Goal: Information Seeking & Learning: Find specific page/section

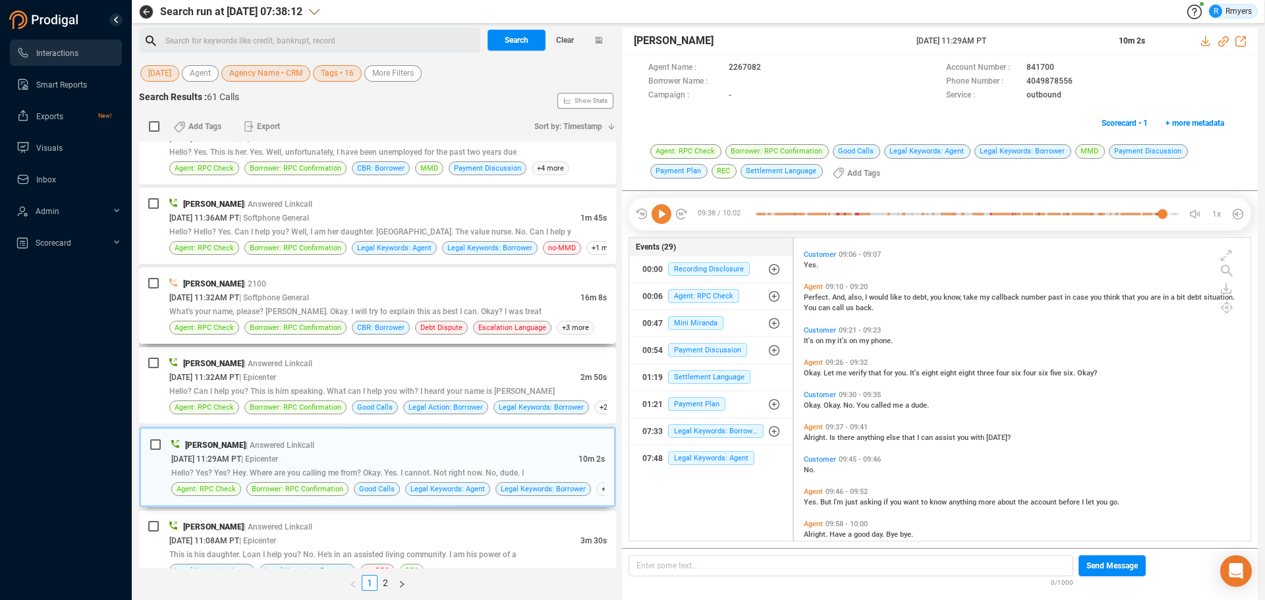
scroll to position [300, 450]
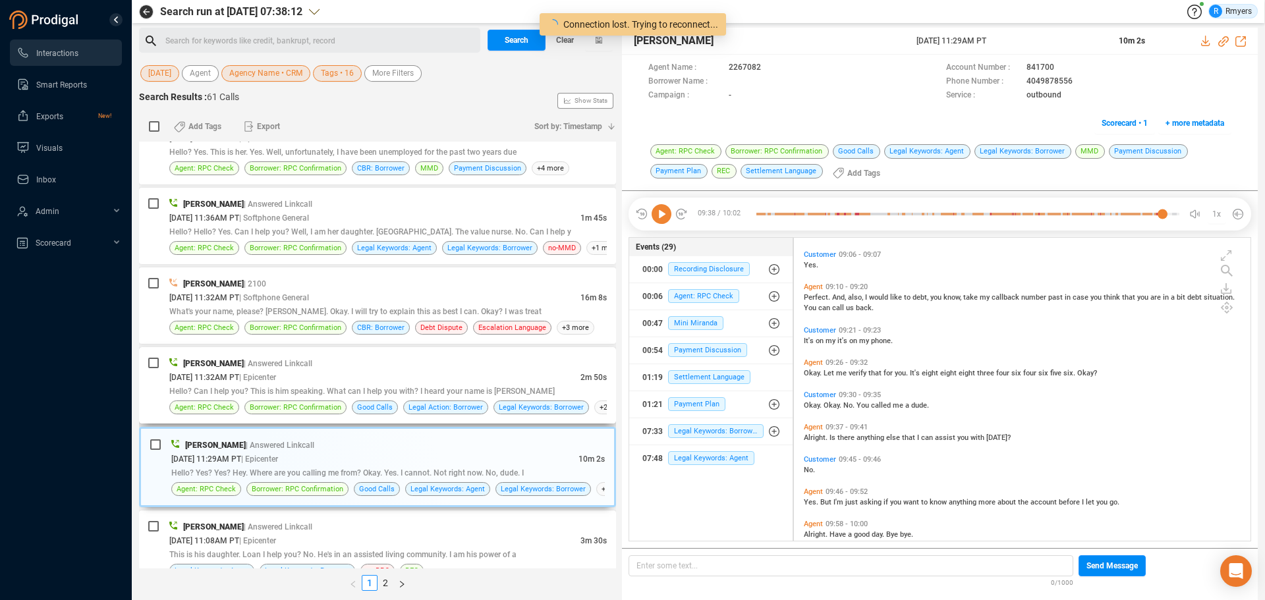
click at [350, 380] on div "10/09/2025 @ 11:32AM PT | Epicenter" at bounding box center [374, 377] width 411 height 14
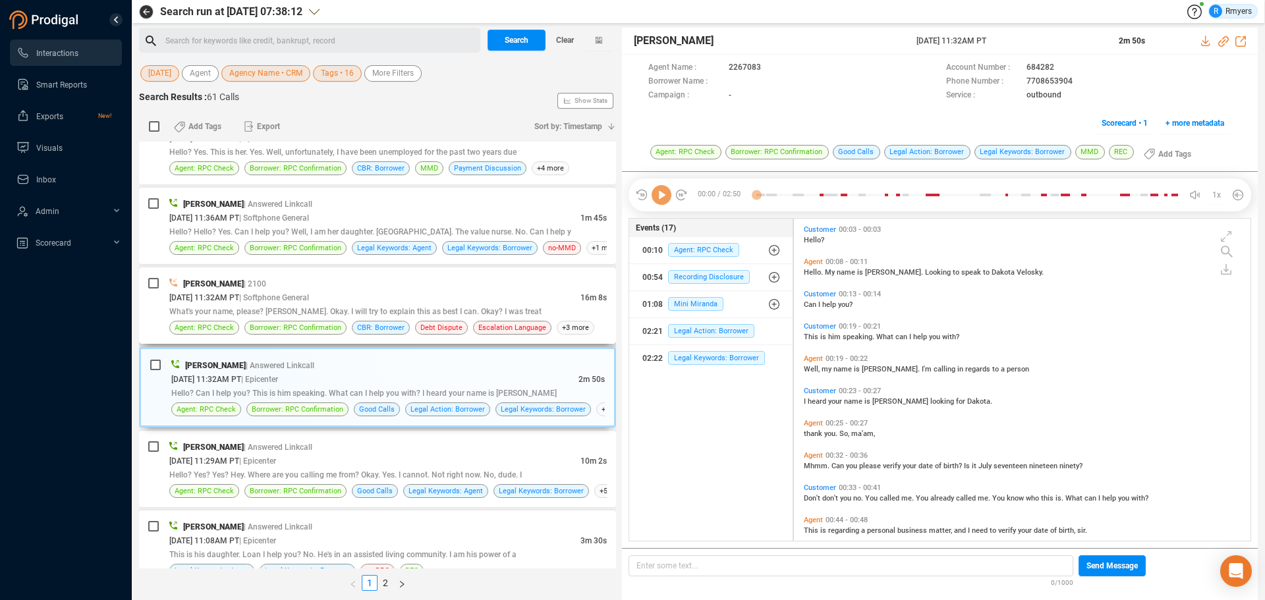
scroll to position [319, 450]
click at [663, 200] on icon at bounding box center [662, 195] width 20 height 20
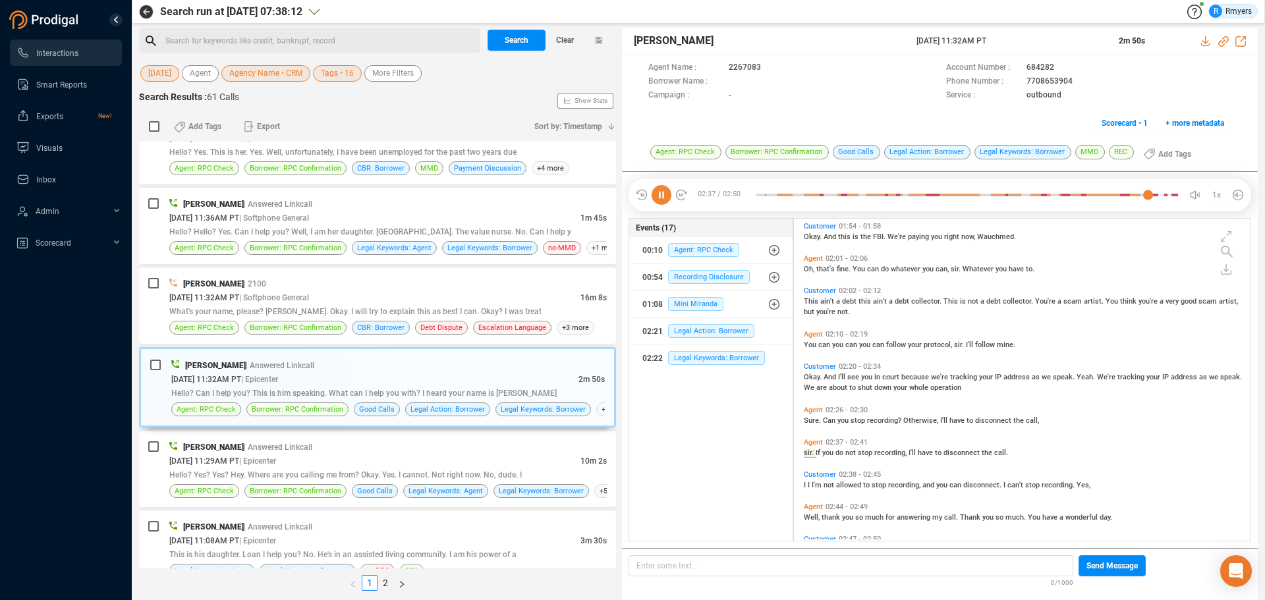
scroll to position [867, 0]
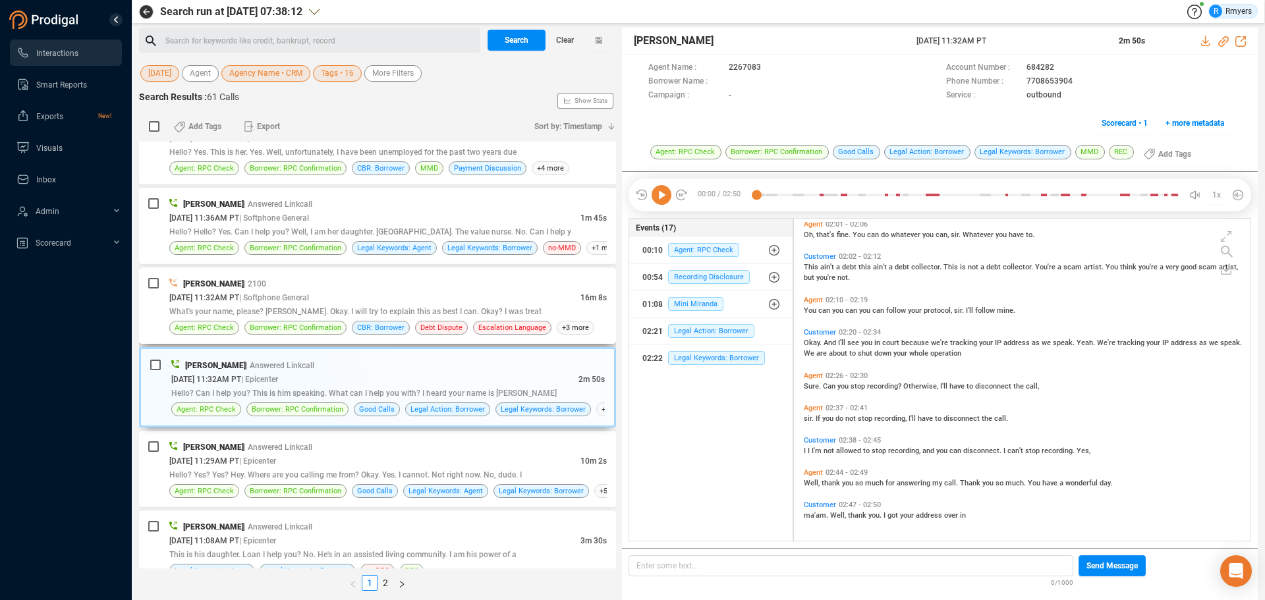
click at [401, 303] on div "10/09/2025 @ 11:32AM PT | Softphone General" at bounding box center [374, 298] width 411 height 14
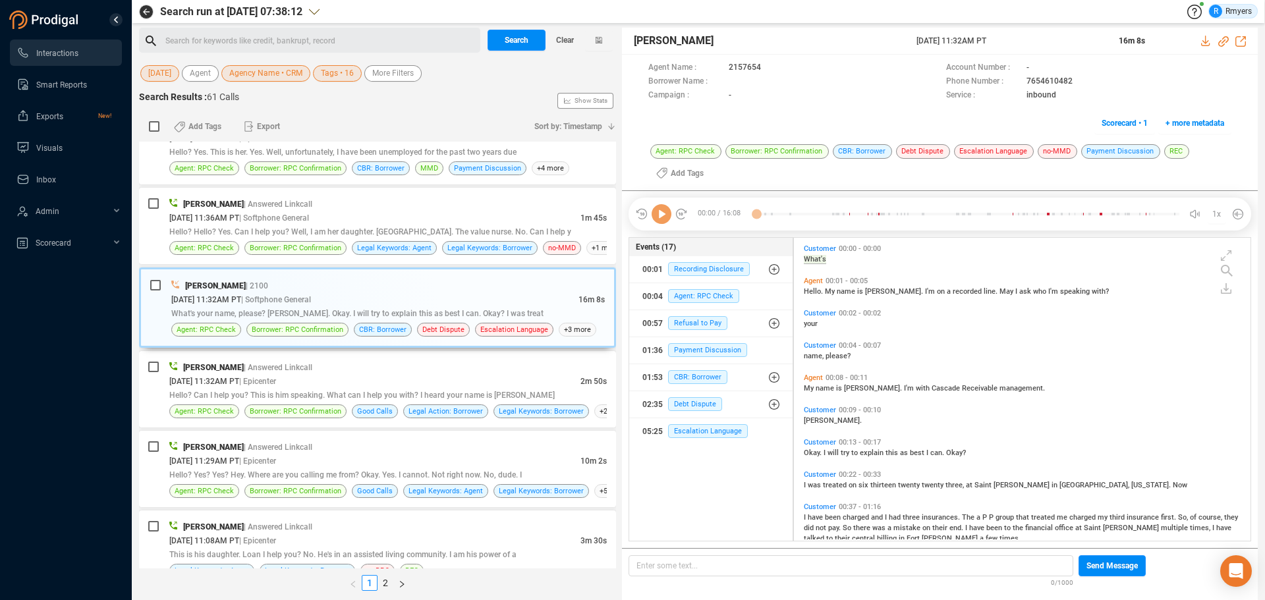
scroll to position [300, 450]
click at [659, 221] on icon at bounding box center [662, 214] width 20 height 20
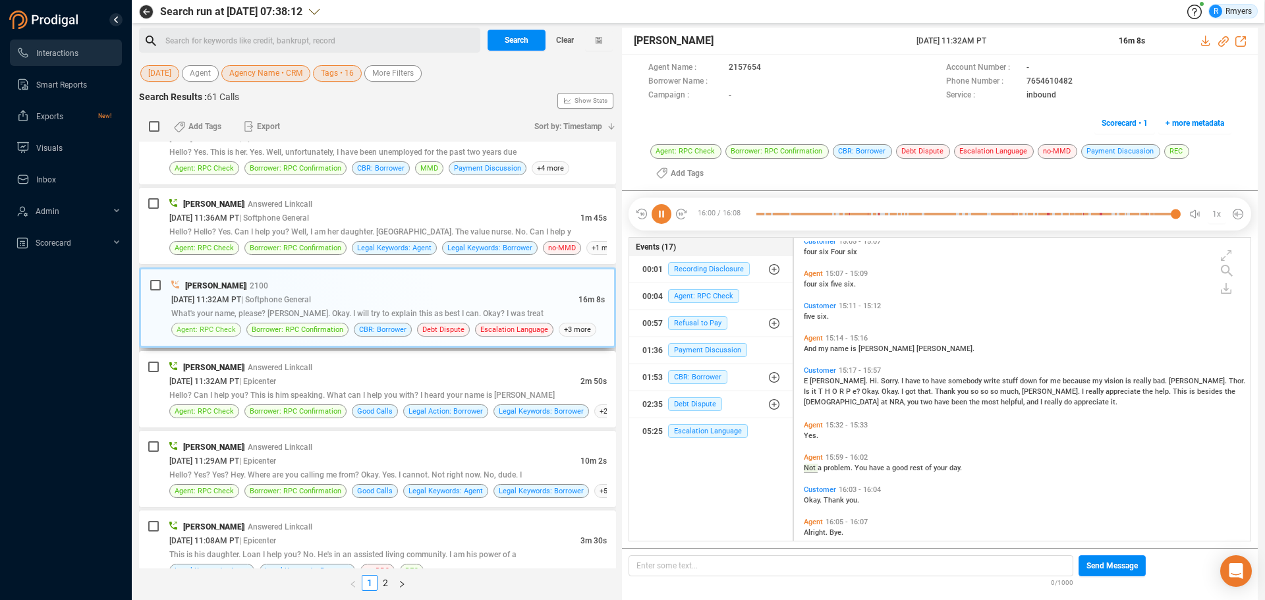
scroll to position [3233, 0]
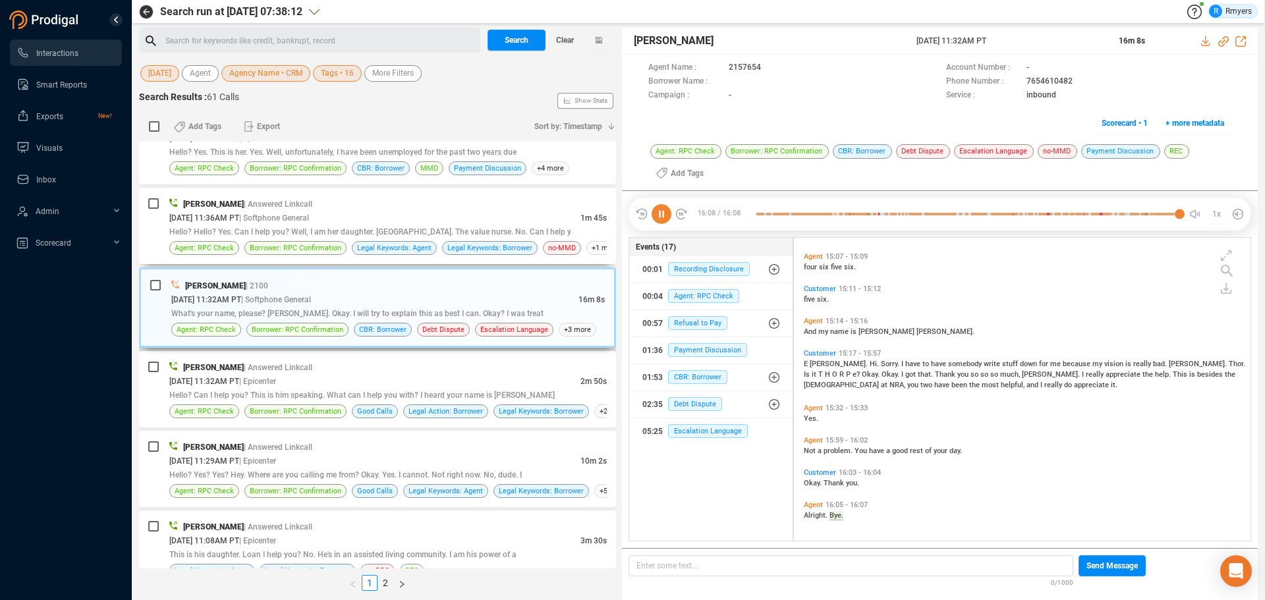
drag, startPoint x: 304, startPoint y: 228, endPoint x: 331, endPoint y: 274, distance: 53.8
click at [304, 228] on span "Hello? Hello? Yes. Can I help you? Well, I am her daughter. [GEOGRAPHIC_DATA]. …" at bounding box center [370, 231] width 402 height 9
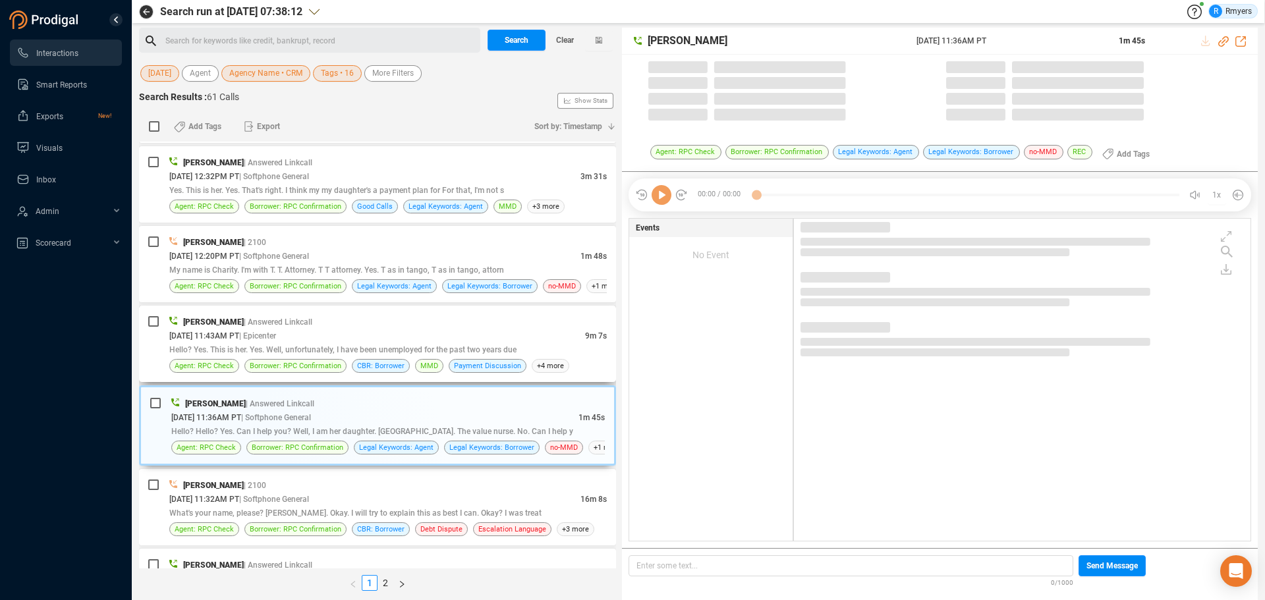
scroll to position [2241, 0]
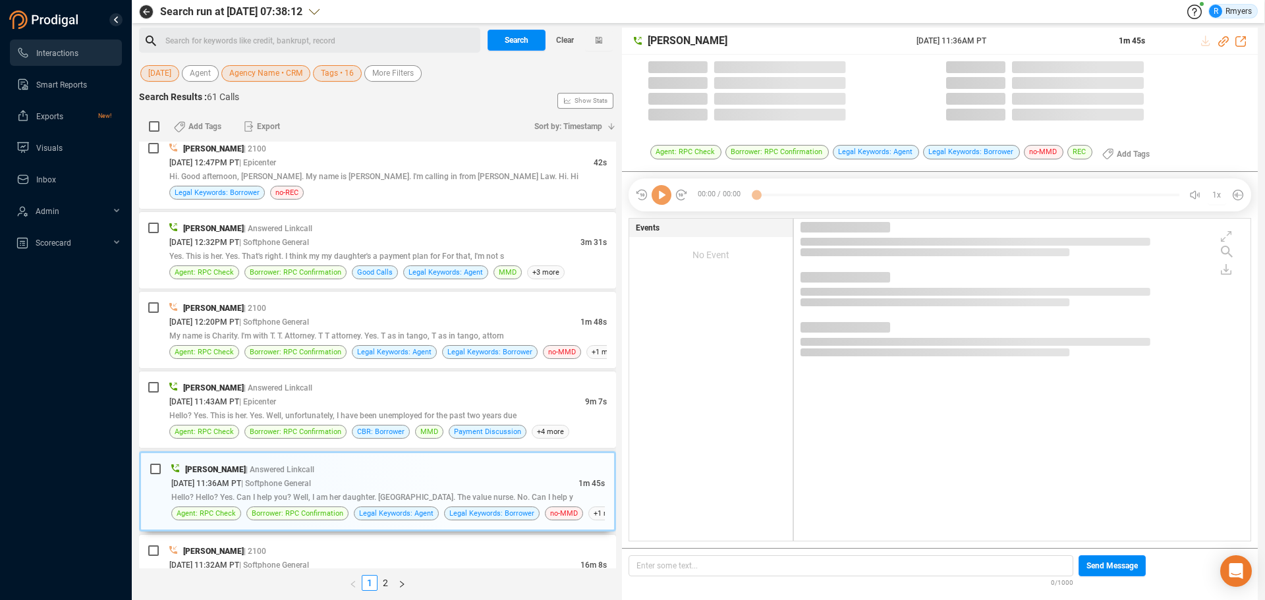
click at [659, 199] on icon at bounding box center [662, 195] width 20 height 20
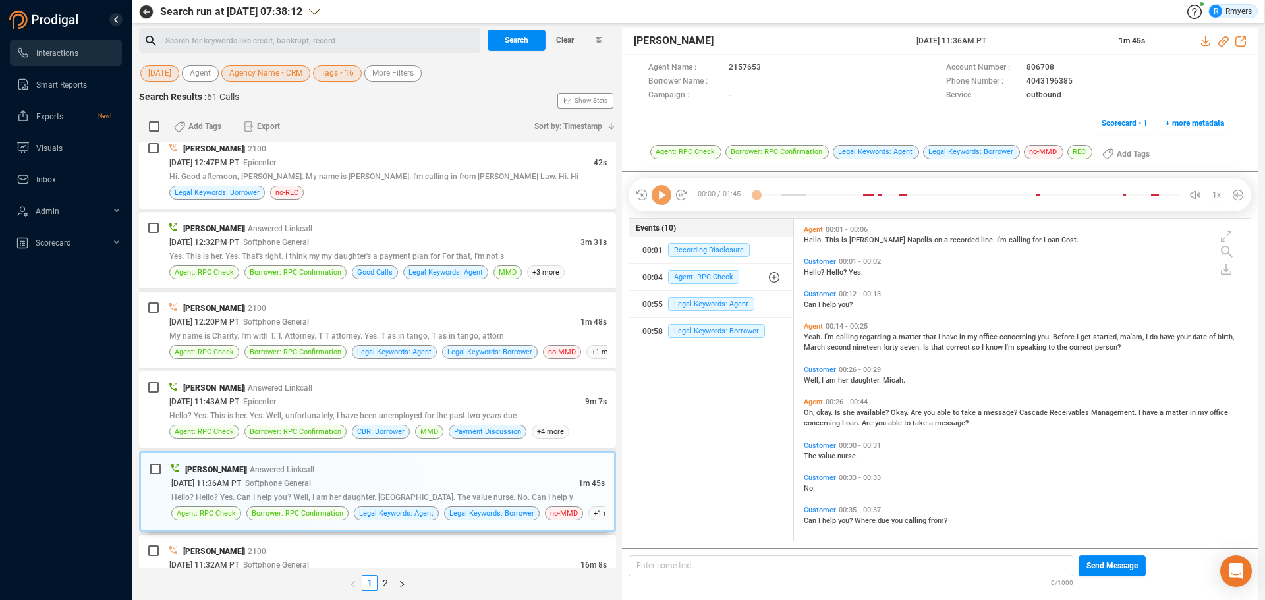
scroll to position [319, 450]
click at [283, 420] on div "Hello? Yes. This is her. Yes. Well, unfortunately, I have been unemployed for t…" at bounding box center [387, 415] width 437 height 14
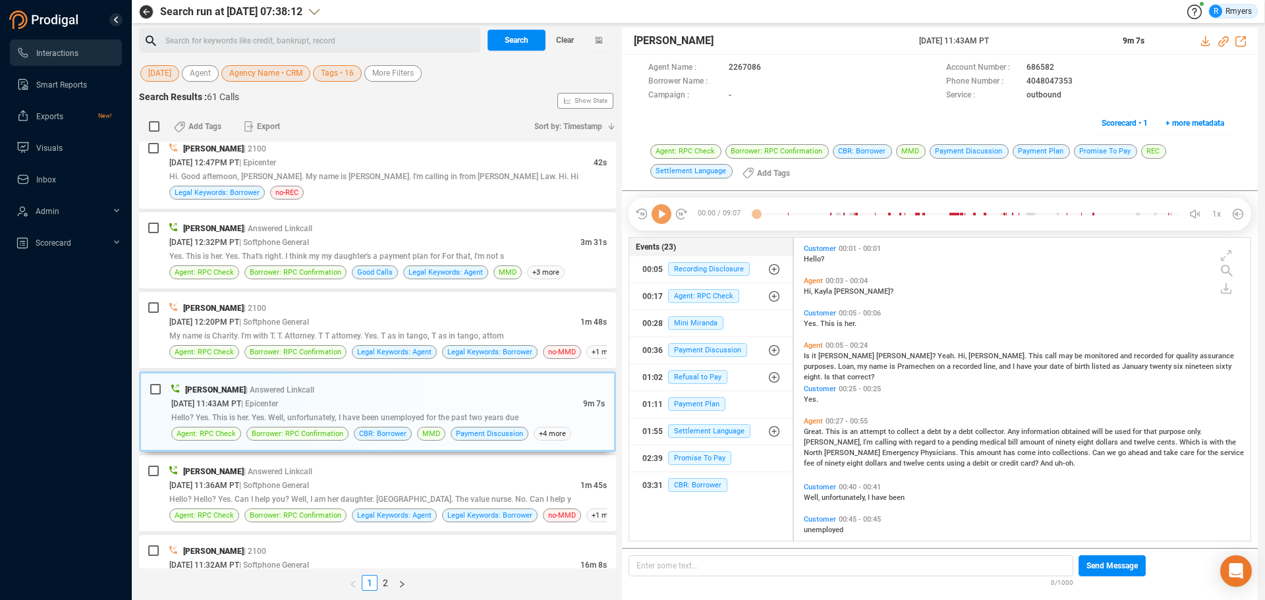
scroll to position [300, 450]
click at [659, 217] on icon at bounding box center [662, 214] width 20 height 20
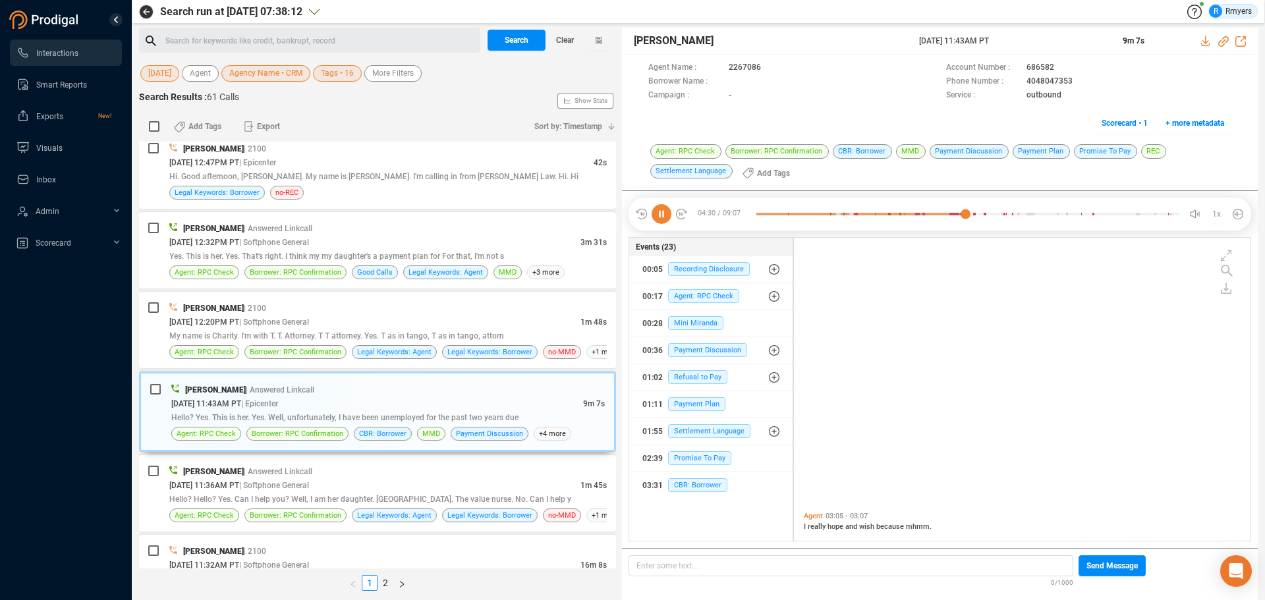
scroll to position [984, 0]
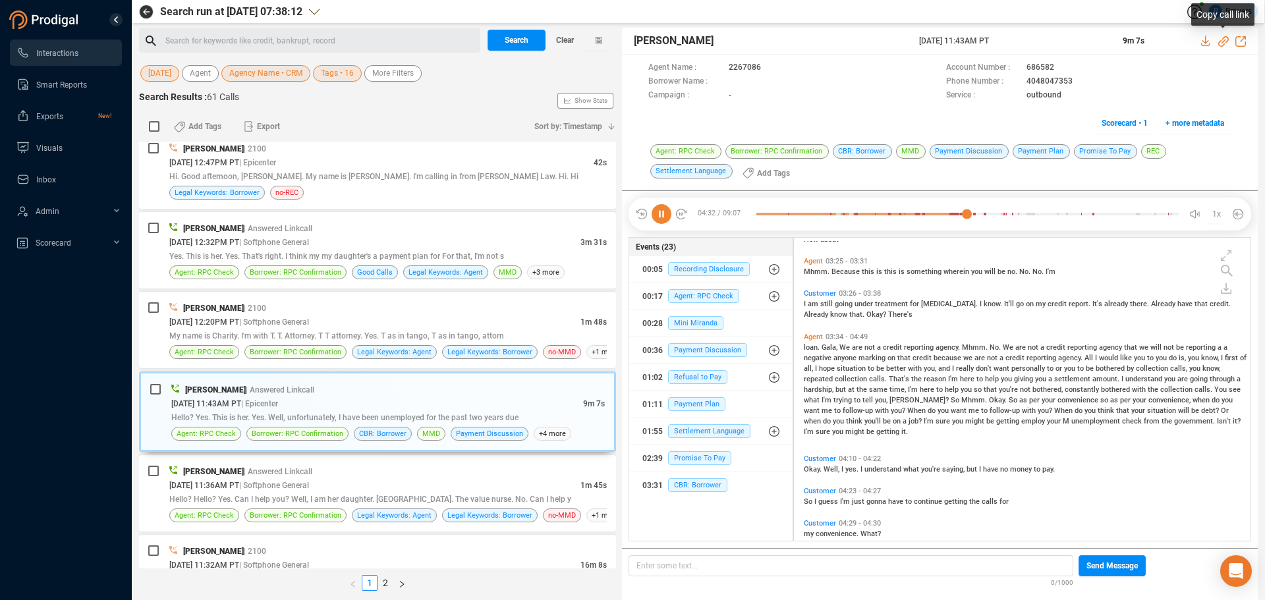
click at [1011, 41] on icon at bounding box center [1223, 41] width 11 height 11
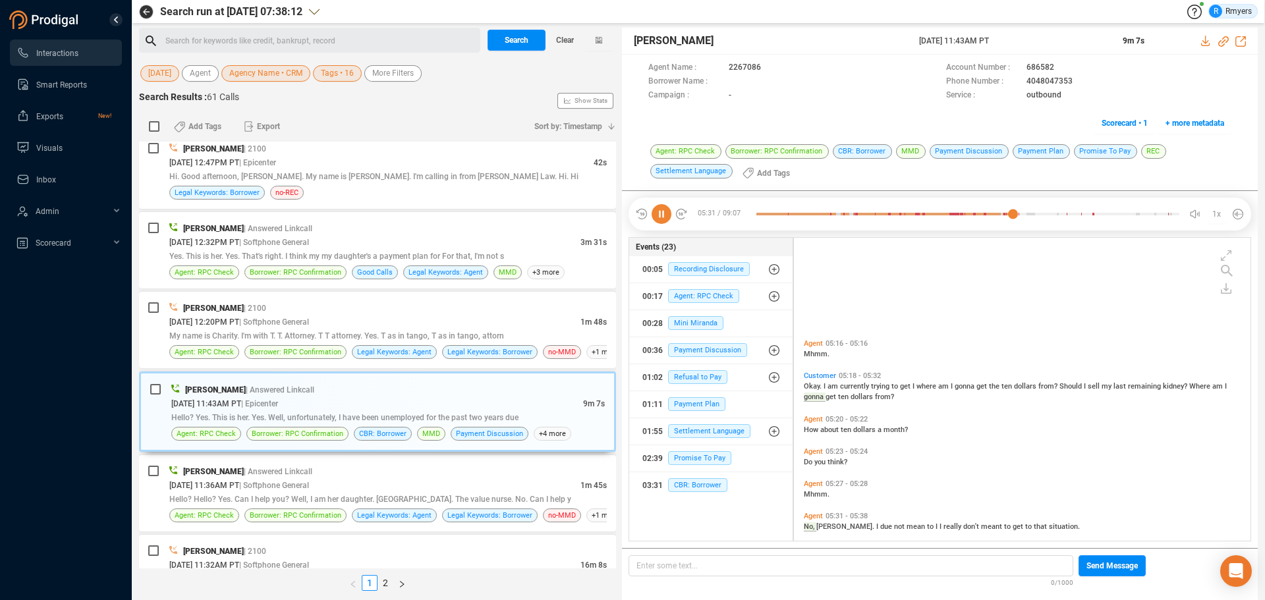
scroll to position [1600, 0]
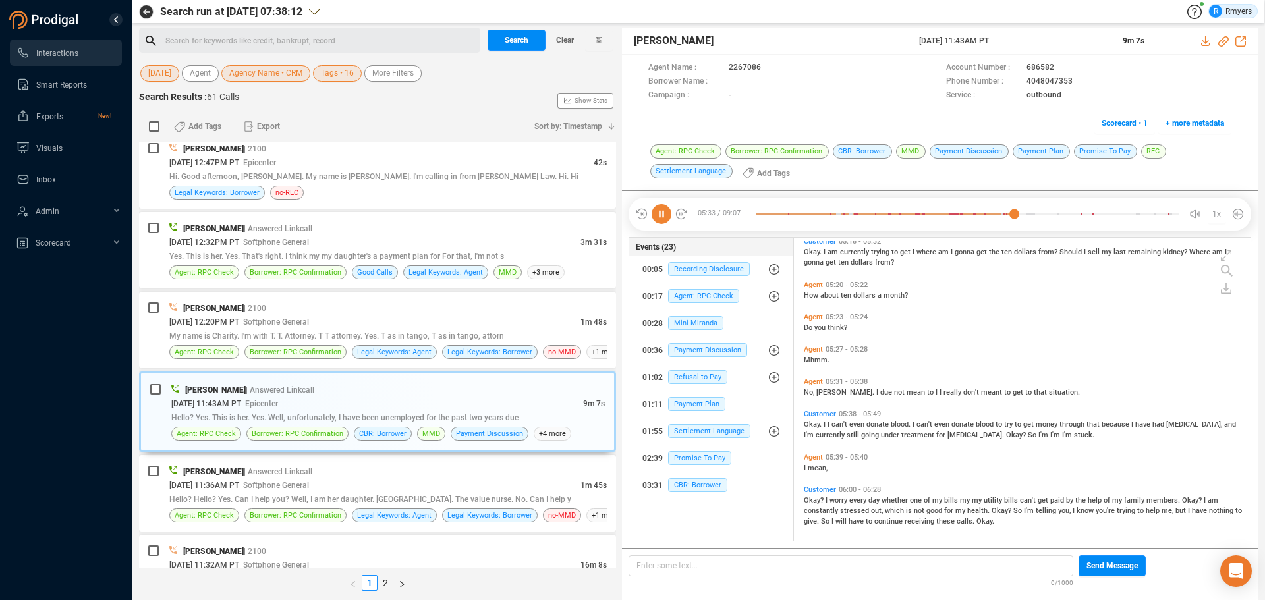
drag, startPoint x: 913, startPoint y: 40, endPoint x: 1028, endPoint y: 39, distance: 115.3
click at [1011, 39] on div "Premchand Rawat 09 Oct 2025 @ 11:43AM PT 9m 7s" at bounding box center [940, 41] width 636 height 27
copy div "09 Oct 2025 @ 11:43AM PT"
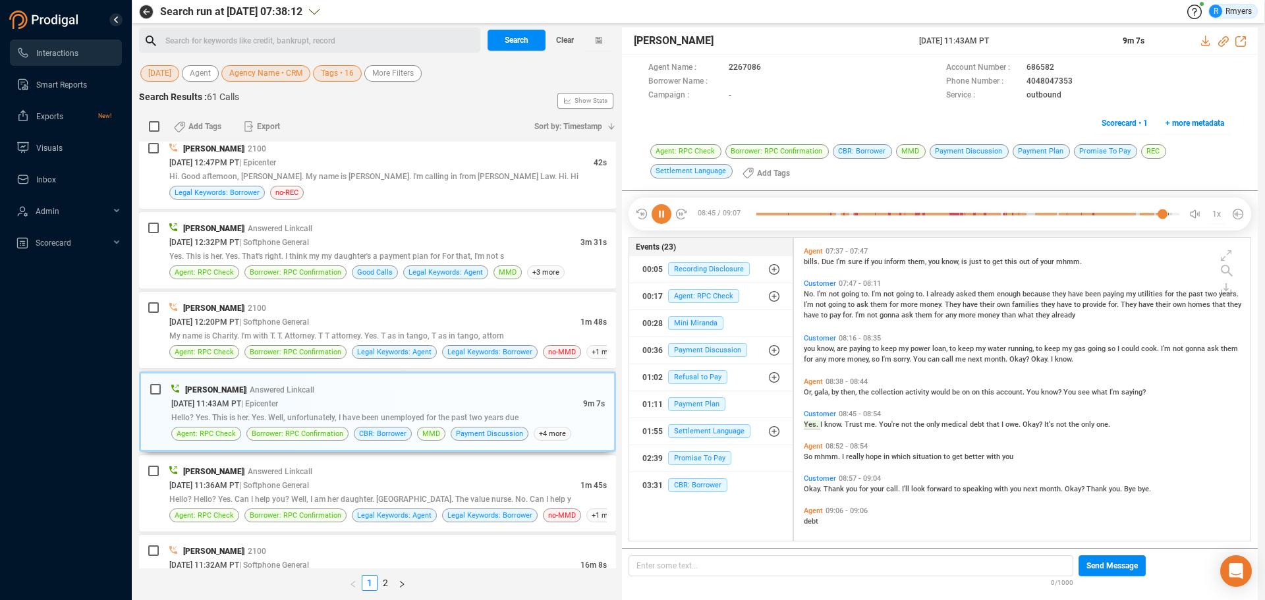
scroll to position [2310, 0]
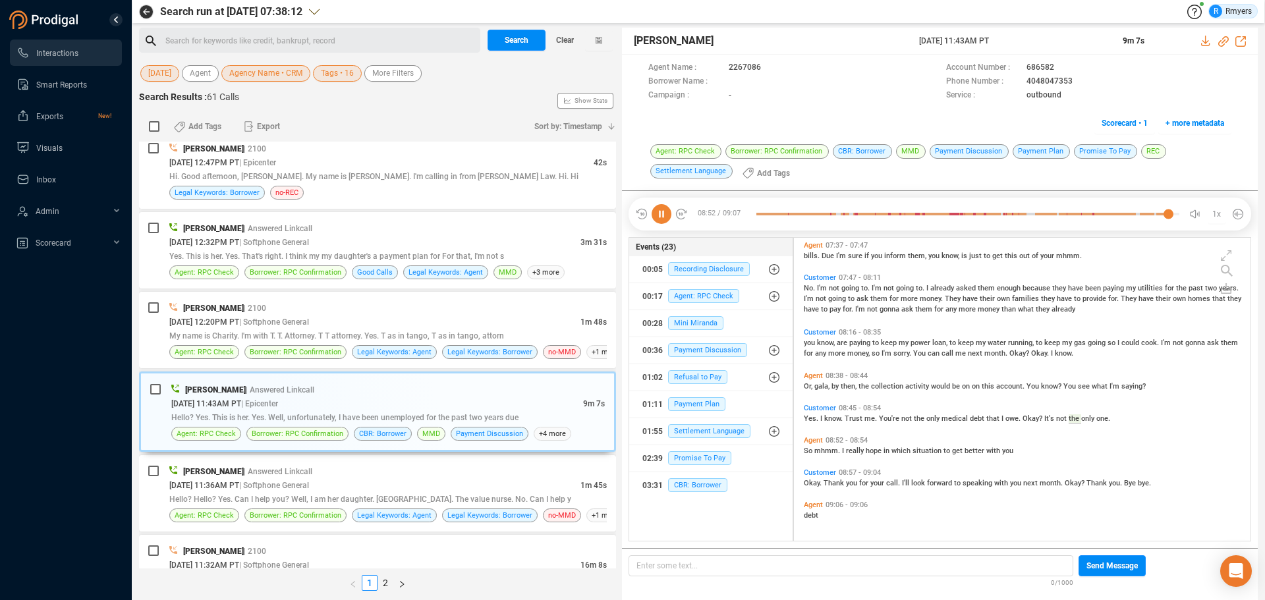
click at [661, 216] on icon at bounding box center [662, 214] width 20 height 20
click at [461, 330] on div "My name is Charity. I'm with T. T. Attorney. T T attorney. Yes. T as in tango, …" at bounding box center [387, 336] width 437 height 14
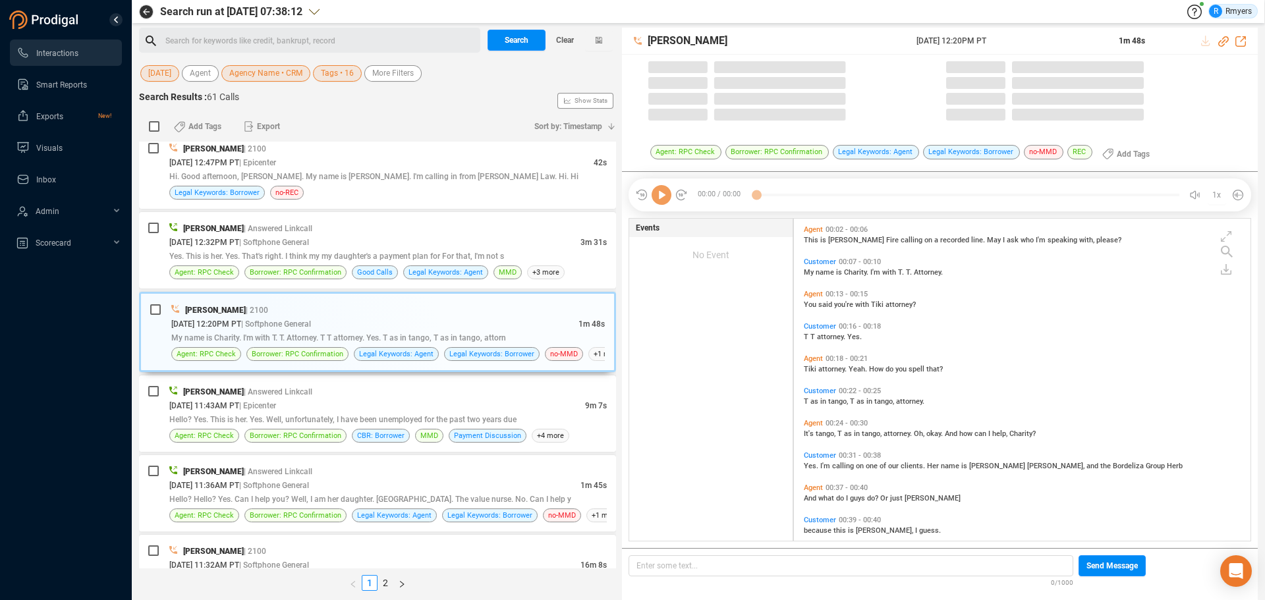
scroll to position [319, 450]
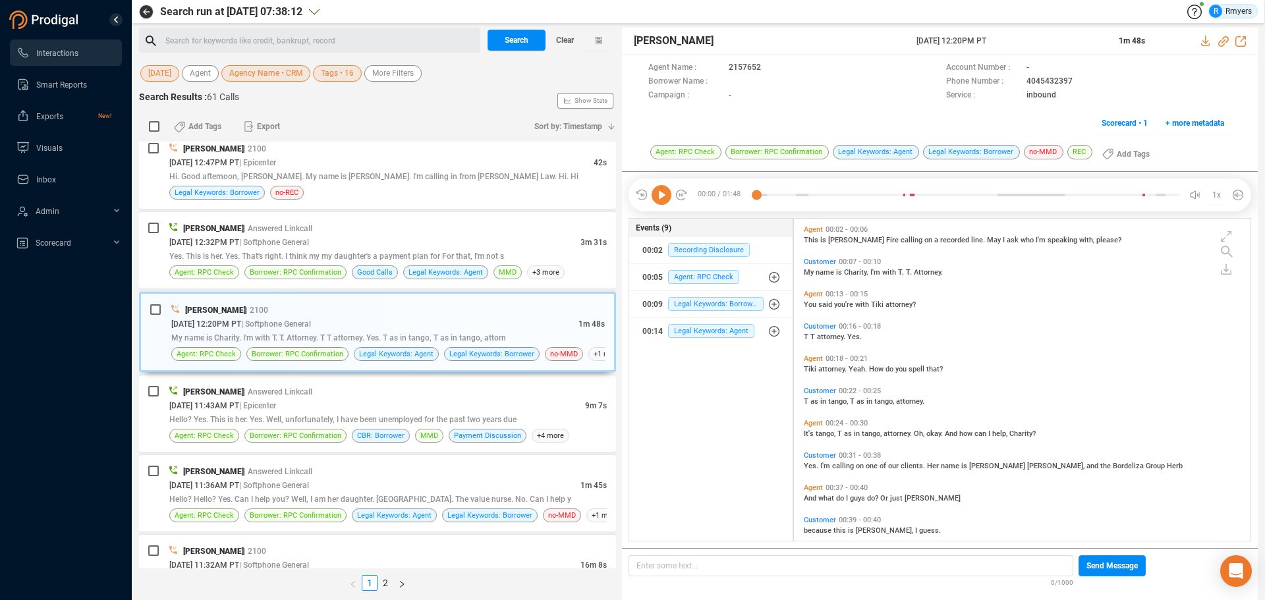
click at [661, 202] on icon at bounding box center [662, 195] width 20 height 20
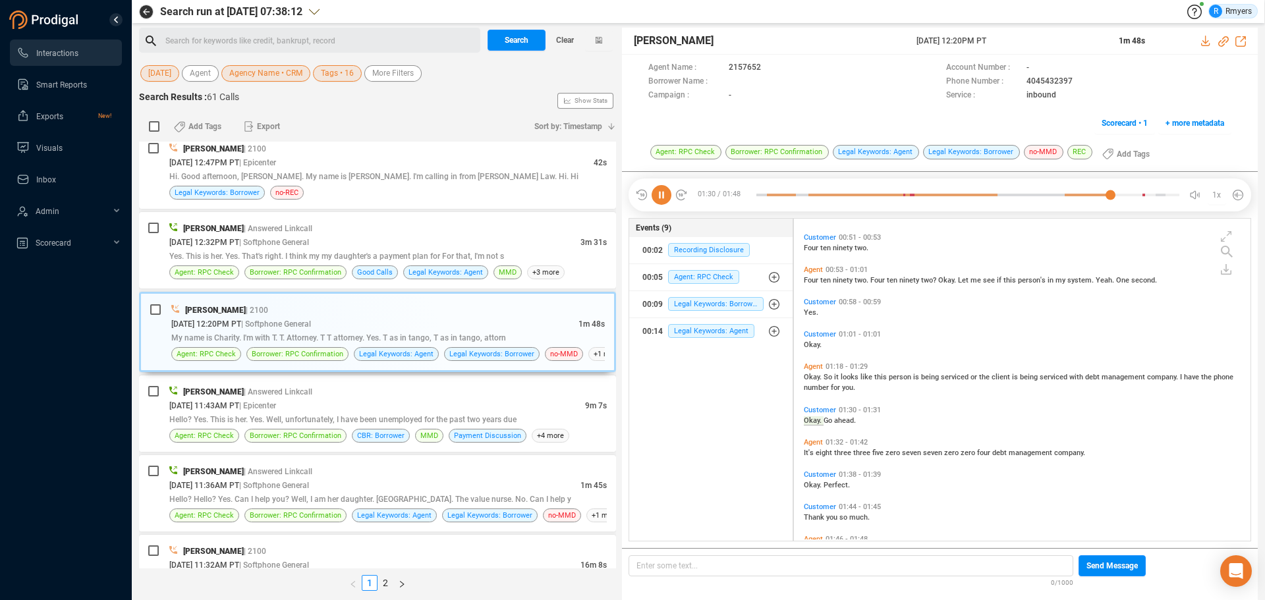
scroll to position [446, 0]
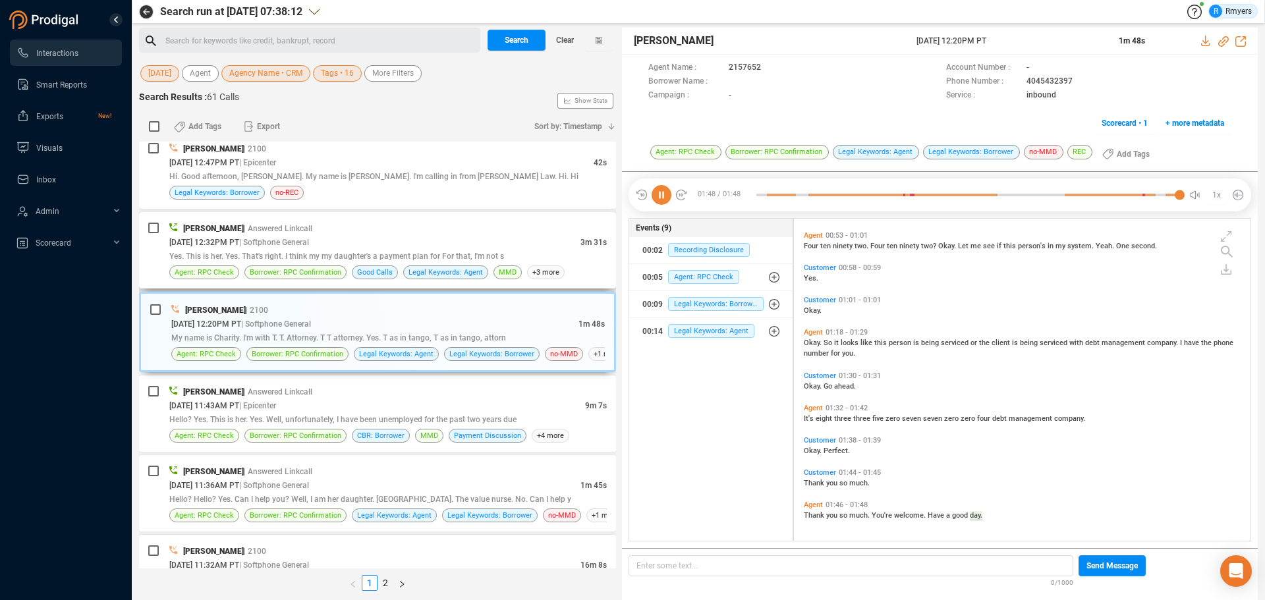
click at [386, 231] on div "Jalil Farrakhan | Answered Linkcall" at bounding box center [387, 228] width 437 height 14
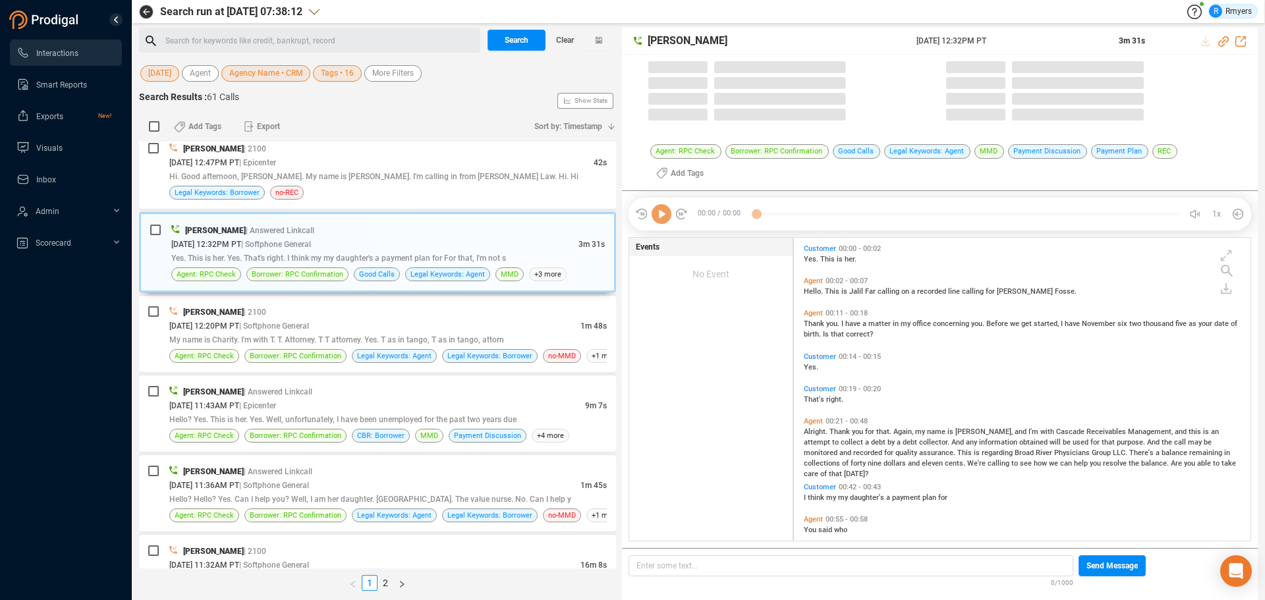
scroll to position [300, 450]
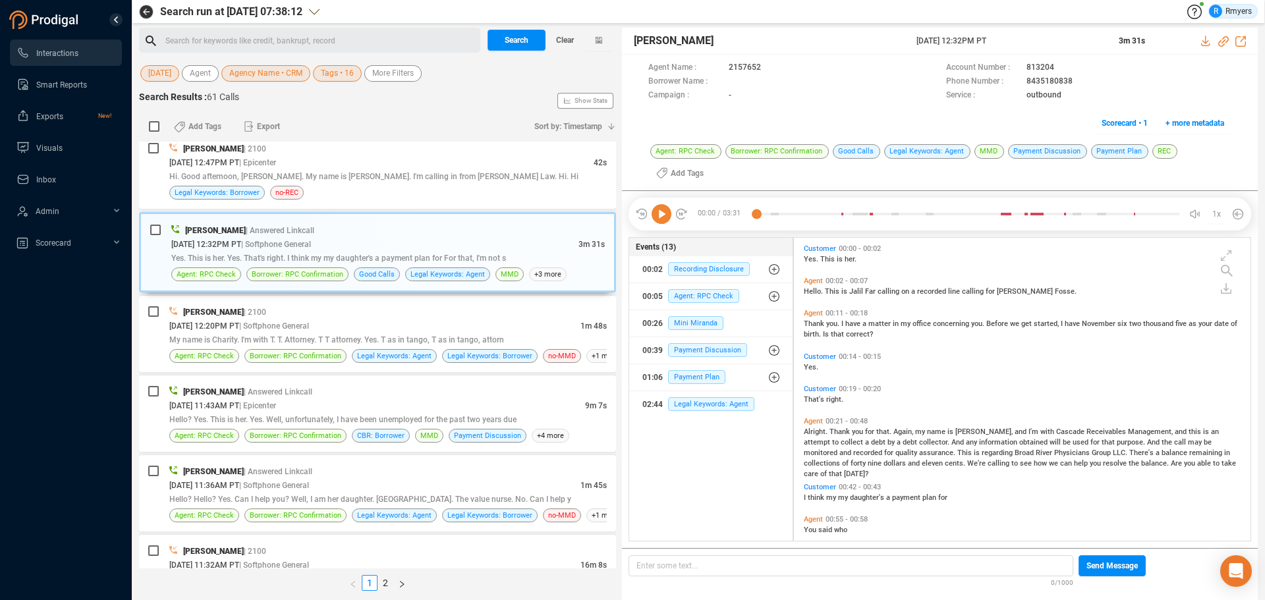
click at [668, 210] on icon at bounding box center [662, 214] width 20 height 20
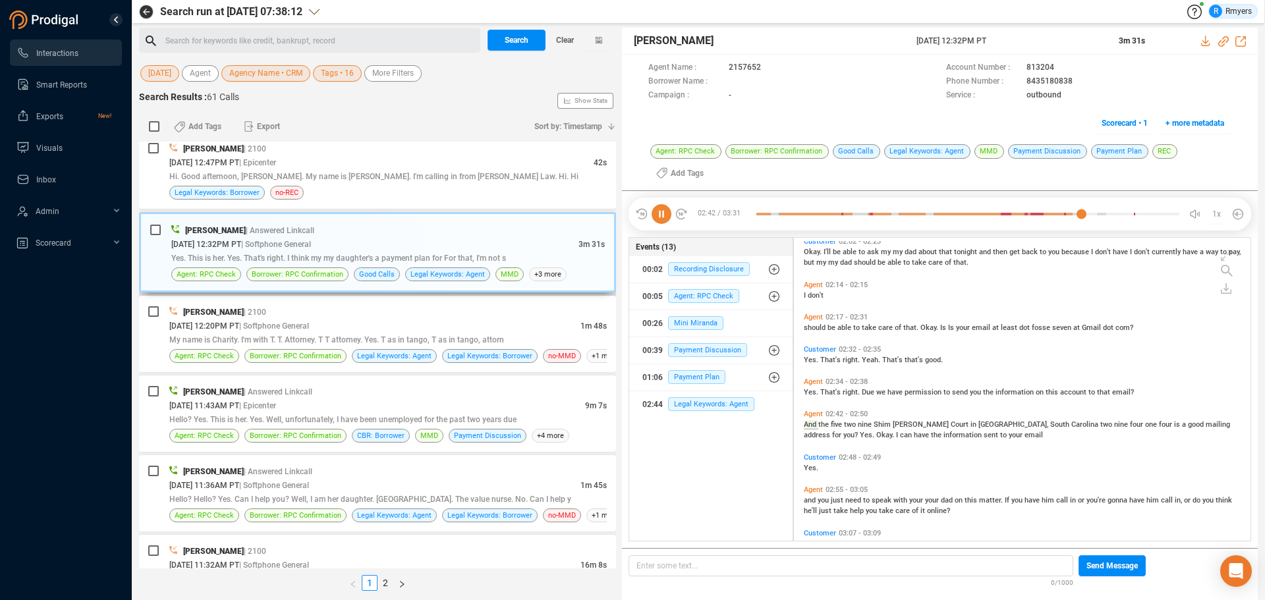
scroll to position [598, 0]
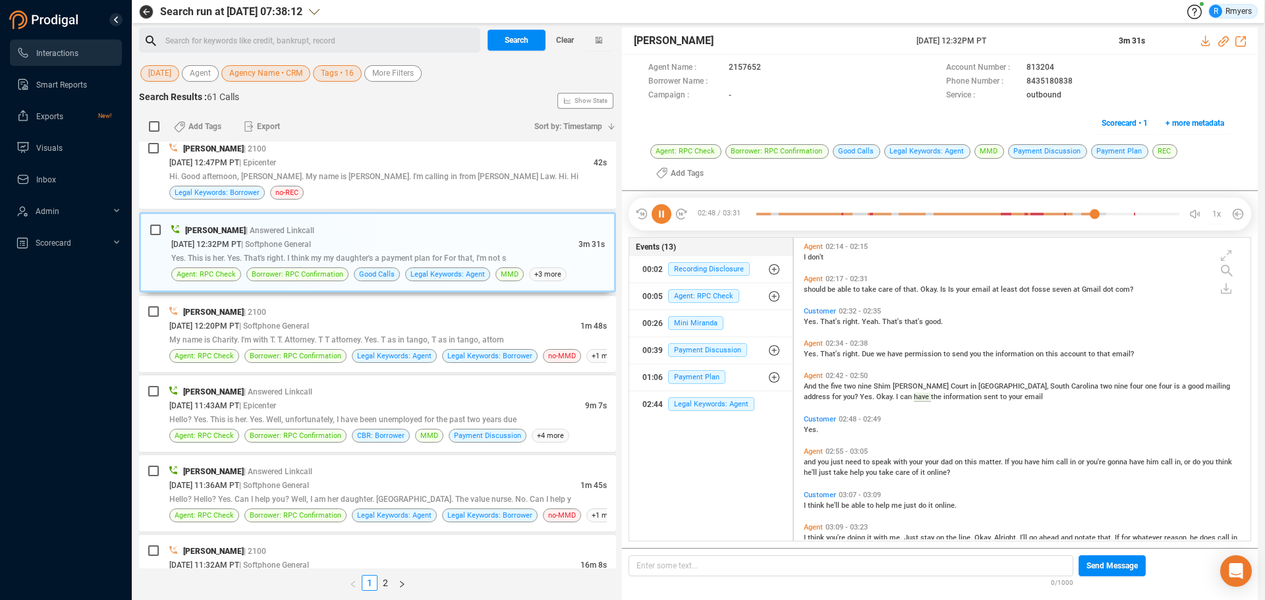
click at [658, 215] on icon at bounding box center [662, 214] width 20 height 20
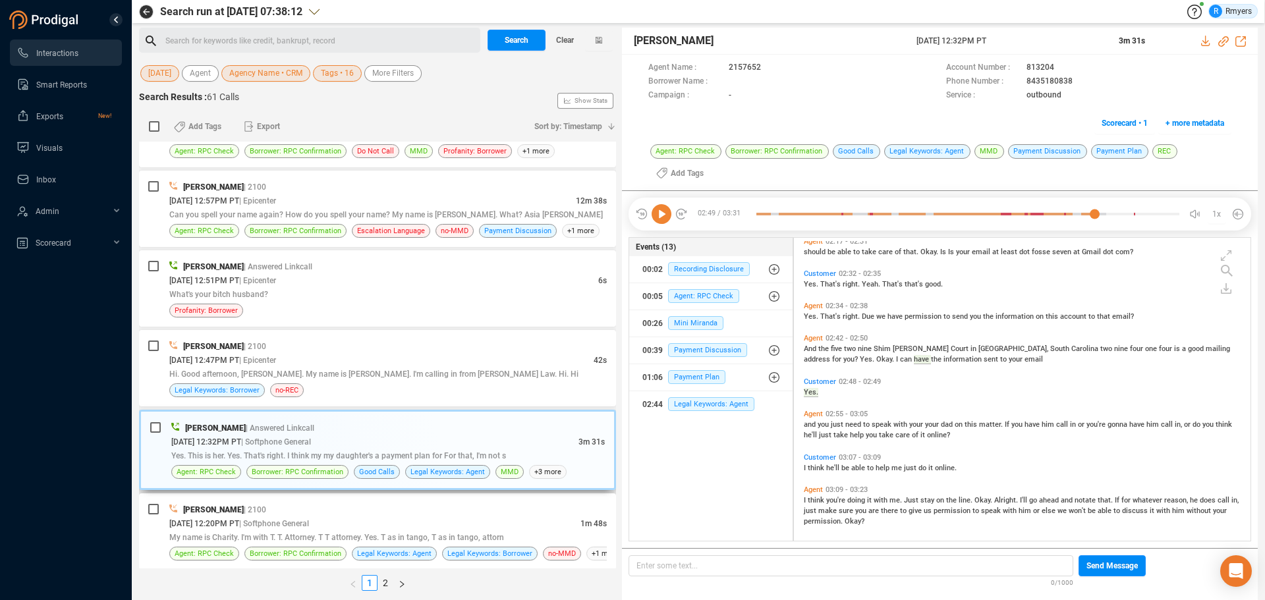
scroll to position [1978, 0]
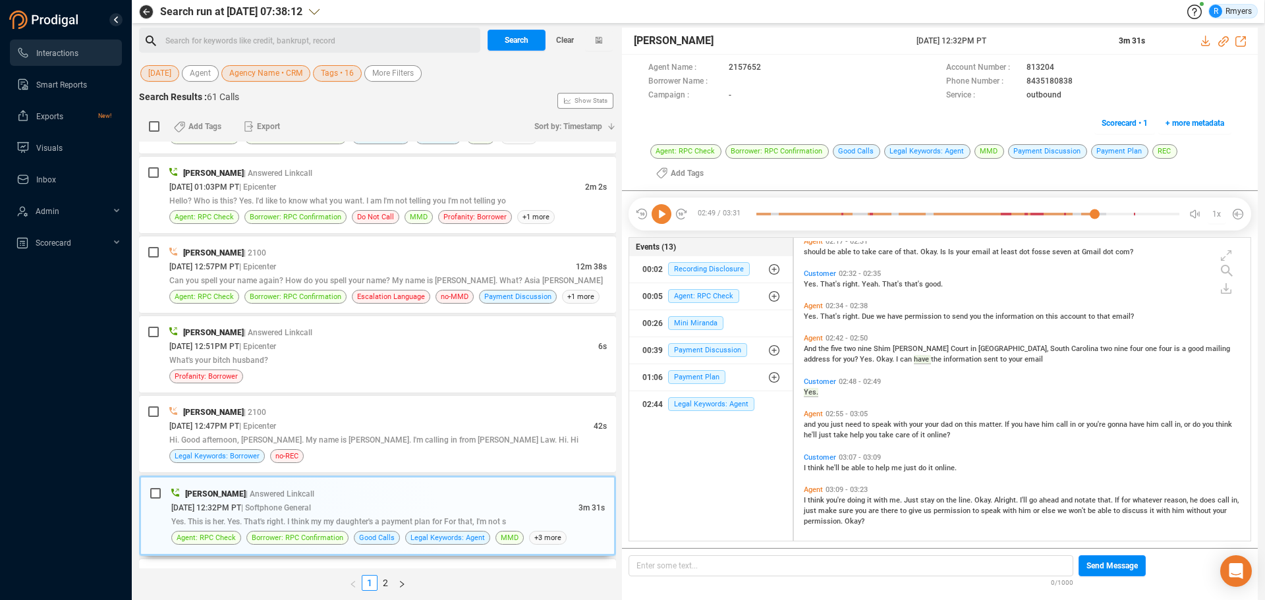
click at [662, 219] on icon at bounding box center [662, 214] width 20 height 20
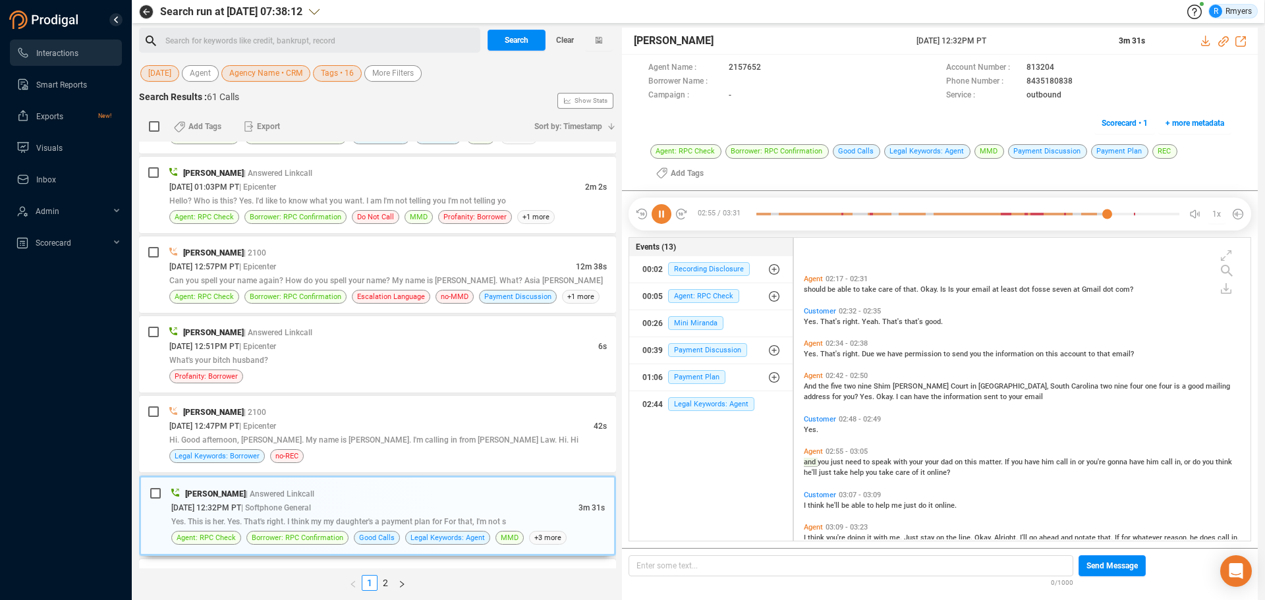
scroll to position [674, 0]
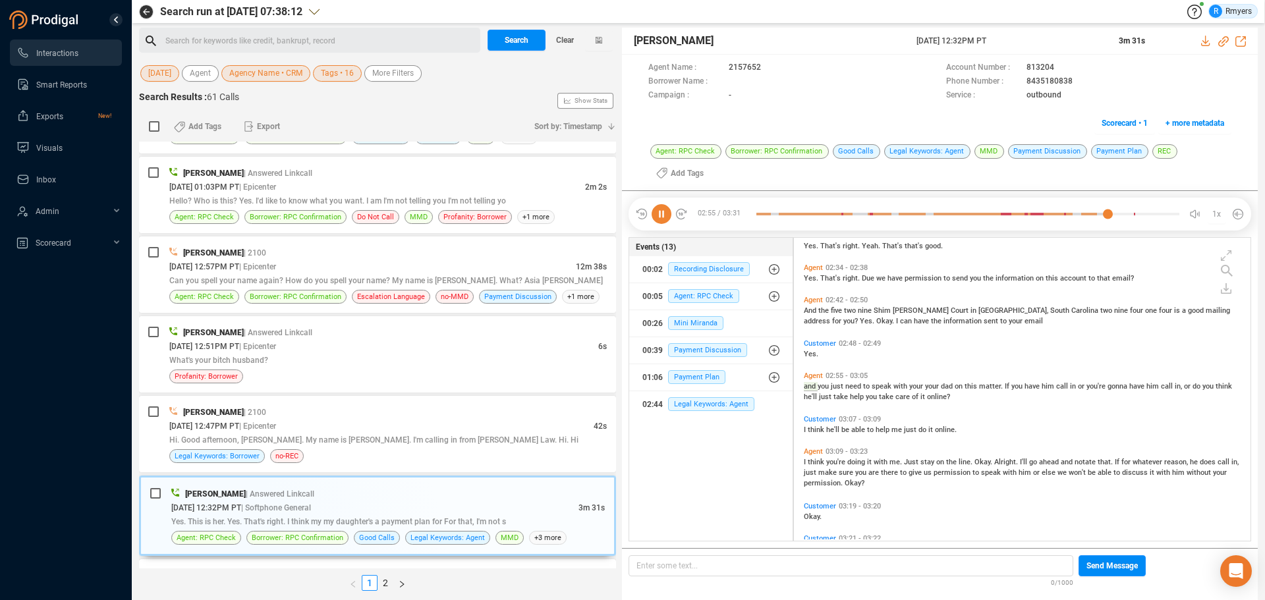
click at [664, 216] on icon at bounding box center [662, 214] width 20 height 20
click at [359, 437] on span "Hi. Good afternoon, [PERSON_NAME]. My name is [PERSON_NAME]. I'm calling in fro…" at bounding box center [373, 439] width 409 height 9
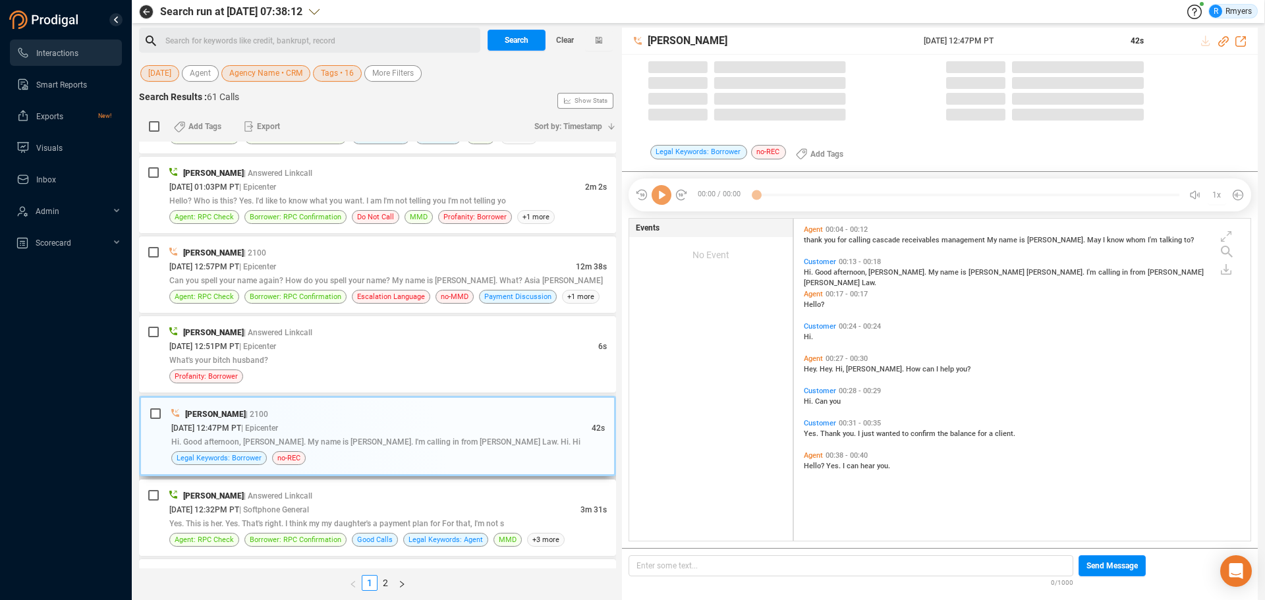
scroll to position [319, 450]
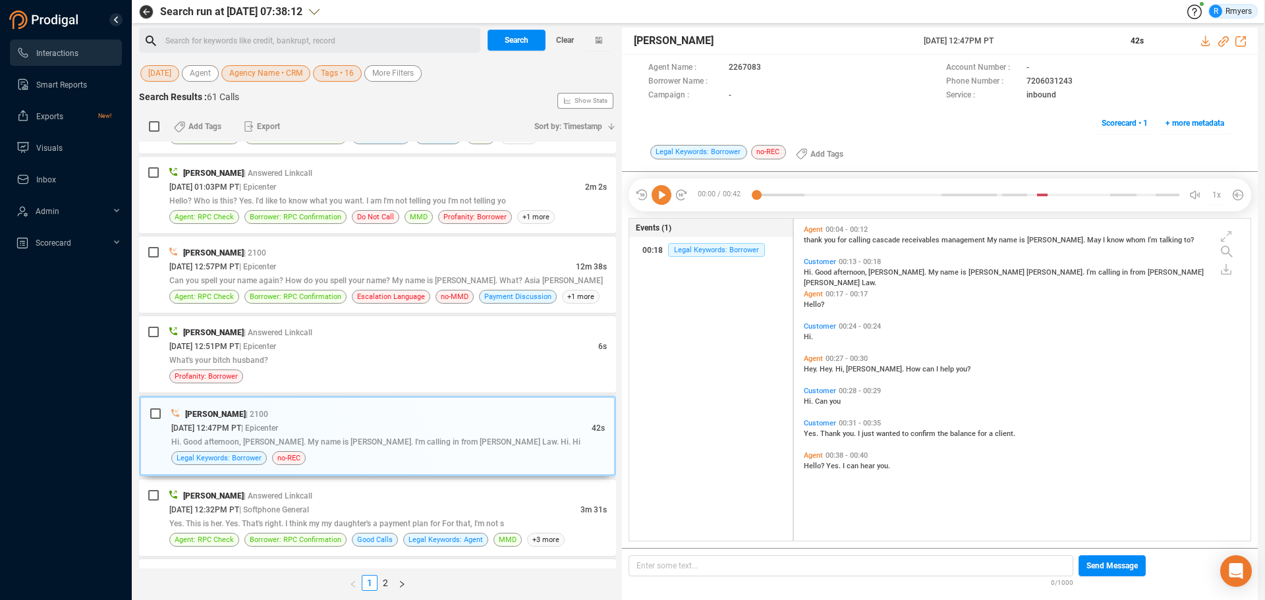
click at [658, 199] on icon at bounding box center [662, 195] width 20 height 20
click at [441, 352] on div "10/09/2025 @ 12:51PM PT | Epicenter" at bounding box center [383, 346] width 429 height 14
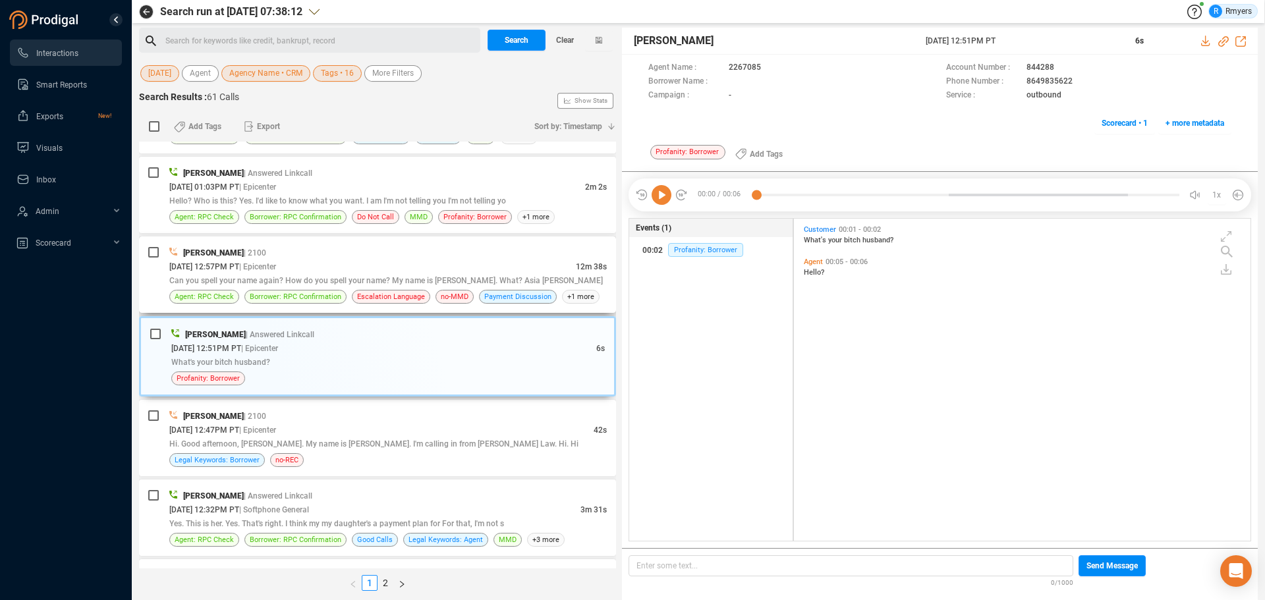
click at [418, 276] on span "Can you spell your name again? How do you spell your name? My name is [PERSON_N…" at bounding box center [386, 280] width 434 height 9
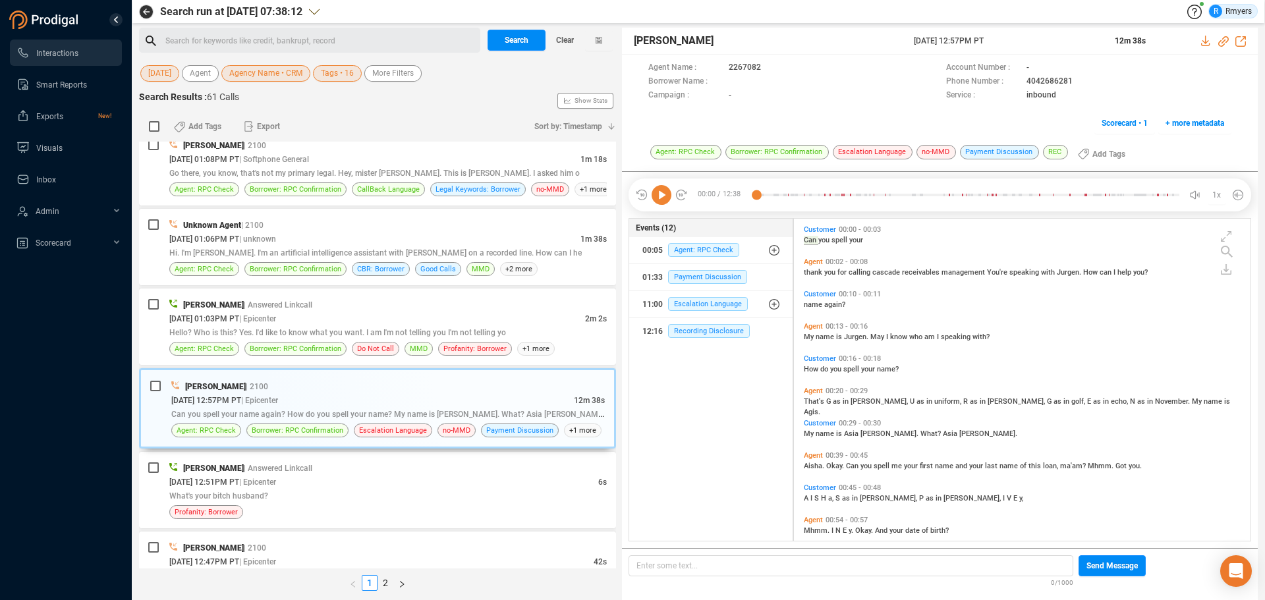
click at [652, 198] on icon at bounding box center [662, 195] width 20 height 20
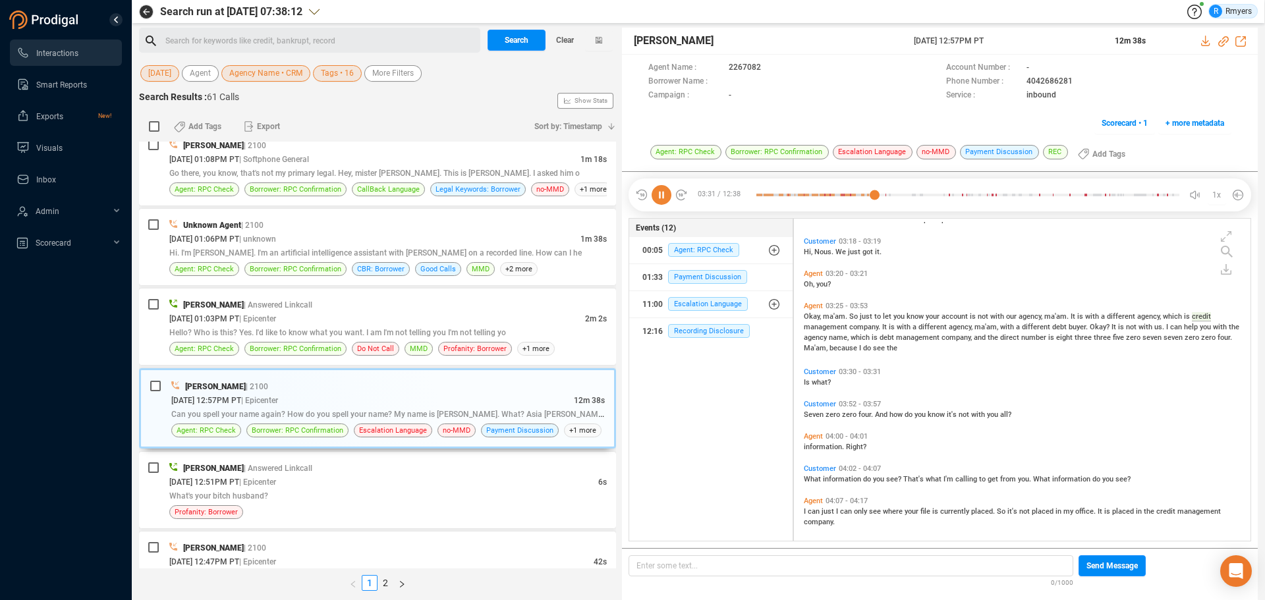
scroll to position [920, 0]
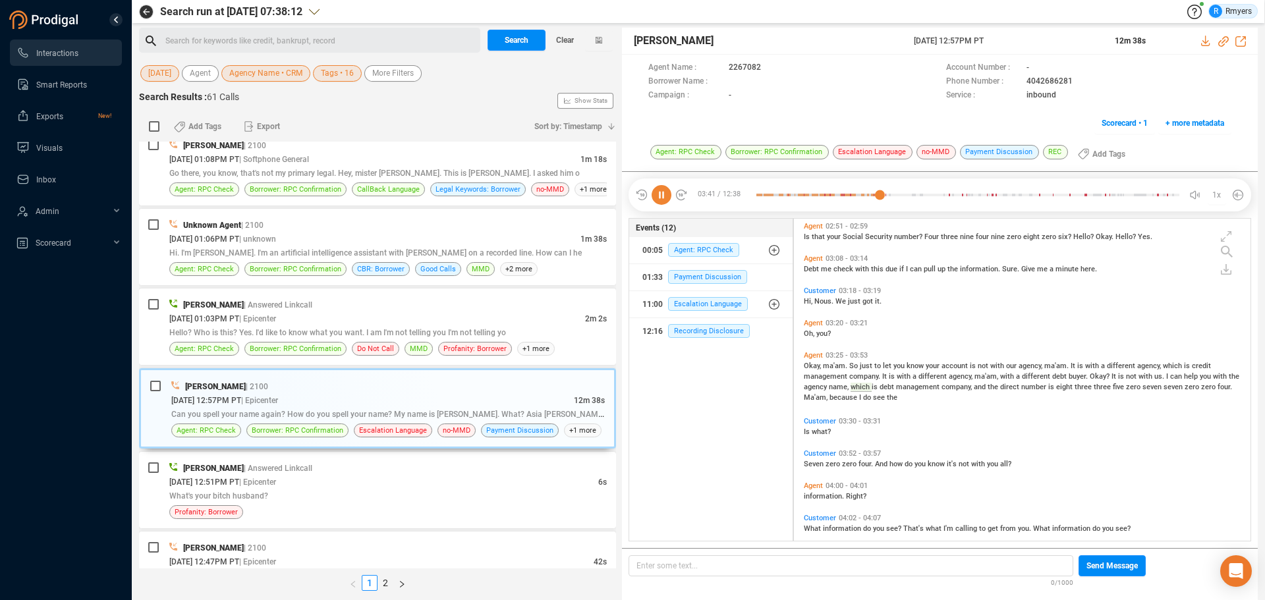
click at [663, 195] on icon at bounding box center [662, 195] width 20 height 20
click at [664, 198] on icon at bounding box center [662, 195] width 20 height 20
click at [1011, 41] on icon at bounding box center [1223, 41] width 11 height 11
drag, startPoint x: 915, startPoint y: 38, endPoint x: 1022, endPoint y: 33, distance: 107.5
click at [1011, 33] on div "Jurgen Rose 09 Oct 2025 @ 12:57PM PT 12m 38s" at bounding box center [940, 41] width 636 height 27
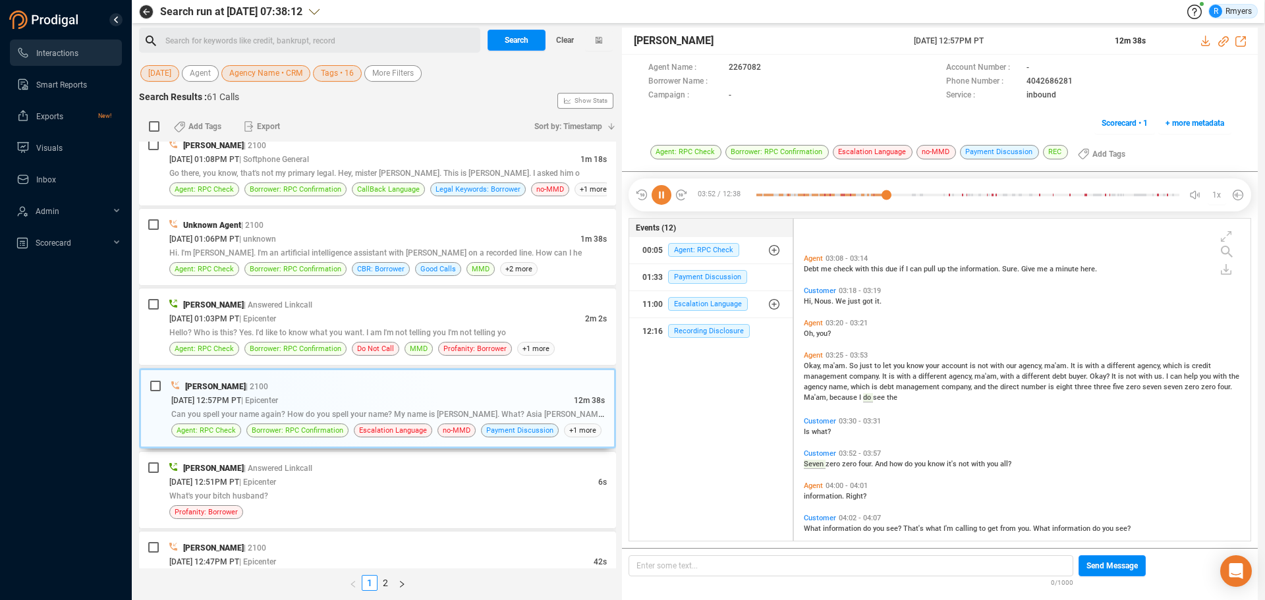
scroll to position [1001, 0]
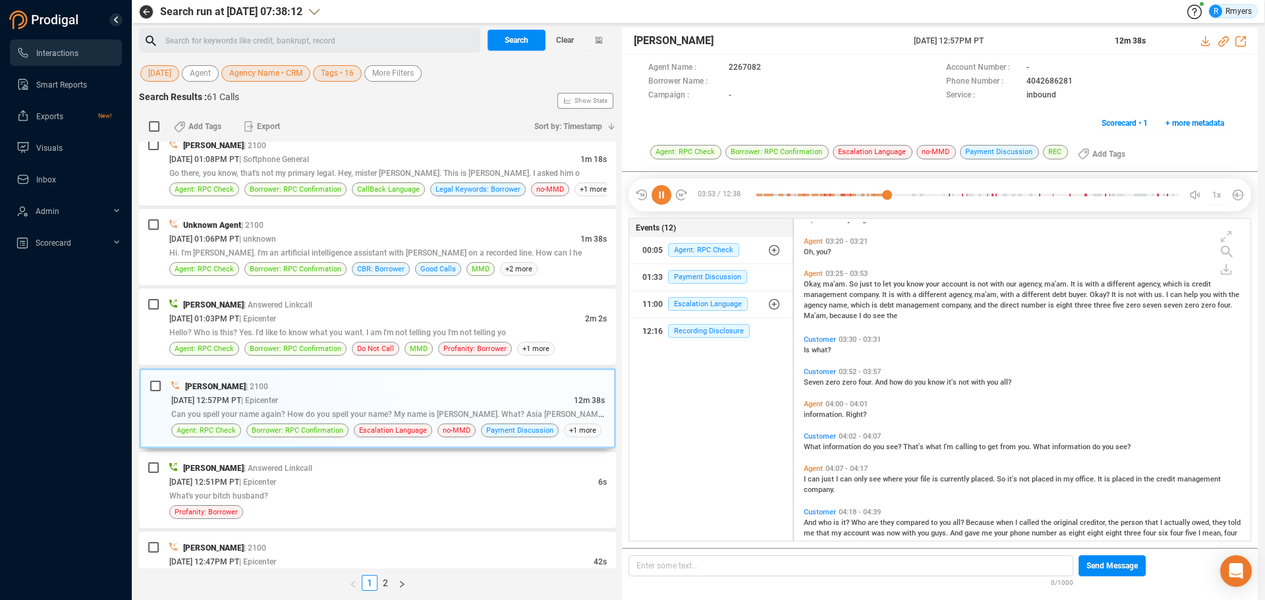
copy span "09 Oct 2025 @ 12:57PM PT"
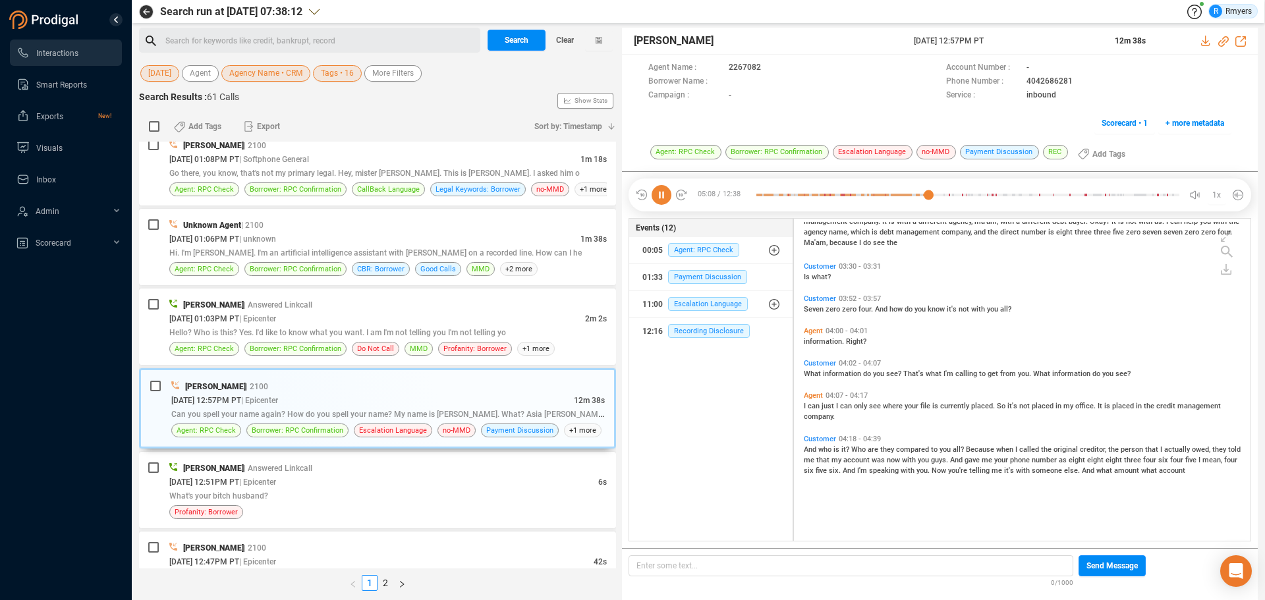
scroll to position [943, 0]
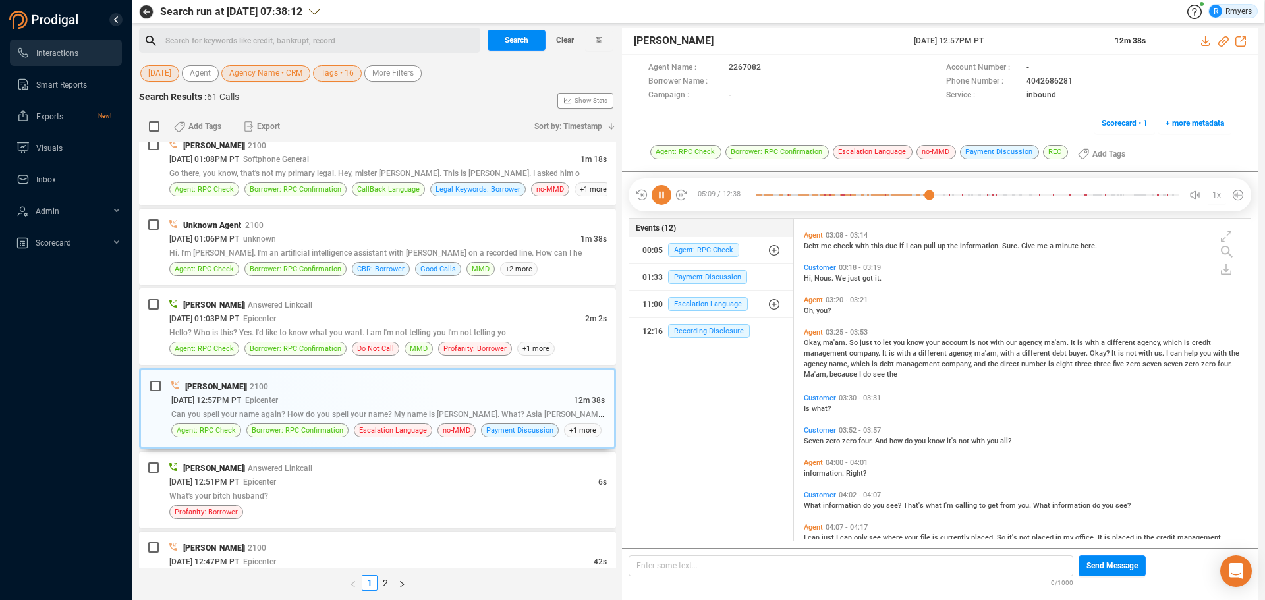
click at [949, 346] on span "account" at bounding box center [955, 343] width 28 height 9
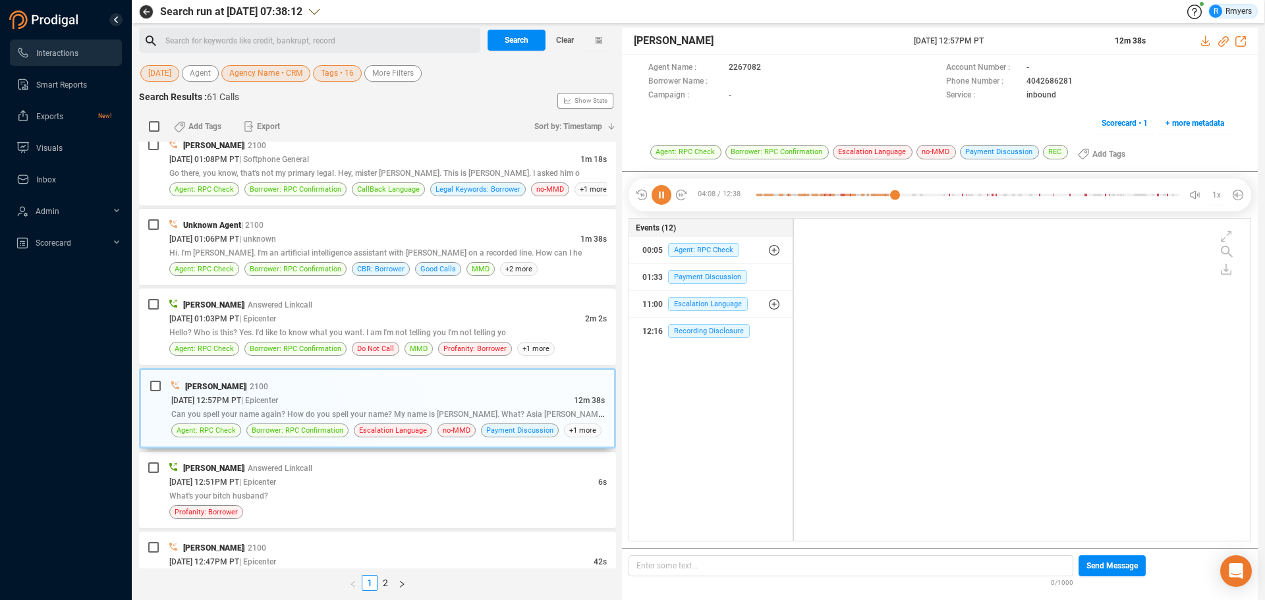
scroll to position [1104, 0]
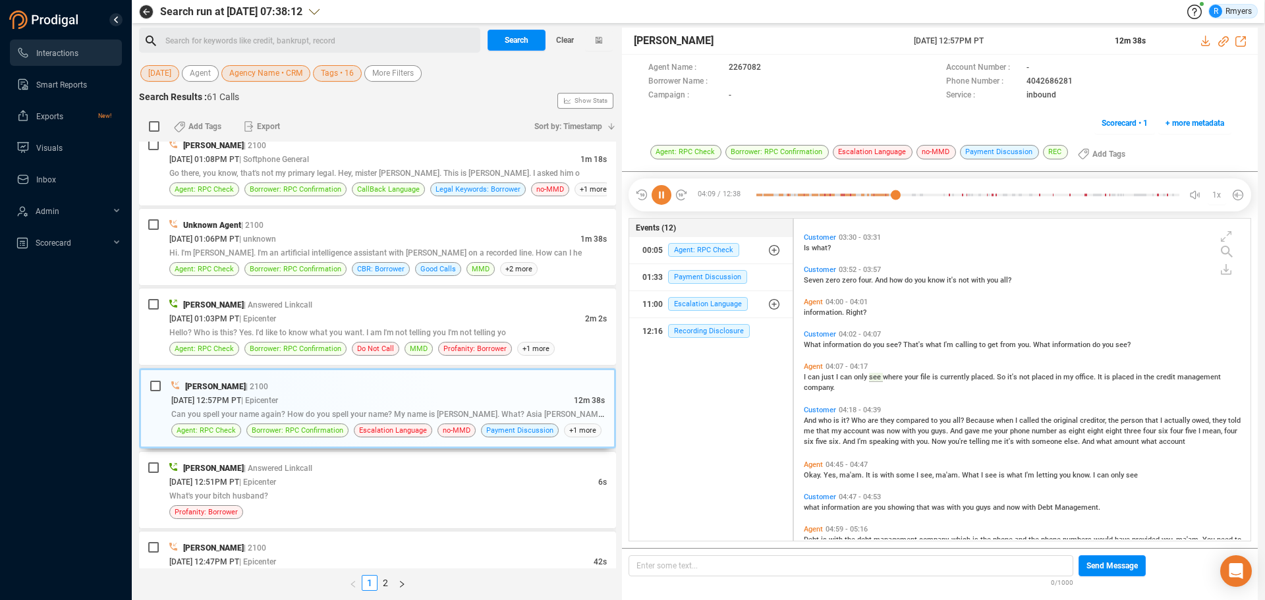
click at [658, 201] on icon at bounding box center [662, 195] width 20 height 20
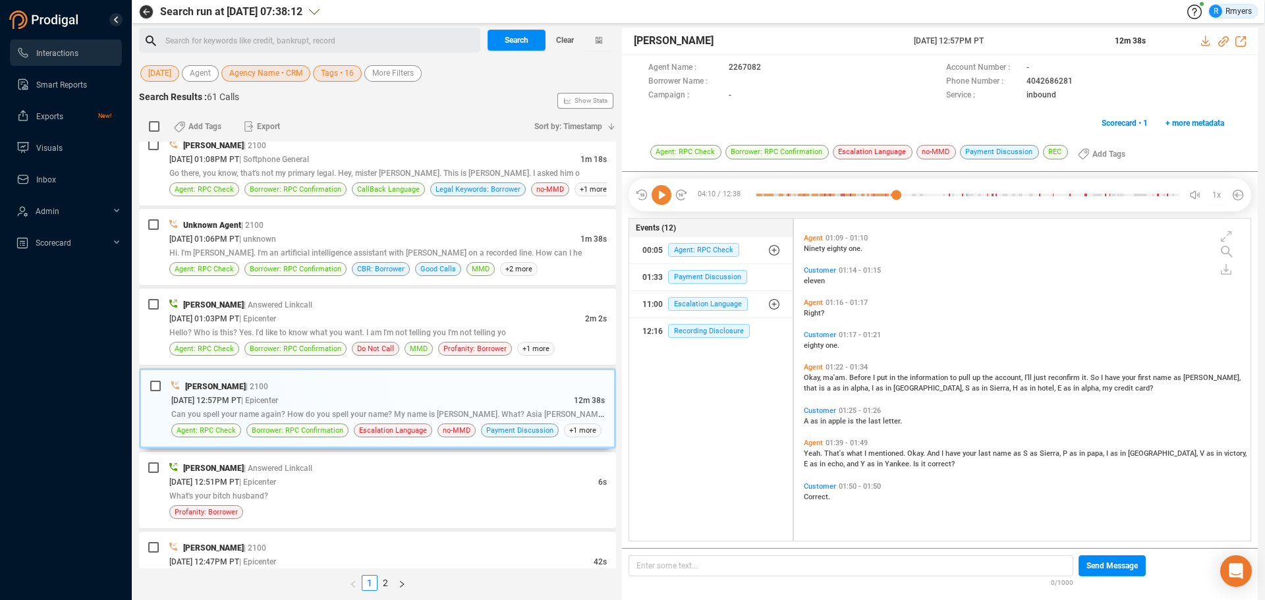
scroll to position [115, 0]
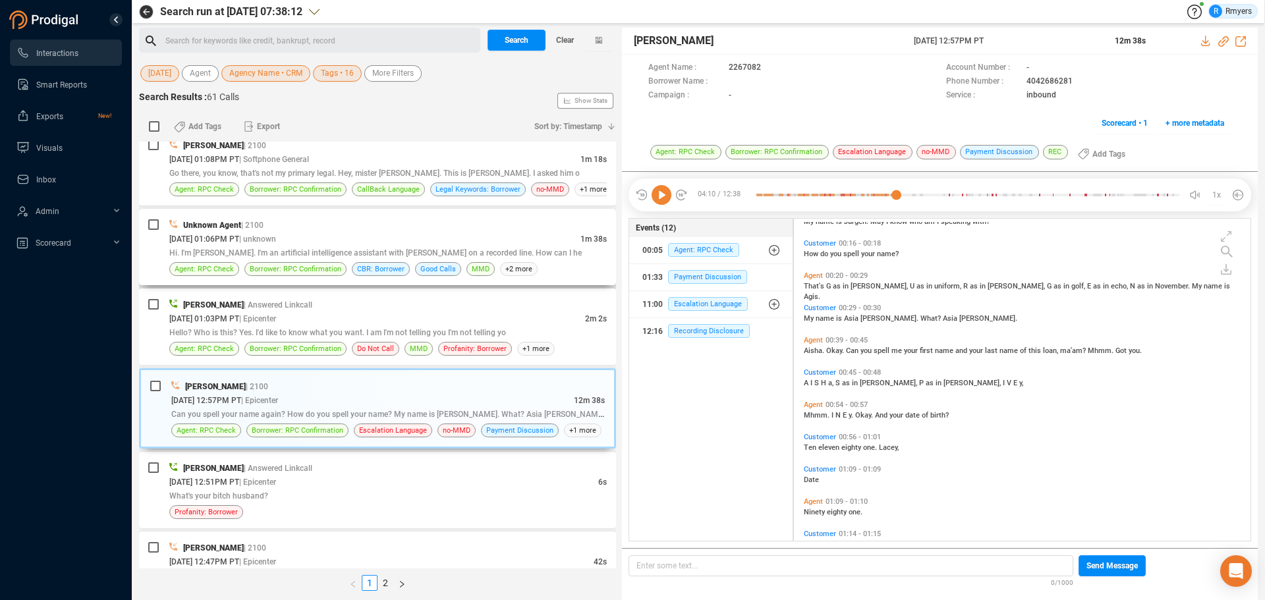
drag, startPoint x: 665, startPoint y: 198, endPoint x: 444, endPoint y: 244, distance: 225.6
click at [663, 198] on icon at bounding box center [662, 195] width 20 height 20
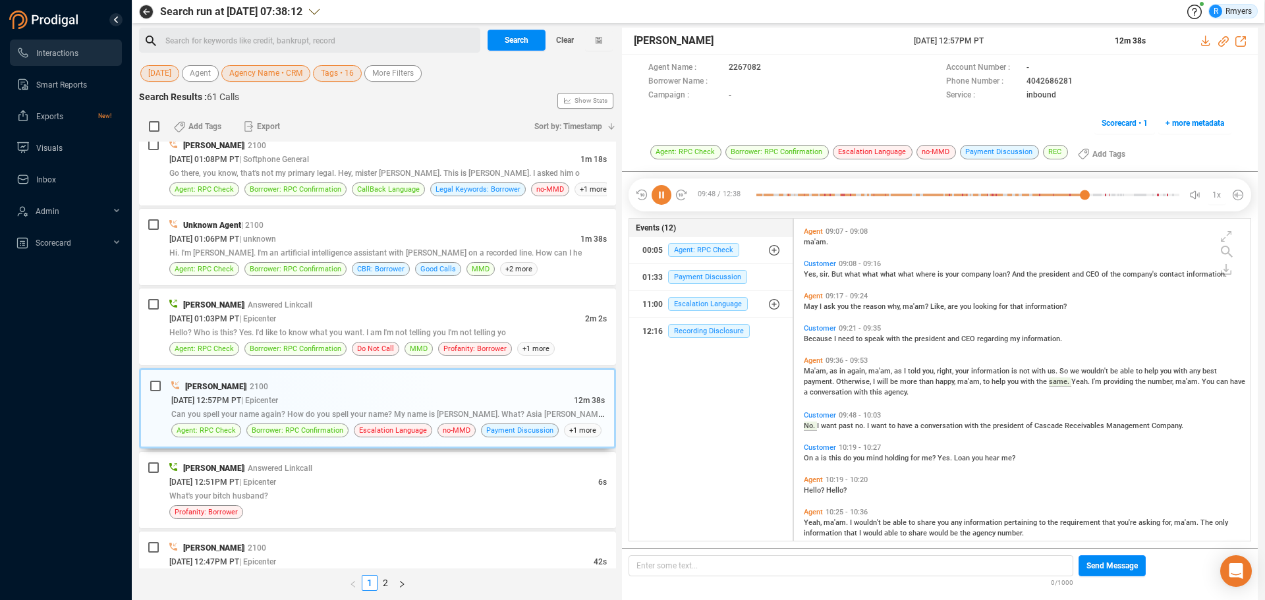
scroll to position [2698, 0]
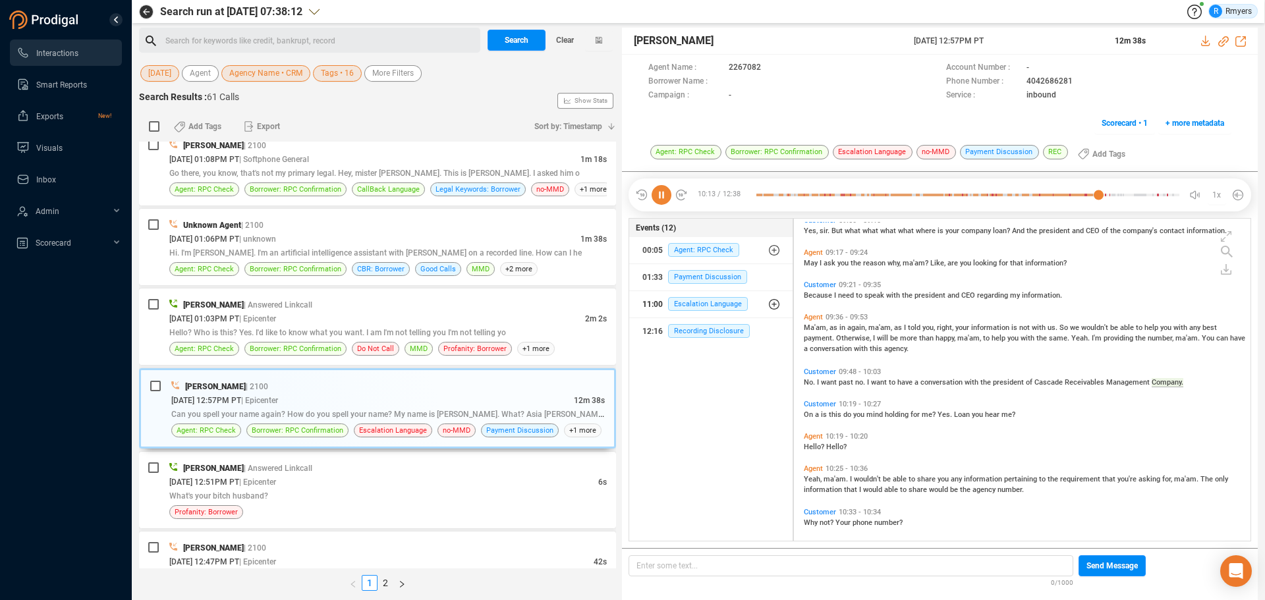
click at [769, 304] on div "11:00 Escalation Language" at bounding box center [711, 304] width 138 height 21
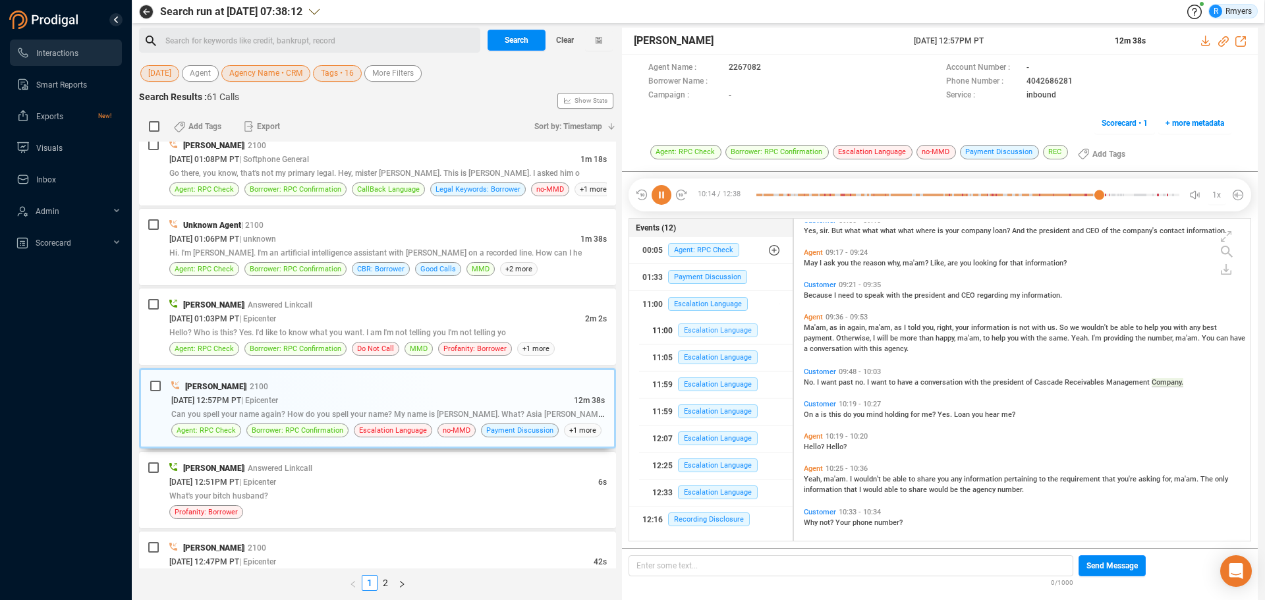
click at [721, 333] on span "Escalation Language" at bounding box center [718, 330] width 80 height 14
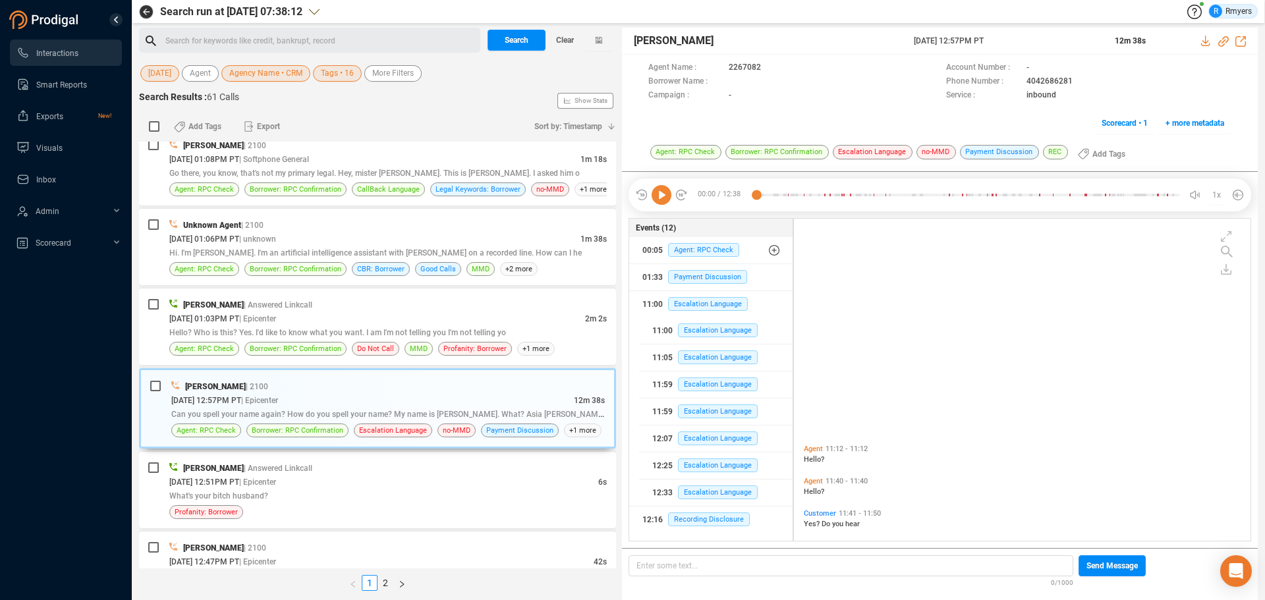
scroll to position [3309, 0]
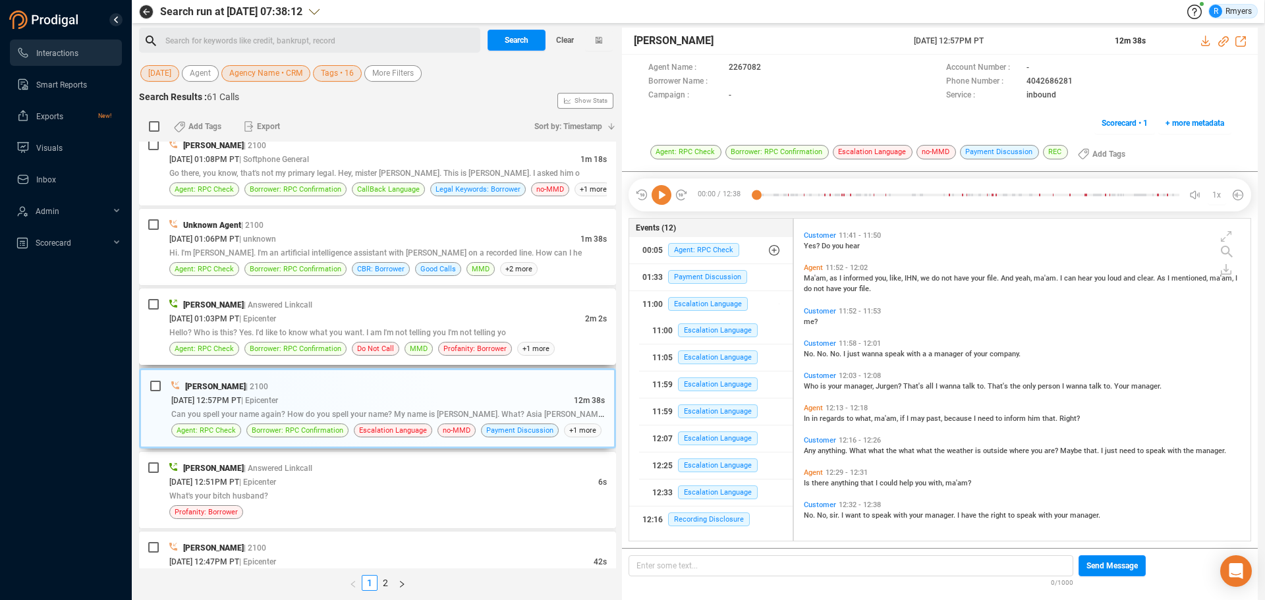
click at [330, 339] on div "Anish Antony | Answered Linkcall 10/09/2025 @ 01:03PM PT | Epicenter 2m 2s Hell…" at bounding box center [387, 327] width 437 height 58
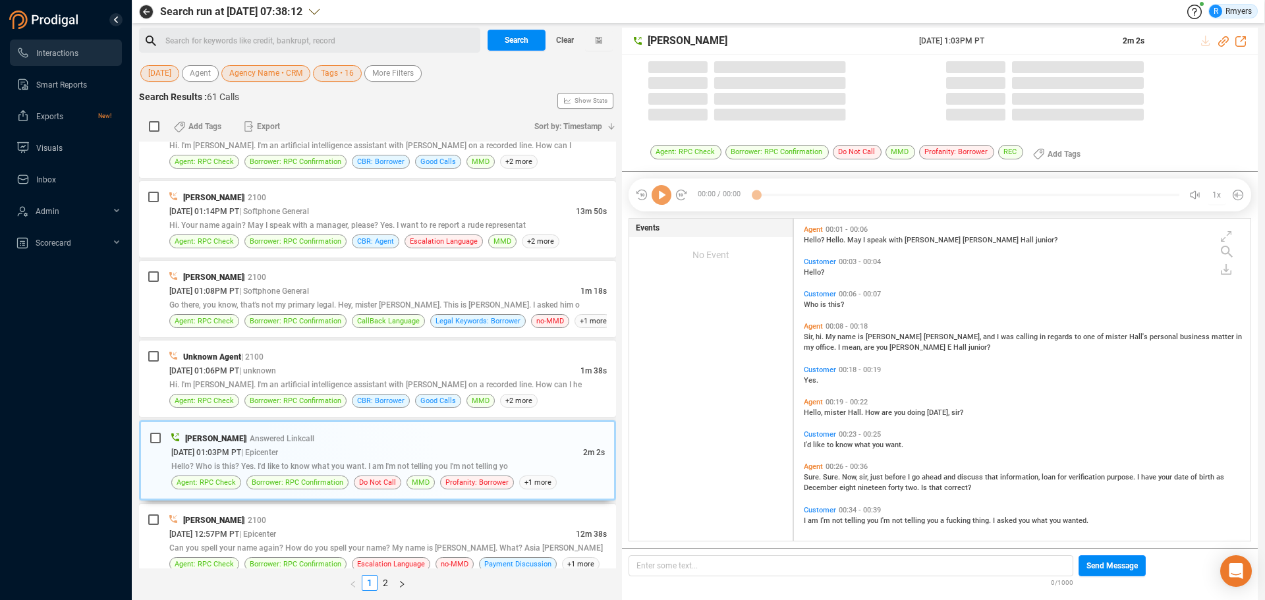
scroll to position [319, 450]
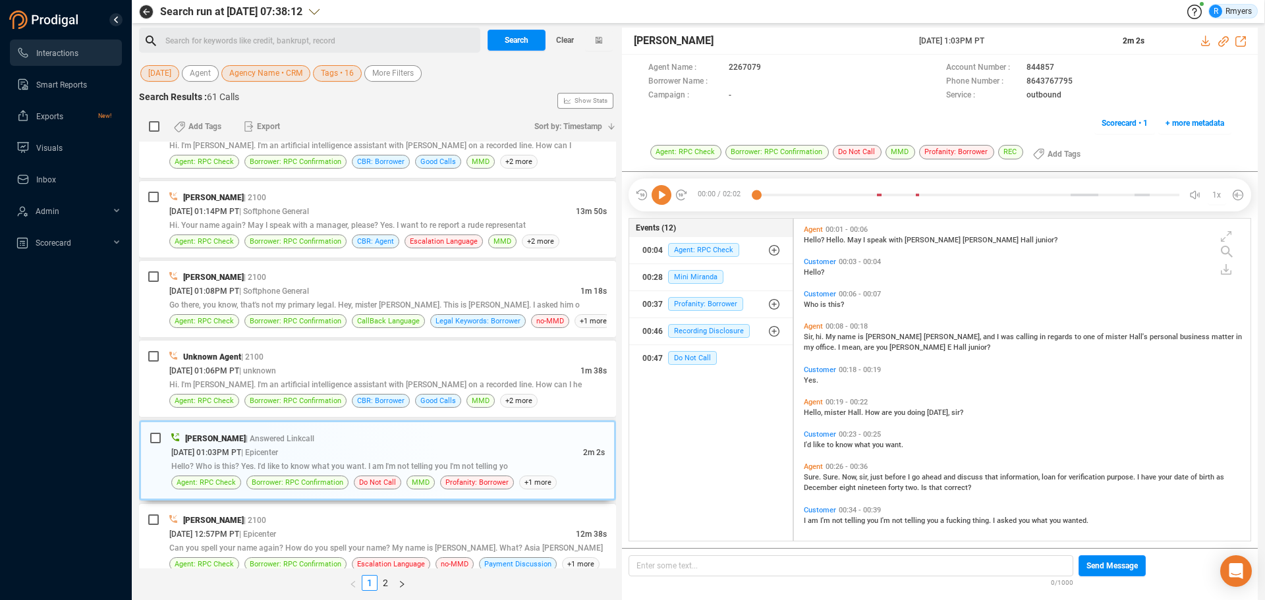
click at [662, 200] on icon at bounding box center [662, 195] width 20 height 20
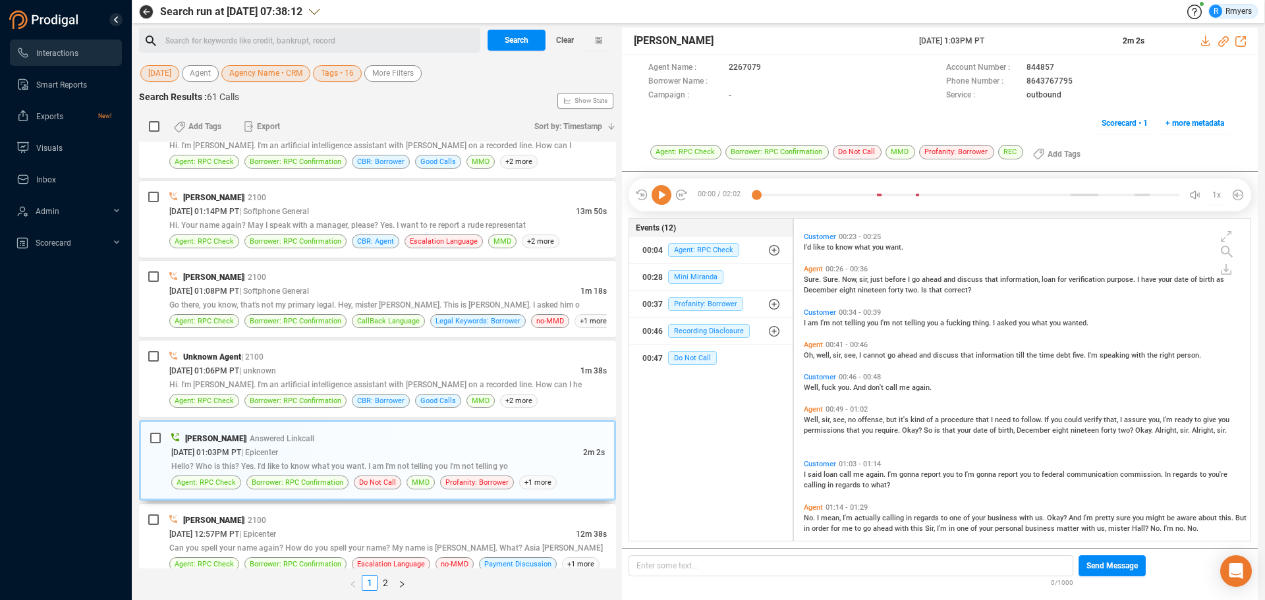
scroll to position [264, 0]
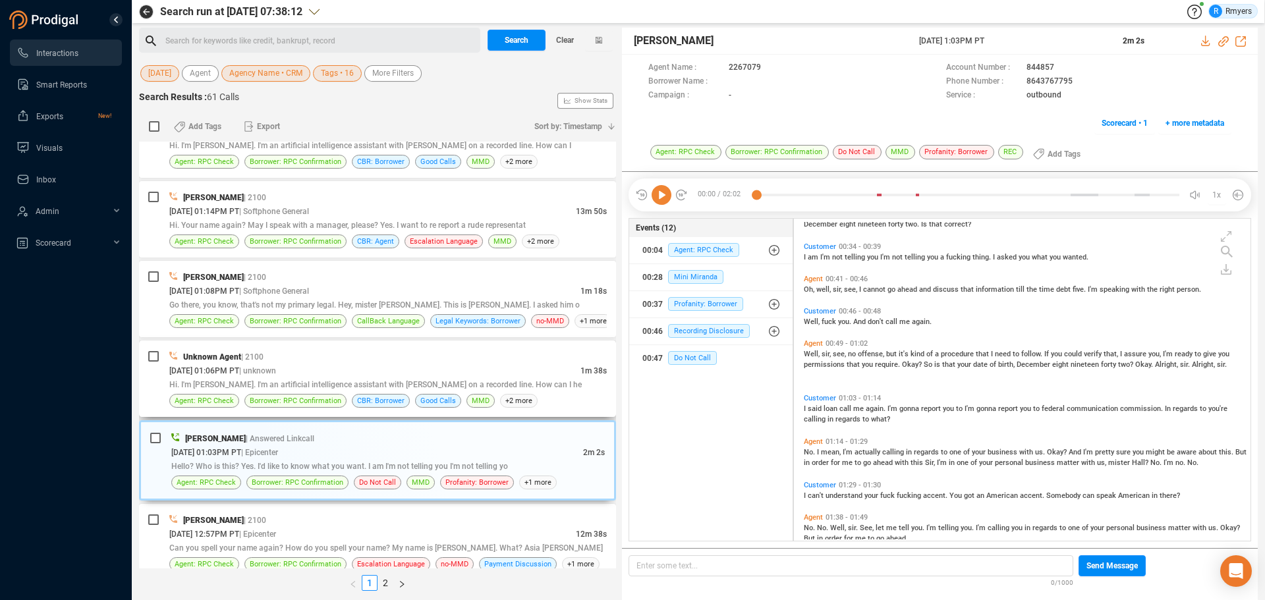
click at [393, 391] on div "Hi. I'm [PERSON_NAME]. I'm an artificial intelligence assistant with [PERSON_NA…" at bounding box center [387, 385] width 437 height 14
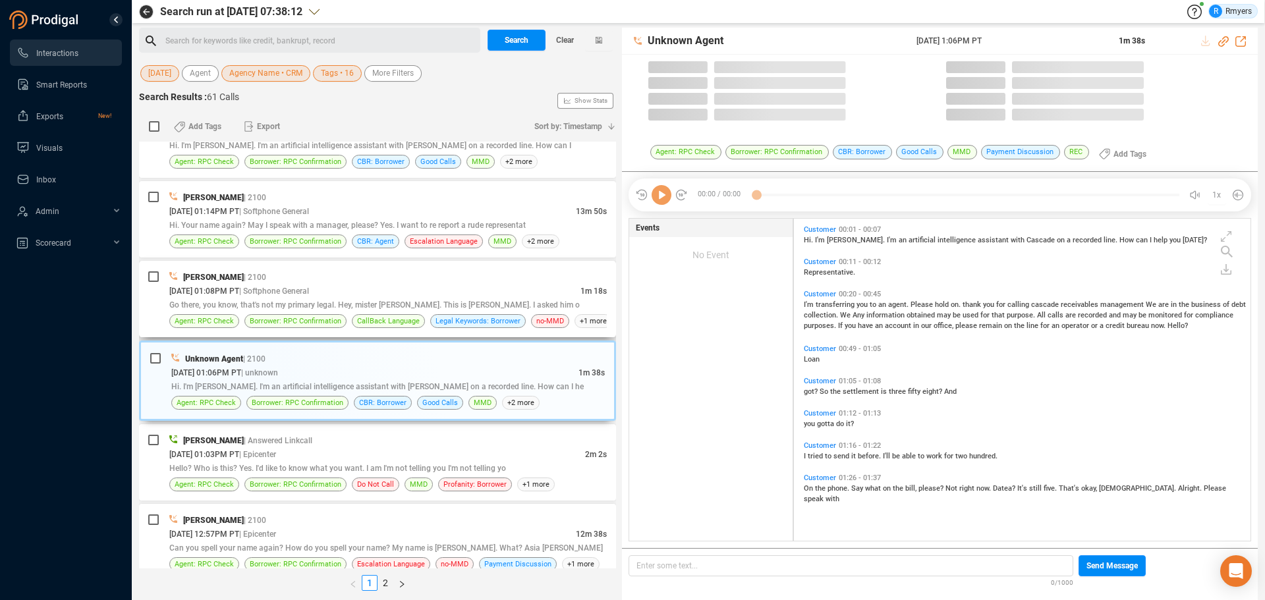
drag, startPoint x: 370, startPoint y: 288, endPoint x: 364, endPoint y: 295, distance: 9.4
click at [370, 287] on div "10/09/2025 @ 01:08PM PT | Softphone General" at bounding box center [374, 291] width 411 height 14
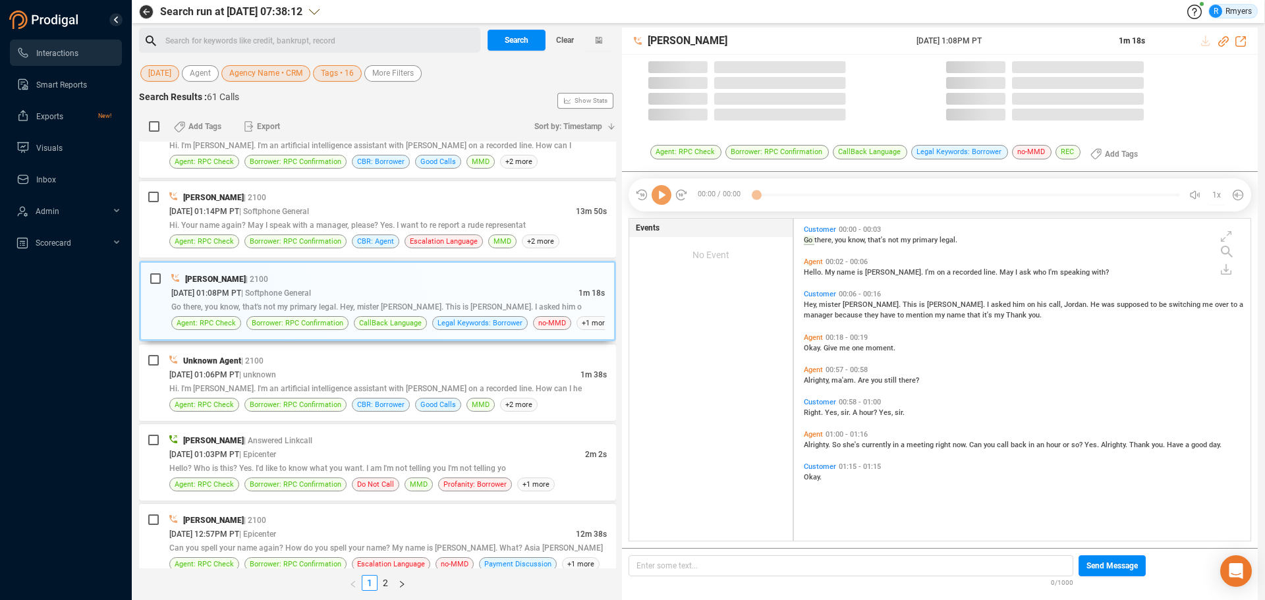
scroll to position [319, 450]
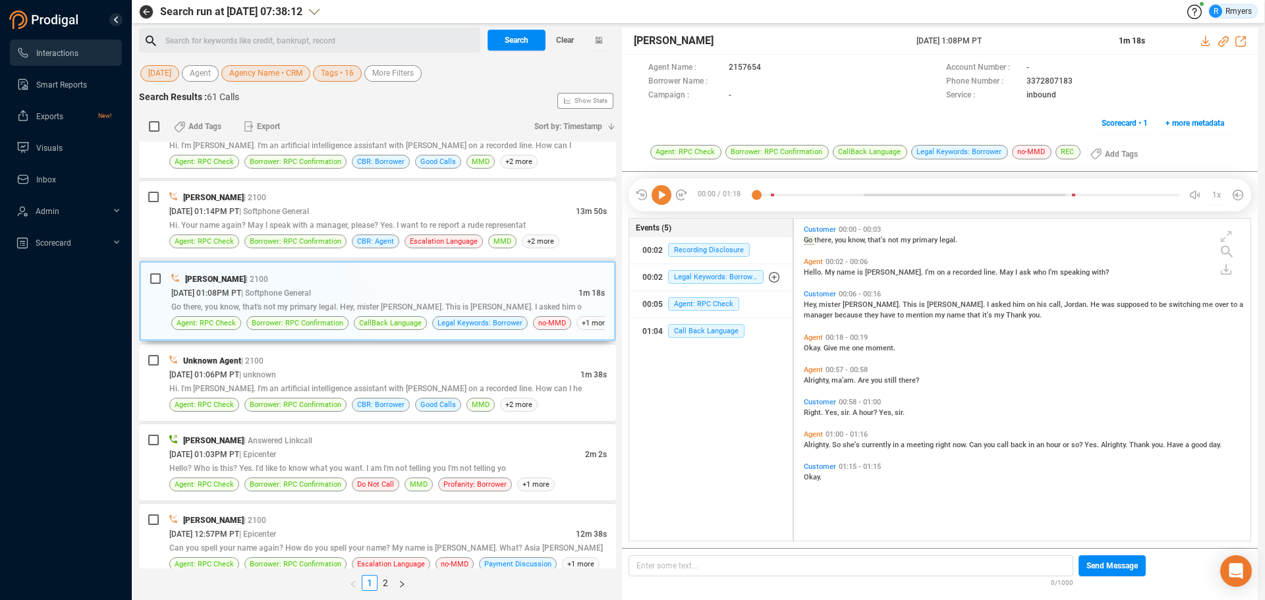
click at [661, 201] on icon at bounding box center [662, 195] width 20 height 20
click at [808, 269] on span "Hello." at bounding box center [814, 272] width 21 height 9
click at [334, 221] on span "Hi. Your name again? May I speak with a manager, please? Yes. I want to re repo…" at bounding box center [347, 225] width 356 height 9
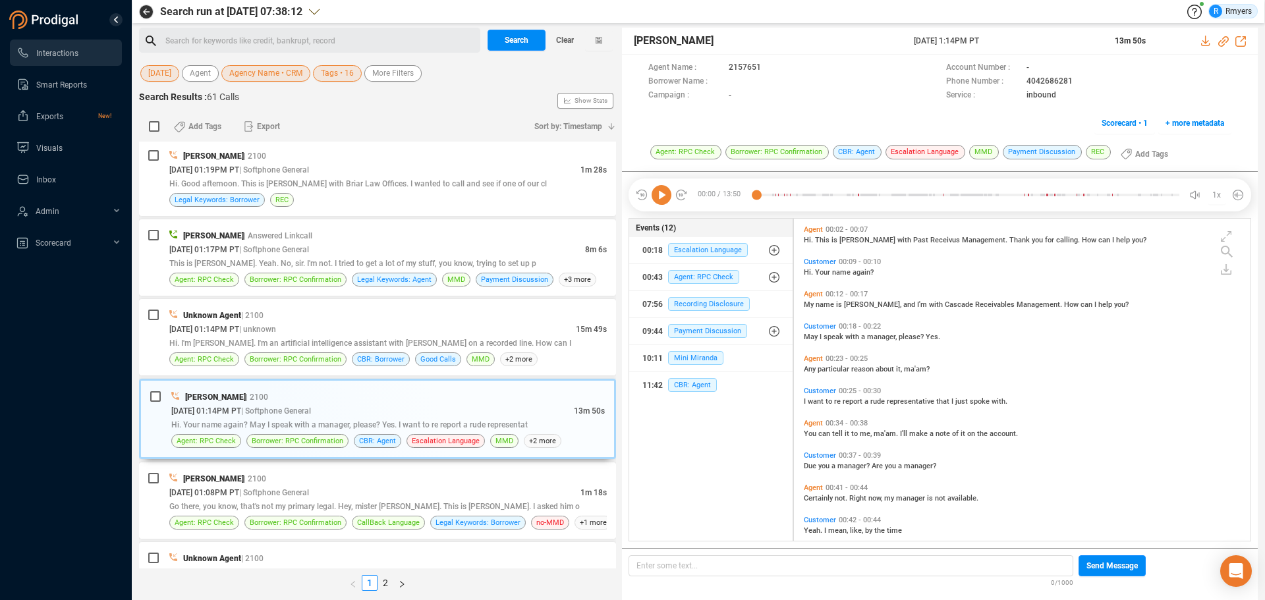
click at [659, 197] on icon at bounding box center [662, 195] width 20 height 20
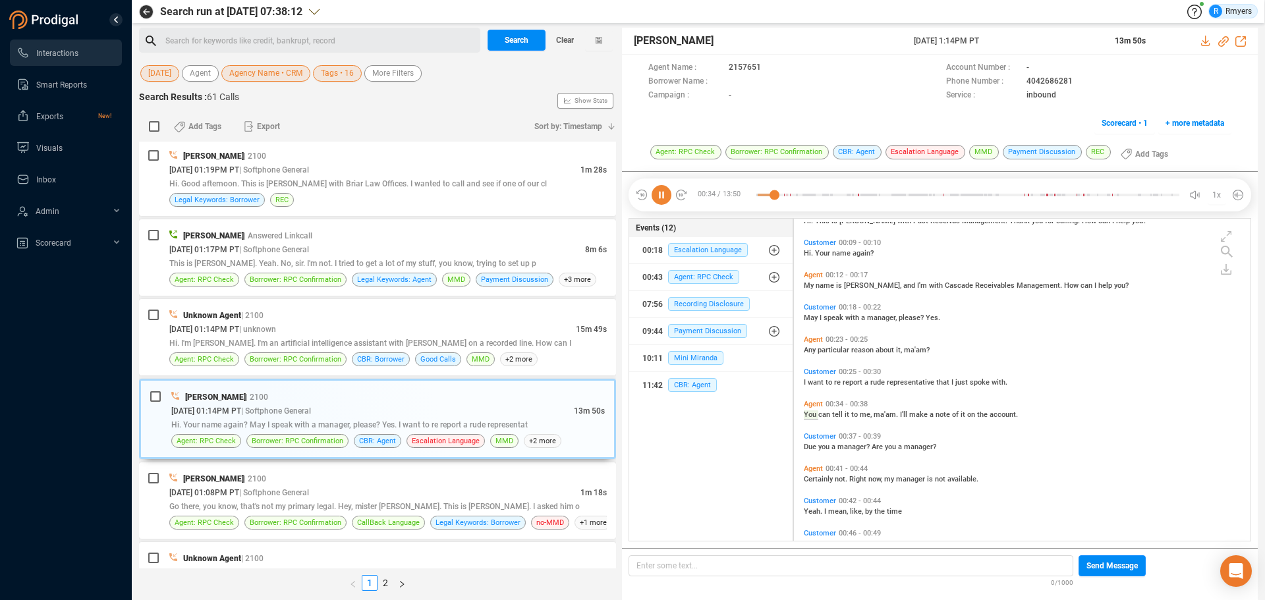
scroll to position [51, 0]
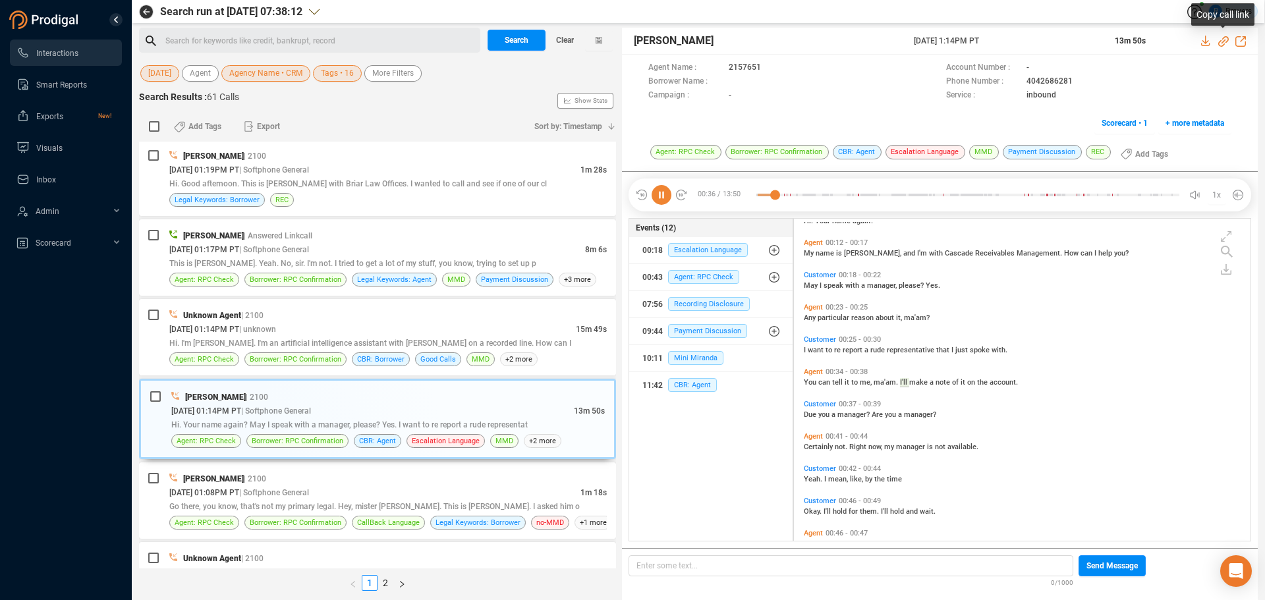
click at [1011, 40] on icon at bounding box center [1223, 41] width 11 height 11
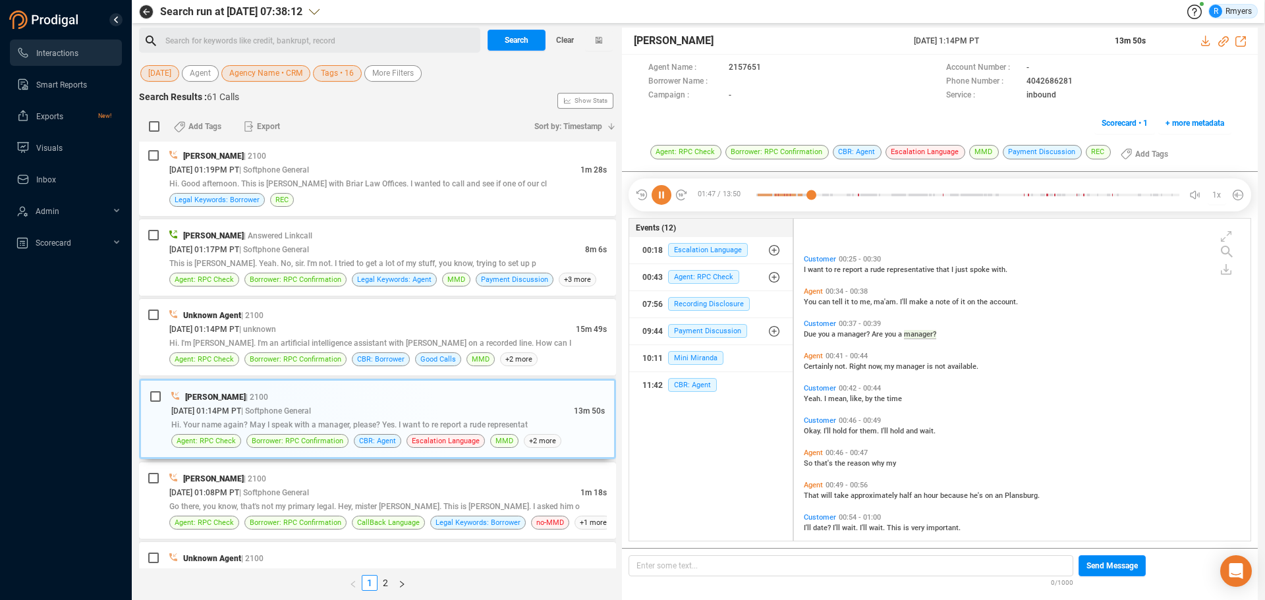
scroll to position [198, 0]
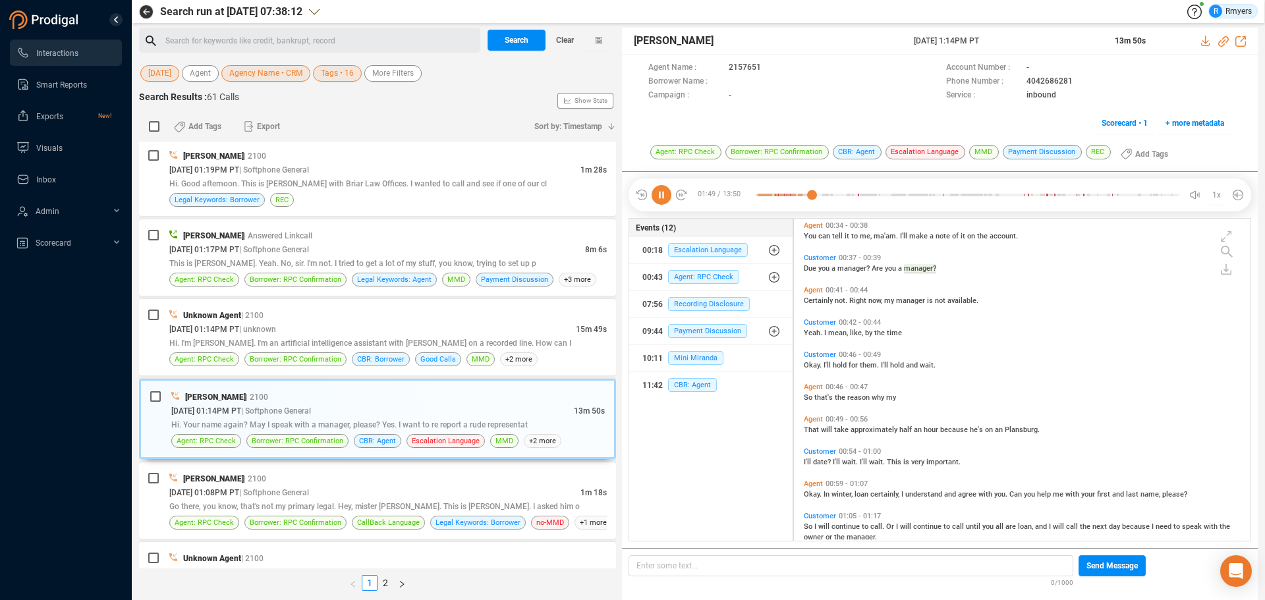
click at [1005, 429] on span "Plansburg." at bounding box center [1022, 430] width 35 height 9
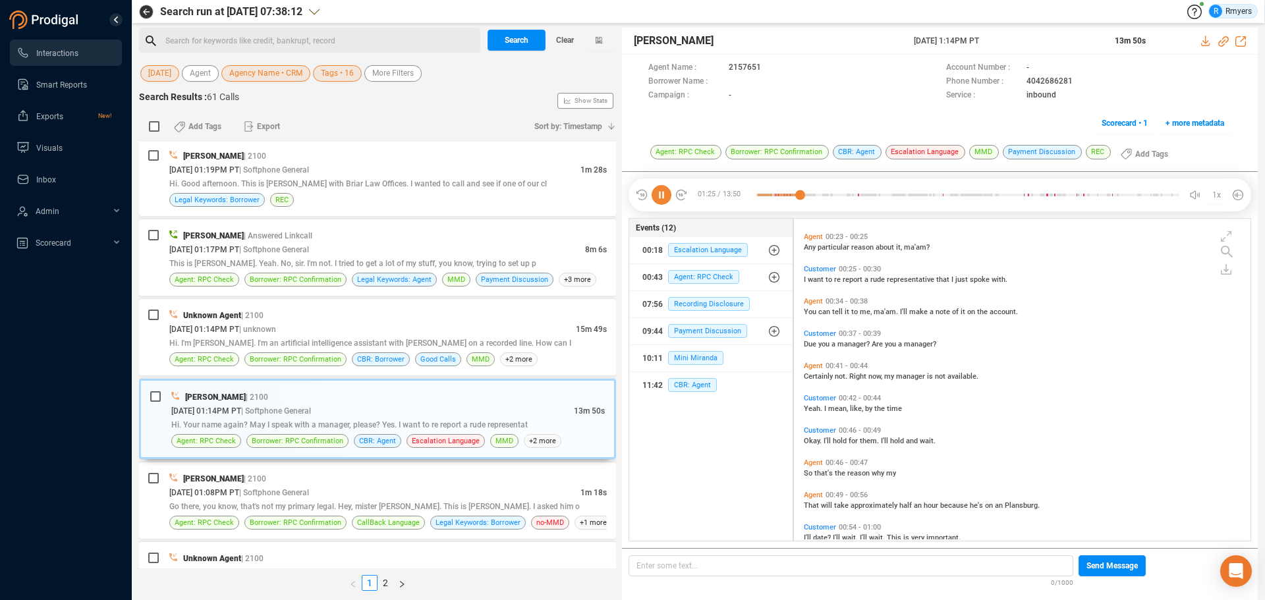
scroll to position [0, 0]
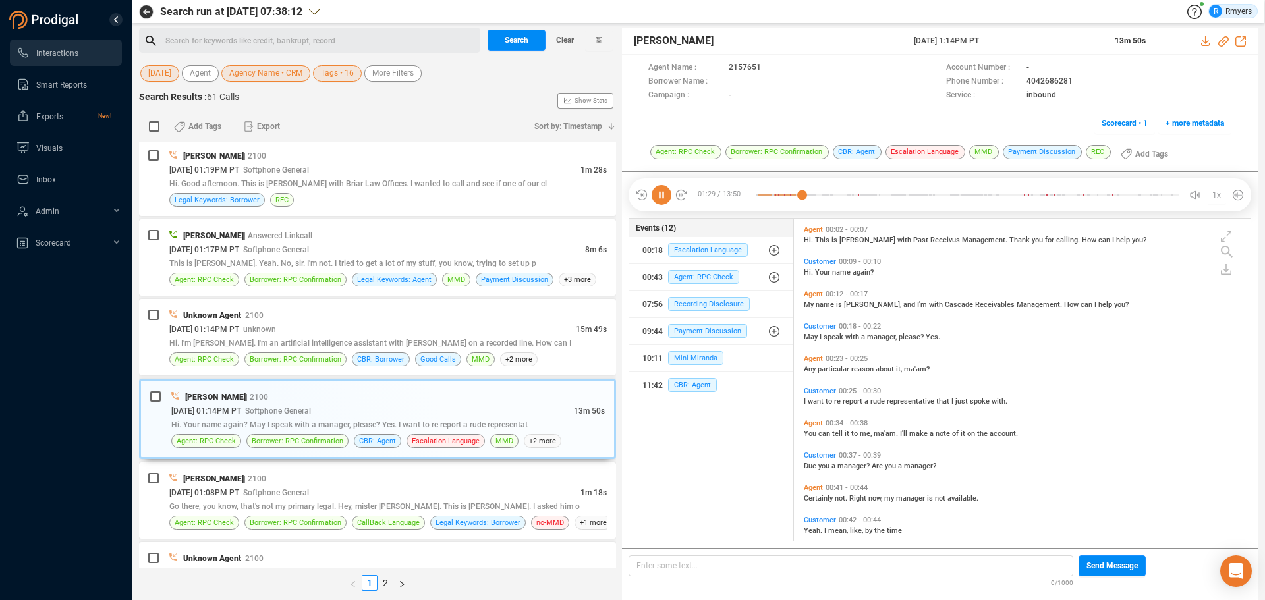
click at [815, 238] on span "This" at bounding box center [823, 240] width 16 height 9
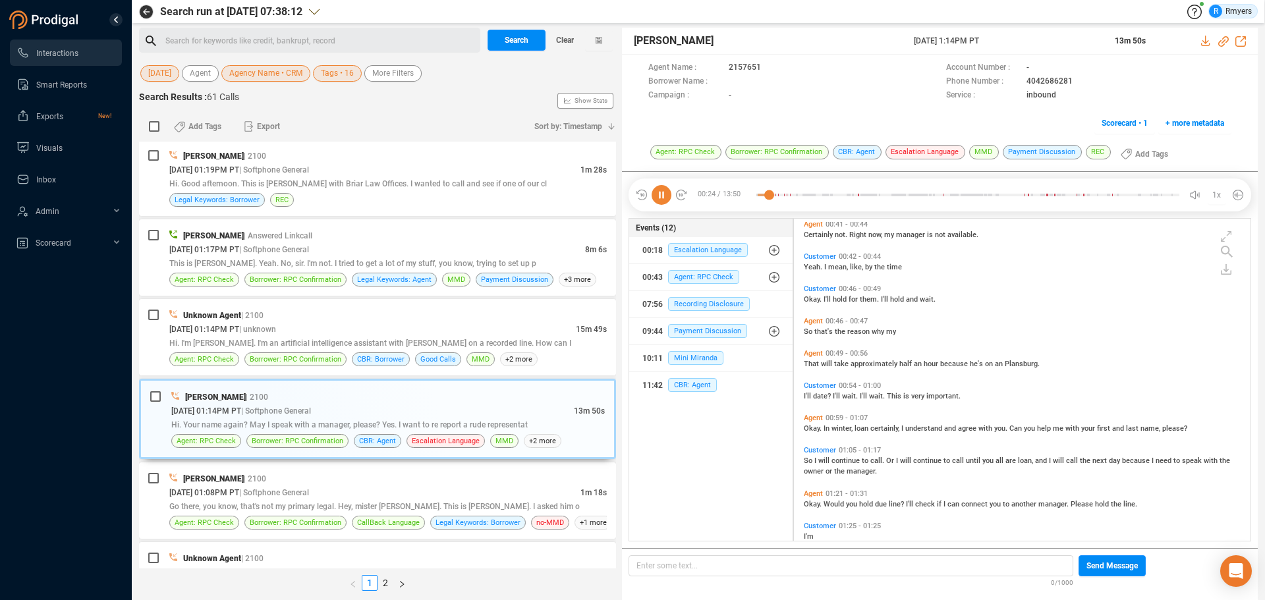
click at [825, 434] on div "Agent 00:59 - 01:07 Okay. In winter, loan certainly, I understand and agree wit…" at bounding box center [1024, 423] width 449 height 26
click at [818, 427] on span "Okay." at bounding box center [814, 428] width 20 height 9
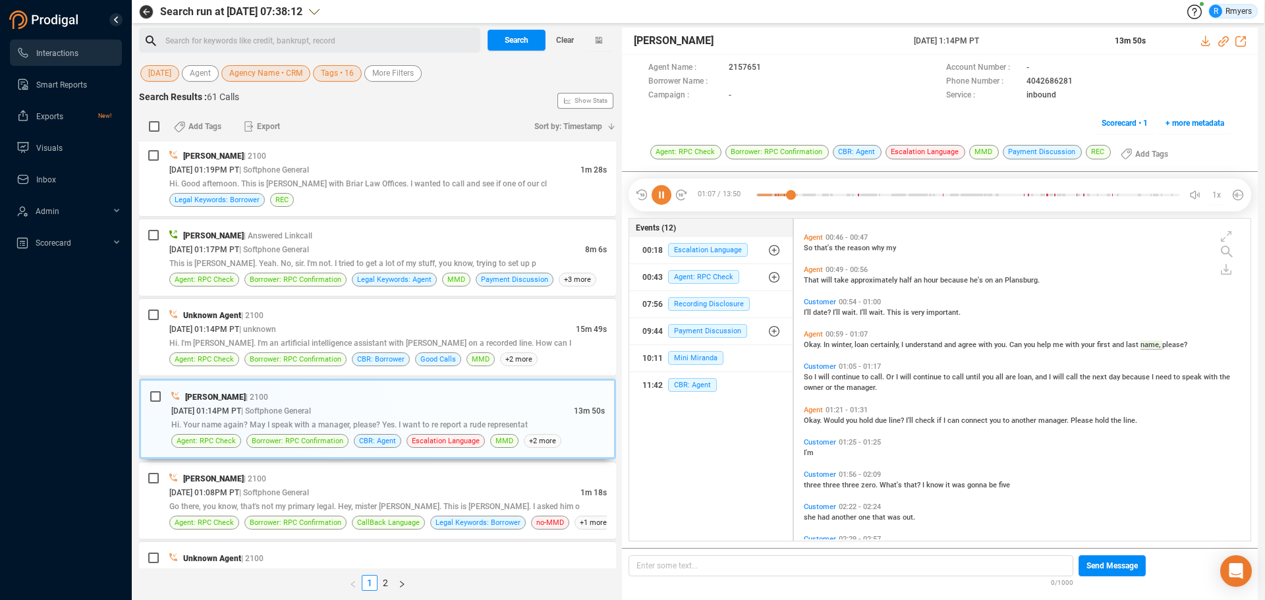
scroll to position [479, 0]
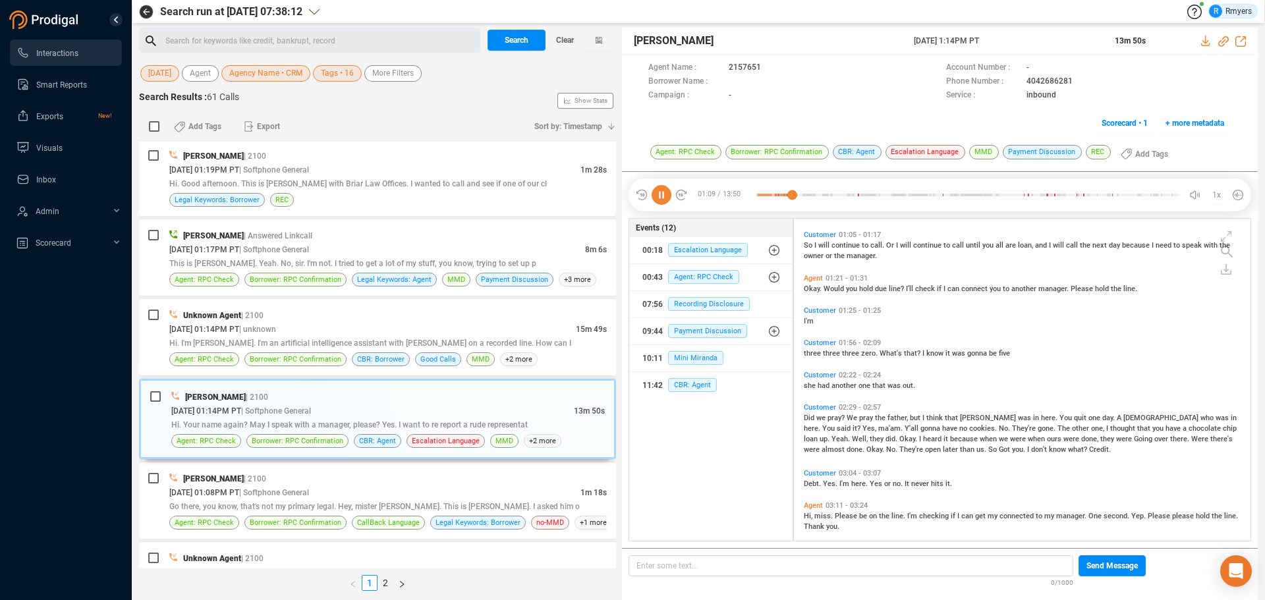
click at [817, 457] on span "miss." at bounding box center [824, 516] width 20 height 9
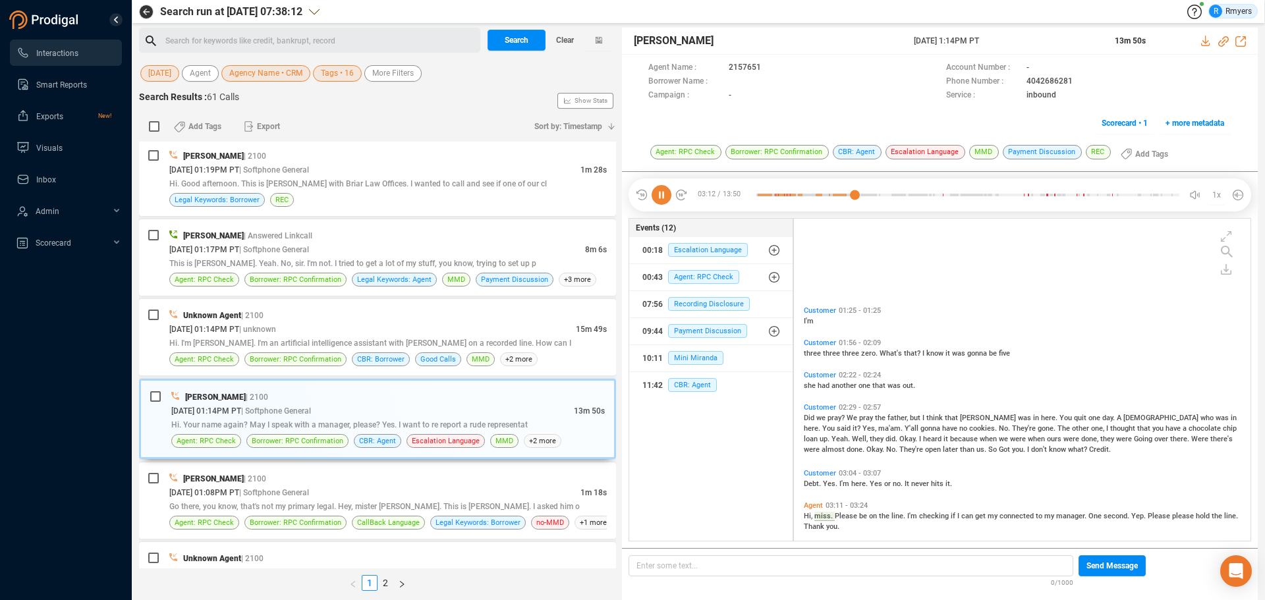
scroll to position [618, 0]
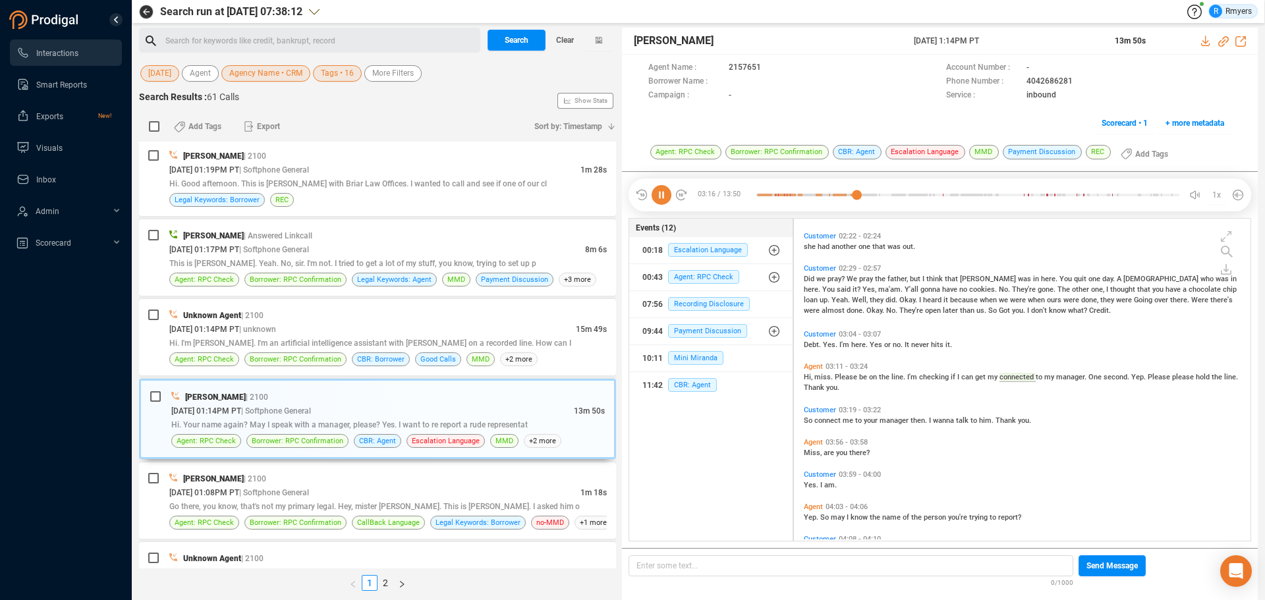
click at [815, 449] on span "Miss," at bounding box center [814, 453] width 20 height 9
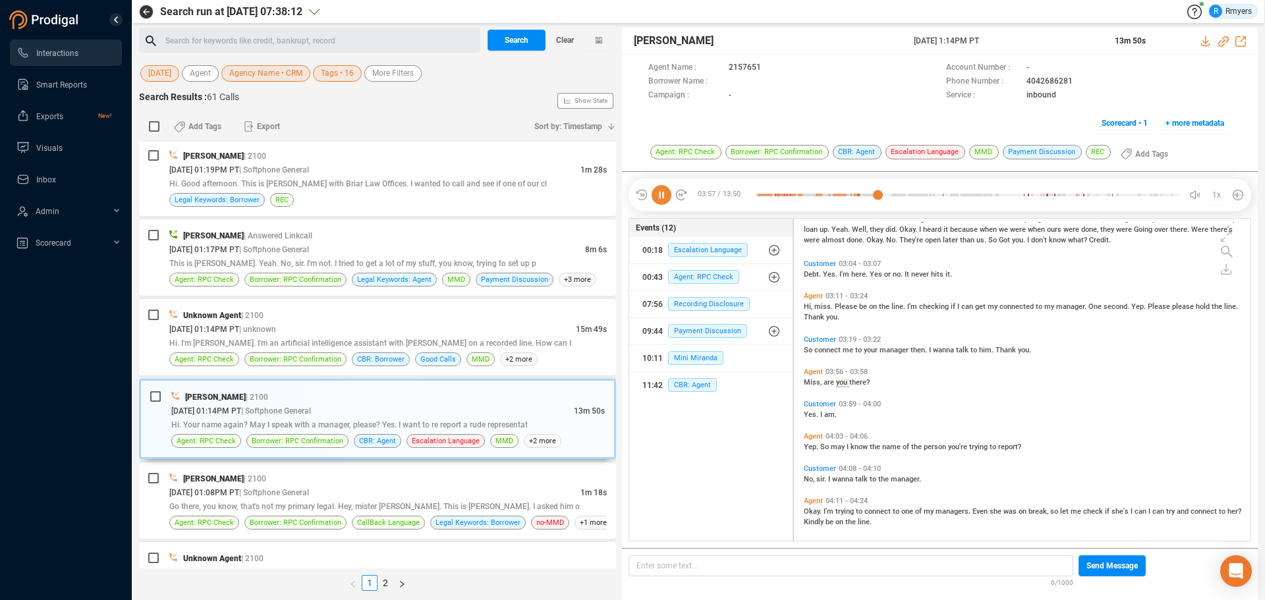
click at [812, 445] on span "Yep." at bounding box center [812, 447] width 16 height 9
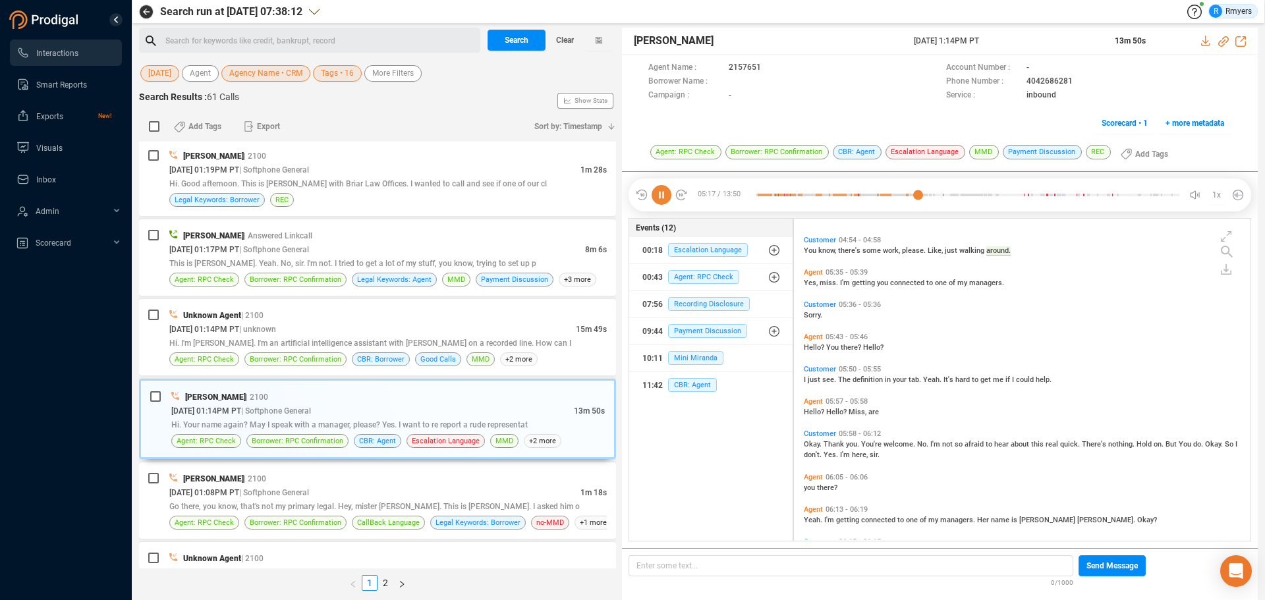
scroll to position [1059, 0]
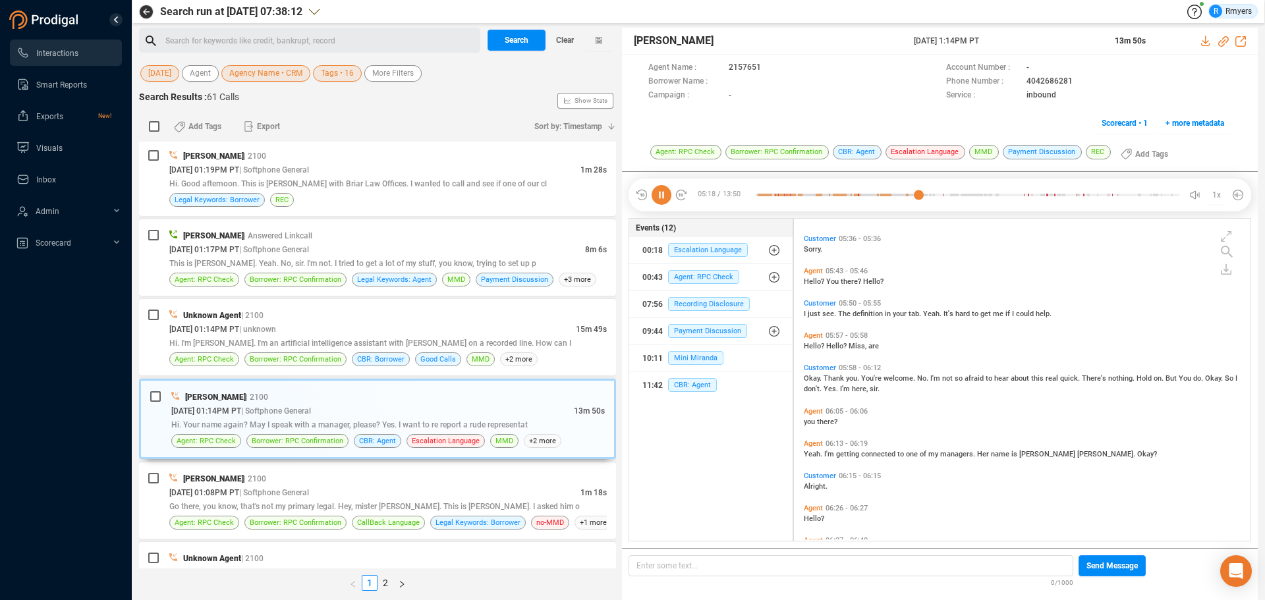
click at [820, 457] on span "Yeah." at bounding box center [814, 454] width 20 height 9
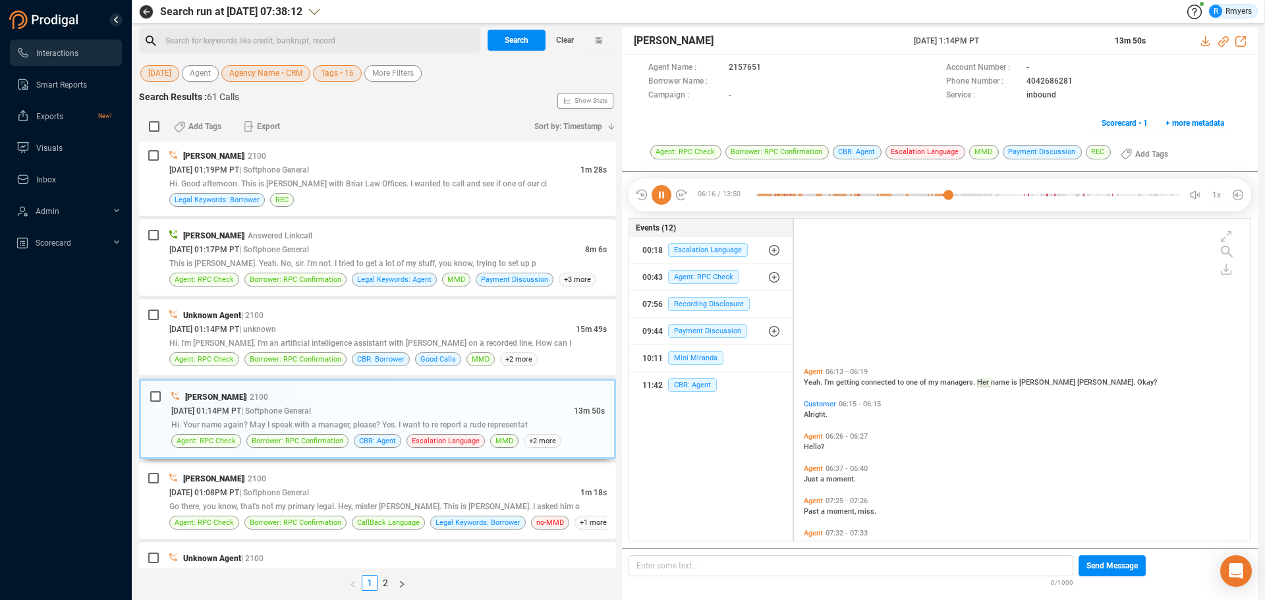
scroll to position [1328, 0]
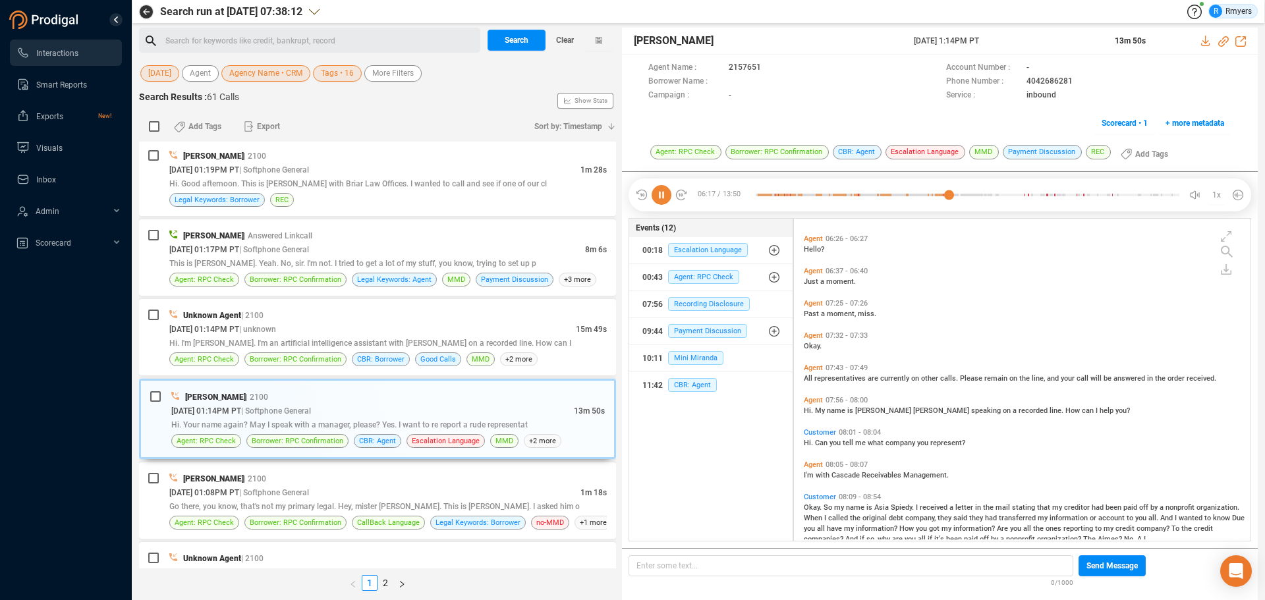
click at [808, 457] on span "I'm" at bounding box center [810, 475] width 12 height 9
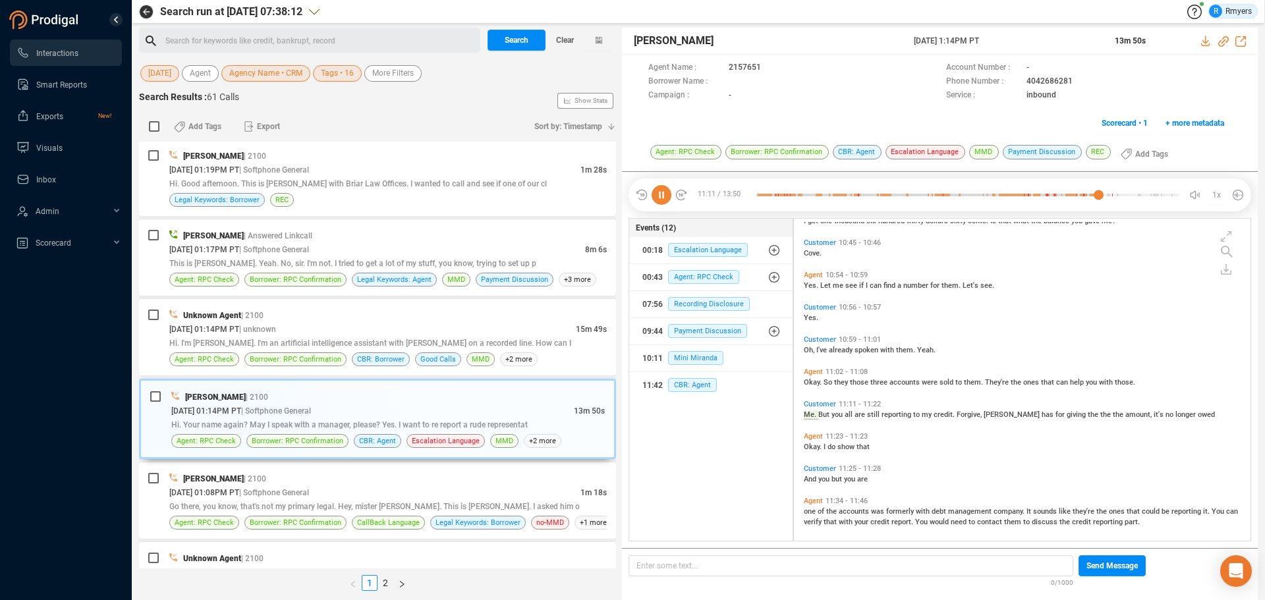
scroll to position [2220, 0]
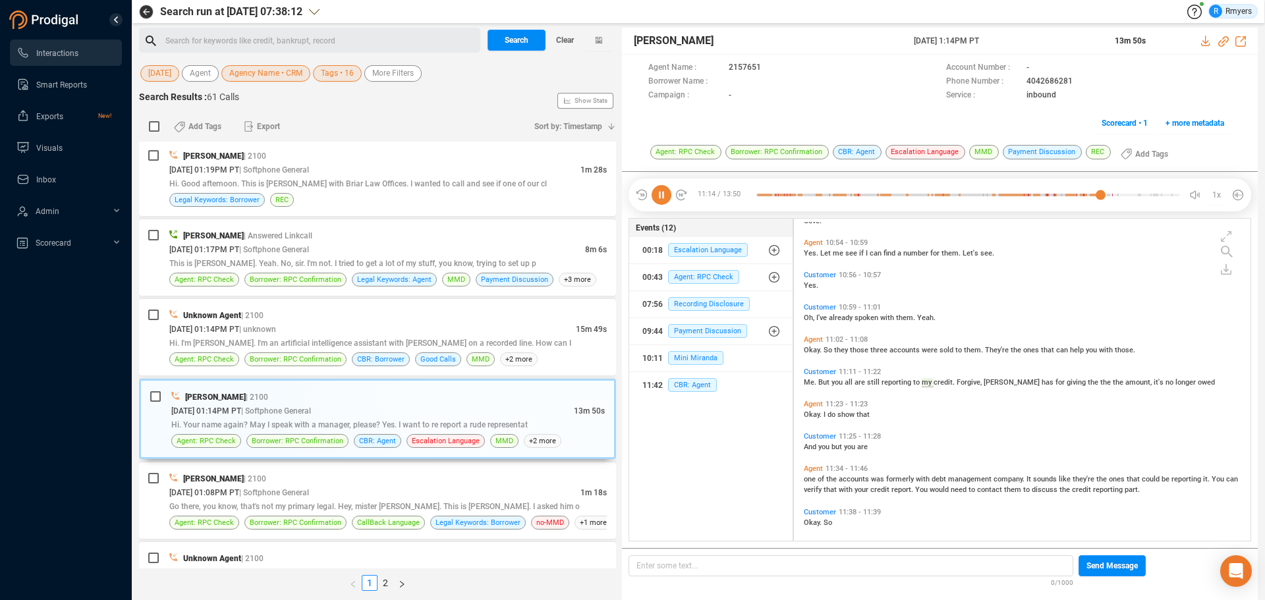
click at [669, 194] on icon at bounding box center [662, 195] width 20 height 20
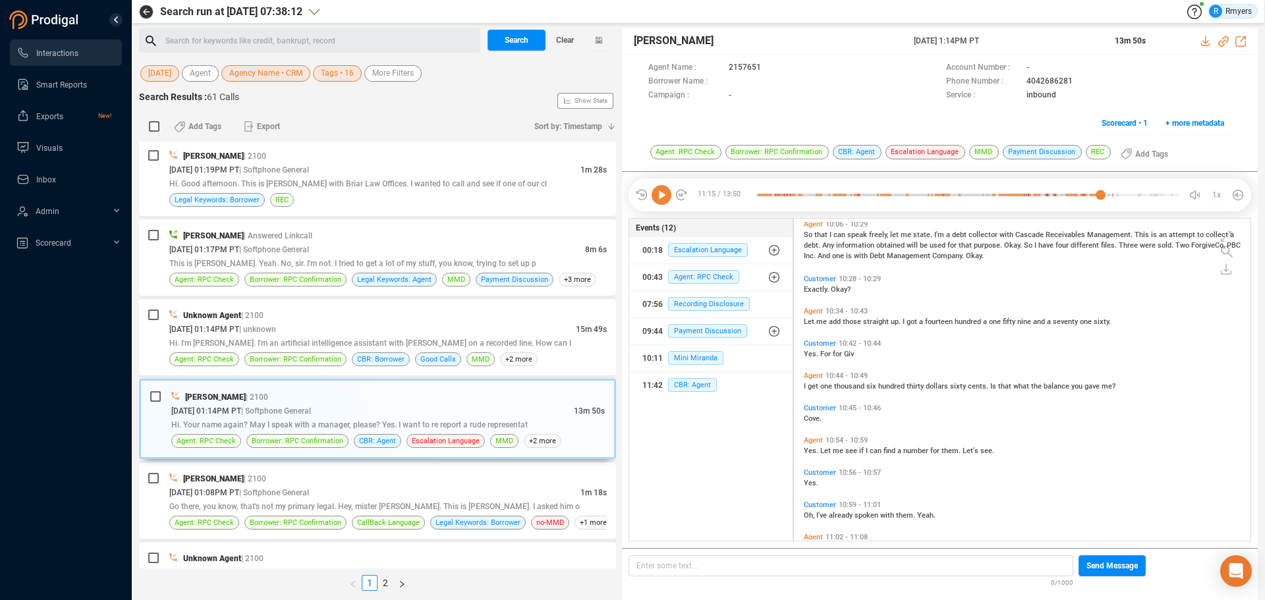
scroll to position [2088, 0]
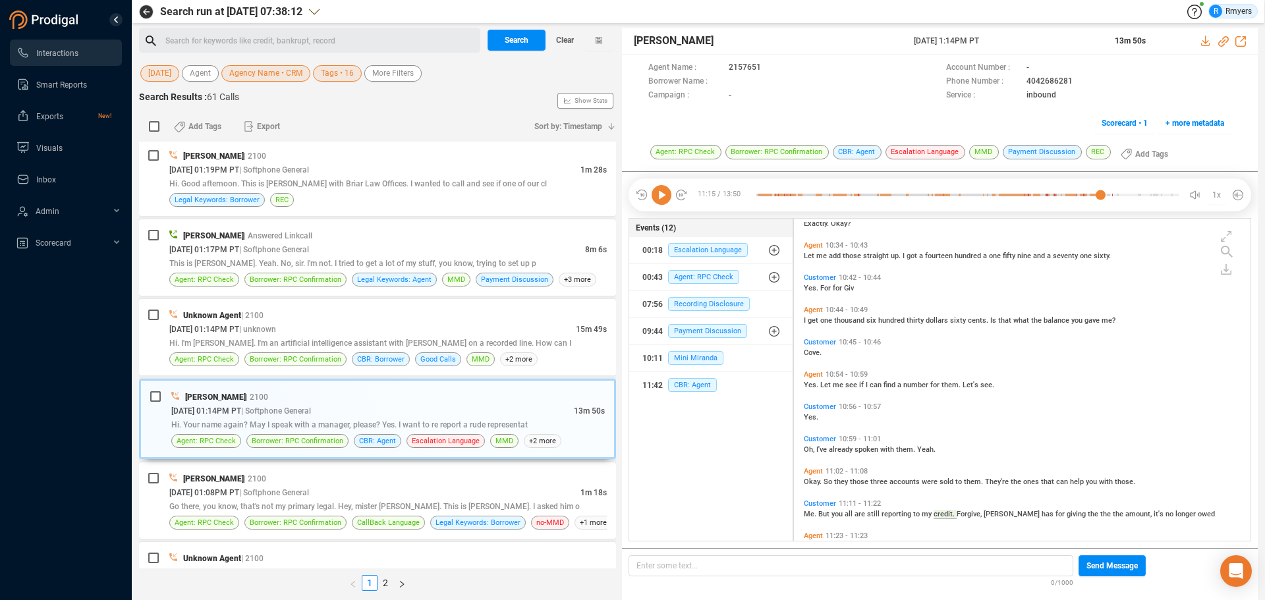
click at [663, 202] on icon at bounding box center [662, 195] width 20 height 20
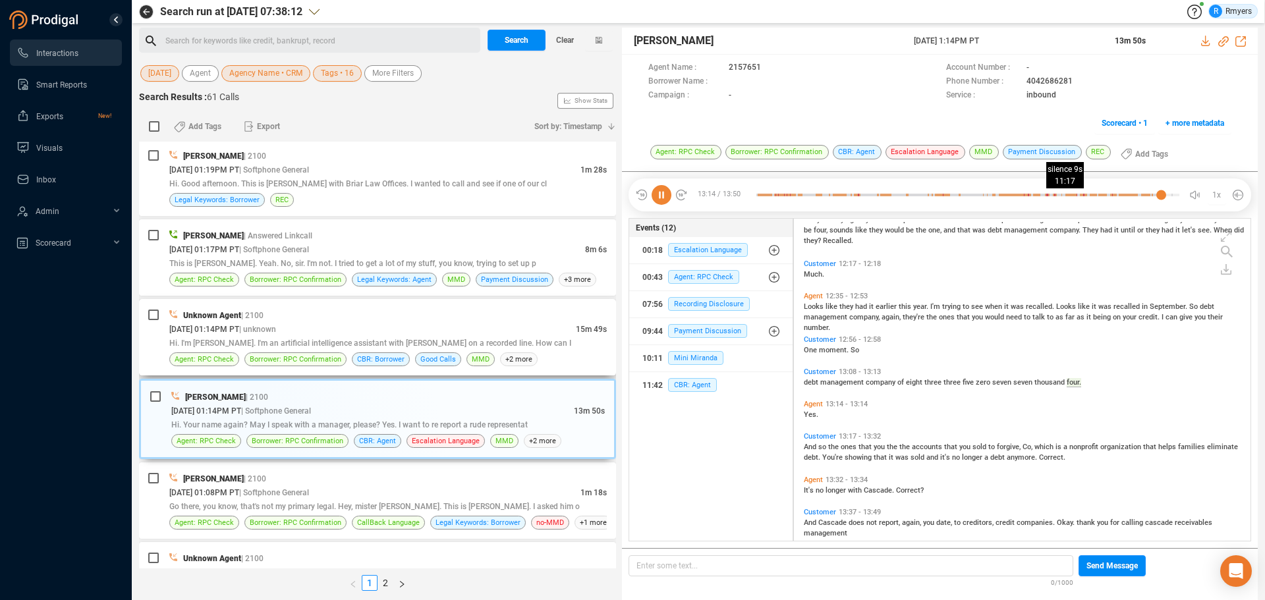
scroll to position [2663, 0]
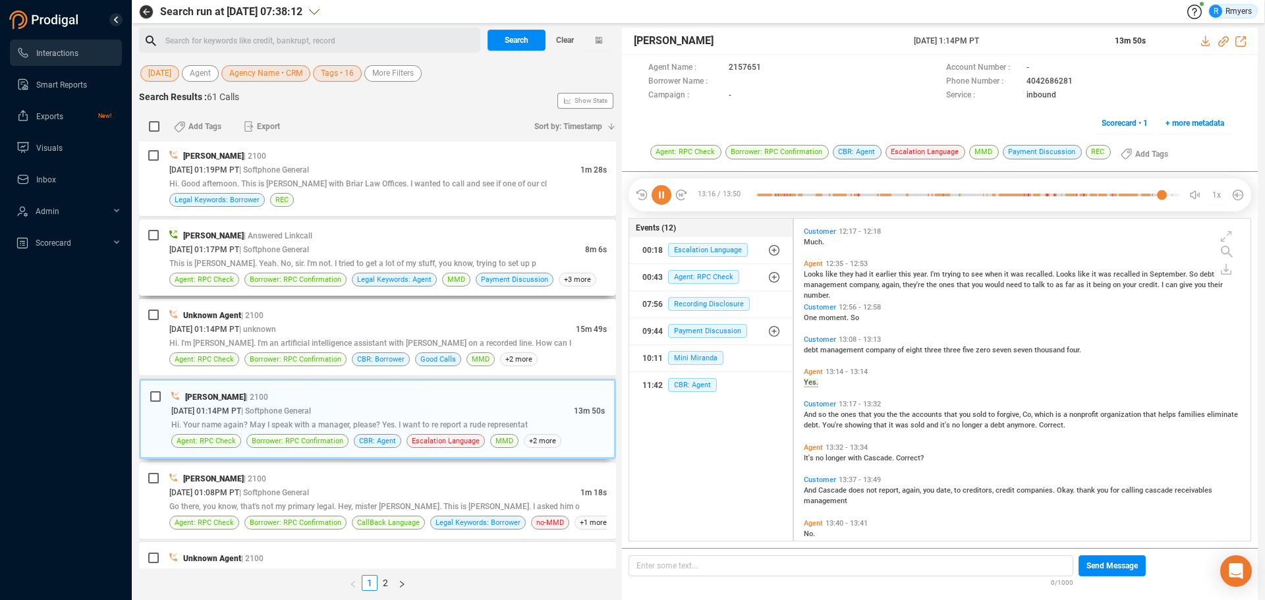
click at [332, 260] on span "This is [PERSON_NAME]. Yeah. No, sir. I'm not. I tried to get a lot of my stuff…" at bounding box center [352, 263] width 367 height 9
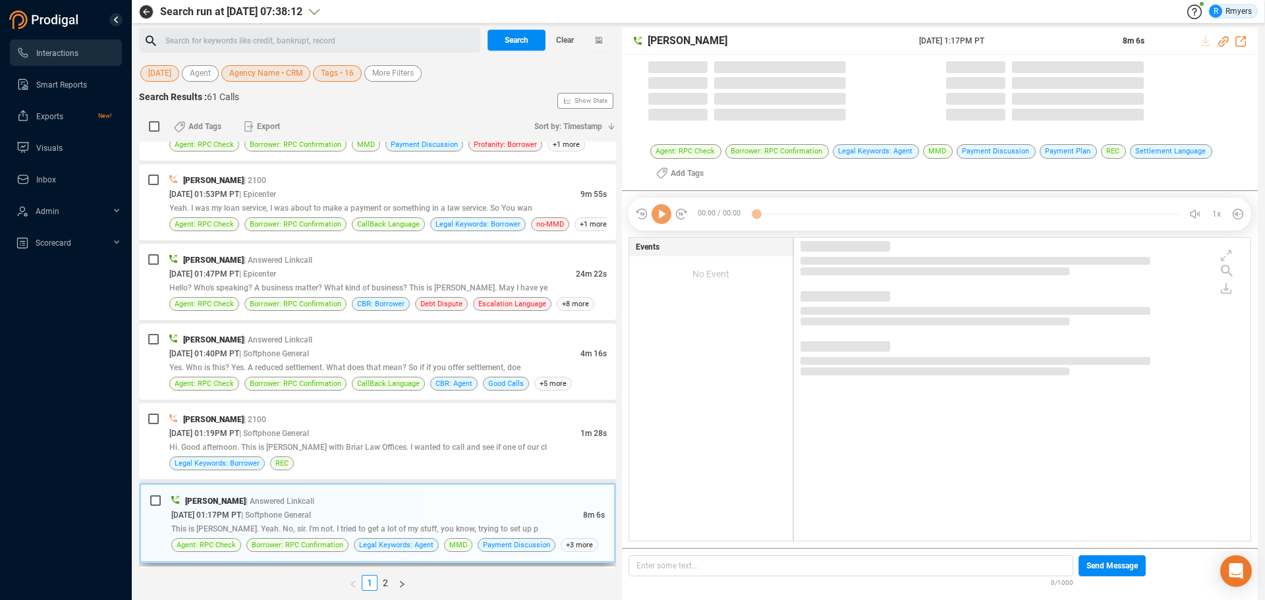
scroll to position [1385, 0]
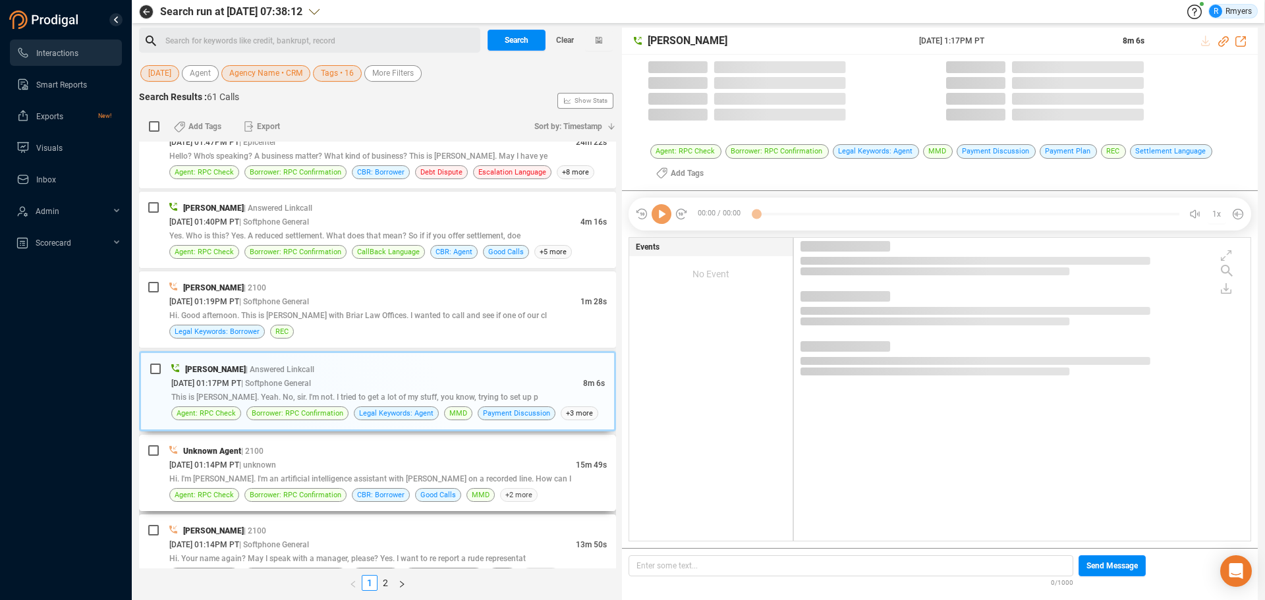
click at [260, 457] on span "| 2100" at bounding box center [255, 530] width 22 height 9
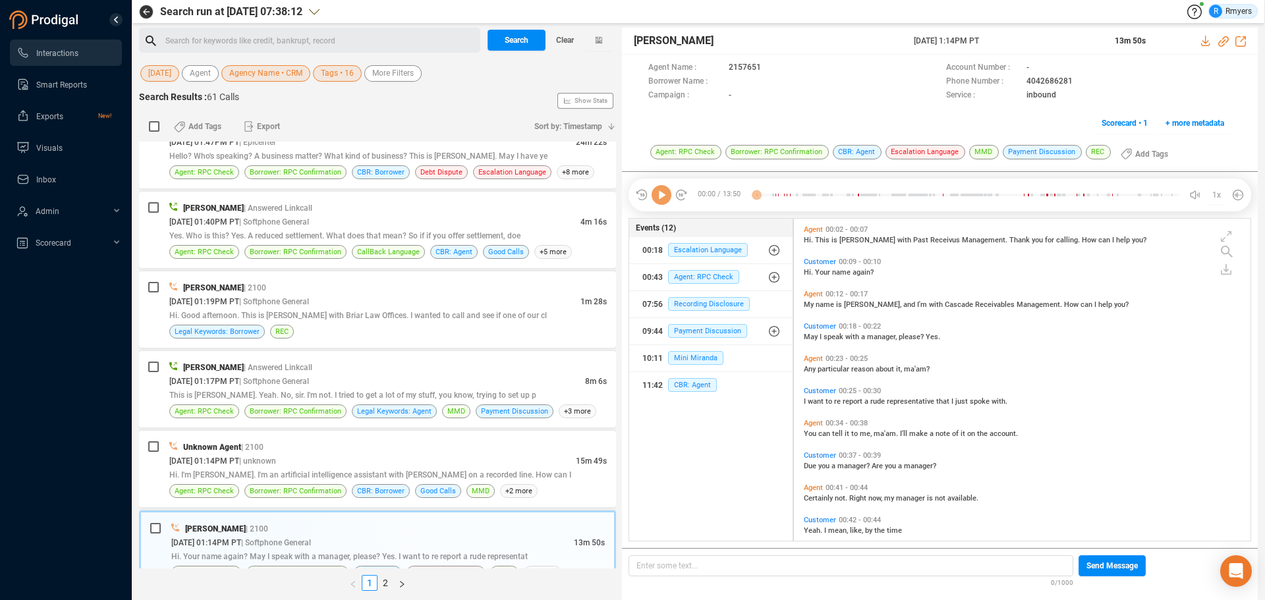
scroll to position [319, 450]
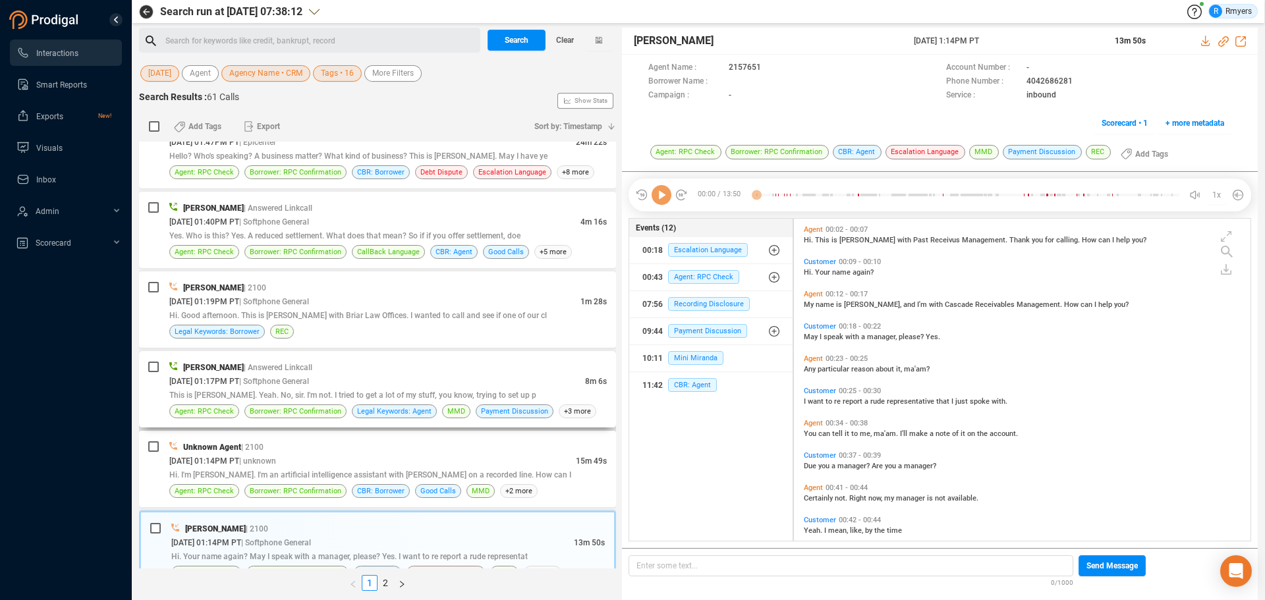
drag, startPoint x: 411, startPoint y: 389, endPoint x: 450, endPoint y: 351, distance: 54.0
click at [410, 389] on div "This is [PERSON_NAME]. Yeah. No, sir. I'm not. I tried to get a lot of my stuff…" at bounding box center [387, 395] width 437 height 14
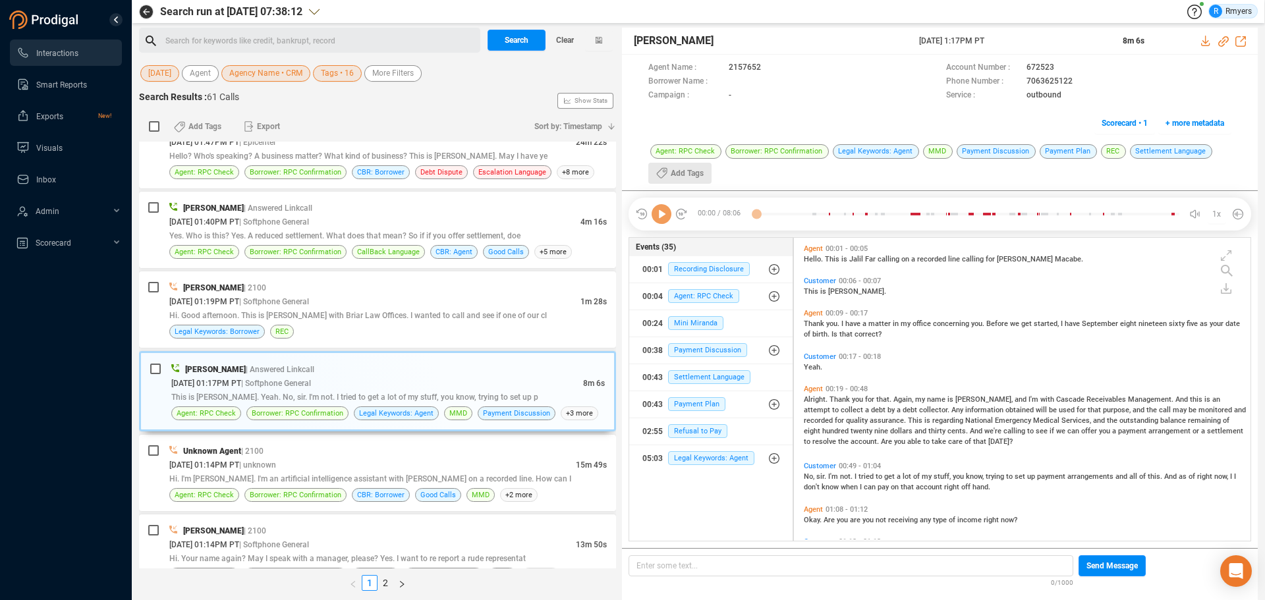
scroll to position [300, 450]
click at [662, 217] on icon at bounding box center [662, 214] width 20 height 20
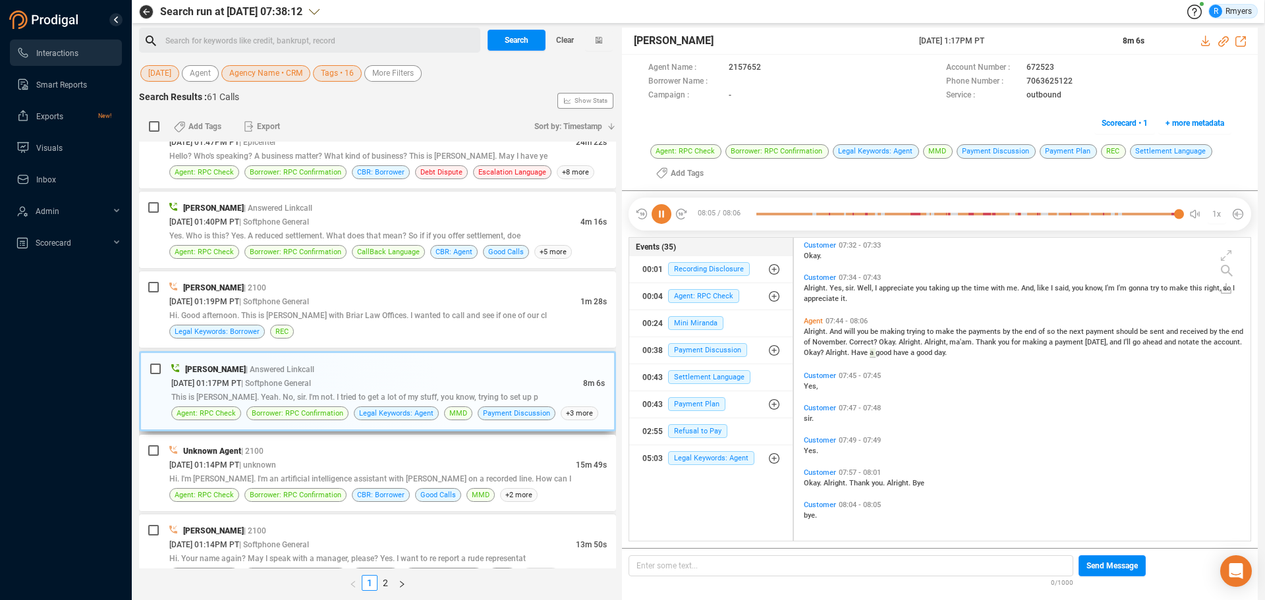
scroll to position [2325, 0]
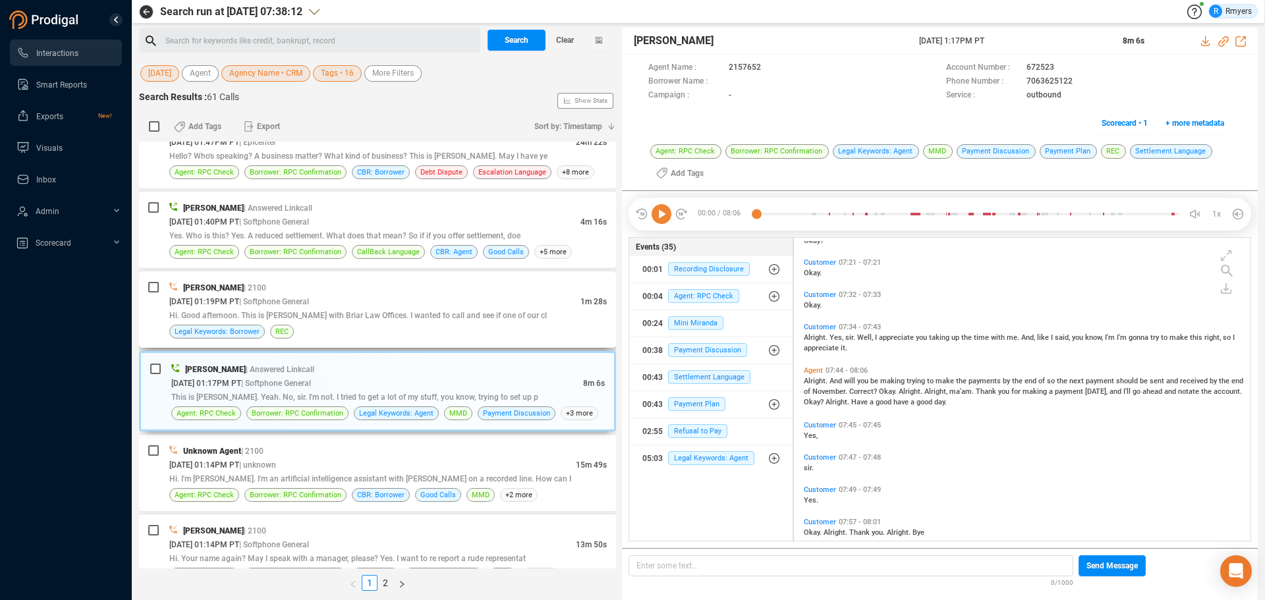
click at [489, 313] on span "Hi. Good afternoon. This is [PERSON_NAME] with Briar Law Offices. I wanted to c…" at bounding box center [358, 315] width 378 height 9
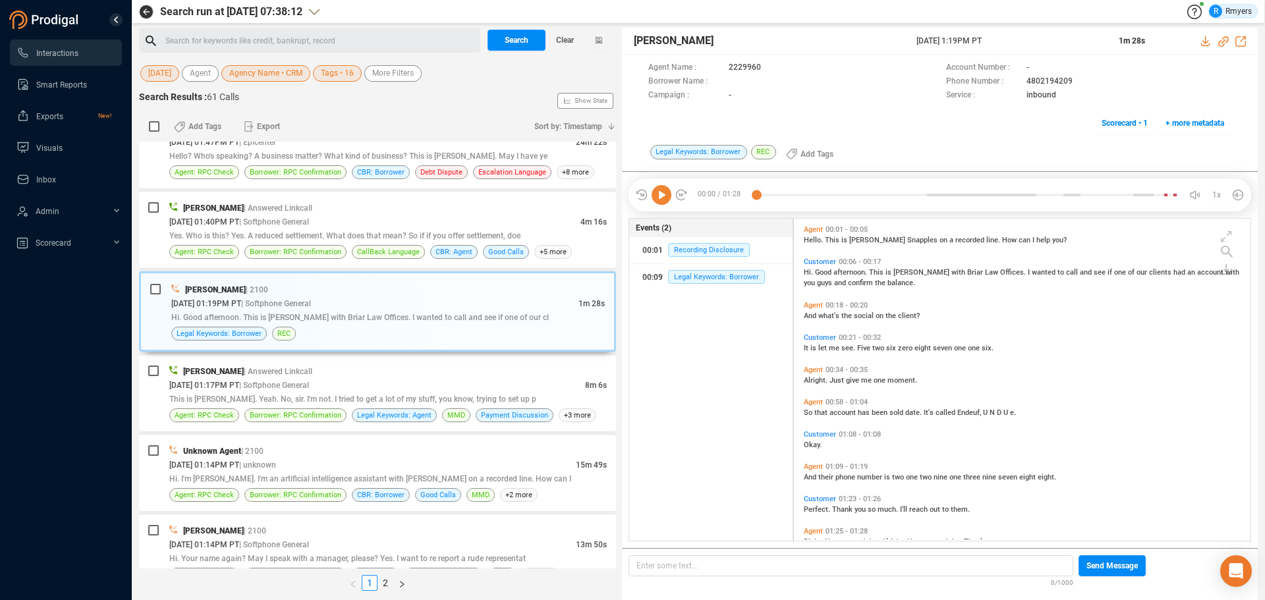
scroll to position [59, 0]
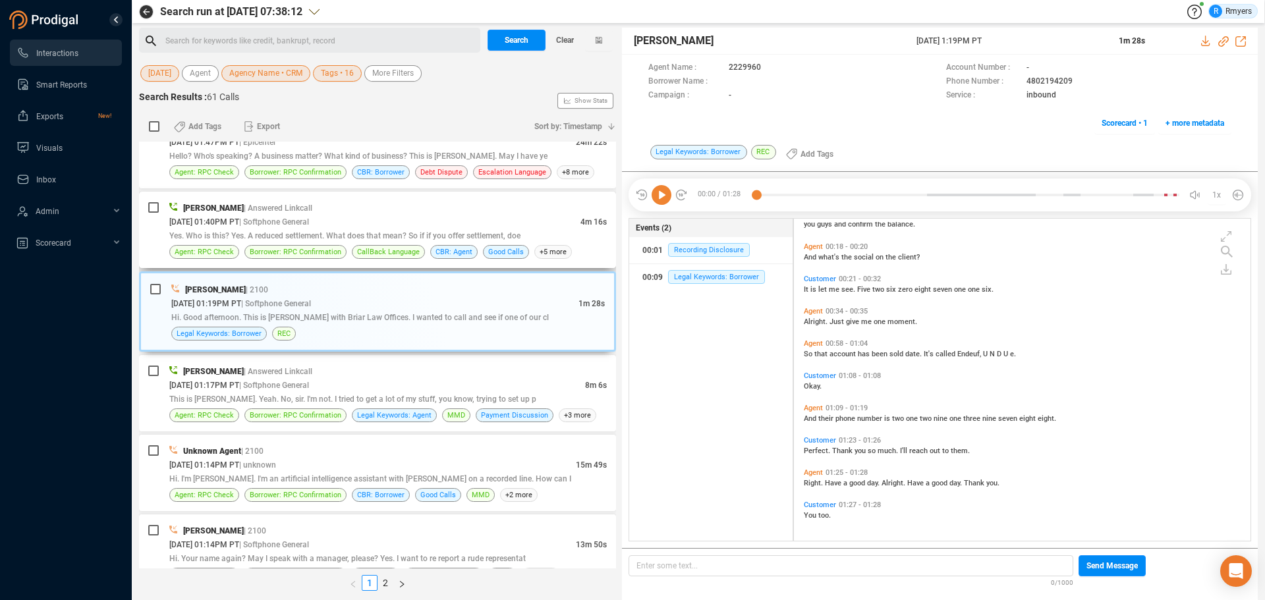
click at [385, 233] on span "Yes. Who is this? Yes. A reduced settlement. What does that mean? So if if you …" at bounding box center [344, 235] width 351 height 9
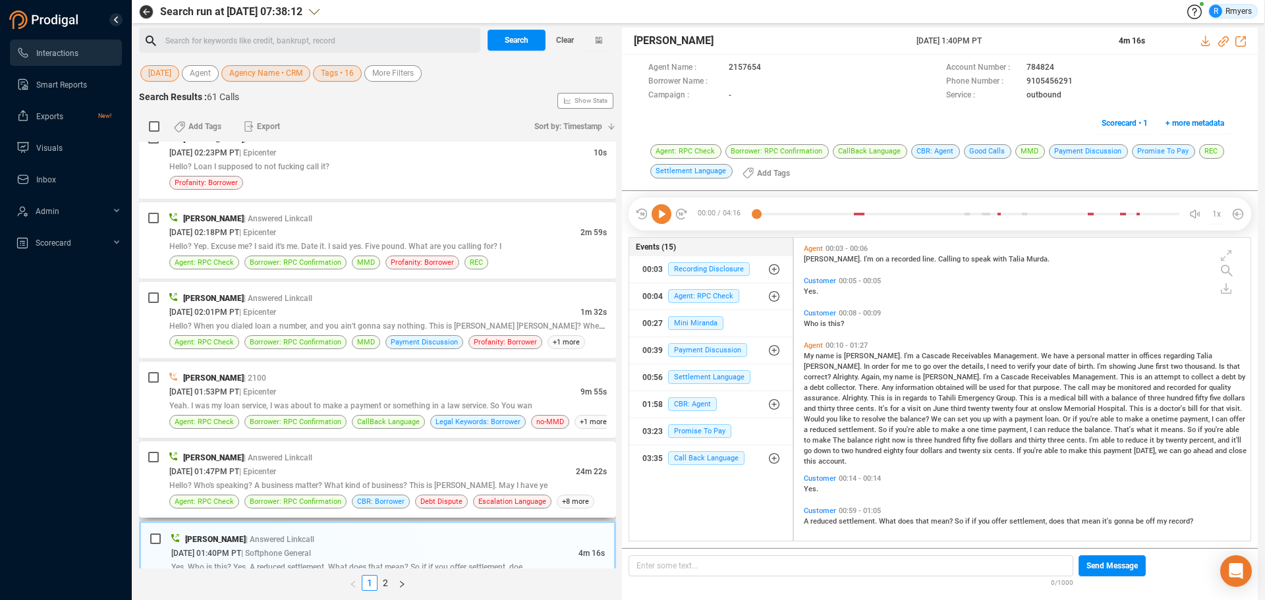
scroll to position [1121, 0]
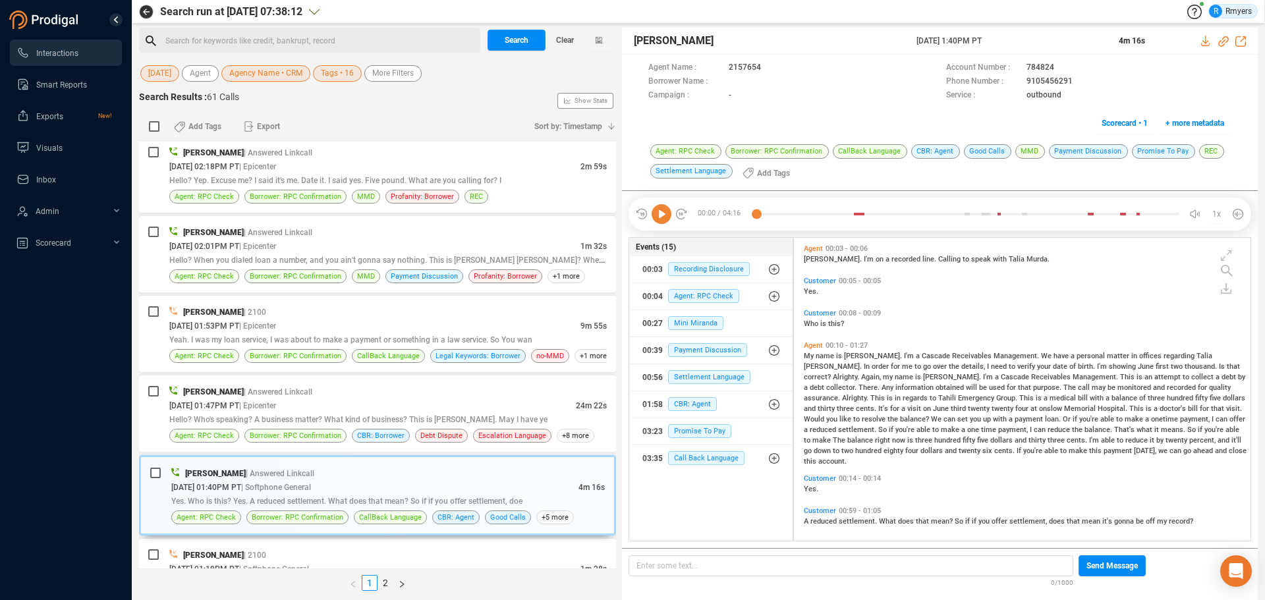
click at [655, 217] on icon at bounding box center [662, 214] width 20 height 20
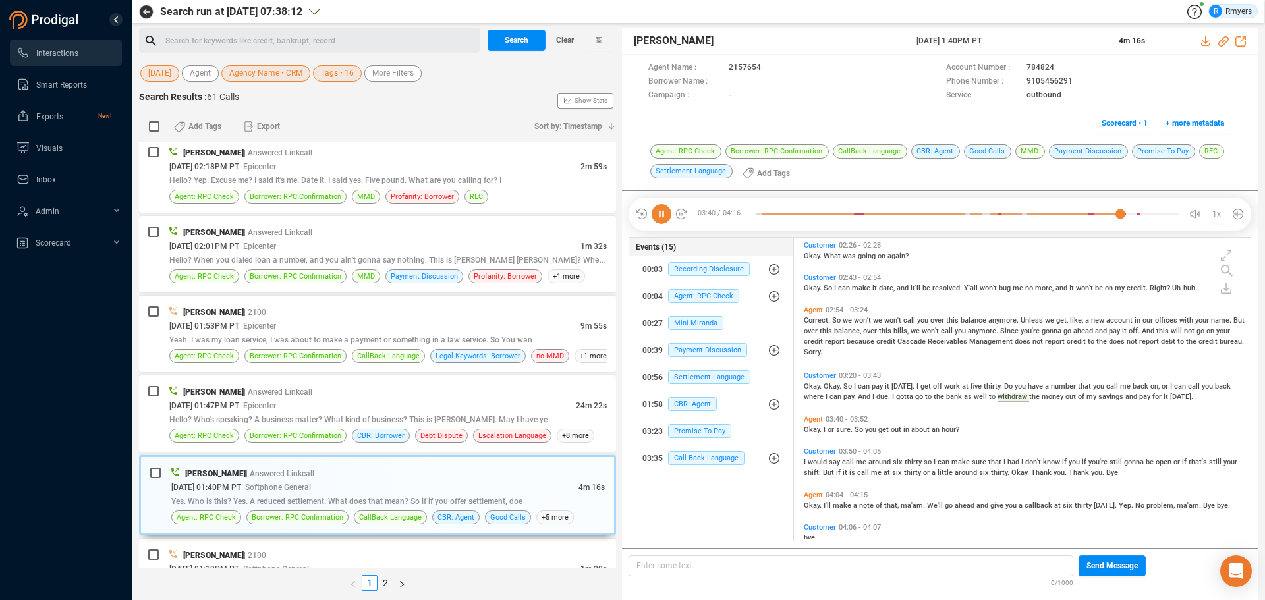
scroll to position [494, 0]
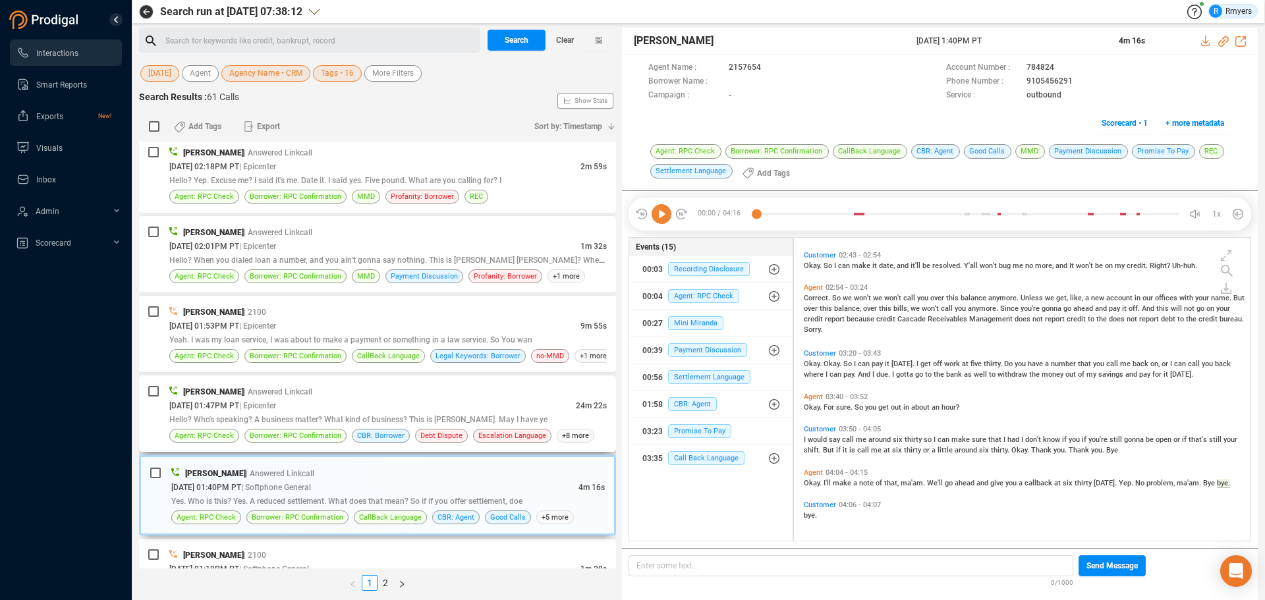
click at [280, 423] on span "Hello? Who's speaking? A business matter? What kind of business? This is [PERSO…" at bounding box center [358, 419] width 378 height 9
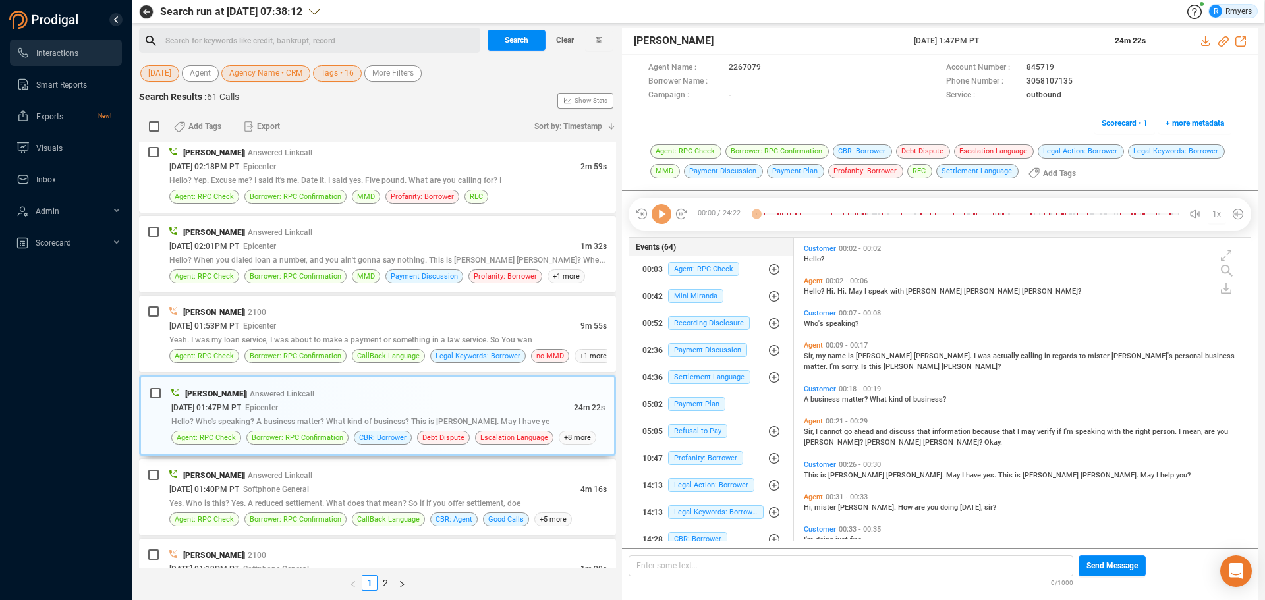
scroll to position [300, 450]
click at [658, 221] on icon at bounding box center [662, 214] width 20 height 20
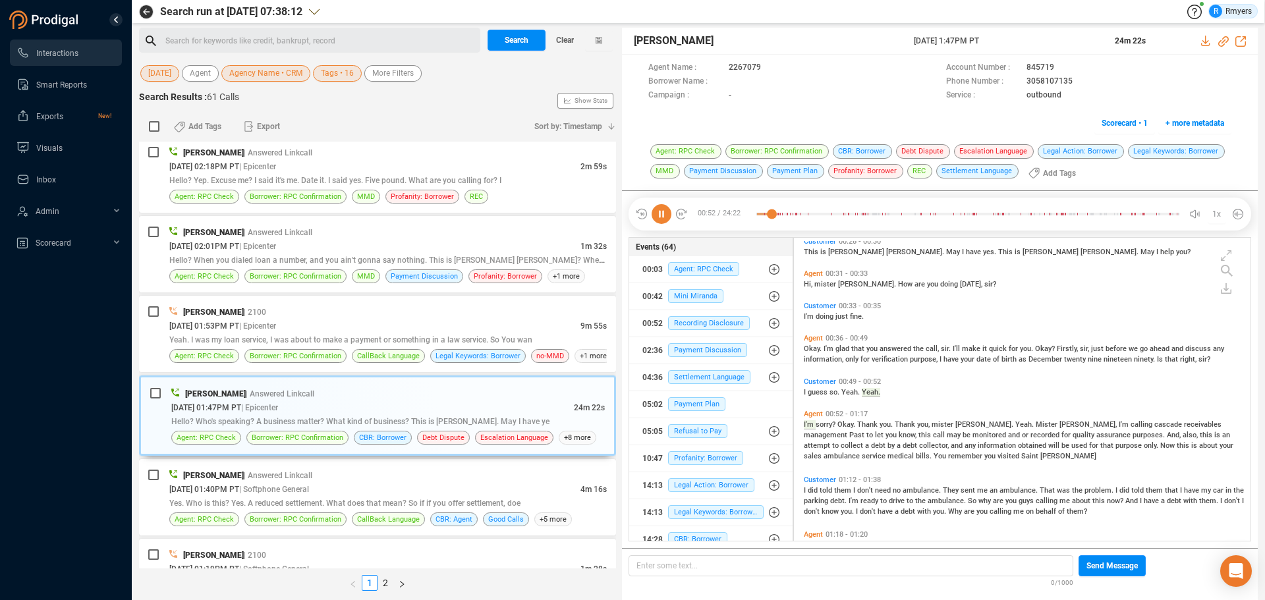
scroll to position [273, 0]
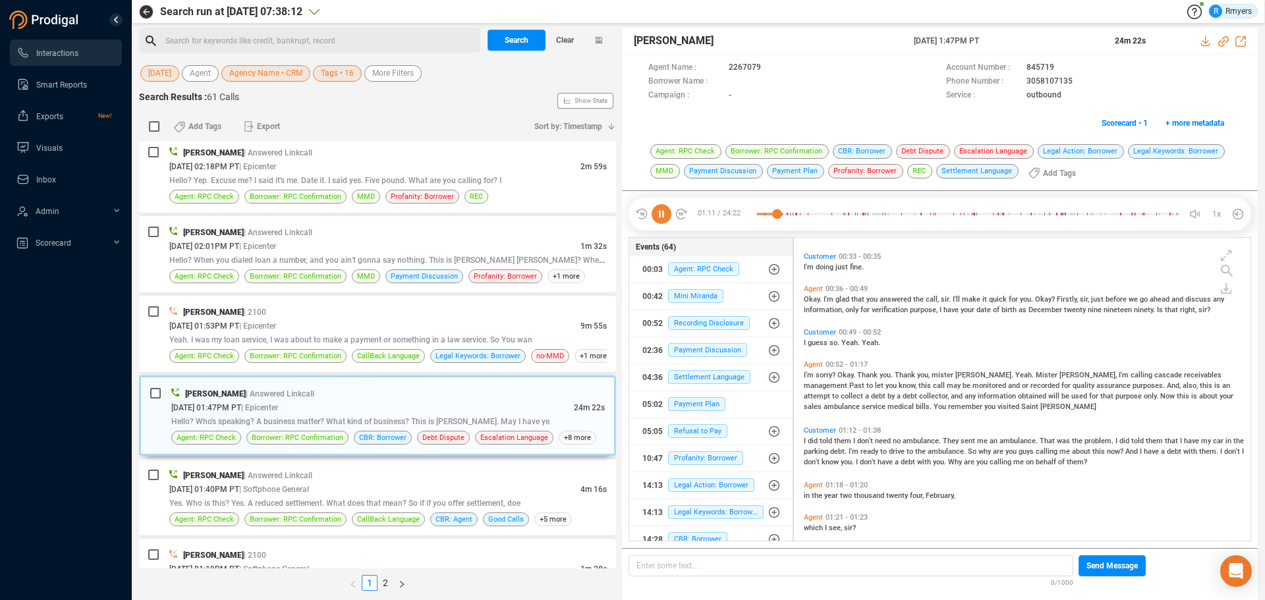
click at [659, 218] on icon at bounding box center [662, 214] width 20 height 20
click at [656, 217] on icon at bounding box center [662, 214] width 20 height 20
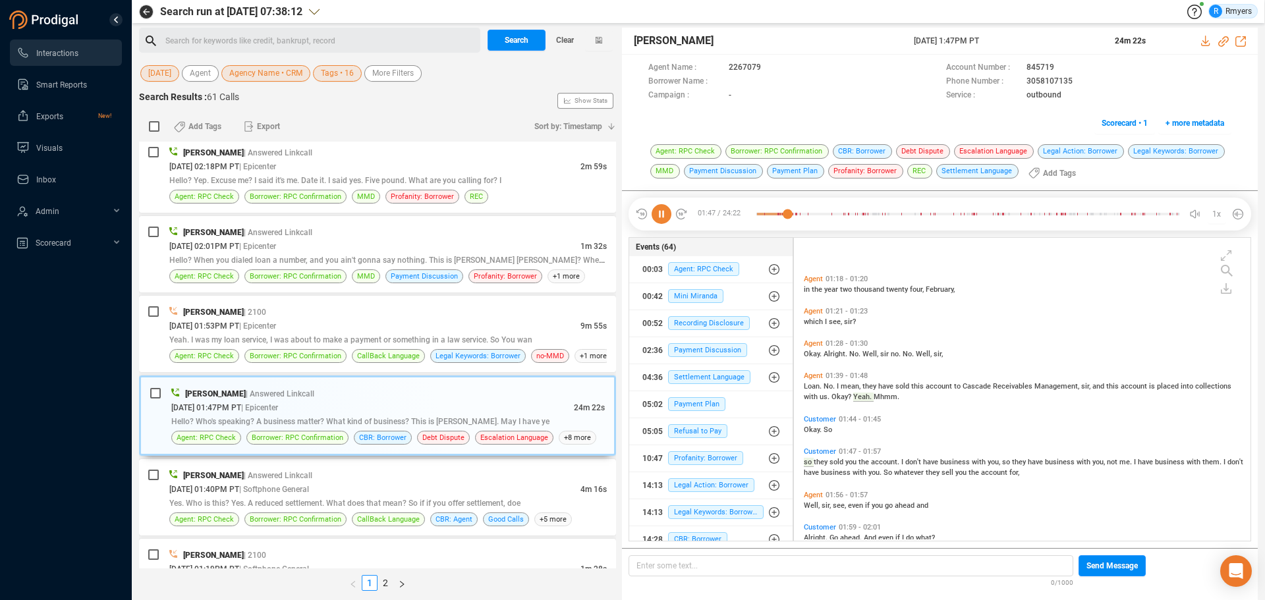
scroll to position [555, 0]
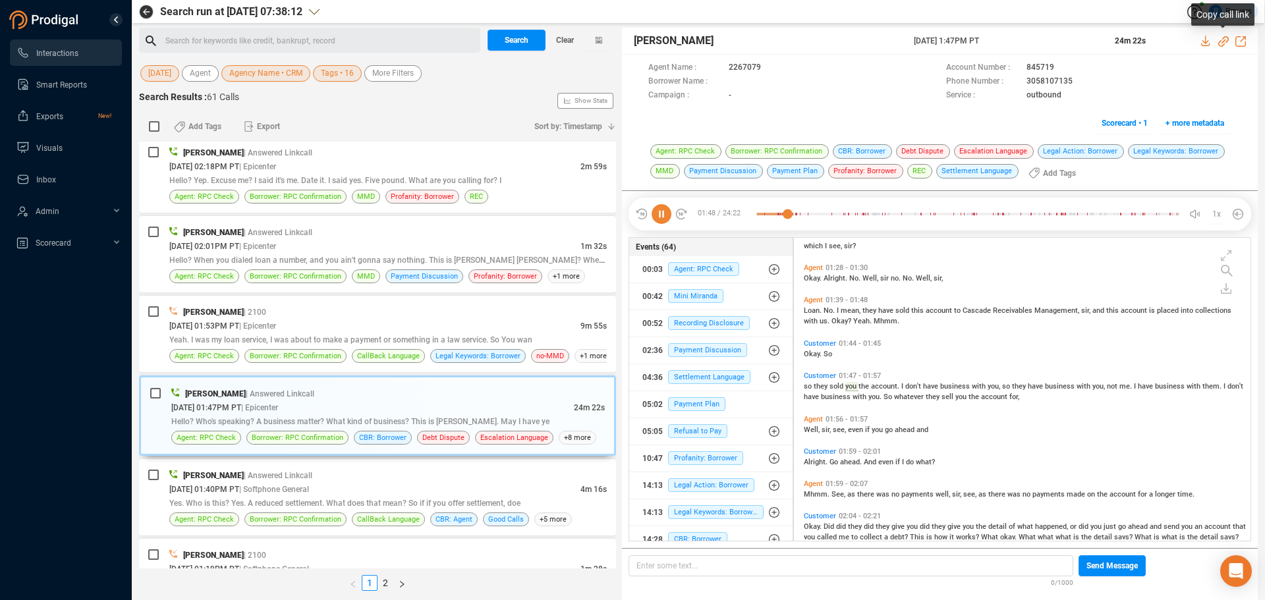
click at [1011, 42] on icon at bounding box center [1223, 41] width 11 height 11
drag, startPoint x: 918, startPoint y: 40, endPoint x: 1004, endPoint y: 40, distance: 85.6
click at [1011, 38] on div "Anish Antony 09 Oct 2025 @ 1:47PM PT 24m 22s" at bounding box center [940, 41] width 636 height 27
copy div "[DATE] 1:47PM PT"
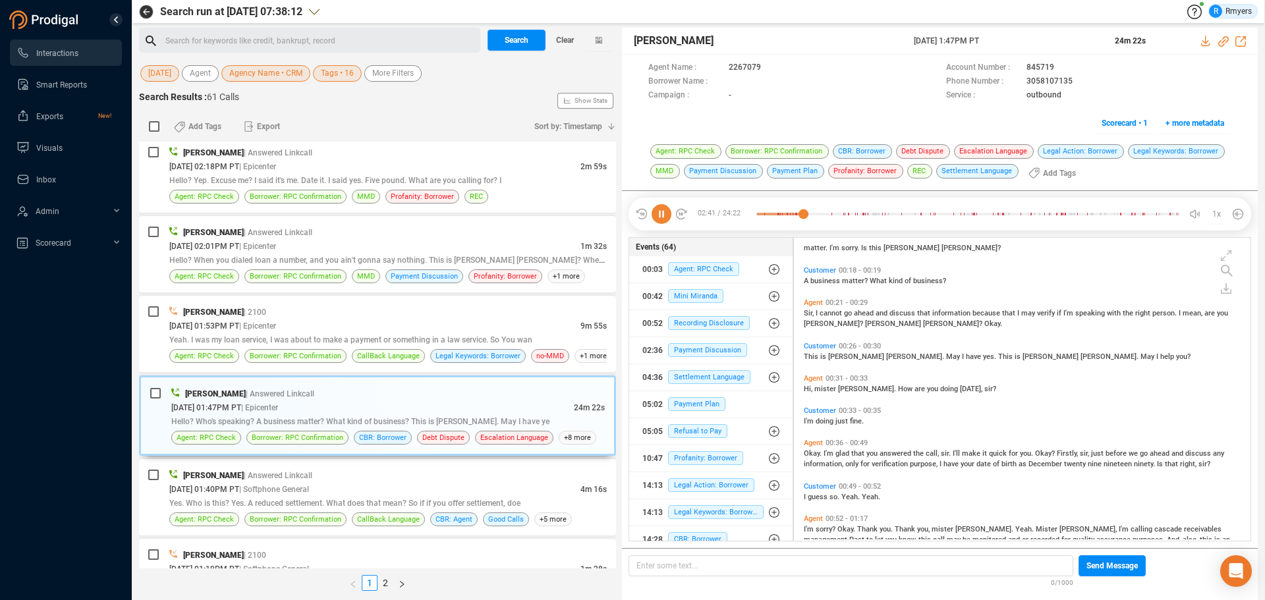
scroll to position [0, 0]
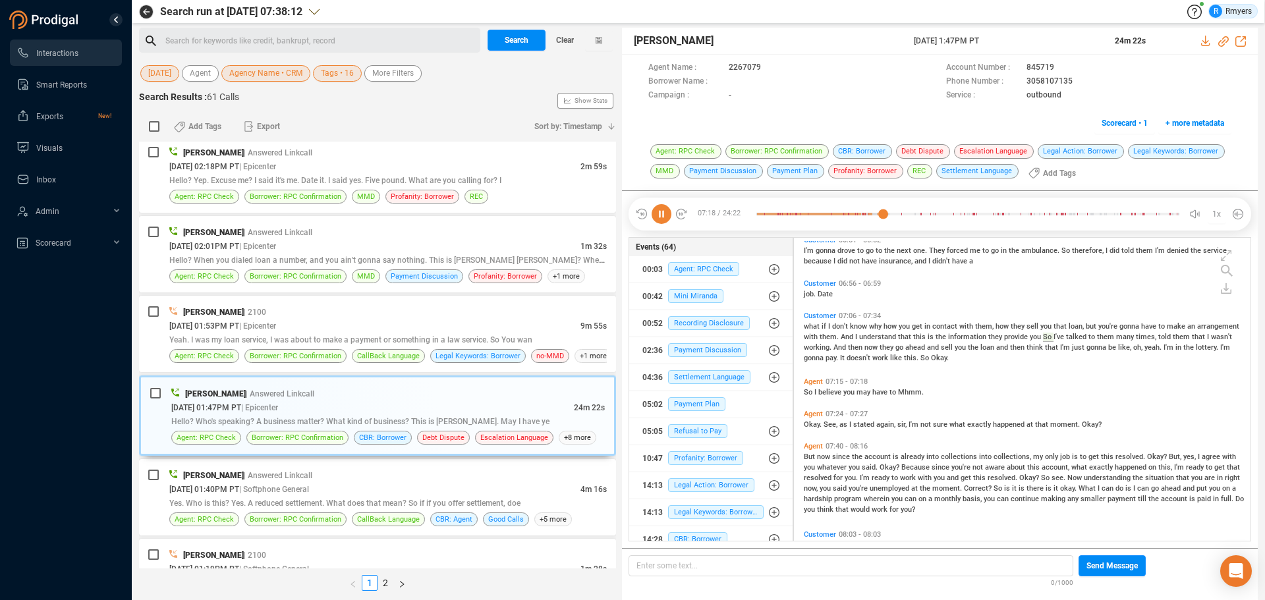
scroll to position [2044, 0]
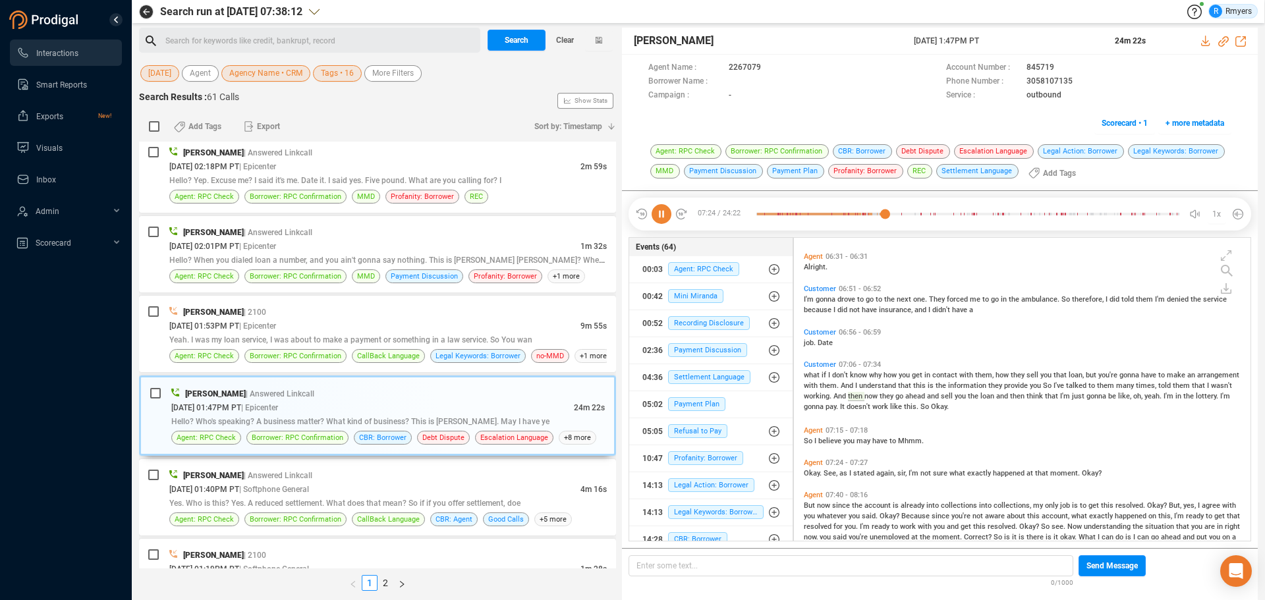
click at [665, 212] on icon at bounding box center [662, 214] width 20 height 20
click at [658, 215] on icon at bounding box center [662, 214] width 20 height 20
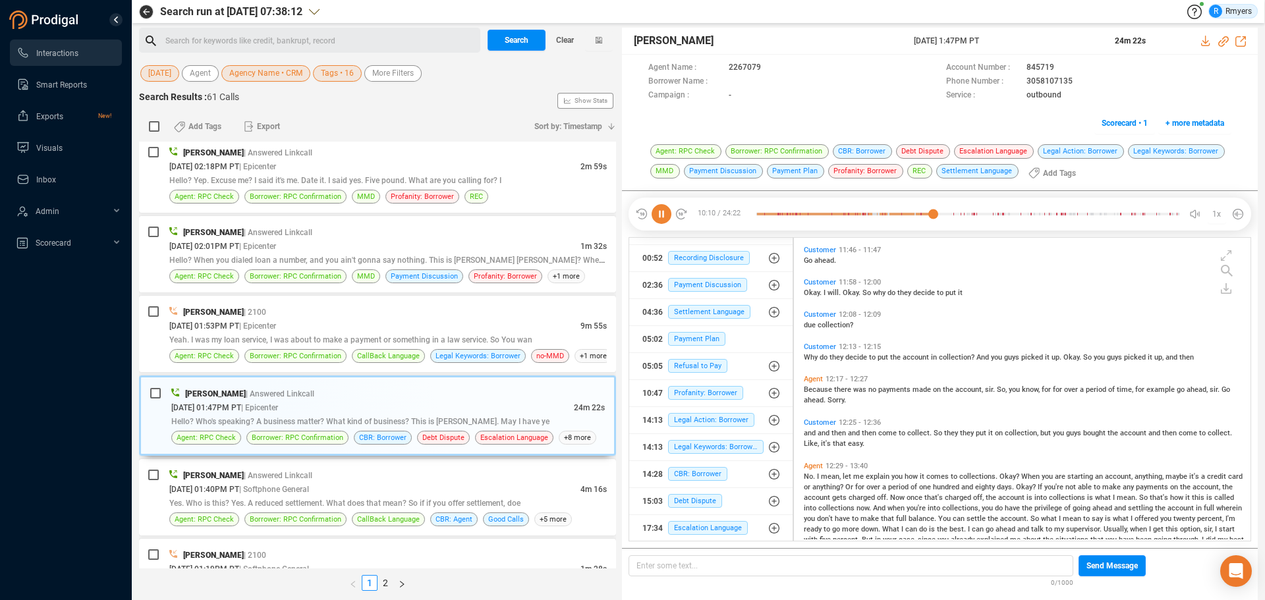
scroll to position [3133, 0]
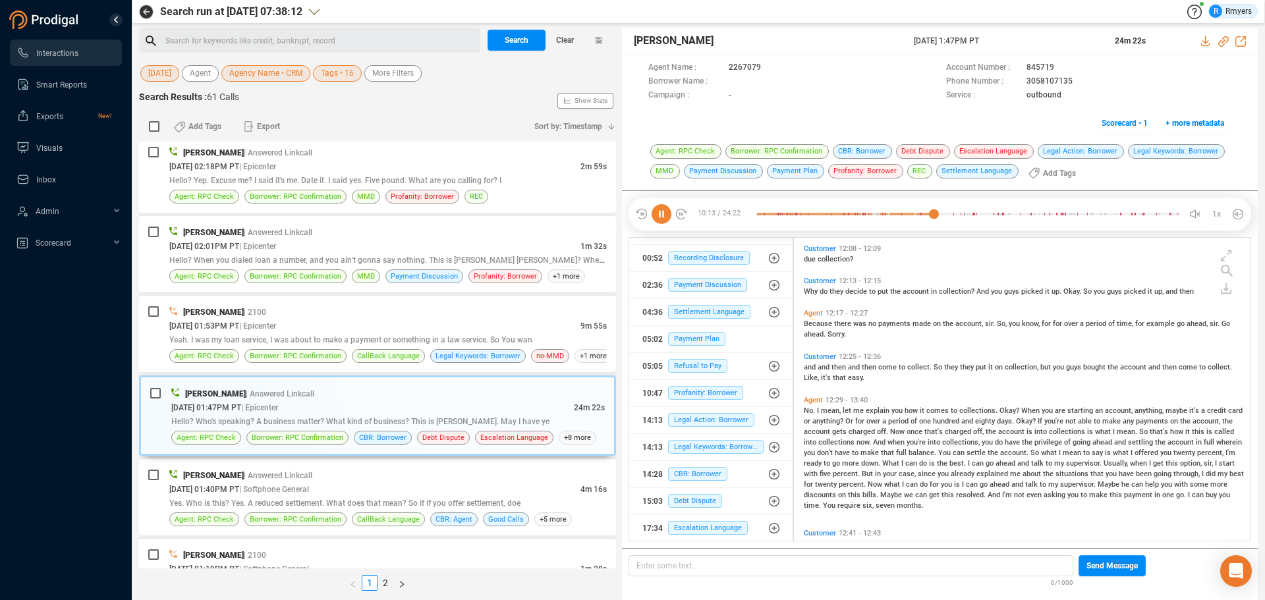
click at [818, 411] on span "I" at bounding box center [819, 410] width 4 height 9
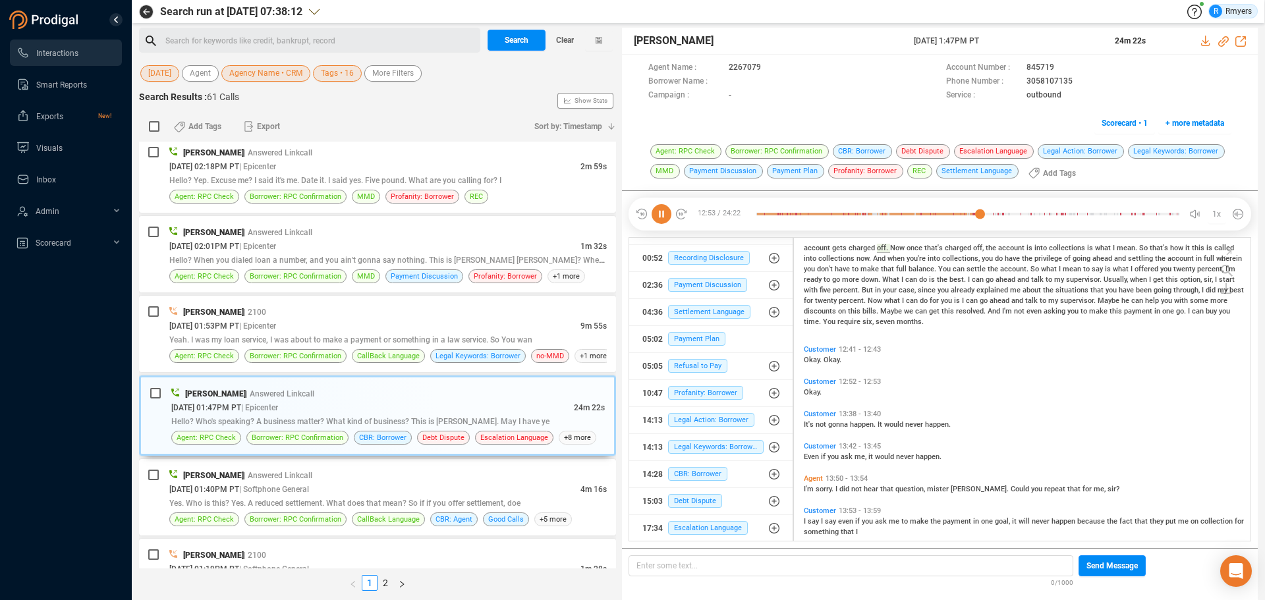
scroll to position [3203, 0]
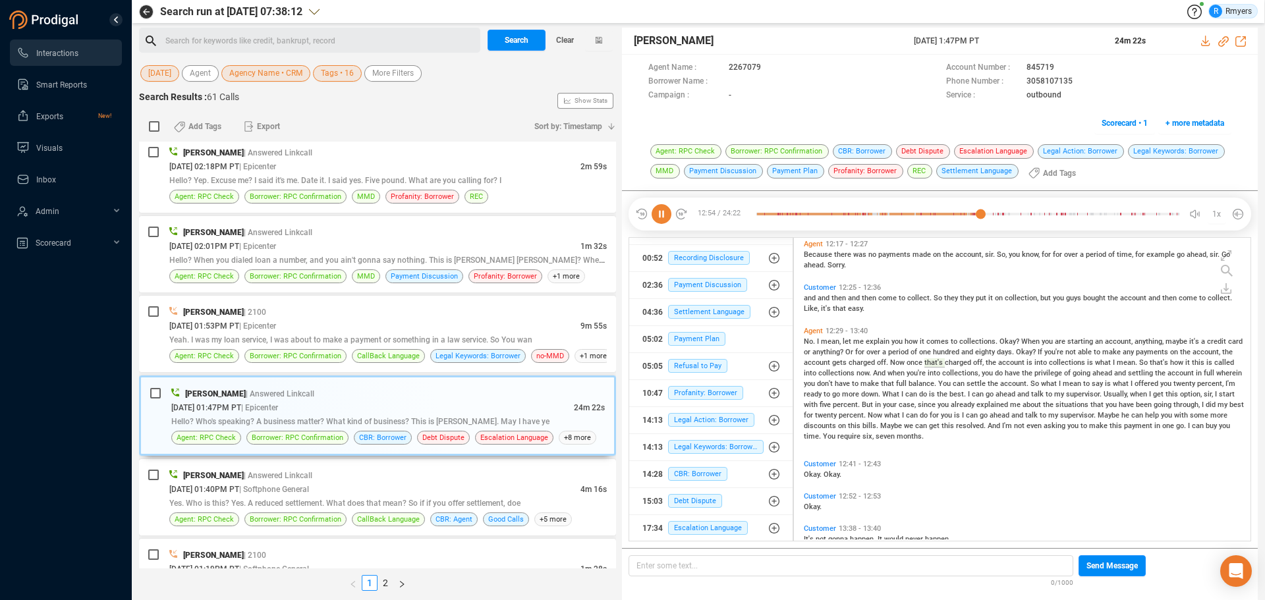
click at [652, 223] on icon at bounding box center [662, 214] width 20 height 20
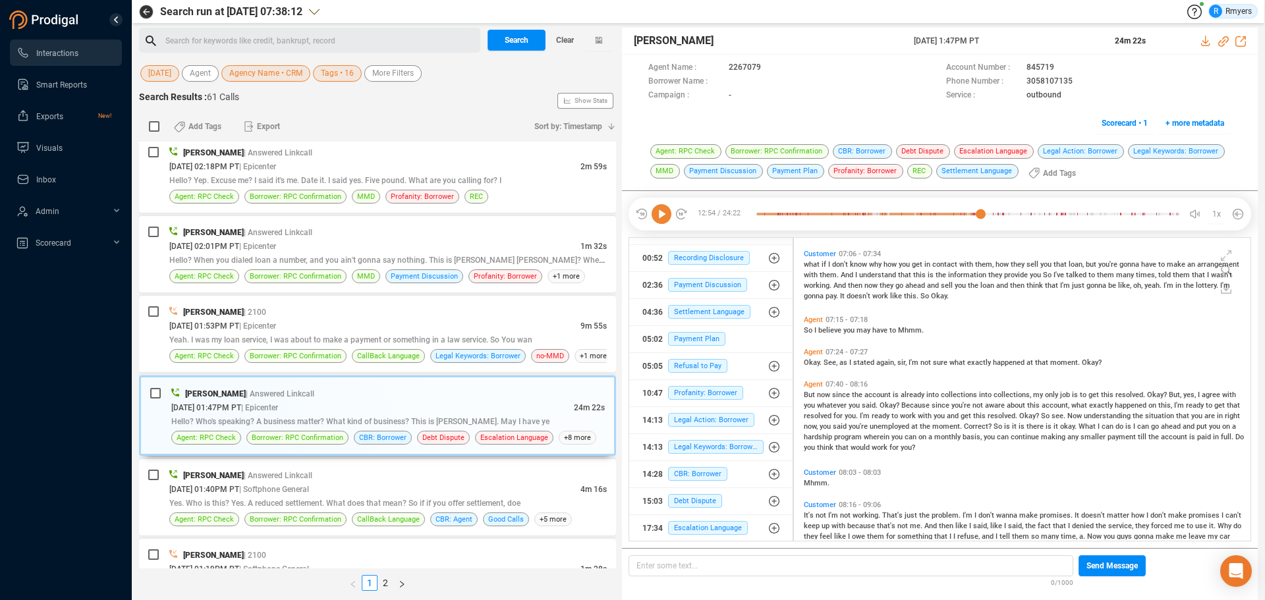
scroll to position [2221, 0]
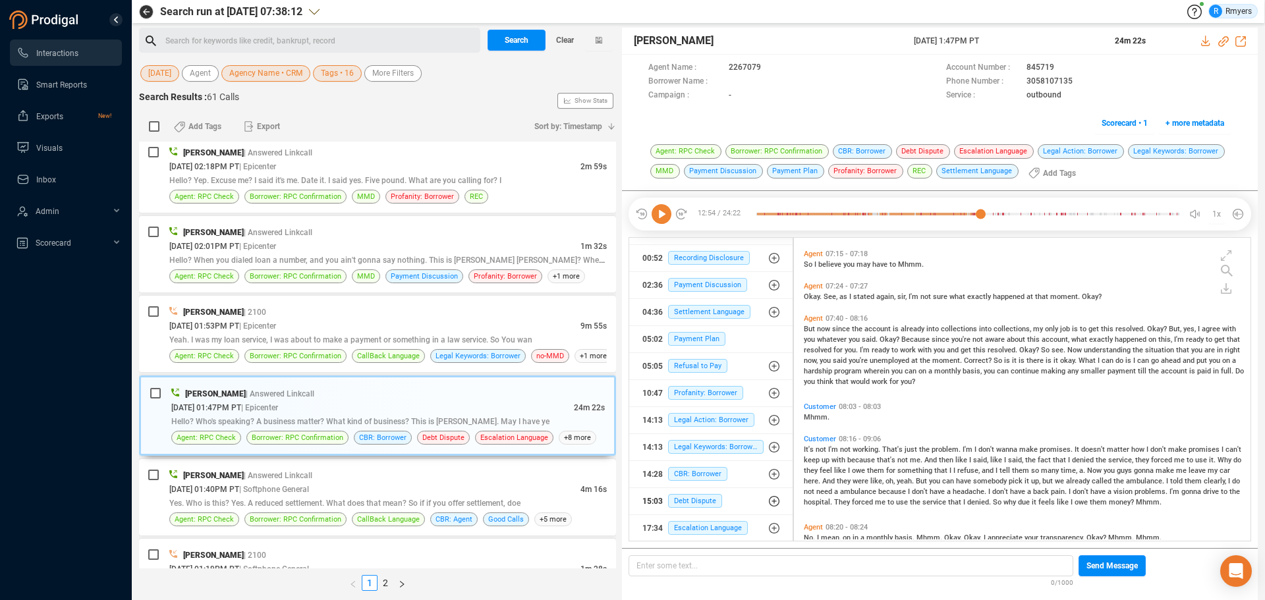
click at [769, 499] on icon "button" at bounding box center [774, 501] width 11 height 11
click at [713, 528] on span "Debt Dispute" at bounding box center [705, 527] width 54 height 14
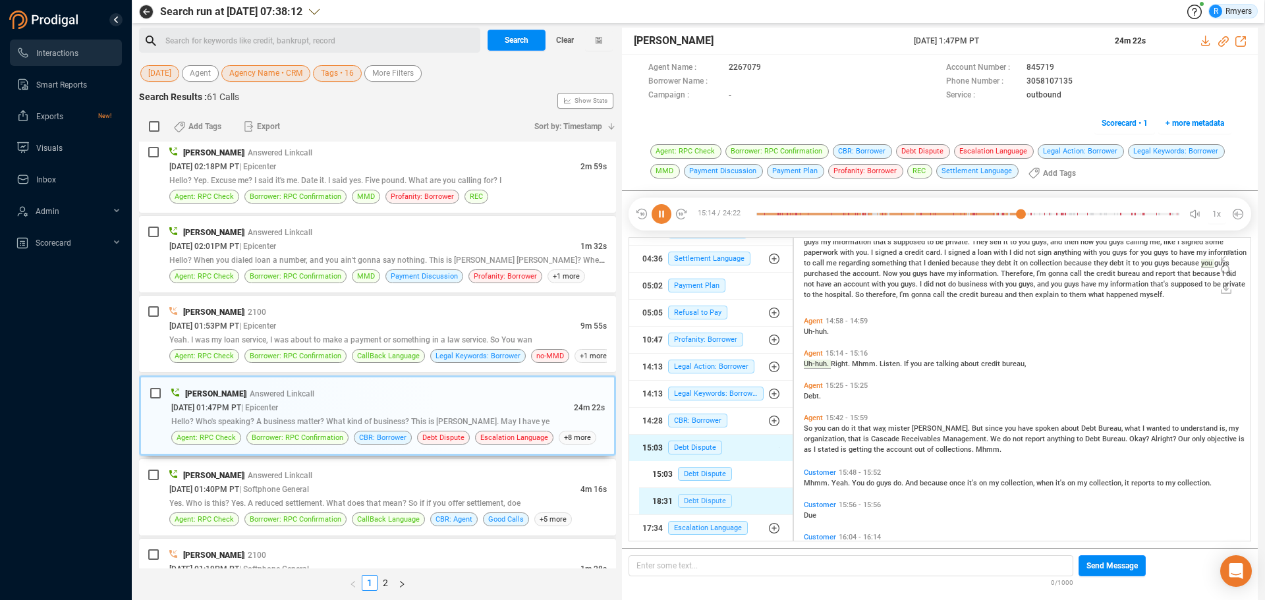
scroll to position [3784, 0]
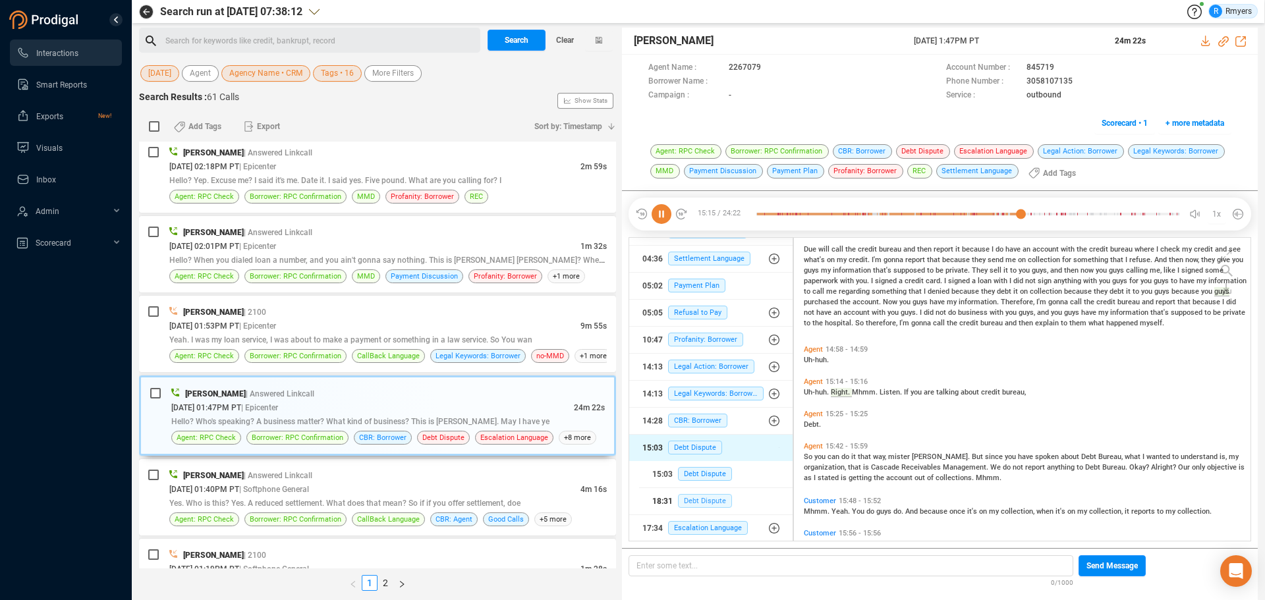
click at [704, 498] on span "Debt Dispute" at bounding box center [705, 501] width 54 height 14
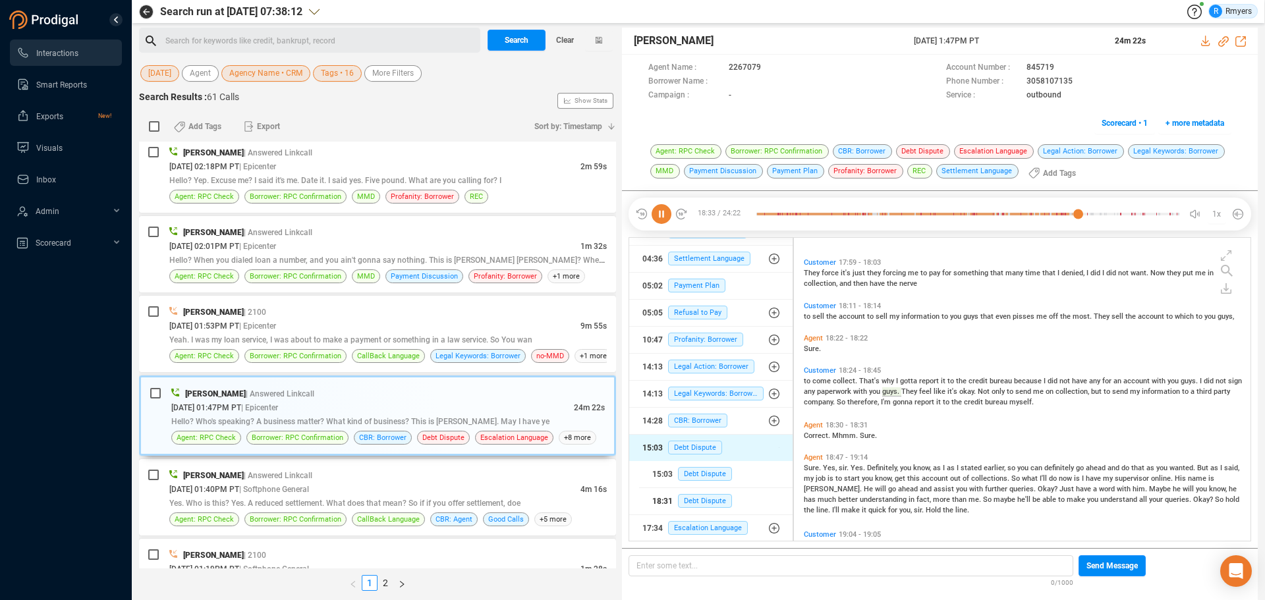
scroll to position [4836, 0]
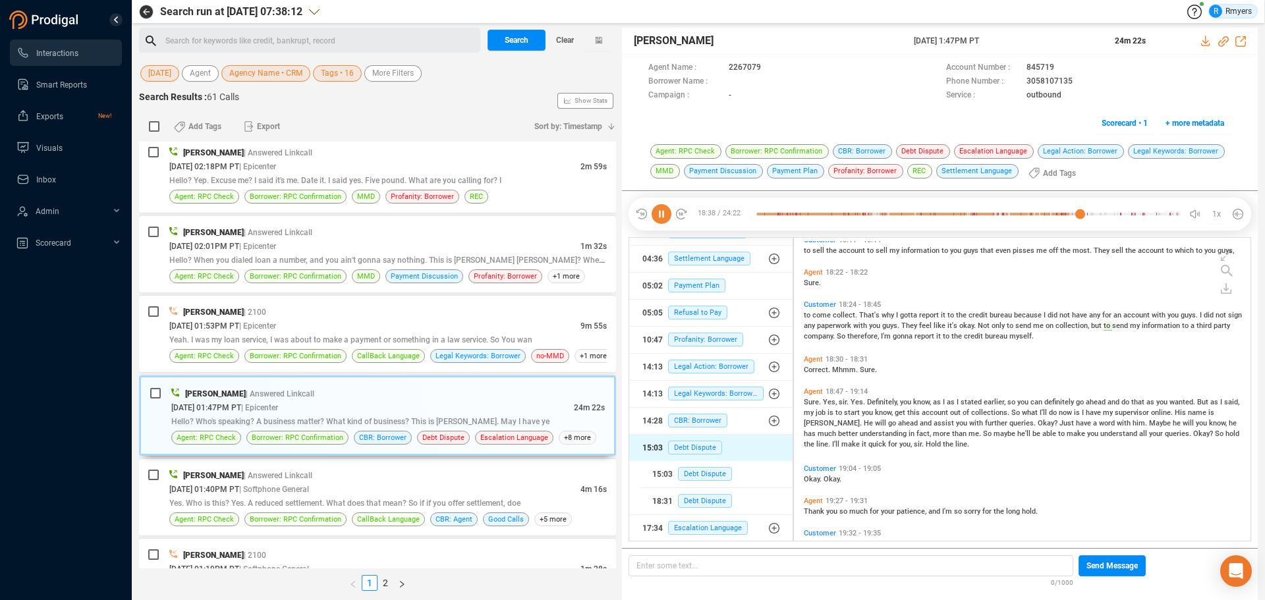
click at [834, 404] on span "Yes," at bounding box center [831, 402] width 16 height 9
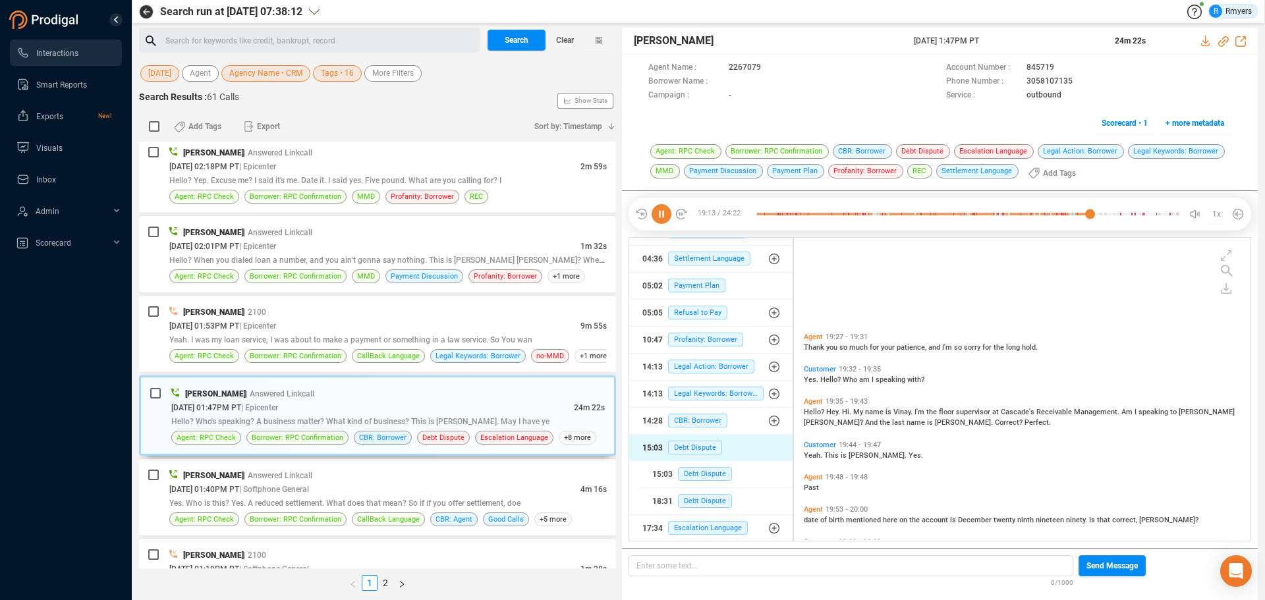
scroll to position [5198, 0]
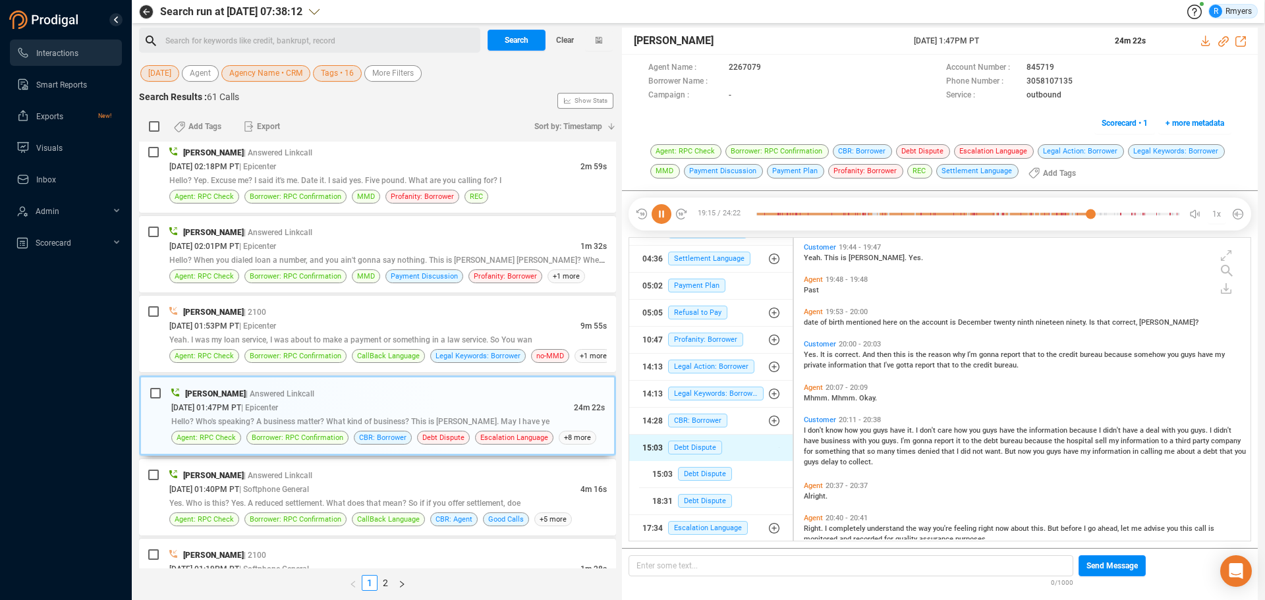
click at [810, 426] on div "I don't know how you guys have it. I don't care how you guys have the informati…" at bounding box center [1025, 445] width 443 height 42
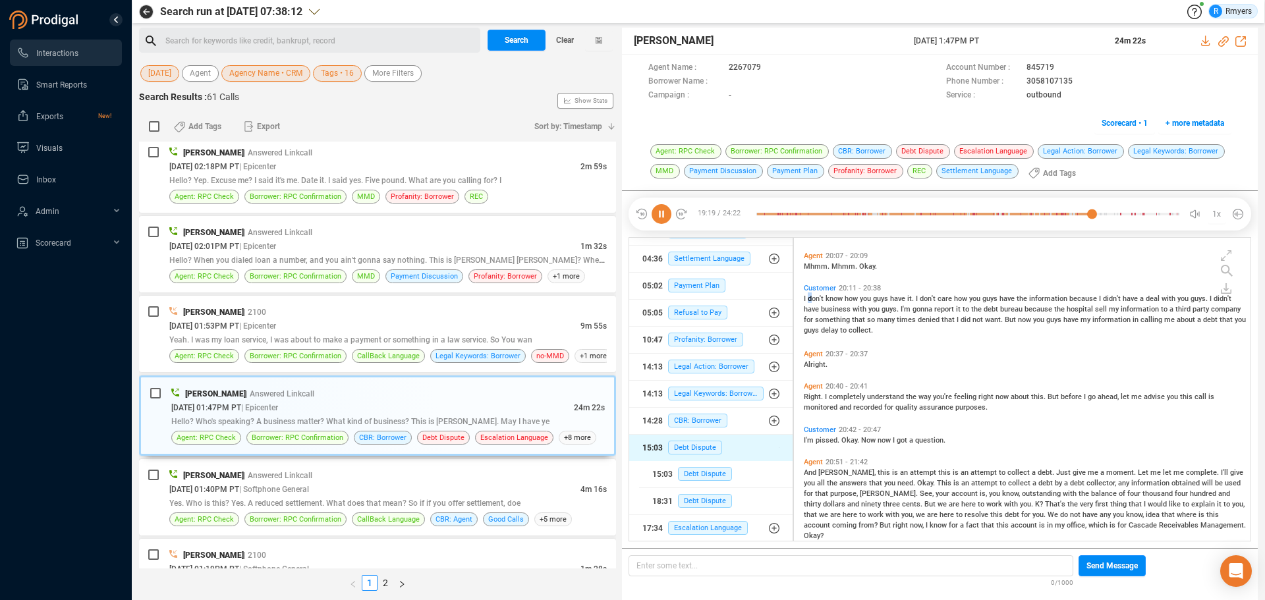
click at [827, 399] on span "I" at bounding box center [827, 397] width 4 height 9
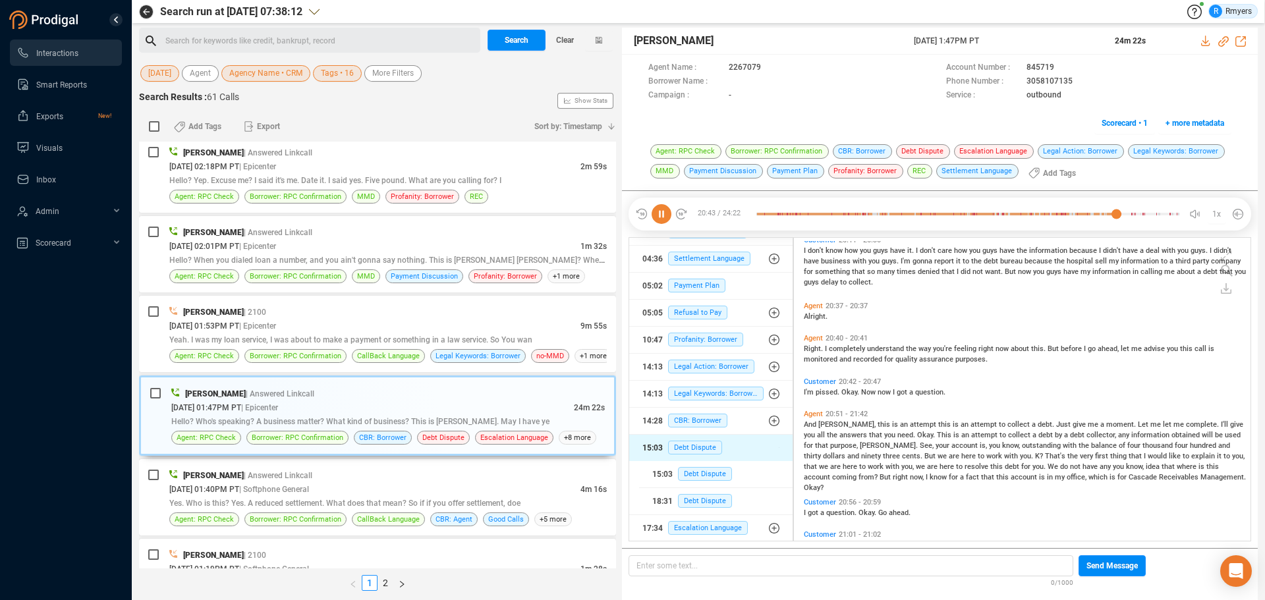
scroll to position [5510, 0]
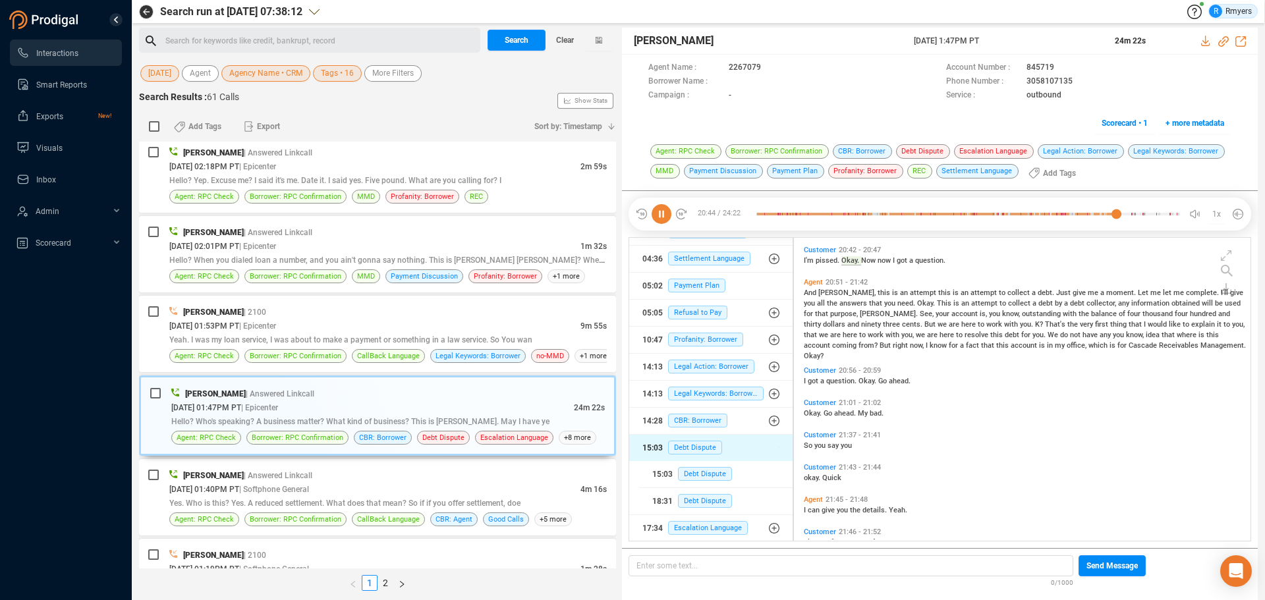
click at [825, 293] on span "[PERSON_NAME]," at bounding box center [847, 293] width 59 height 9
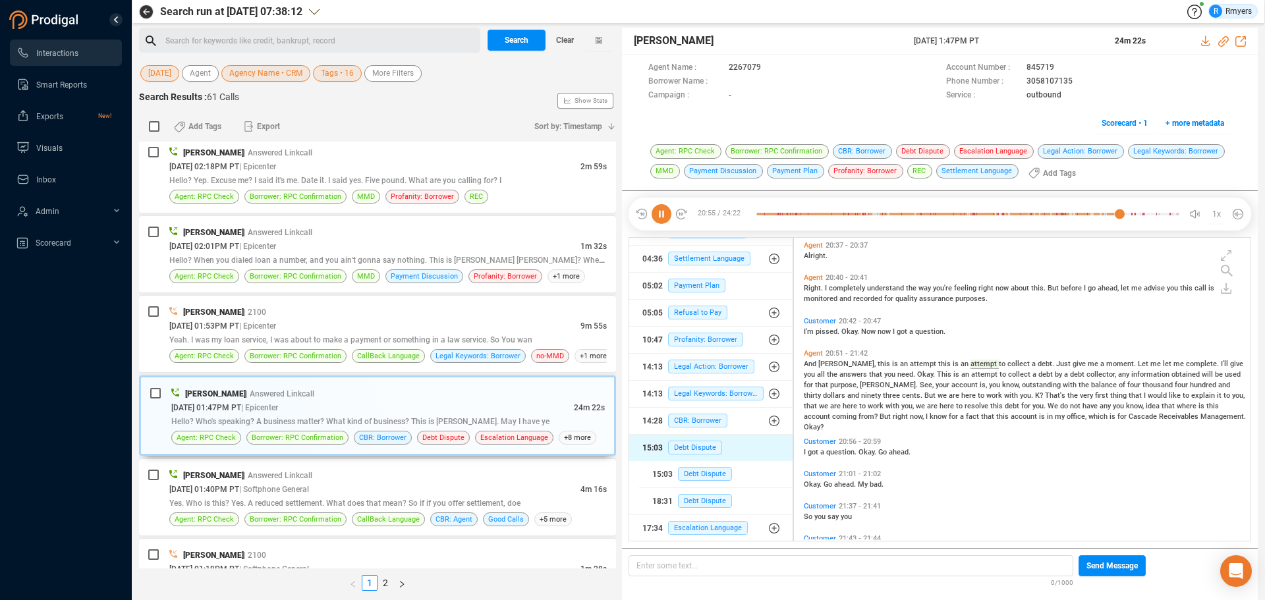
click at [1045, 394] on span "That's" at bounding box center [1056, 395] width 22 height 9
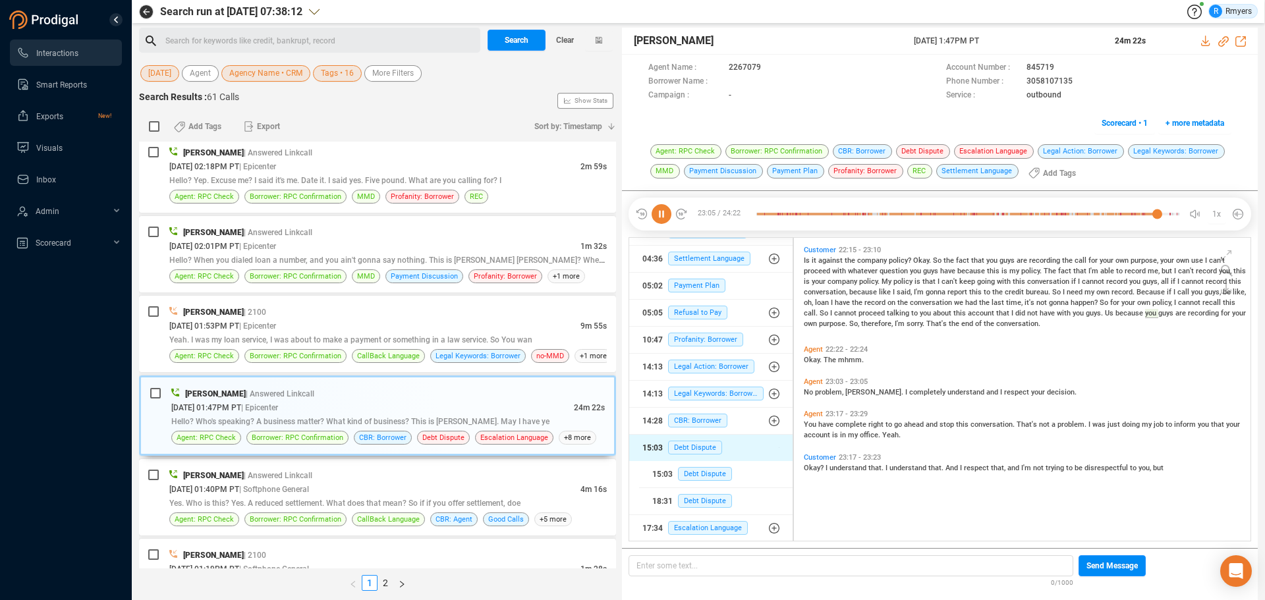
scroll to position [5834, 0]
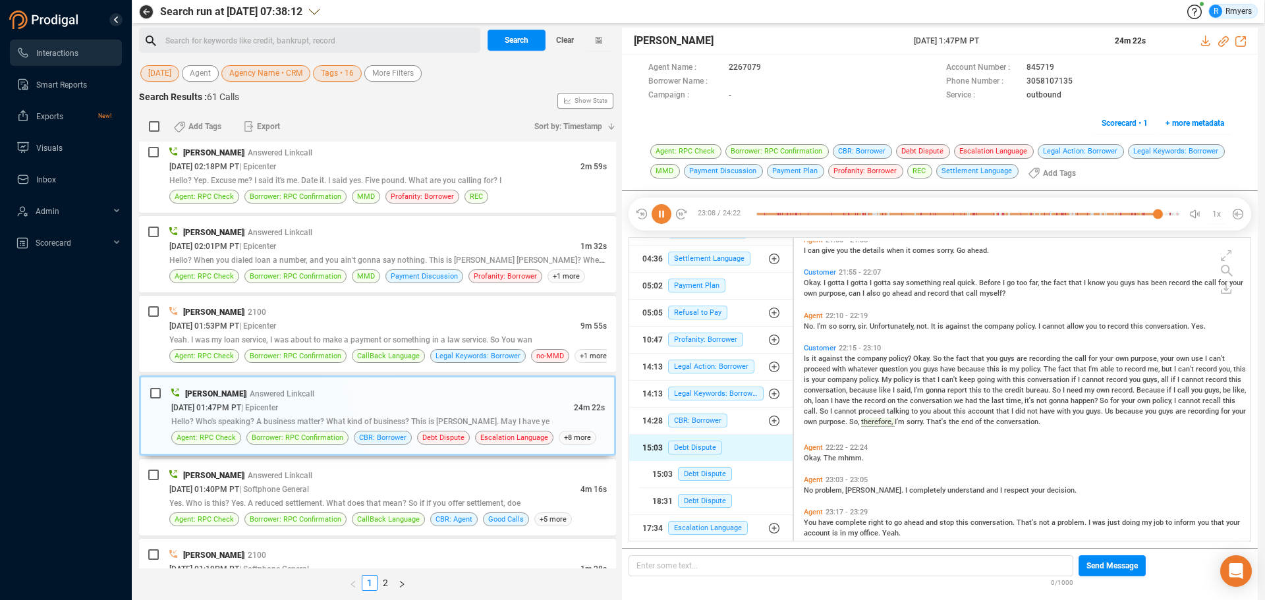
click at [820, 489] on span "problem," at bounding box center [830, 490] width 30 height 9
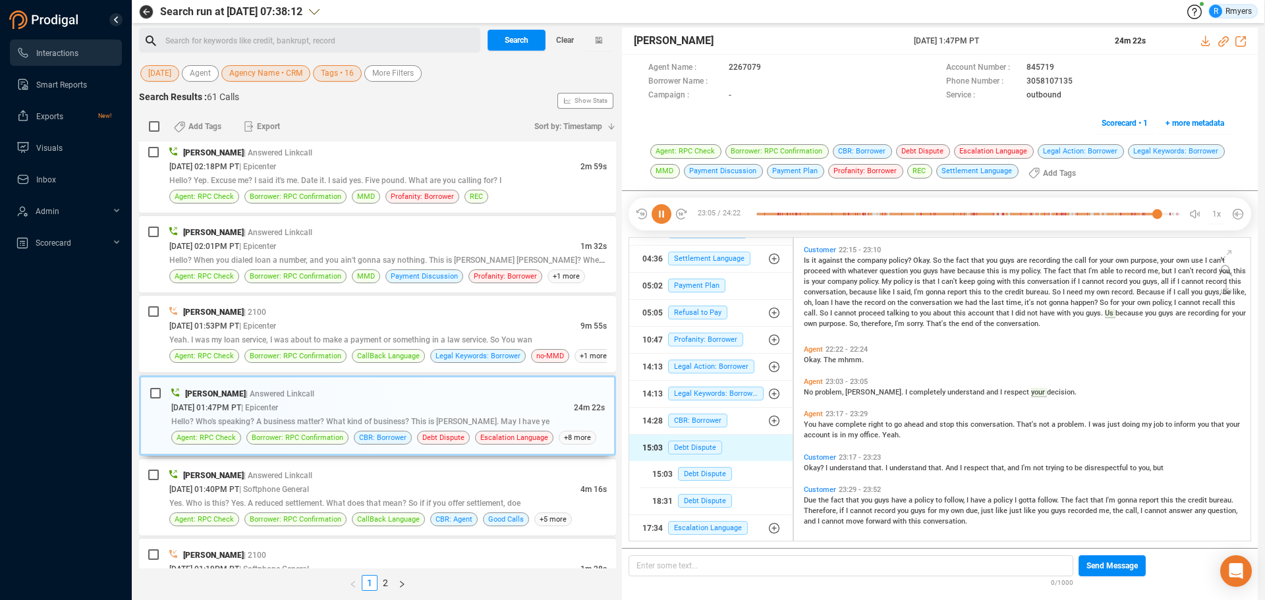
click at [820, 427] on span "have" at bounding box center [826, 424] width 17 height 9
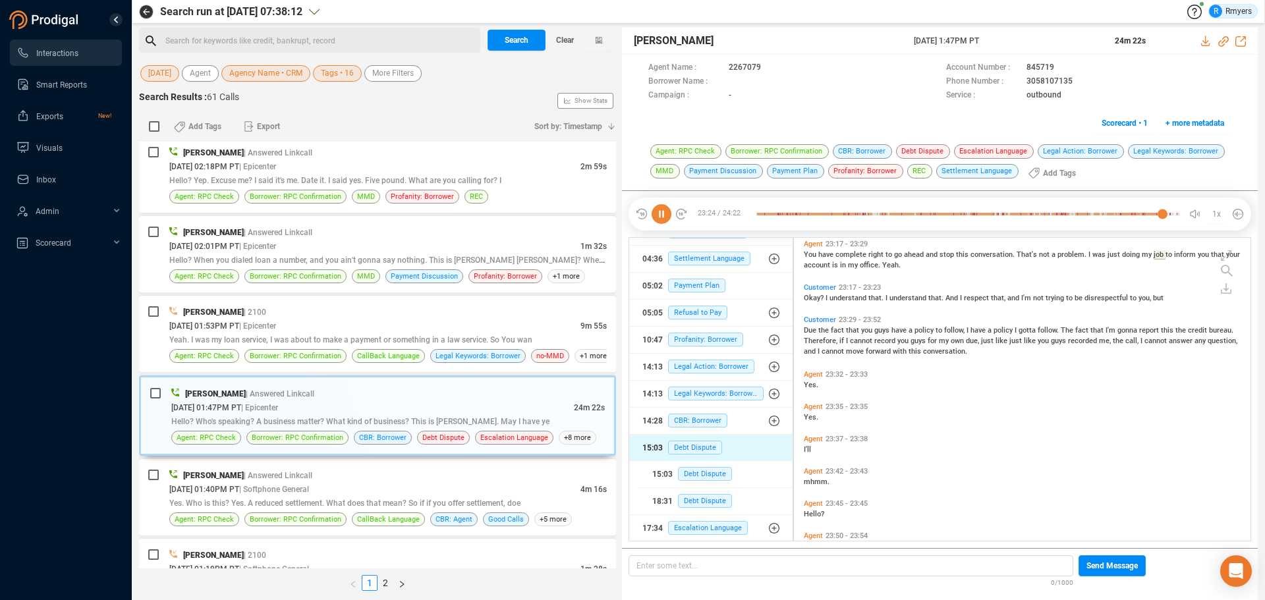
scroll to position [6234, 0]
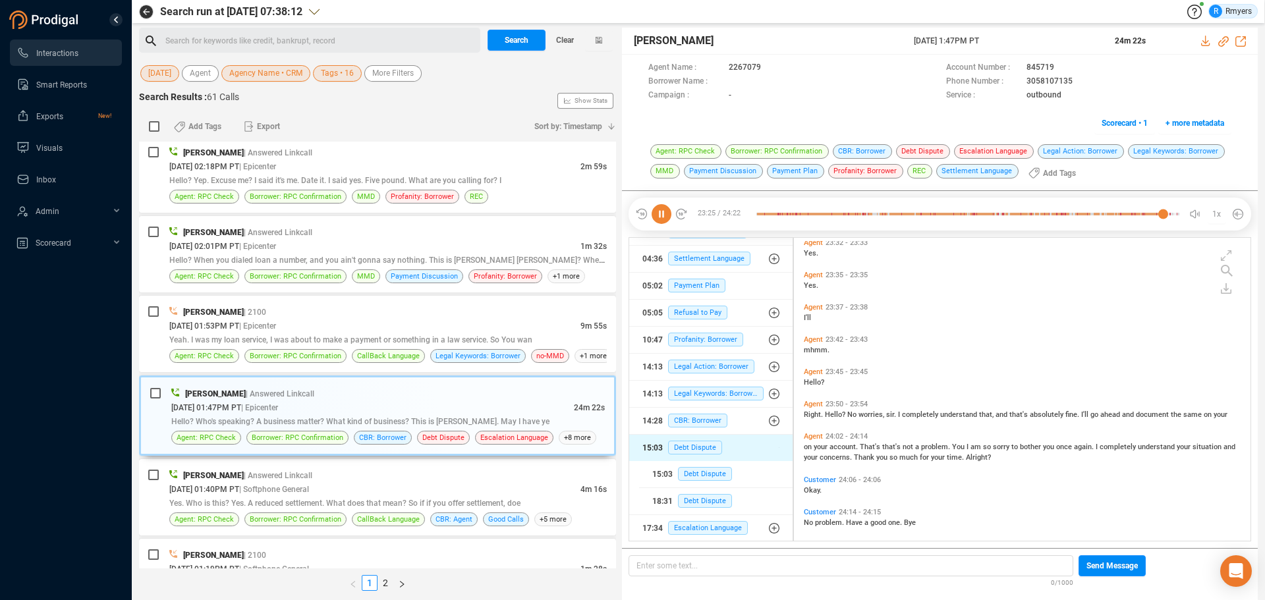
click at [874, 410] on span "worries," at bounding box center [872, 414] width 28 height 9
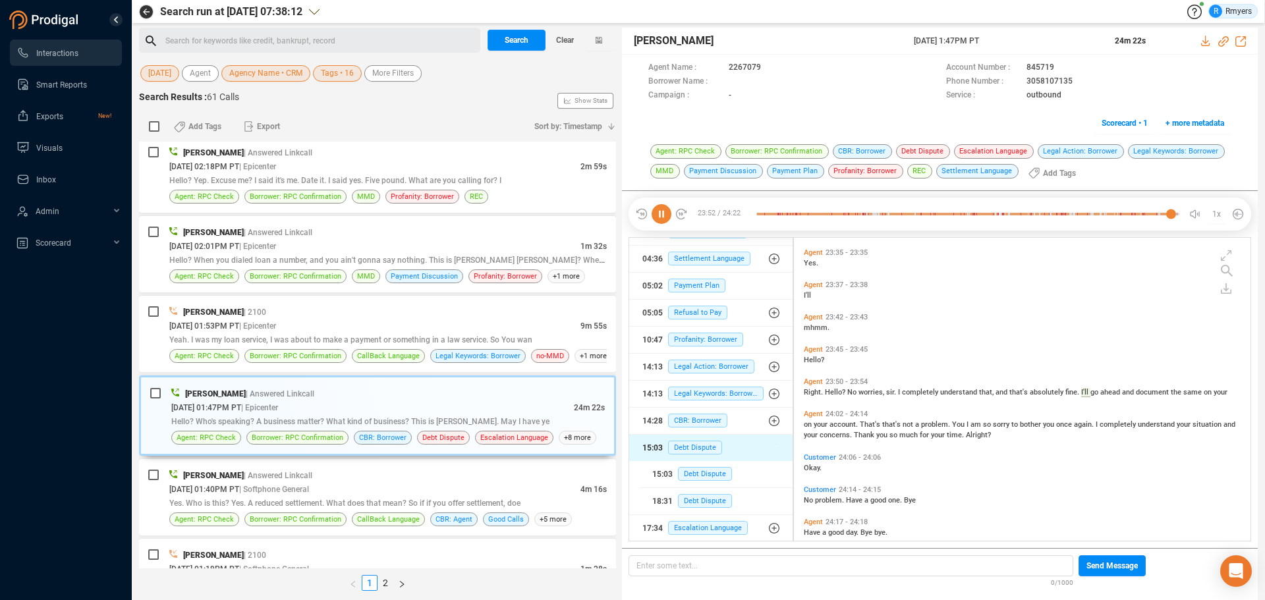
click at [853, 425] on span "account." at bounding box center [844, 424] width 30 height 9
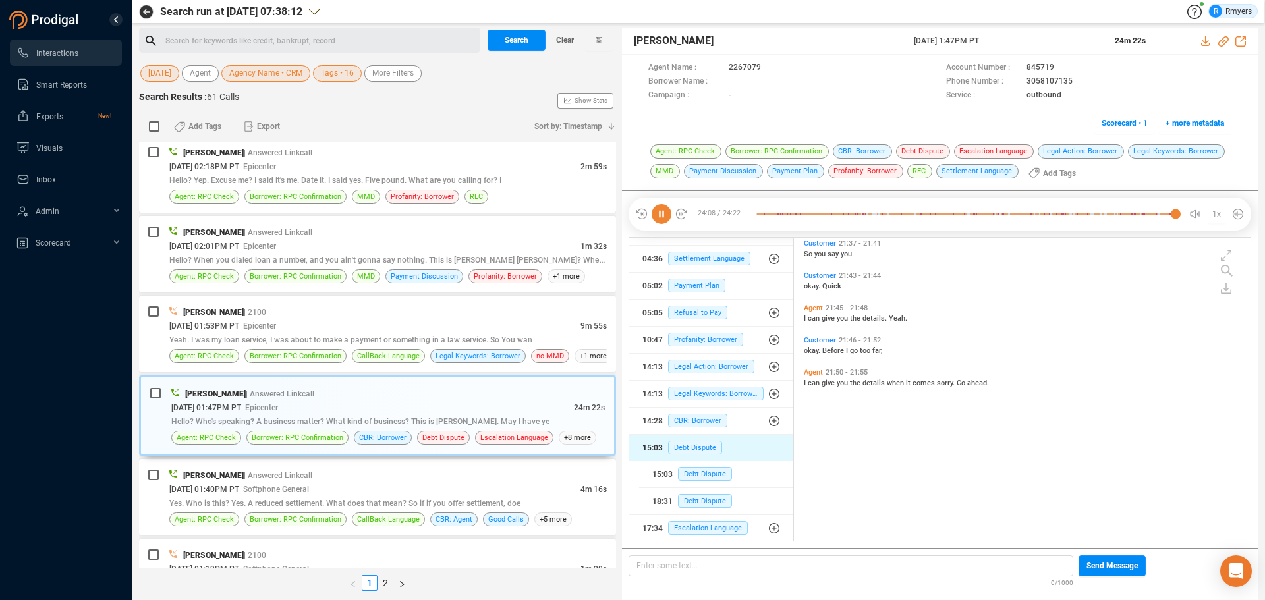
scroll to position [5438, 0]
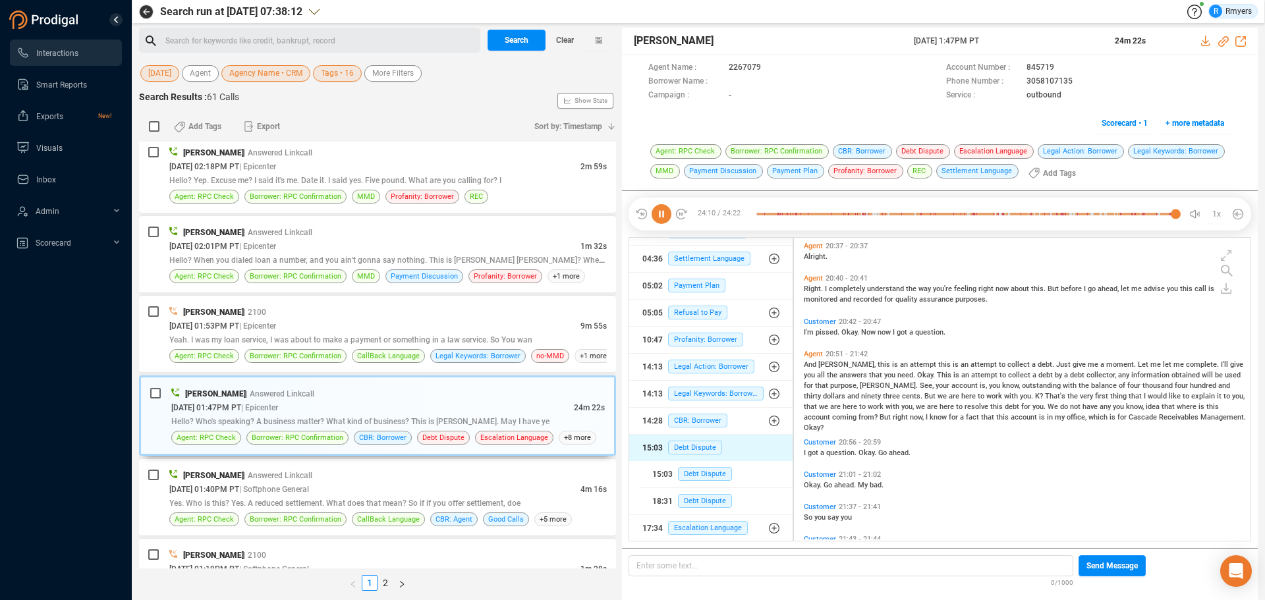
click at [827, 291] on span "I" at bounding box center [827, 289] width 4 height 9
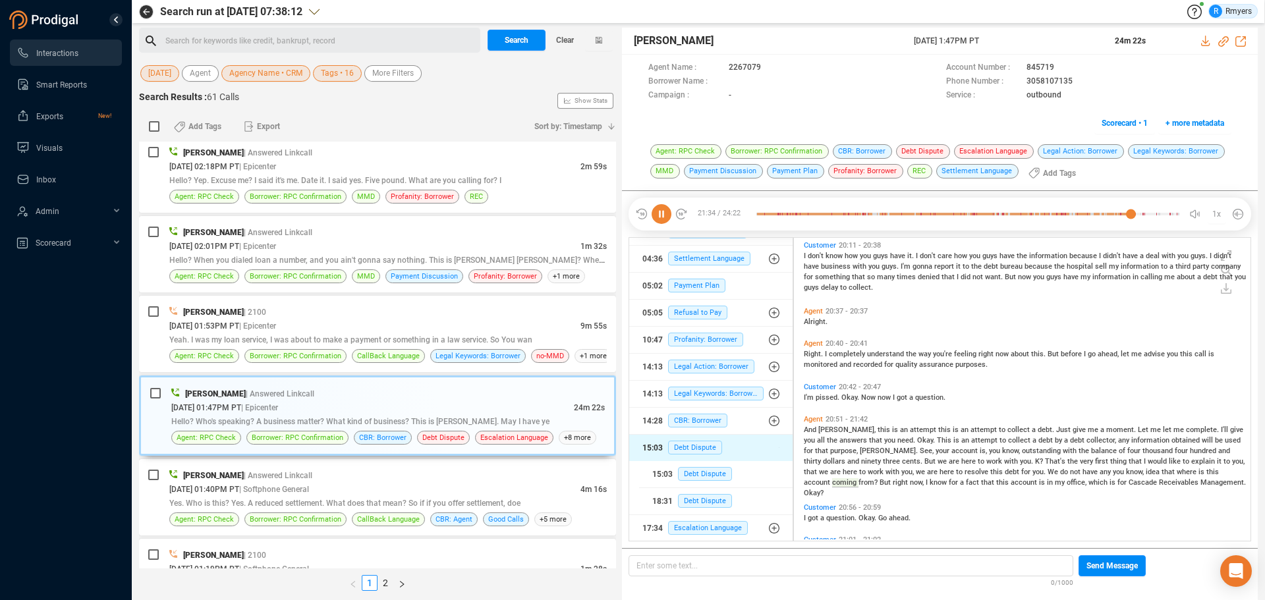
click at [668, 211] on icon at bounding box center [662, 214] width 20 height 20
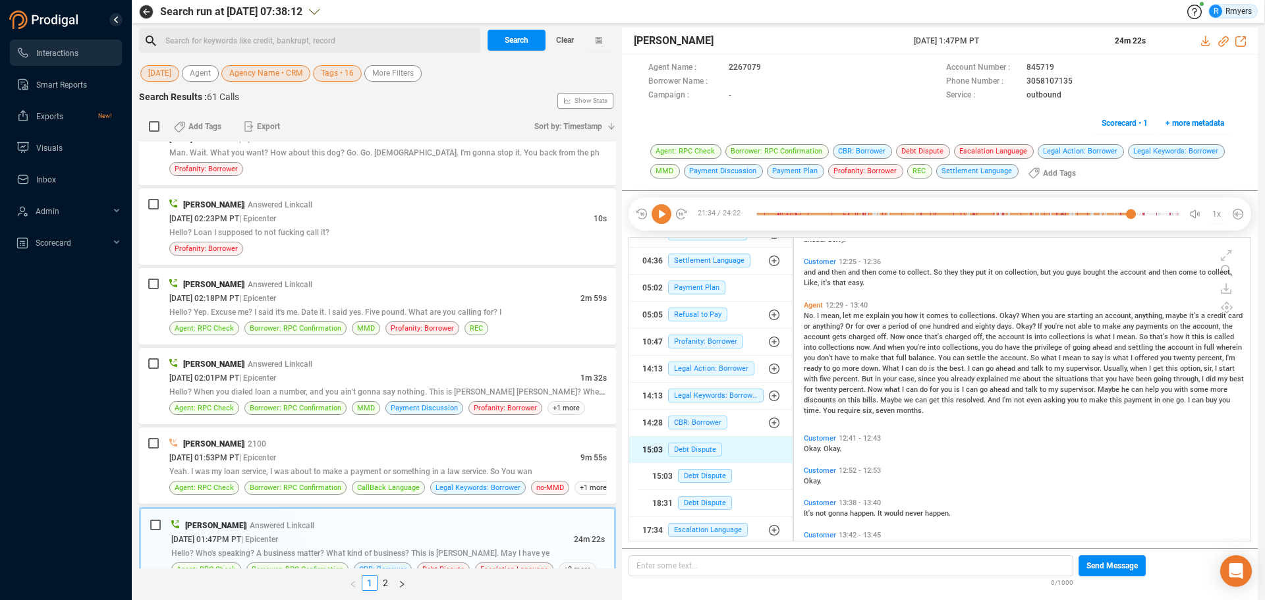
scroll to position [1055, 0]
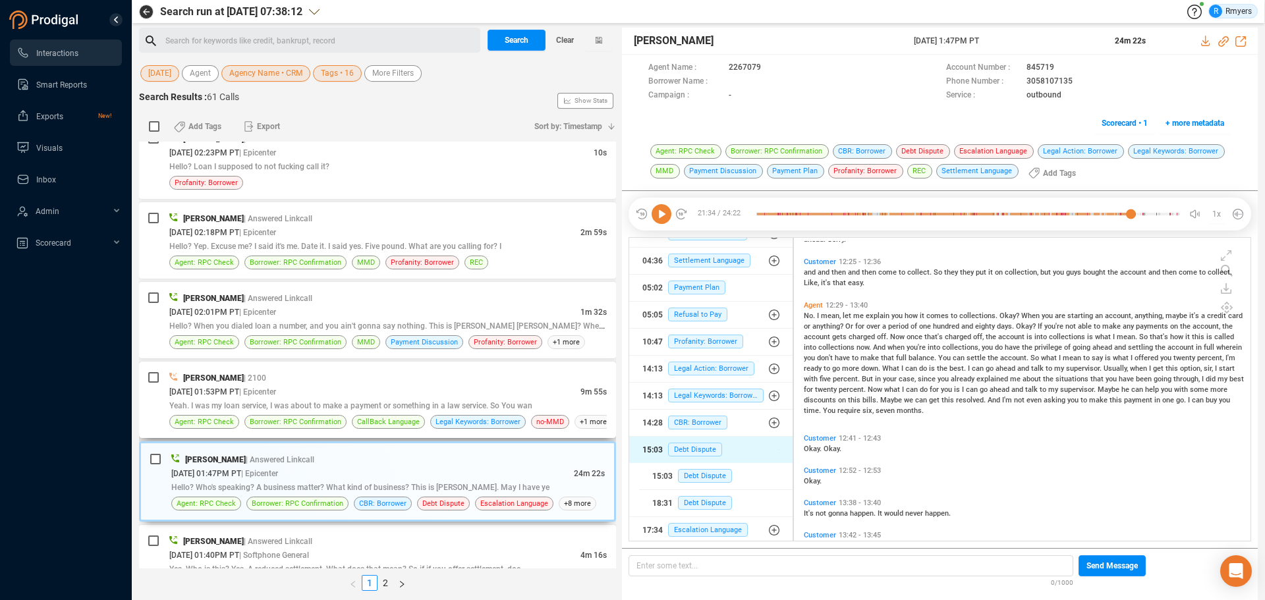
click at [342, 416] on div "Borrower: RPC Confirmation" at bounding box center [295, 422] width 102 height 14
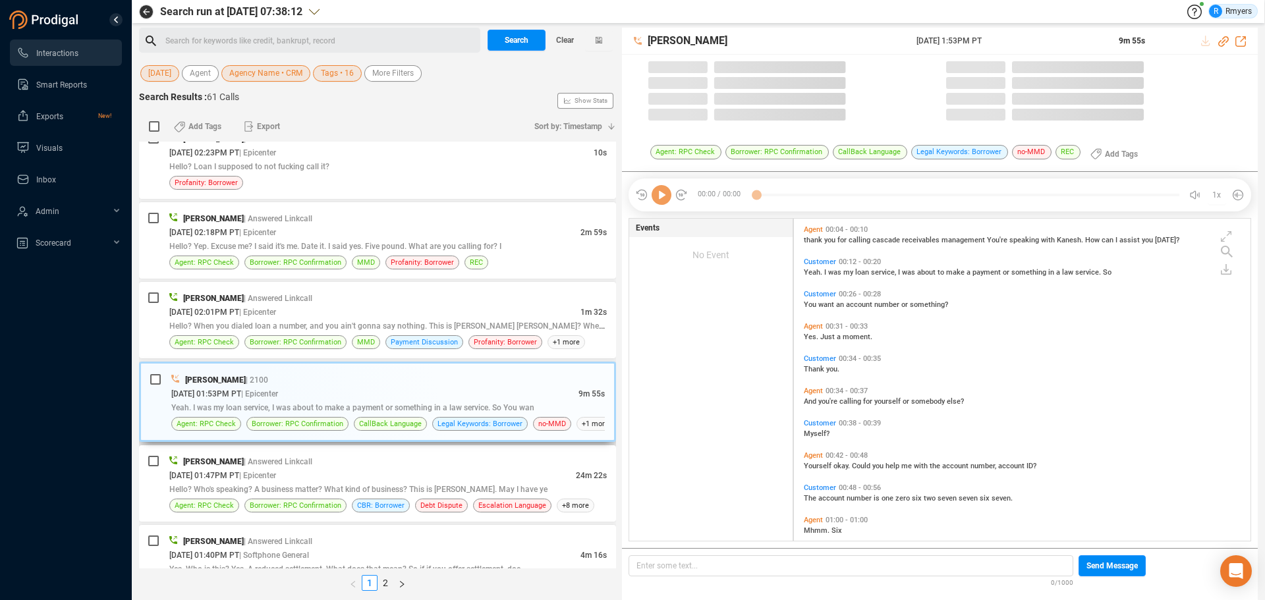
scroll to position [319, 450]
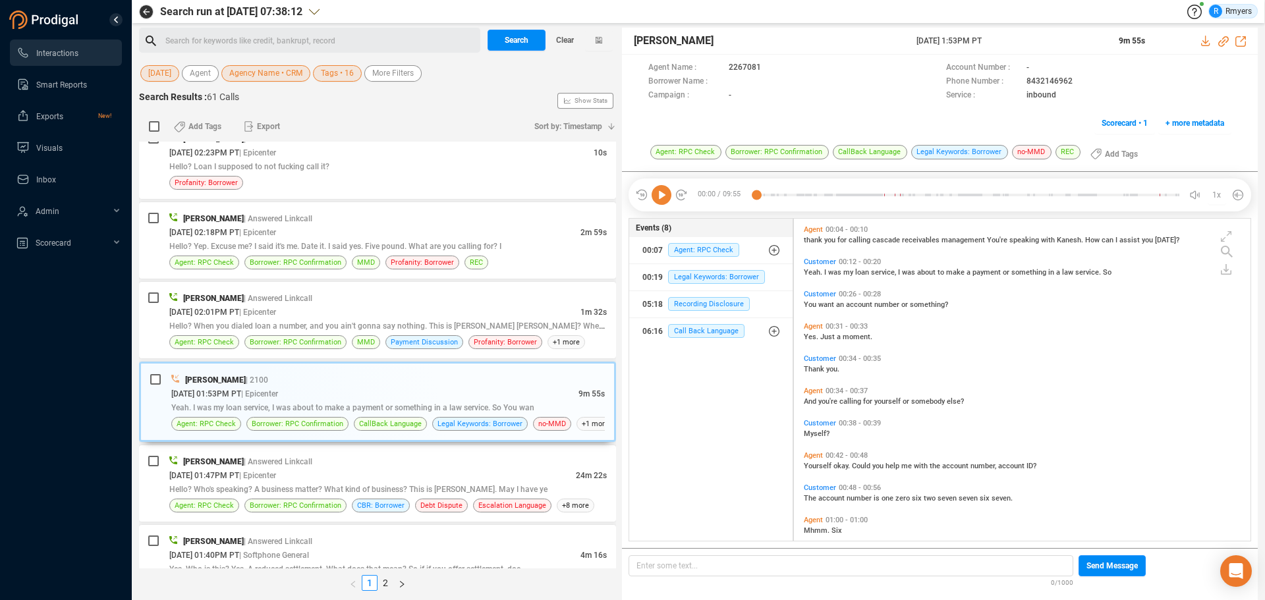
click at [668, 196] on icon at bounding box center [662, 195] width 20 height 20
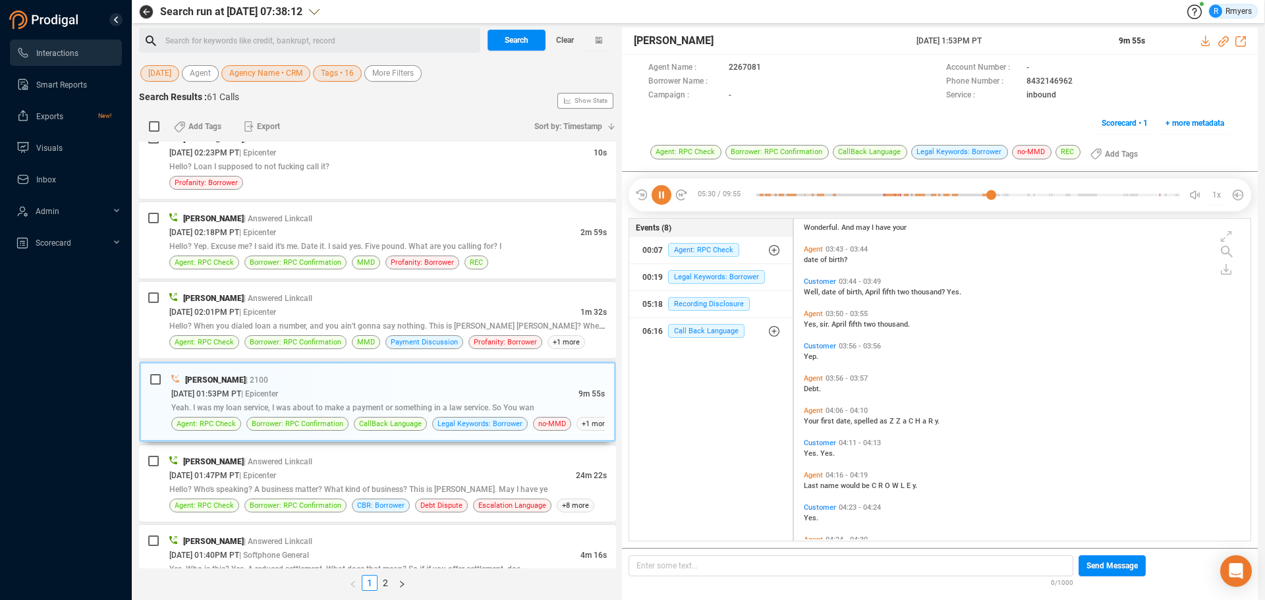
scroll to position [1177, 0]
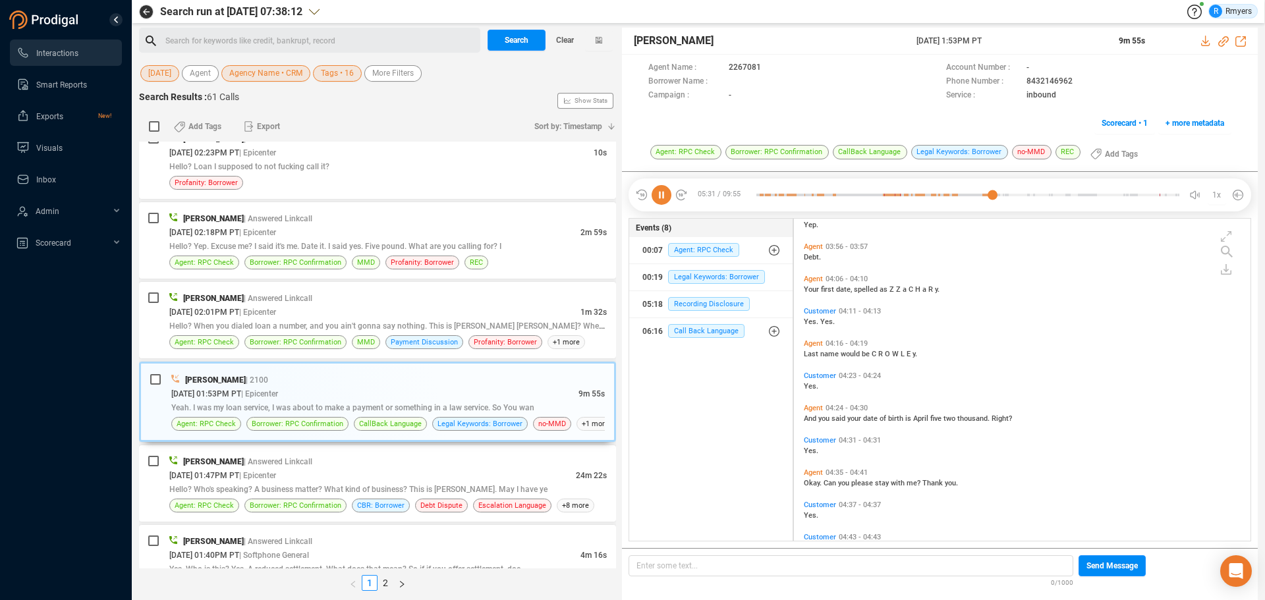
click at [667, 196] on icon at bounding box center [662, 195] width 20 height 20
click at [670, 199] on icon at bounding box center [662, 195] width 20 height 20
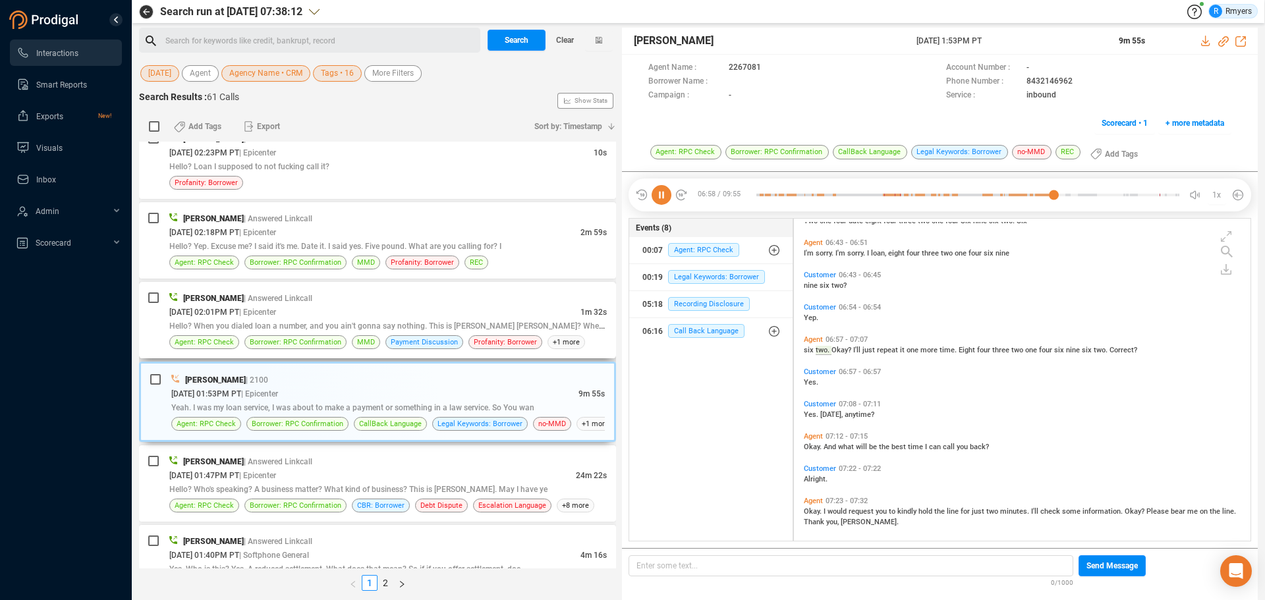
scroll to position [1720, 0]
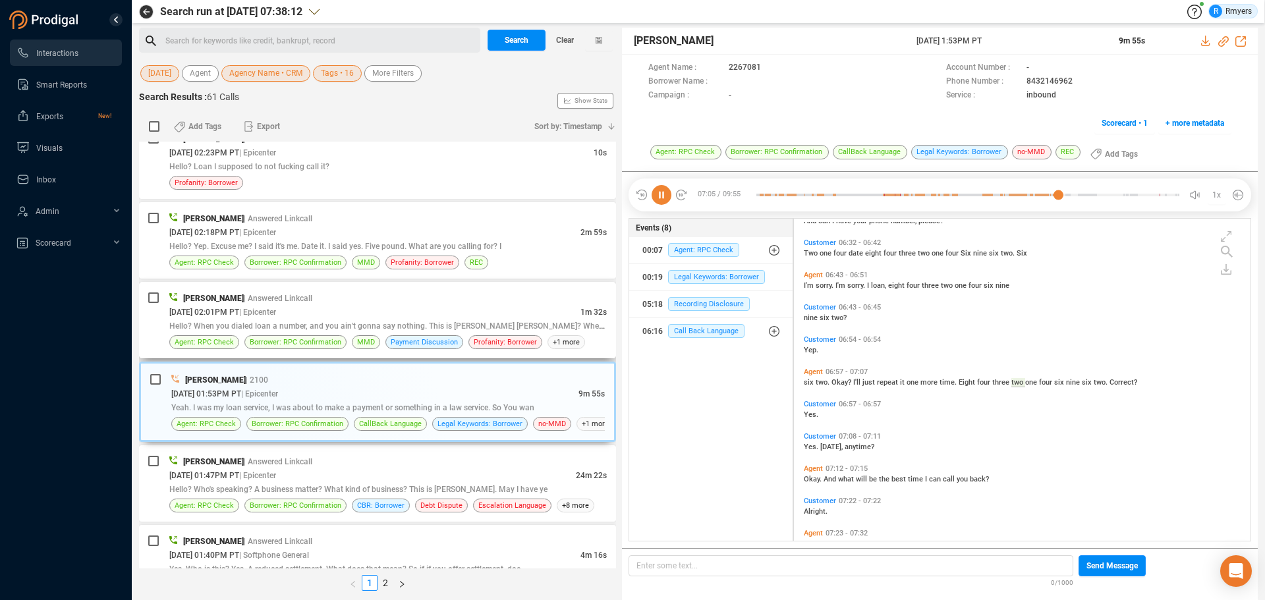
click at [276, 315] on span "| Epicenter" at bounding box center [257, 312] width 37 height 9
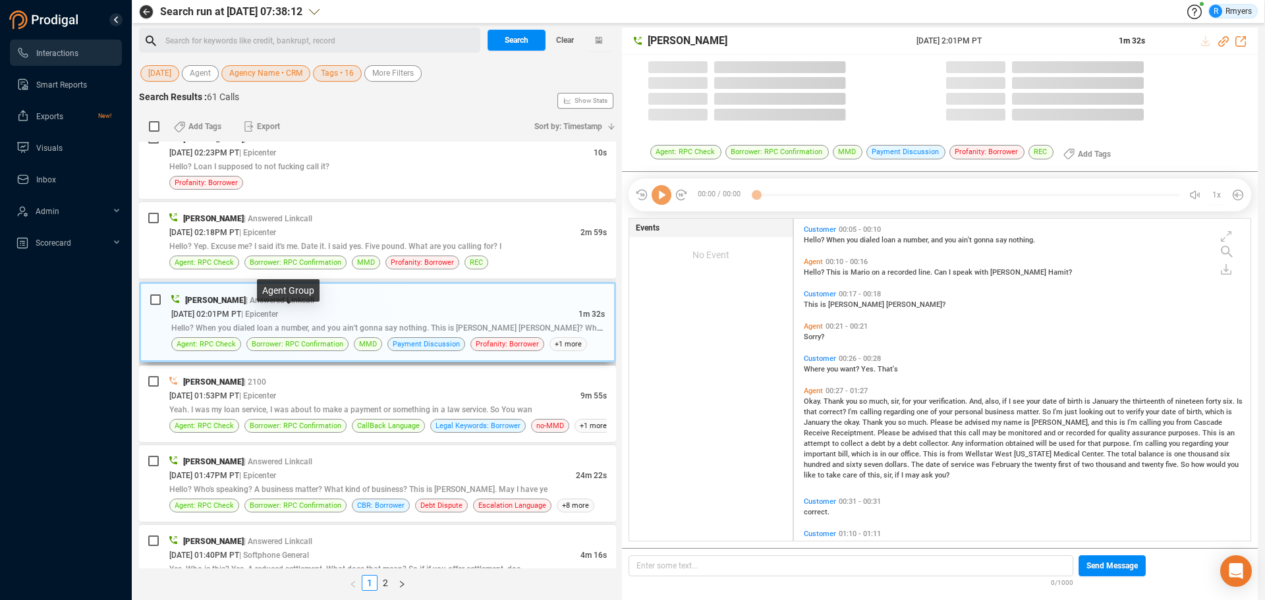
scroll to position [319, 450]
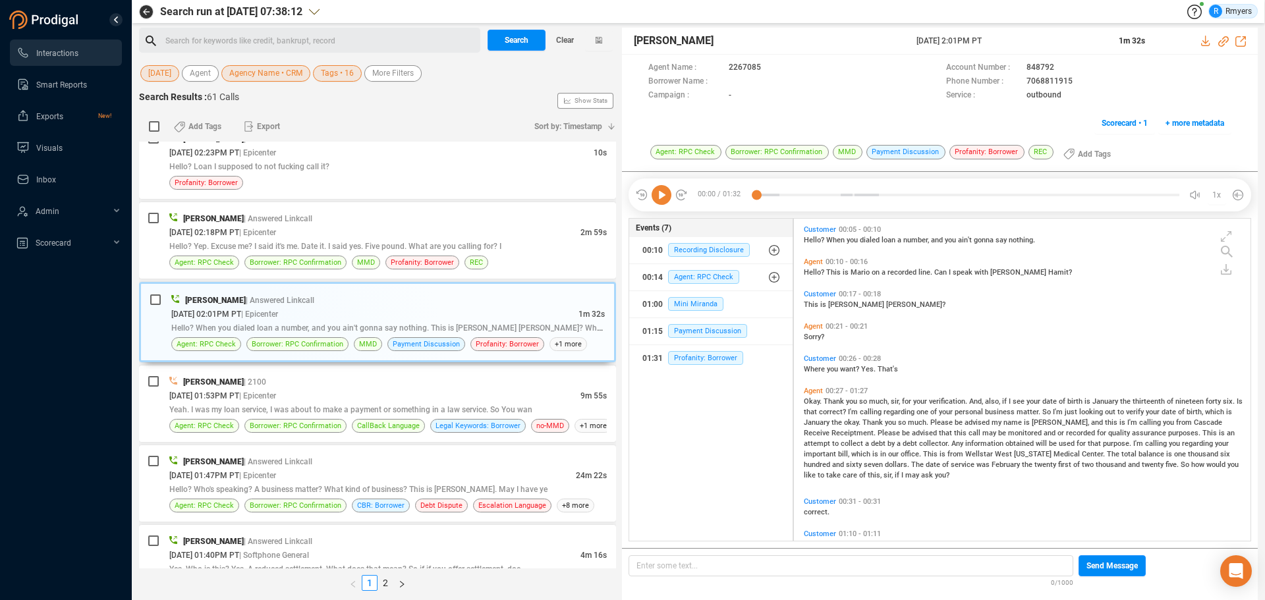
click at [665, 193] on icon at bounding box center [662, 195] width 20 height 20
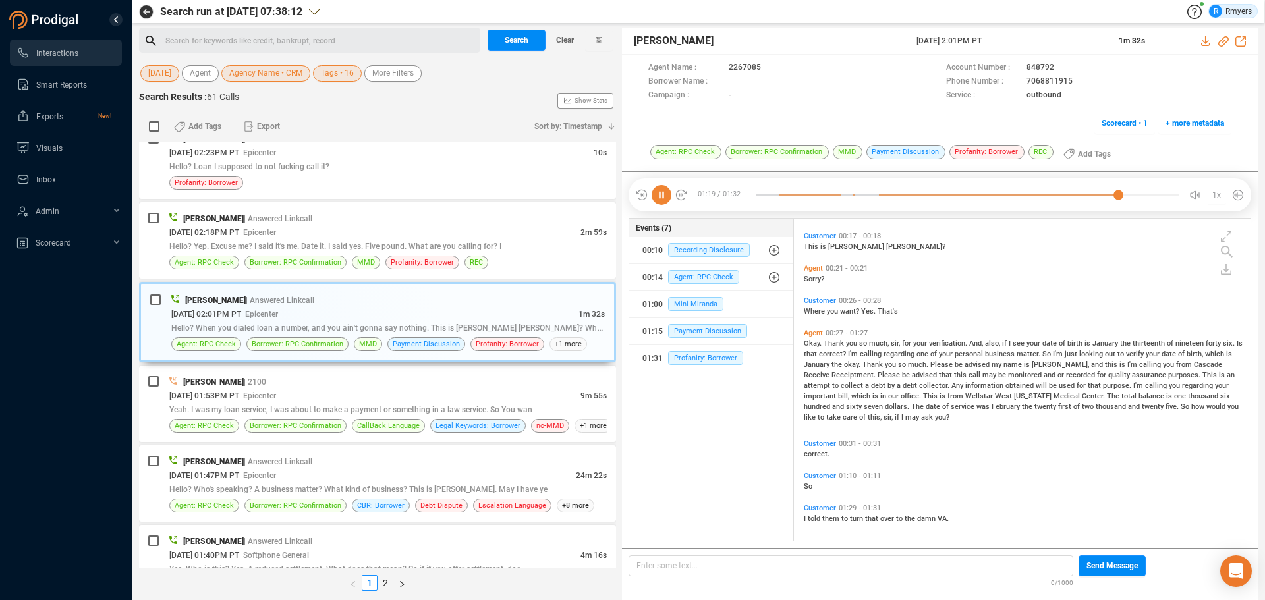
scroll to position [61, 0]
drag, startPoint x: 287, startPoint y: 212, endPoint x: 379, endPoint y: 211, distance: 92.2
click at [289, 212] on div "[PERSON_NAME] | Answered Linkcall" at bounding box center [387, 218] width 437 height 14
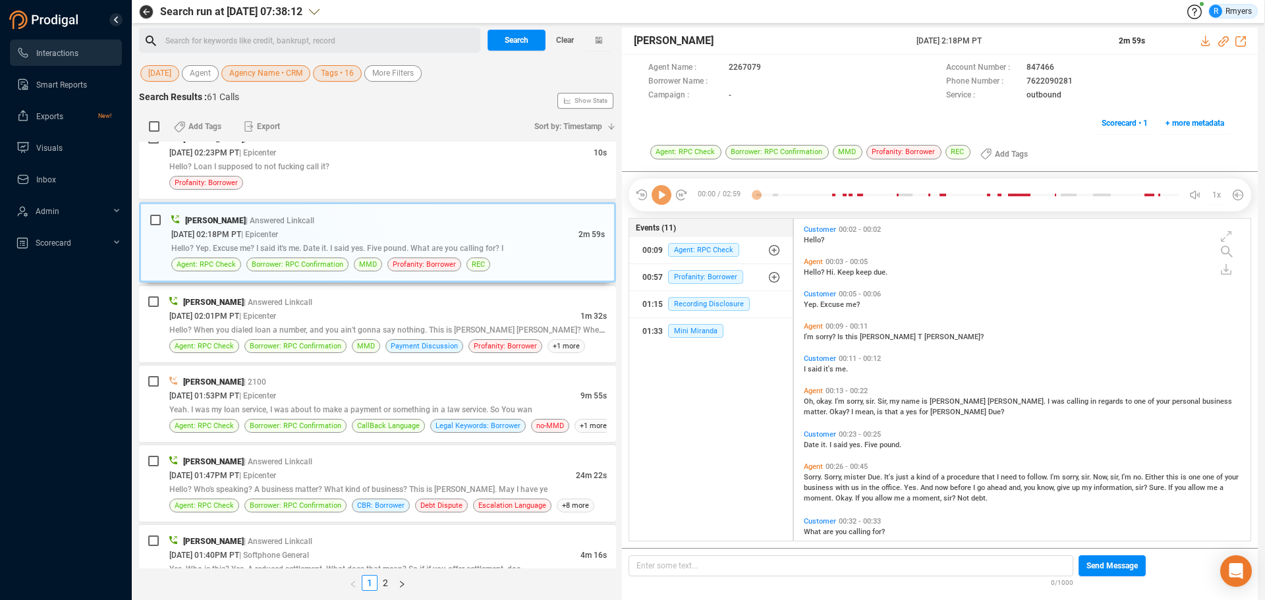
scroll to position [319, 450]
click at [661, 195] on icon at bounding box center [662, 195] width 20 height 20
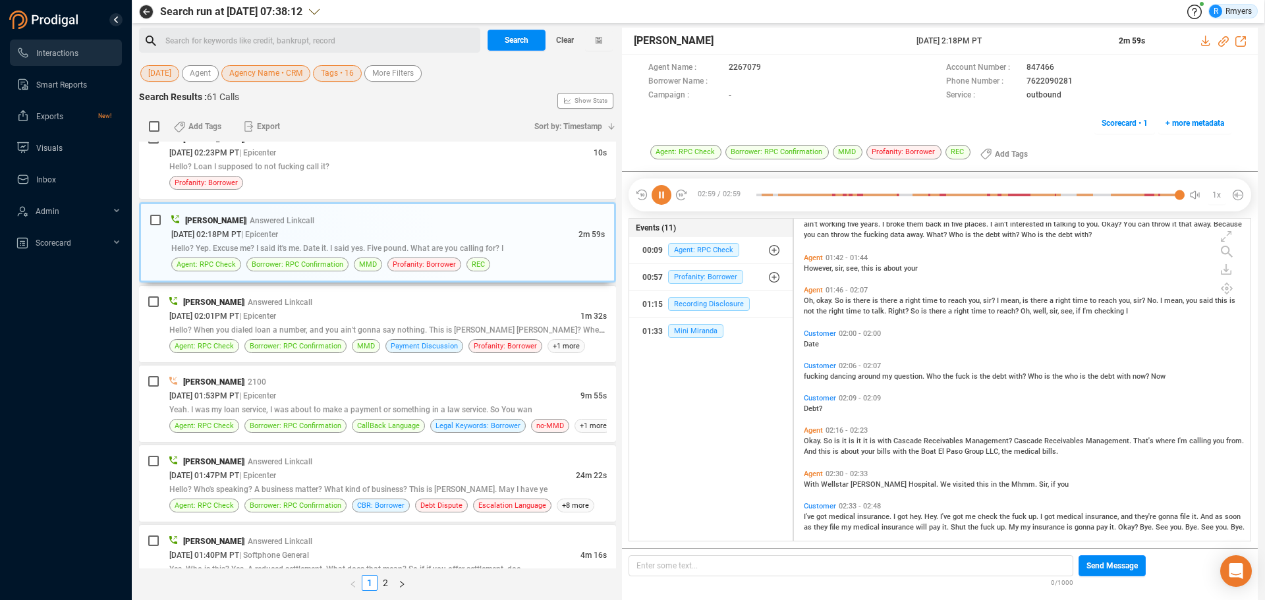
scroll to position [619, 0]
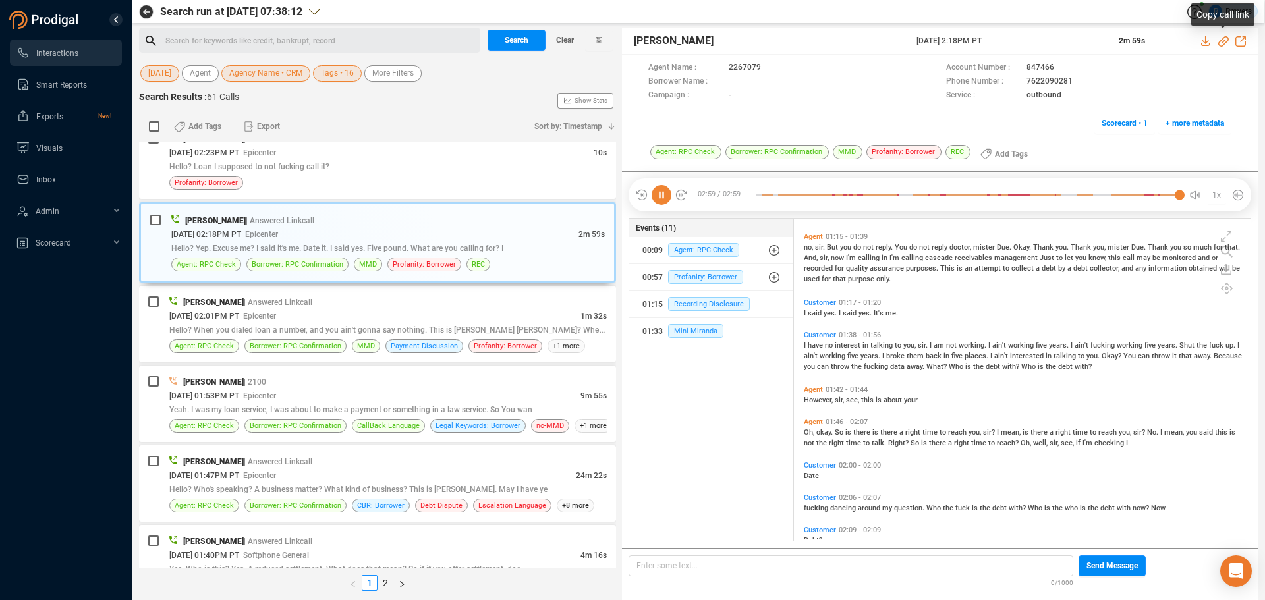
click at [1223, 42] on icon at bounding box center [1223, 41] width 11 height 11
drag, startPoint x: 910, startPoint y: 40, endPoint x: 1007, endPoint y: 40, distance: 96.8
click at [1017, 39] on div "[PERSON_NAME] [DATE] 2:18PM PT 2m 59s" at bounding box center [940, 41] width 636 height 27
copy div "[DATE] 2:18PM PT"
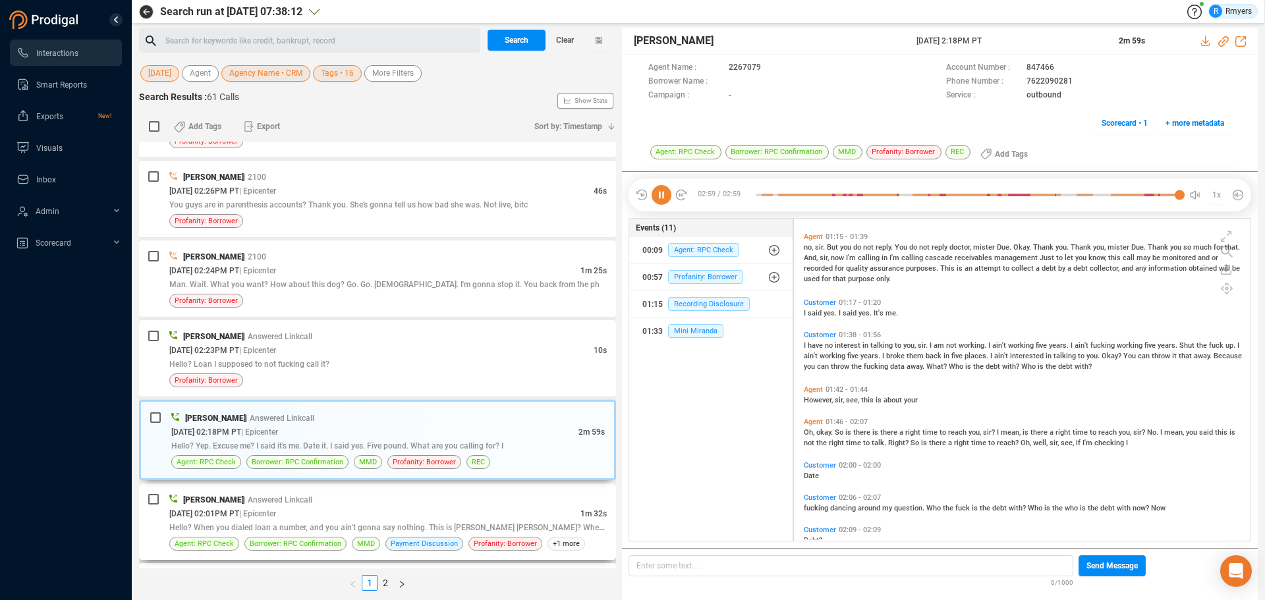
scroll to position [792, 0]
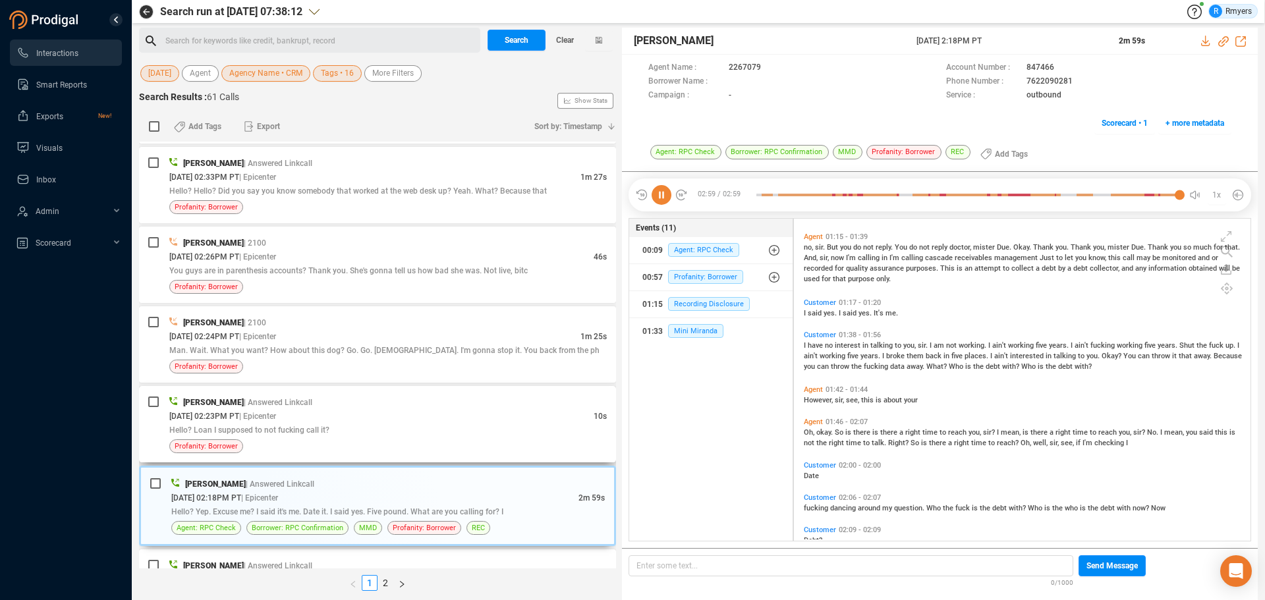
click at [355, 431] on div "Hello? Loan I supposed to not fucking call it?" at bounding box center [387, 430] width 437 height 14
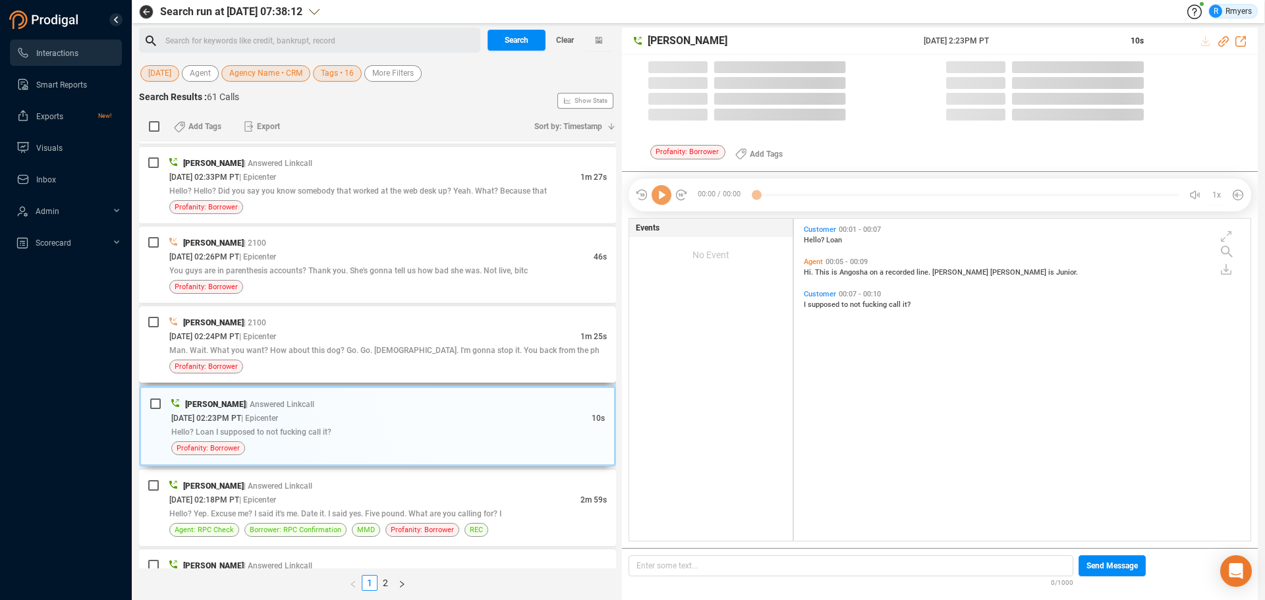
scroll to position [319, 450]
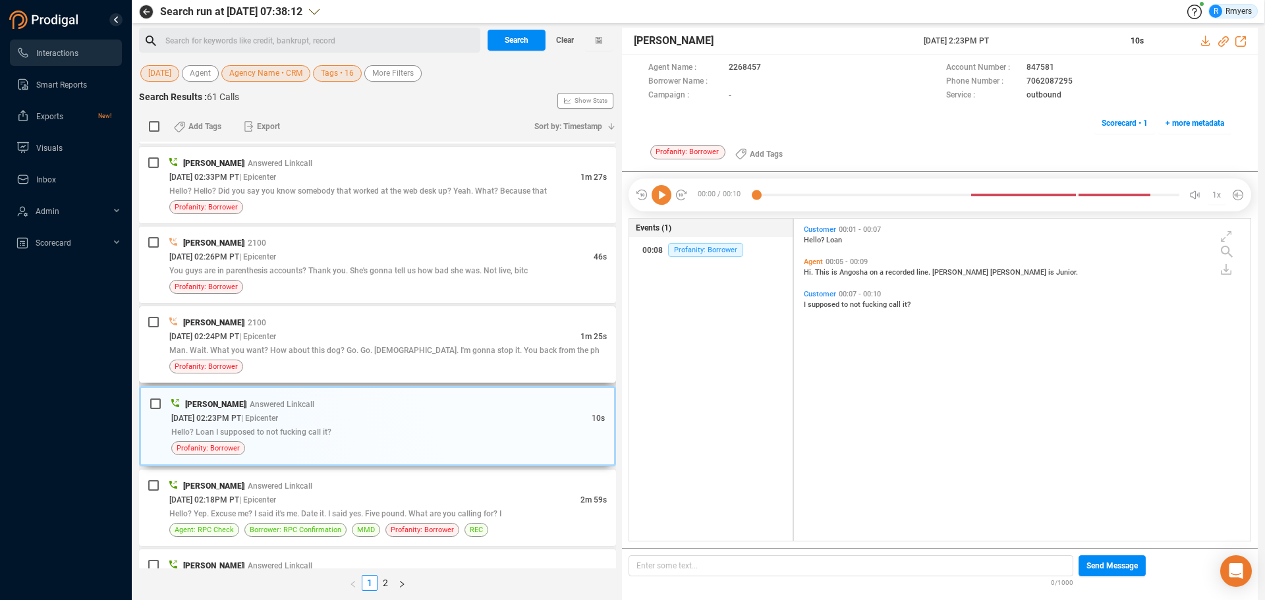
click at [406, 353] on span "Man. Wait. What you want? How about this dog? Go. Go. [DEMOGRAPHIC_DATA]. I'm g…" at bounding box center [384, 350] width 430 height 9
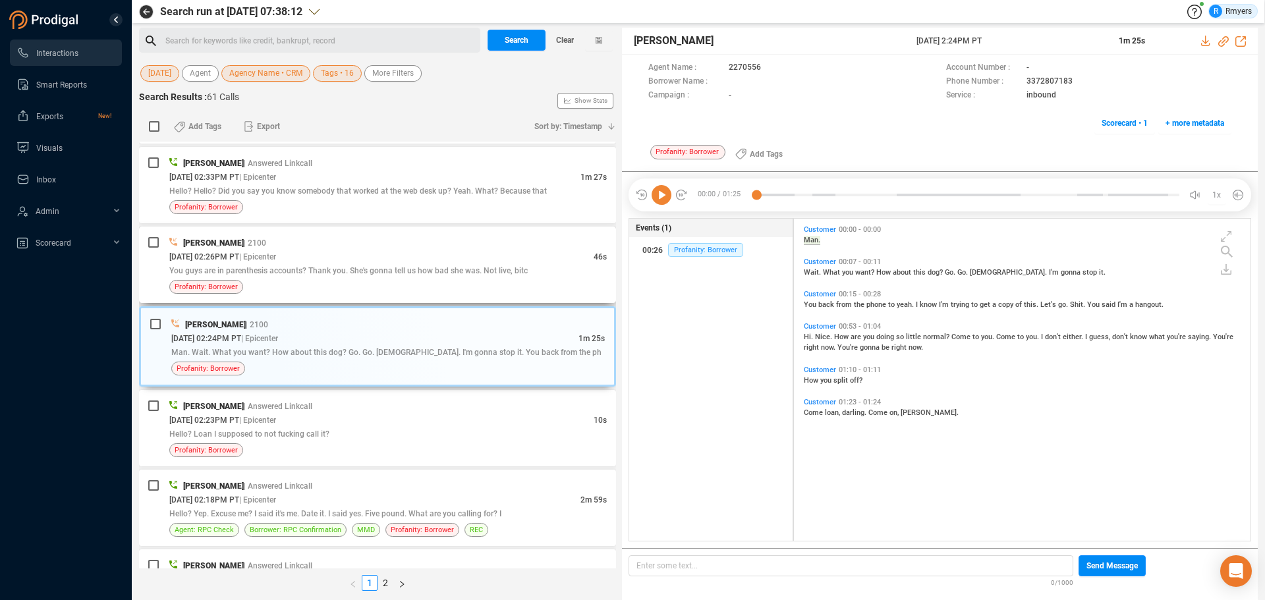
drag, startPoint x: 436, startPoint y: 290, endPoint x: 431, endPoint y: 276, distance: 14.8
click at [435, 286] on div "Profanity: Borrower" at bounding box center [387, 287] width 437 height 14
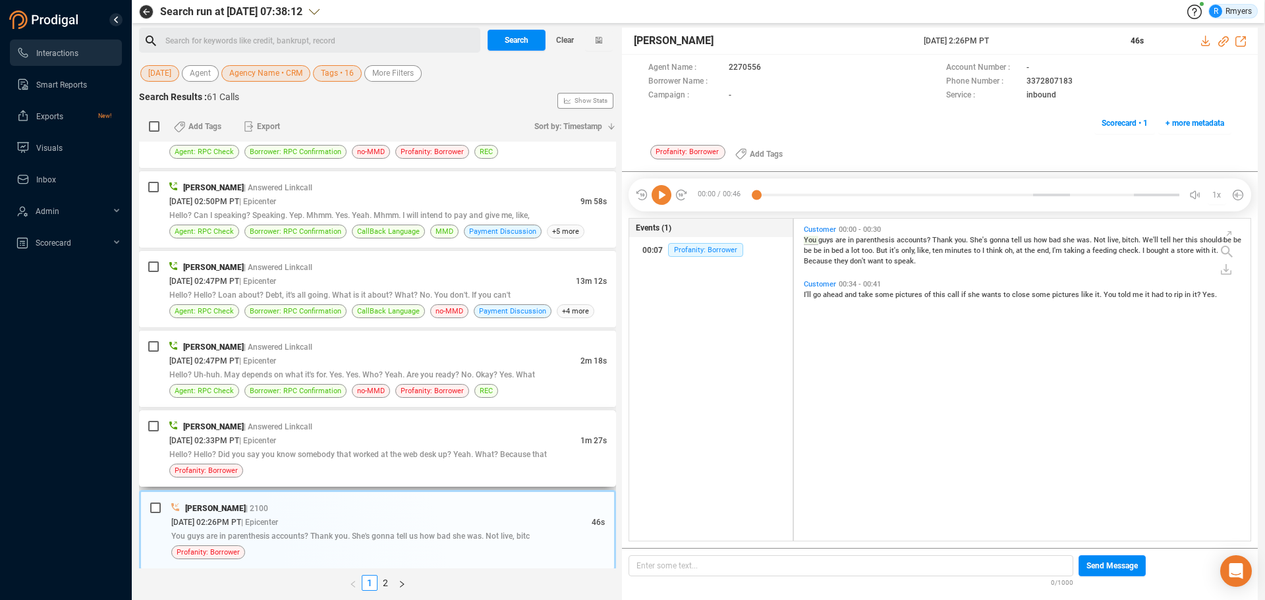
click at [364, 442] on div "[DATE] 02:33PM PT | Epicenter" at bounding box center [374, 441] width 411 height 14
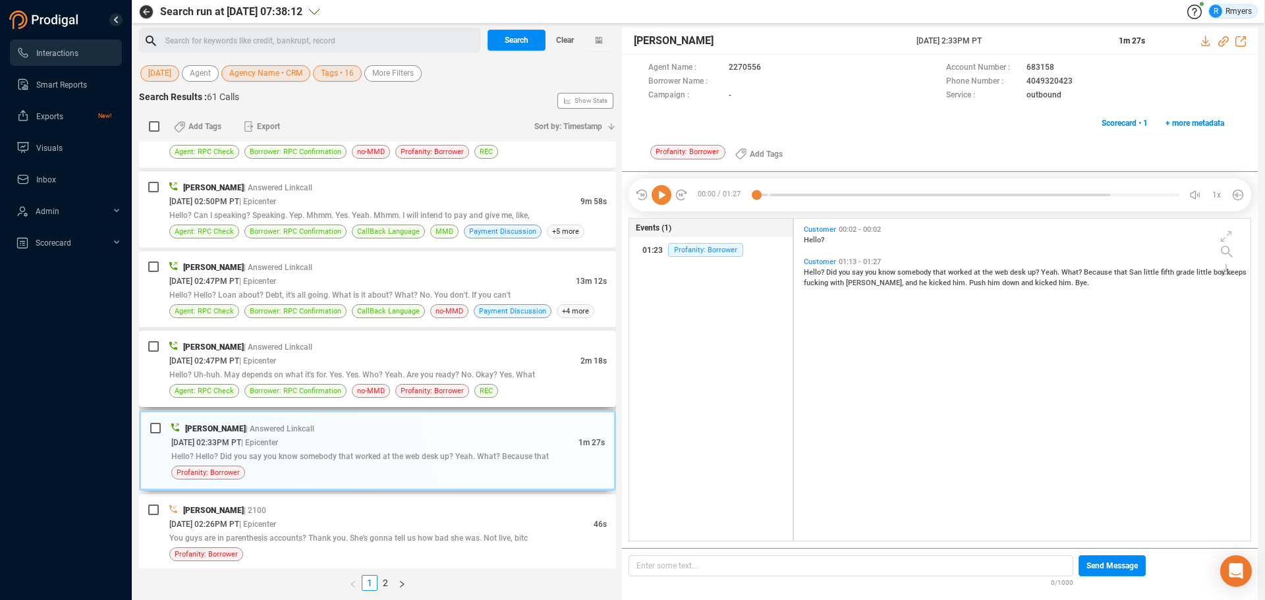
click at [358, 363] on div "[DATE] 02:47PM PT | Epicenter" at bounding box center [374, 361] width 411 height 14
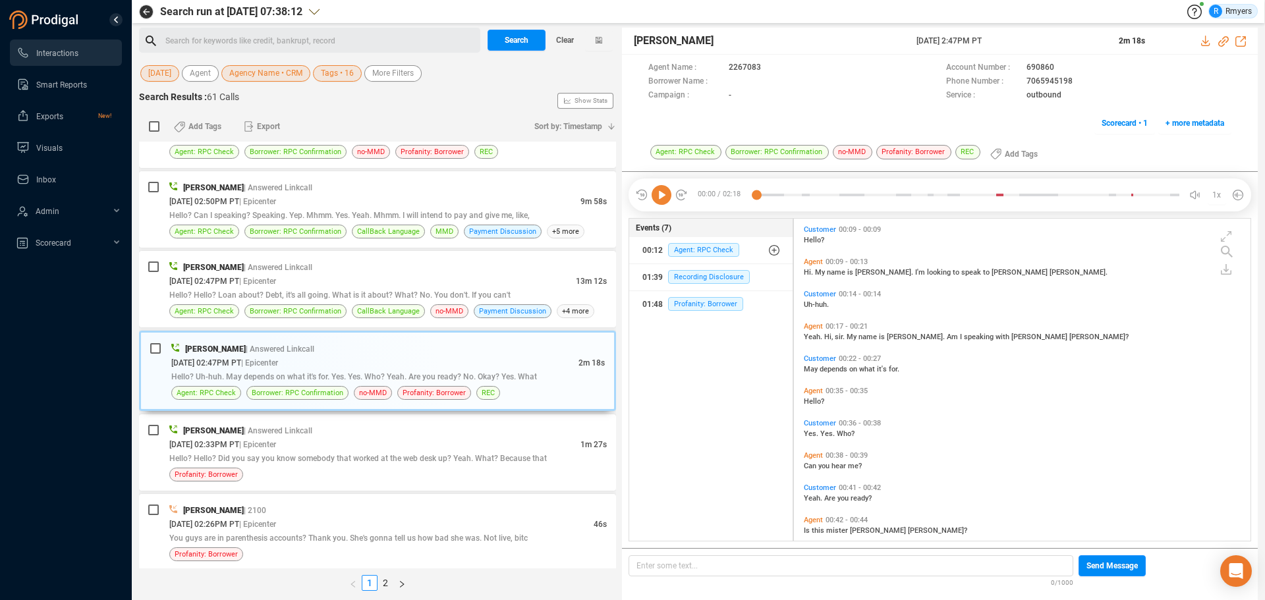
click at [664, 198] on icon at bounding box center [662, 195] width 20 height 20
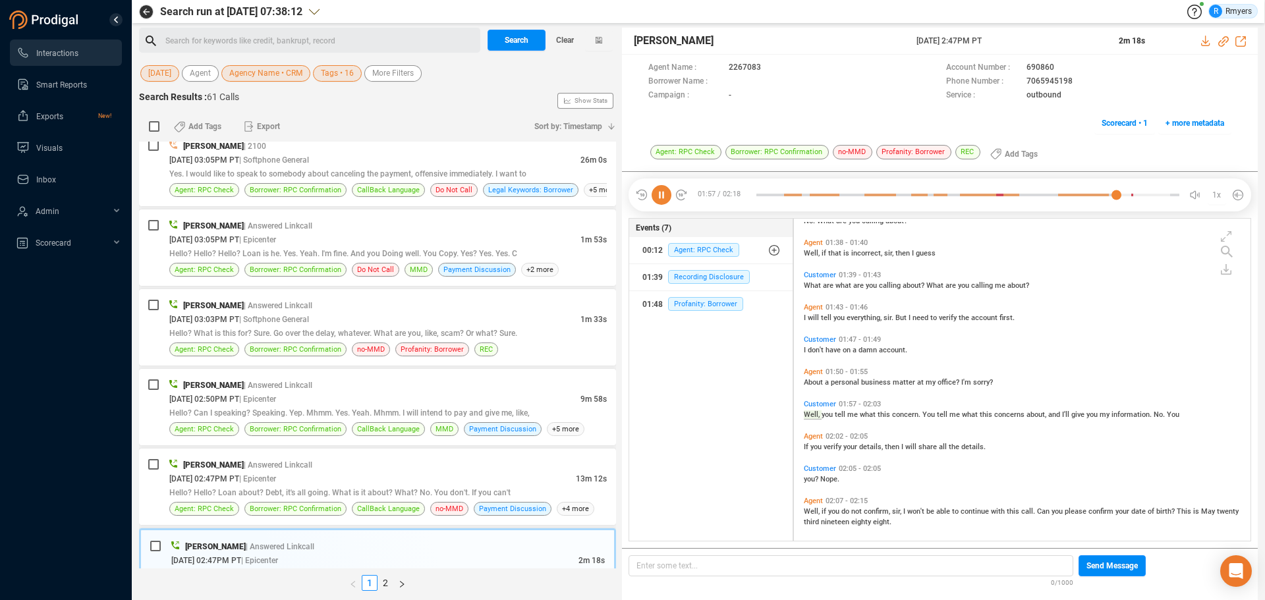
scroll to position [586, 0]
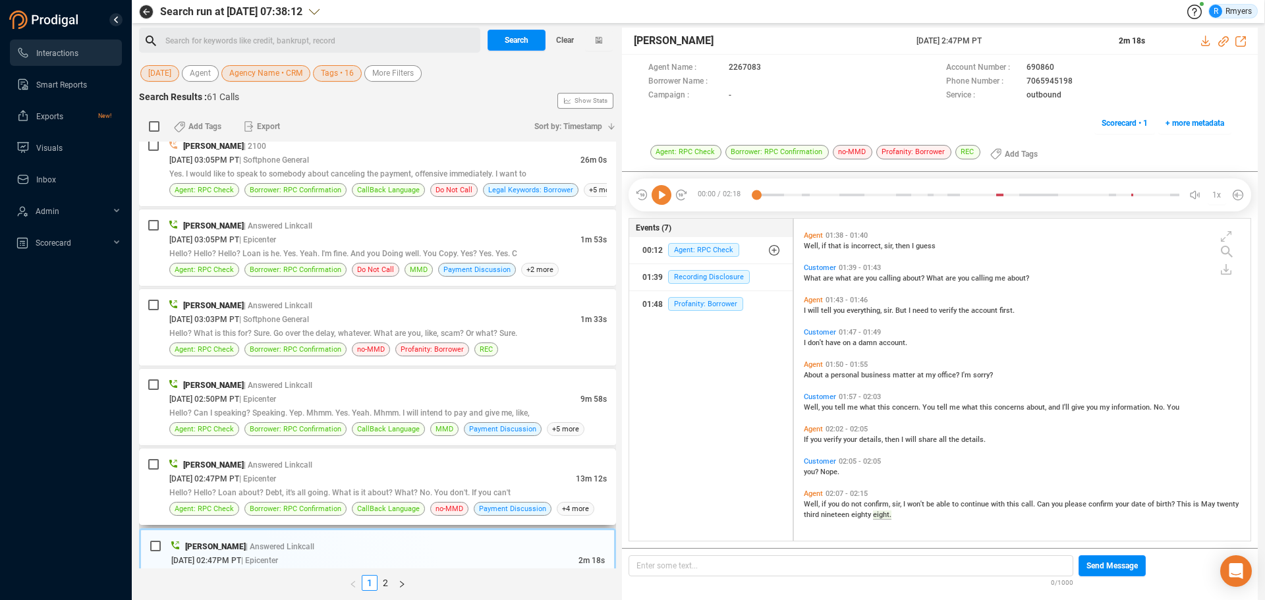
click at [387, 491] on span "Hello? Hello? Loan about? Debt, it's all going. What is it about? What? No. You…" at bounding box center [339, 492] width 341 height 9
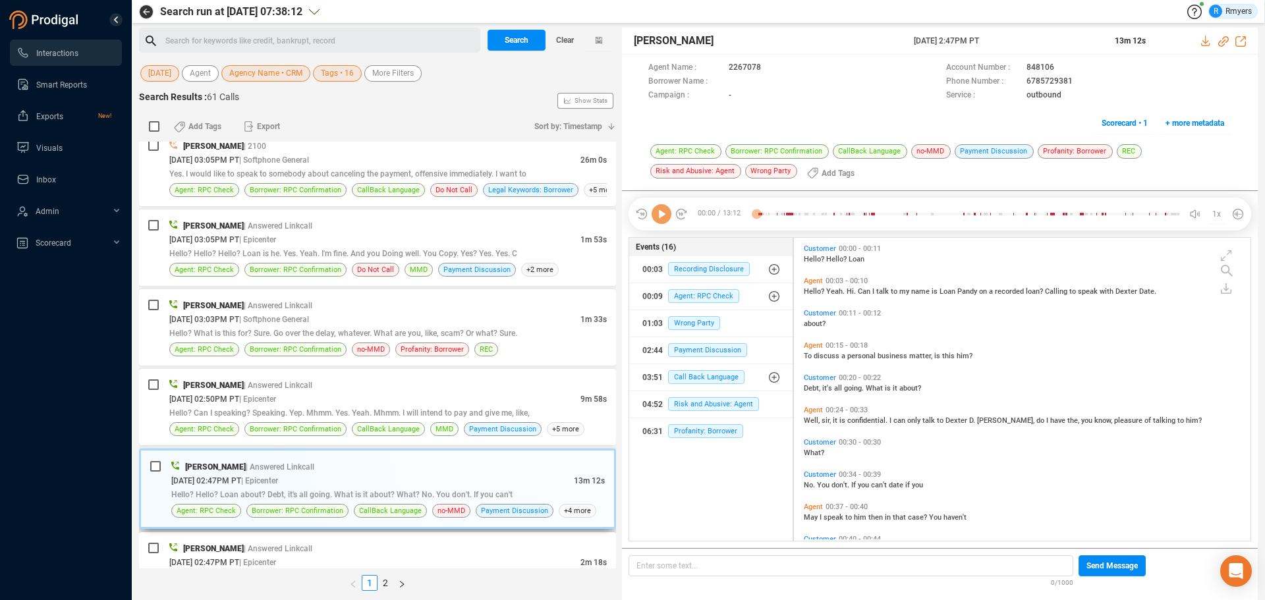
scroll to position [300, 450]
click at [661, 217] on icon at bounding box center [662, 214] width 20 height 20
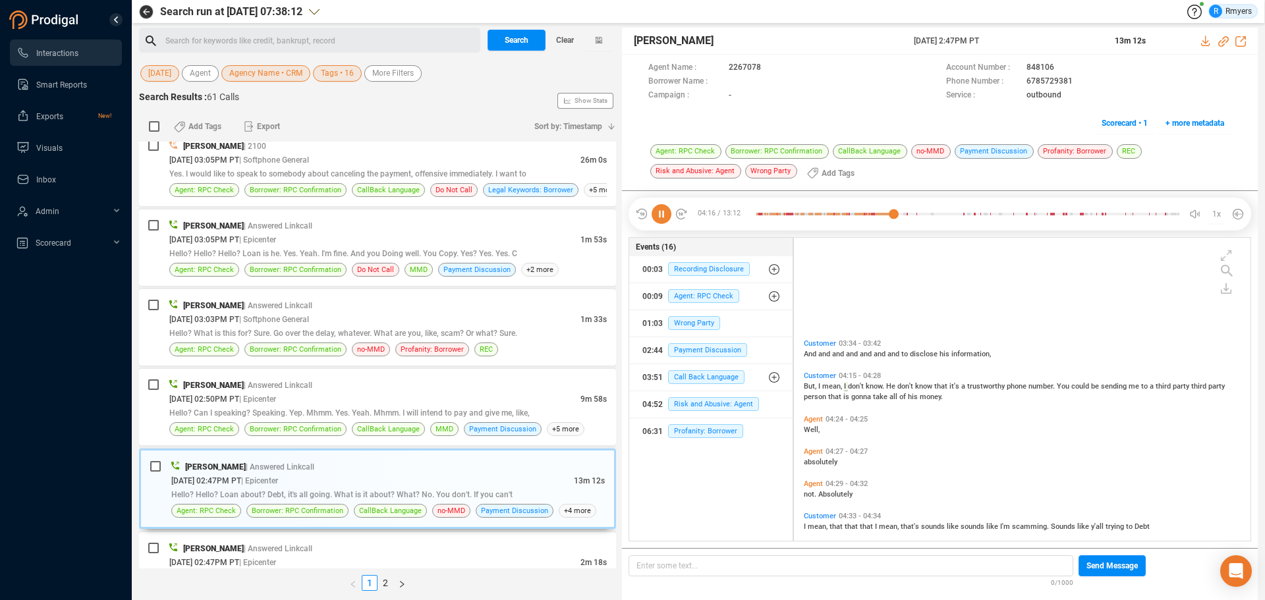
scroll to position [1355, 0]
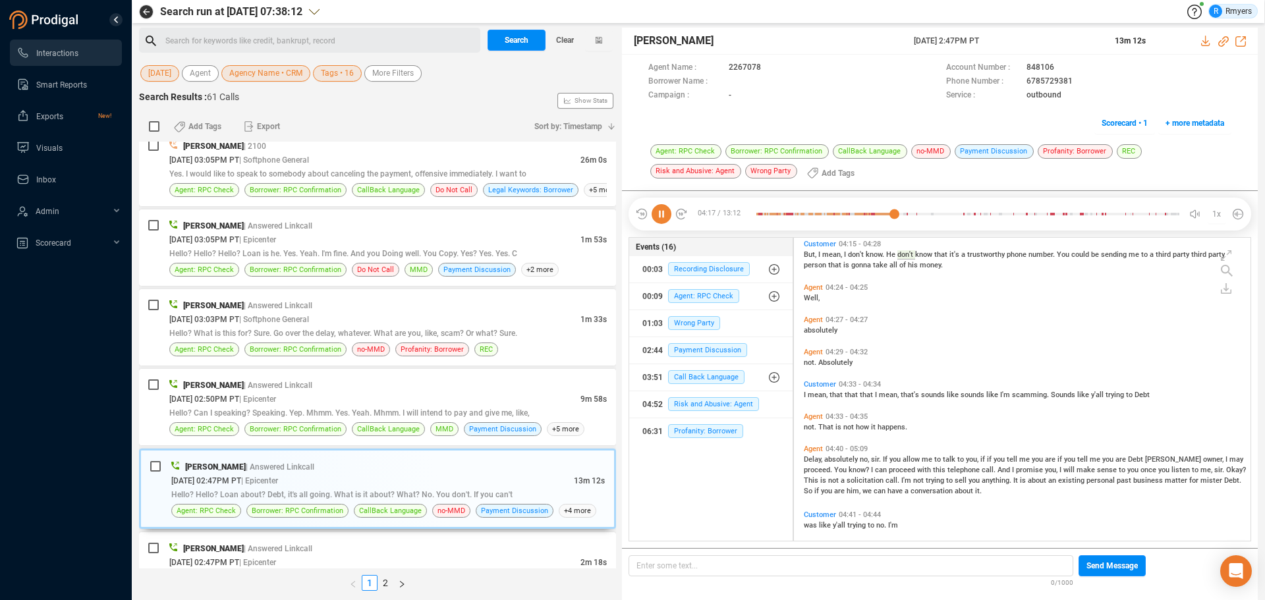
click at [820, 458] on span "Delay," at bounding box center [814, 459] width 20 height 9
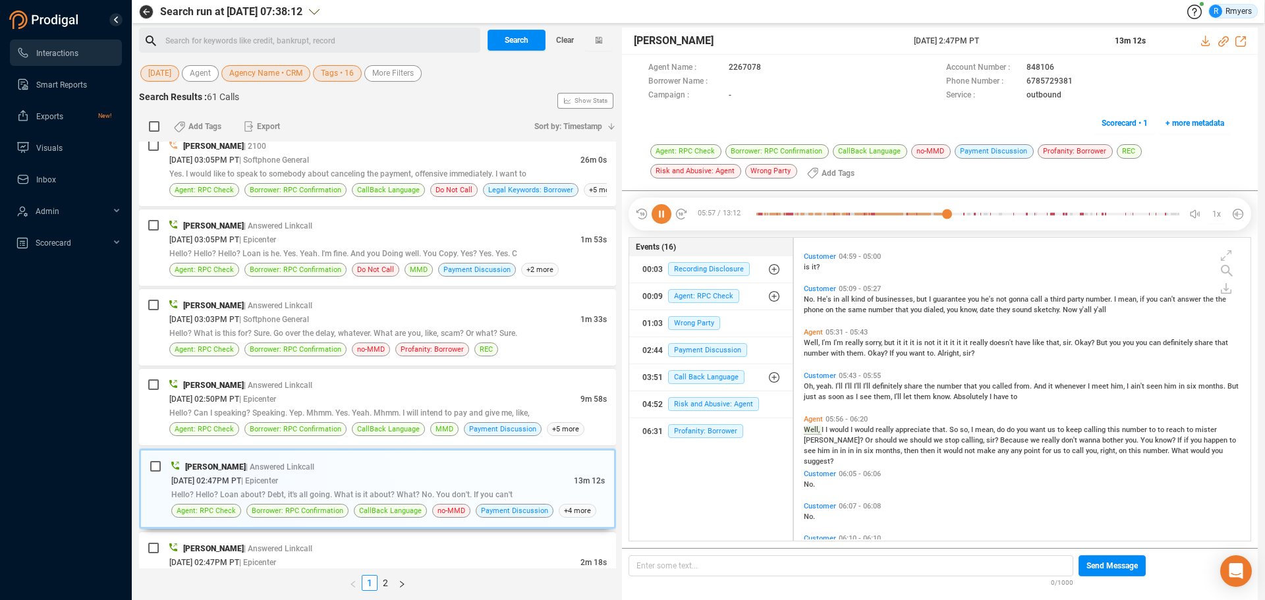
scroll to position [1726, 0]
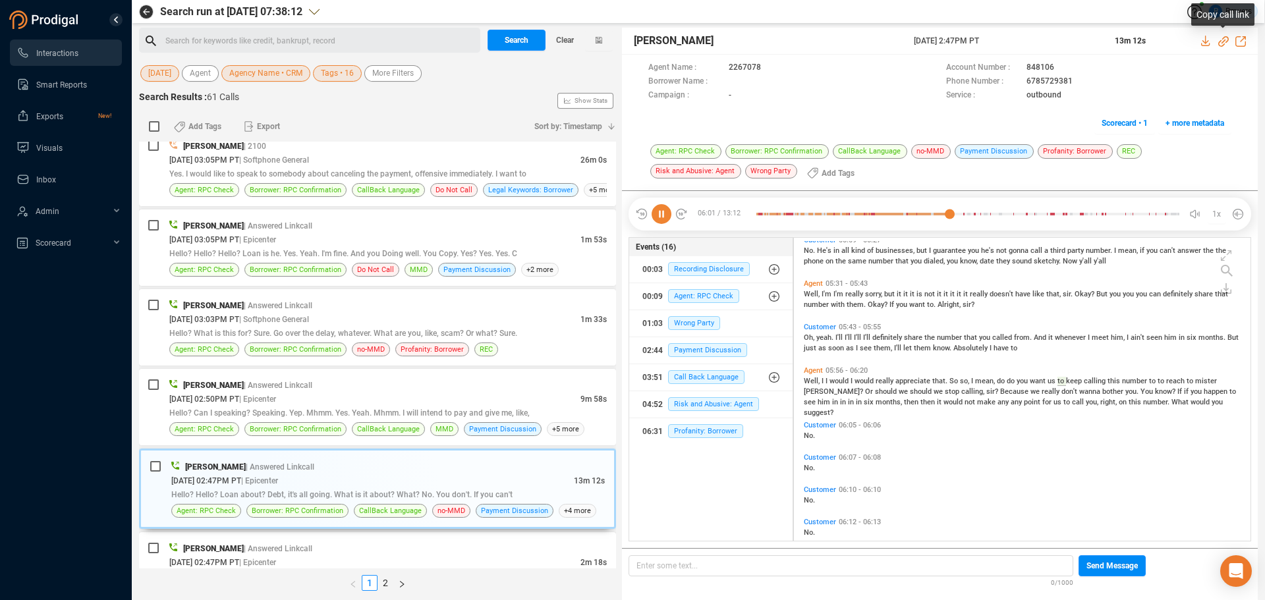
click at [1225, 41] on icon at bounding box center [1223, 41] width 11 height 11
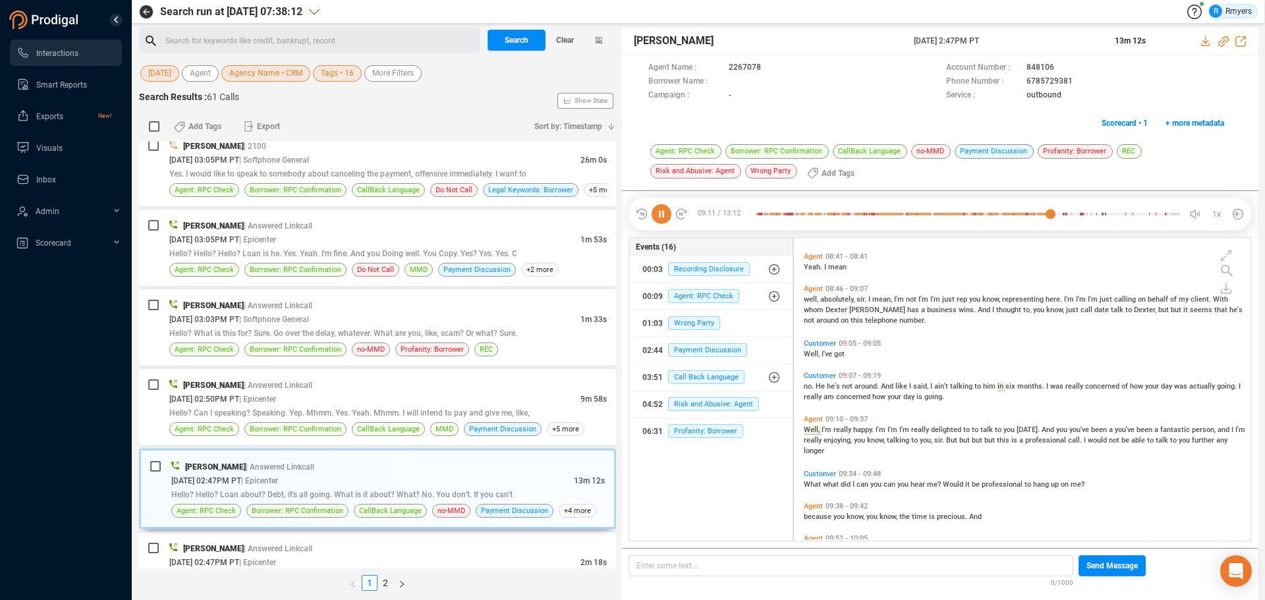
scroll to position [2881, 0]
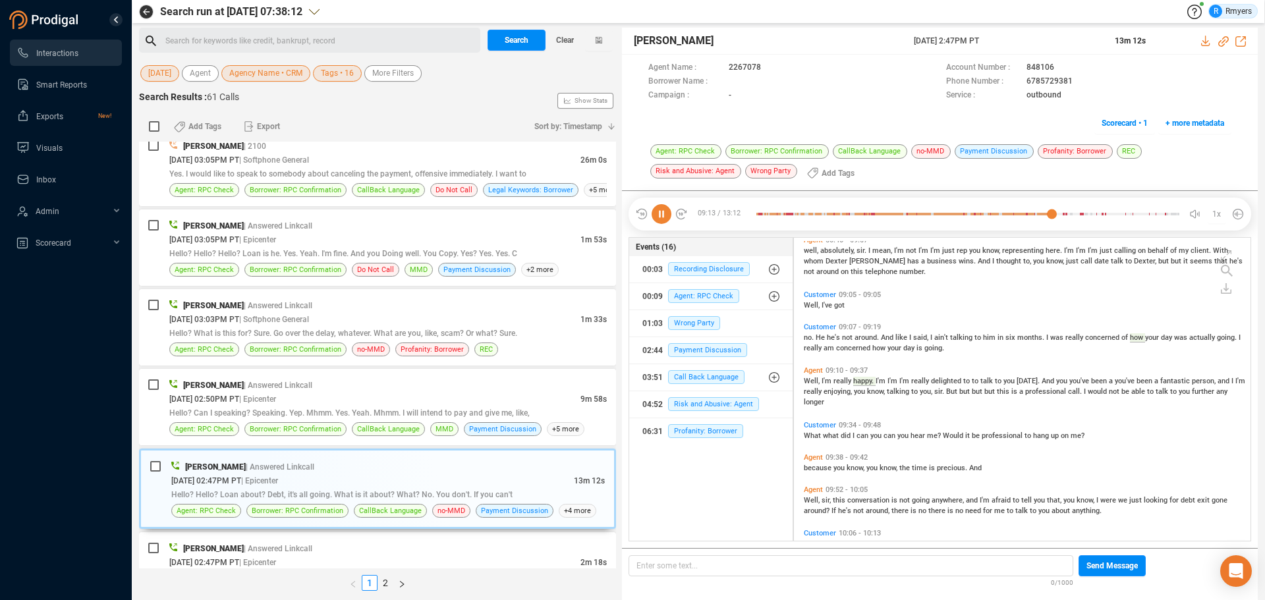
click at [663, 219] on icon at bounding box center [662, 214] width 20 height 20
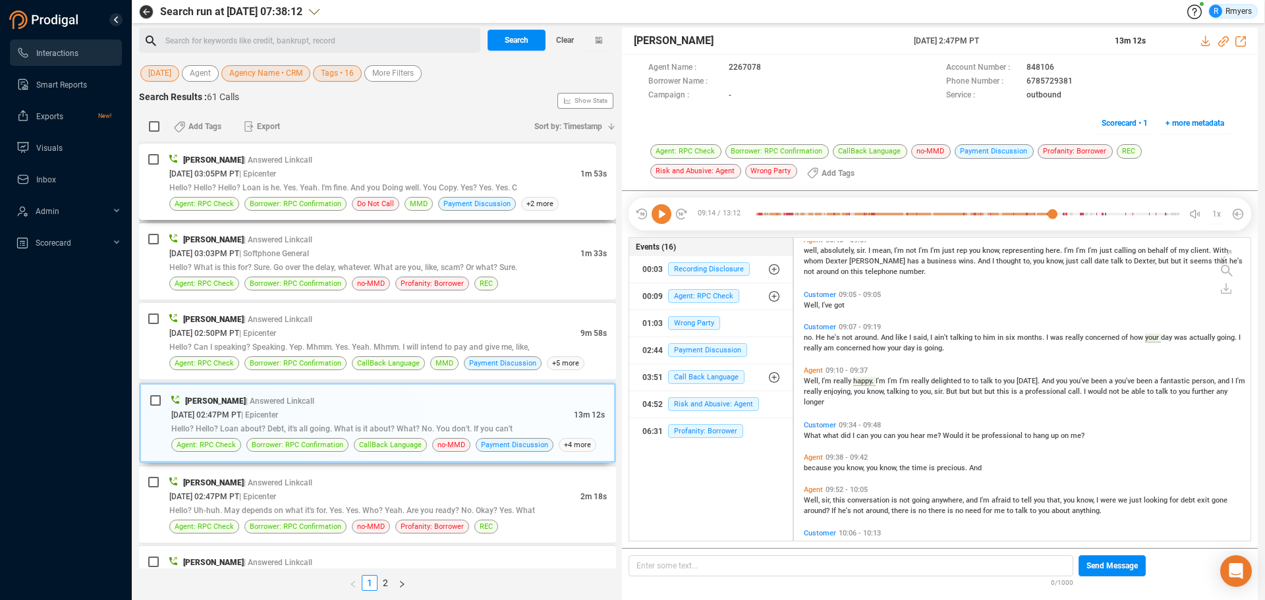
scroll to position [265, 0]
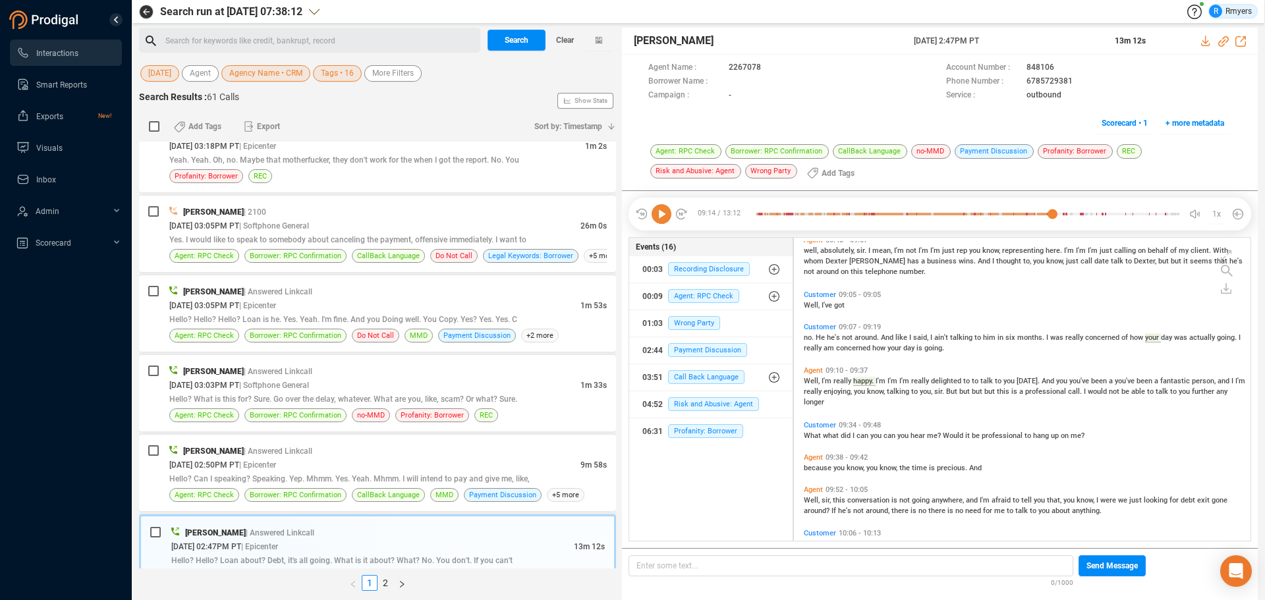
click at [663, 217] on icon at bounding box center [662, 214] width 20 height 20
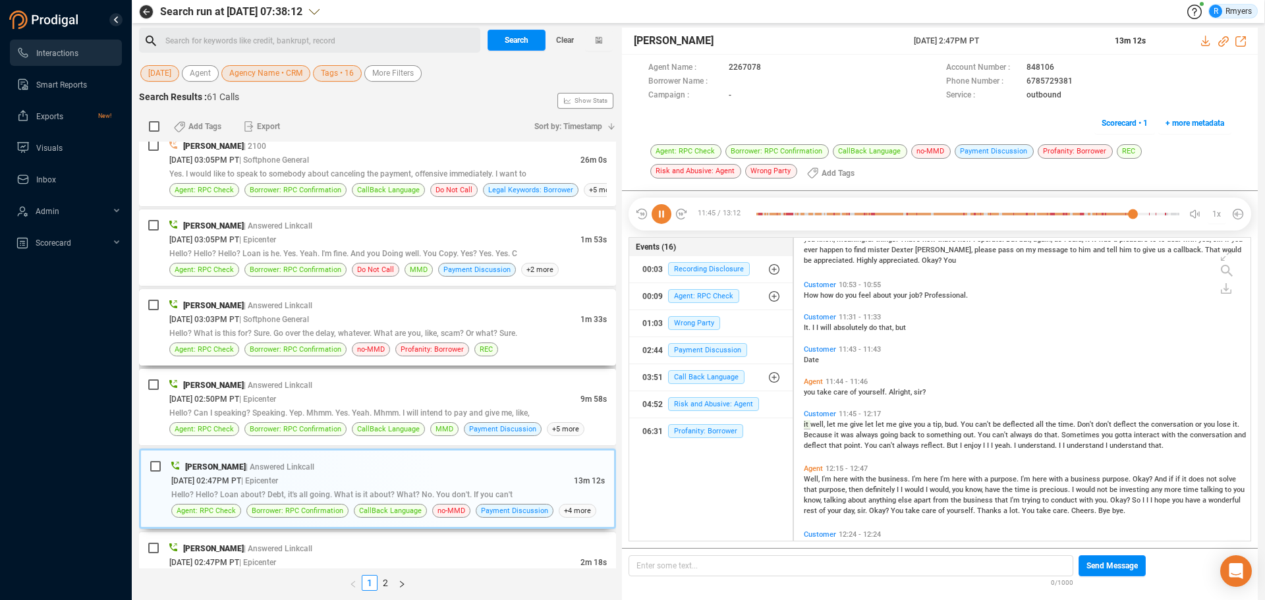
scroll to position [3531, 0]
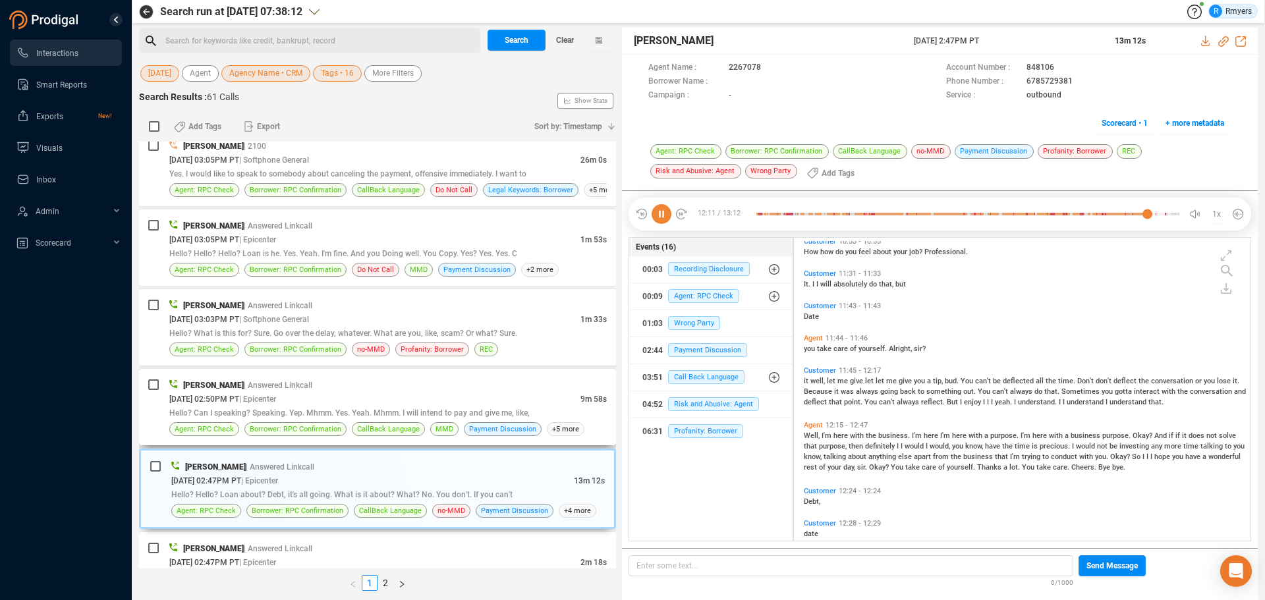
click at [239, 398] on span "[DATE] 02:50PM PT" at bounding box center [204, 399] width 70 height 9
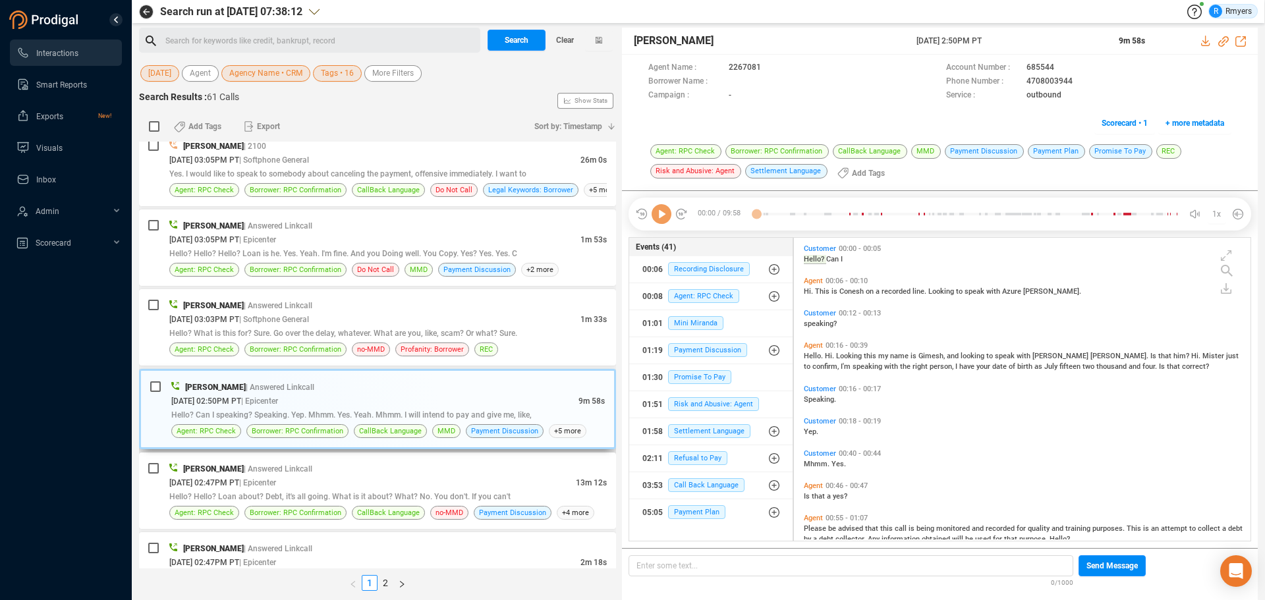
scroll to position [300, 450]
drag, startPoint x: 663, startPoint y: 213, endPoint x: 646, endPoint y: 221, distance: 19.5
click at [663, 213] on icon at bounding box center [662, 214] width 20 height 20
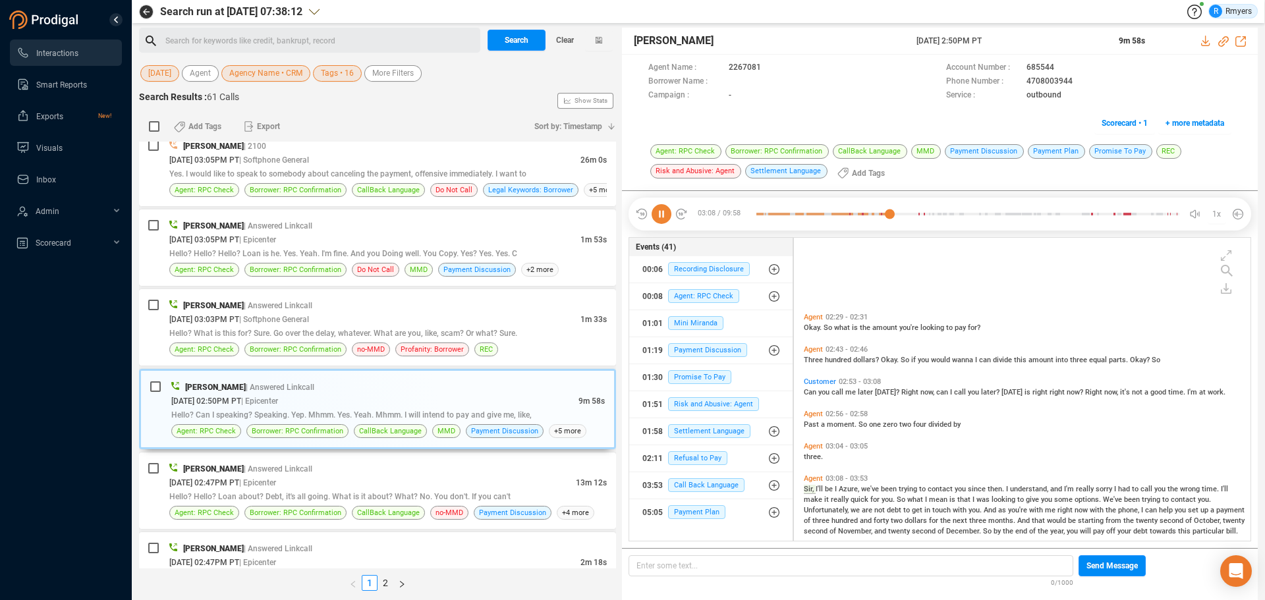
scroll to position [705, 0]
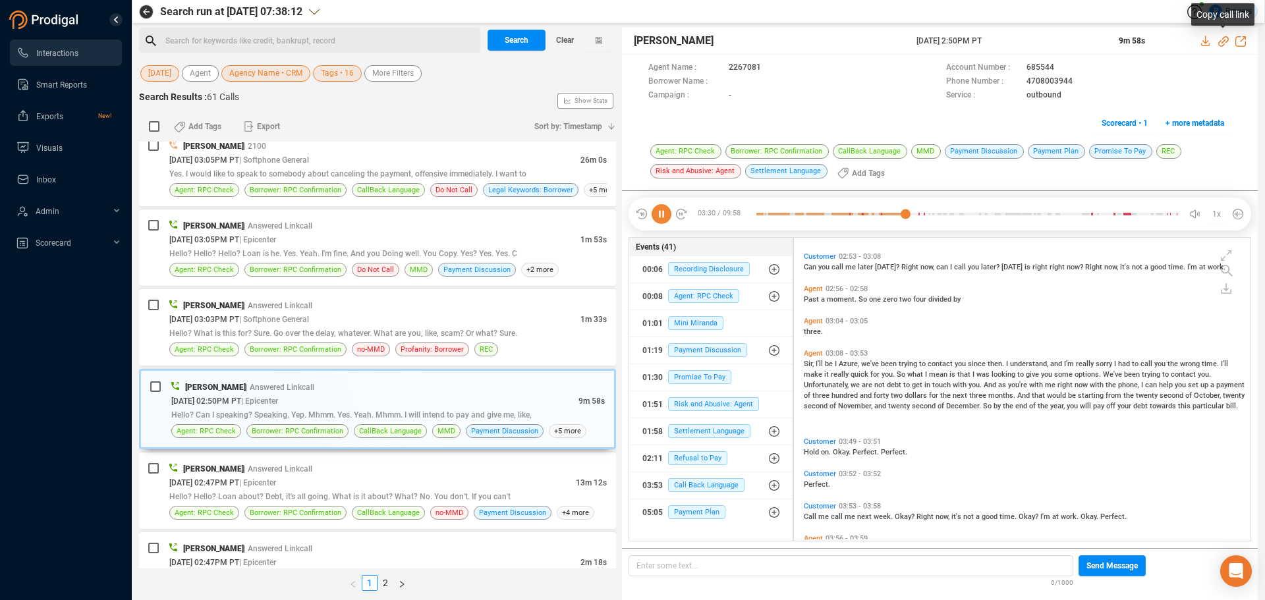
click at [1223, 42] on icon at bounding box center [1223, 41] width 11 height 11
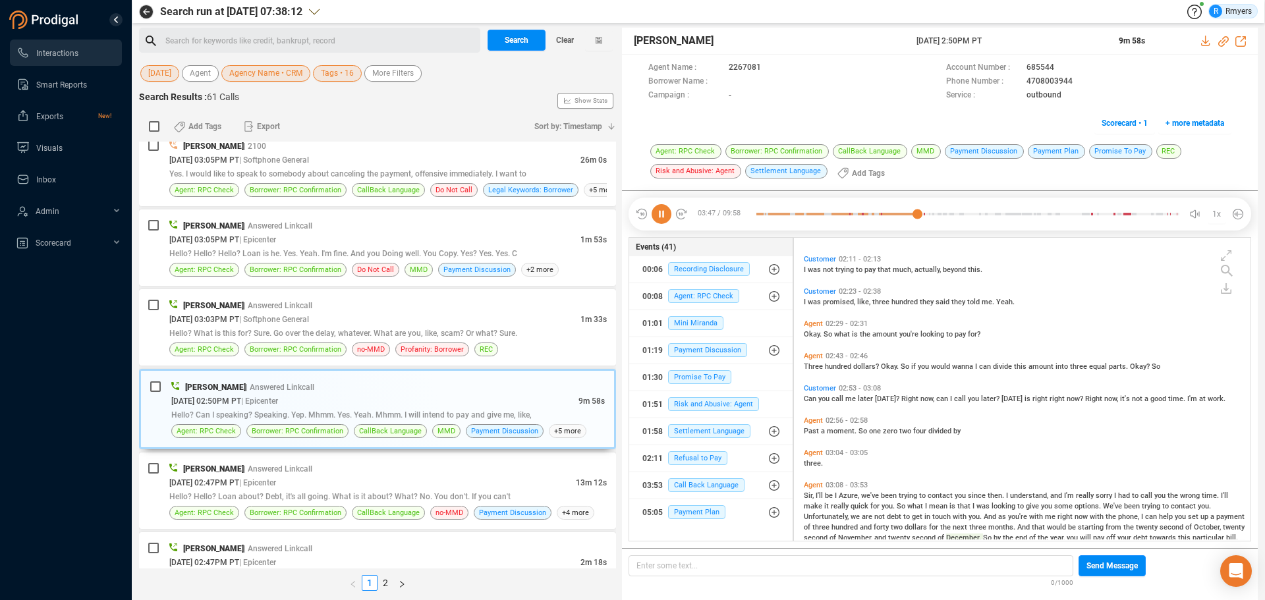
drag, startPoint x: 915, startPoint y: 43, endPoint x: 1018, endPoint y: 43, distance: 102.8
click at [1018, 43] on div "[PERSON_NAME] [DATE] 2:50PM PT 9m 58s" at bounding box center [940, 41] width 636 height 27
copy span "[DATE] 2:50PM PT"
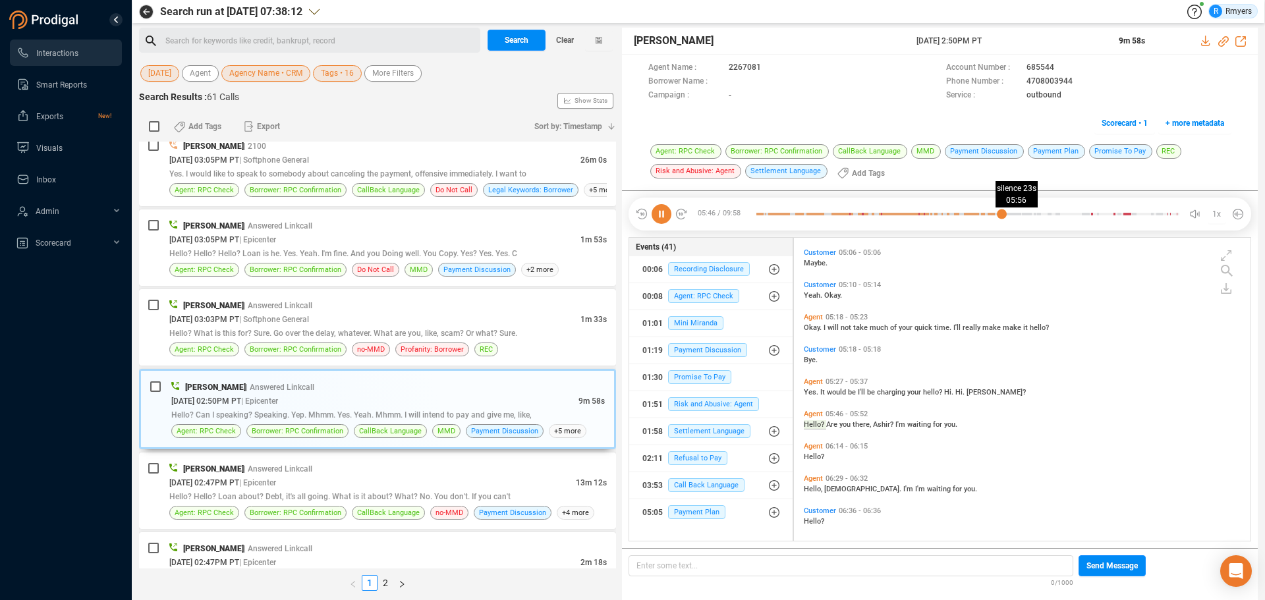
scroll to position [1551, 0]
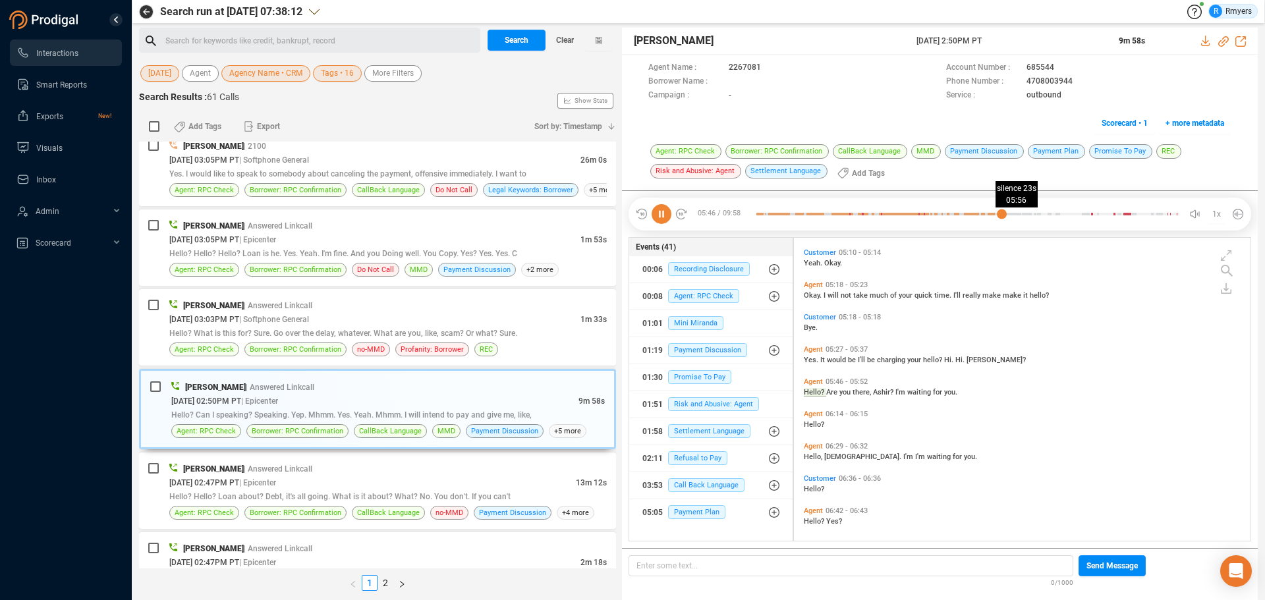
drag, startPoint x: 1009, startPoint y: 215, endPoint x: 1020, endPoint y: 213, distance: 11.3
click at [1009, 215] on div at bounding box center [967, 214] width 423 height 20
click at [1020, 213] on div at bounding box center [967, 214] width 423 height 20
click at [1034, 213] on div at bounding box center [967, 214] width 423 height 20
click at [1049, 213] on div at bounding box center [967, 214] width 423 height 20
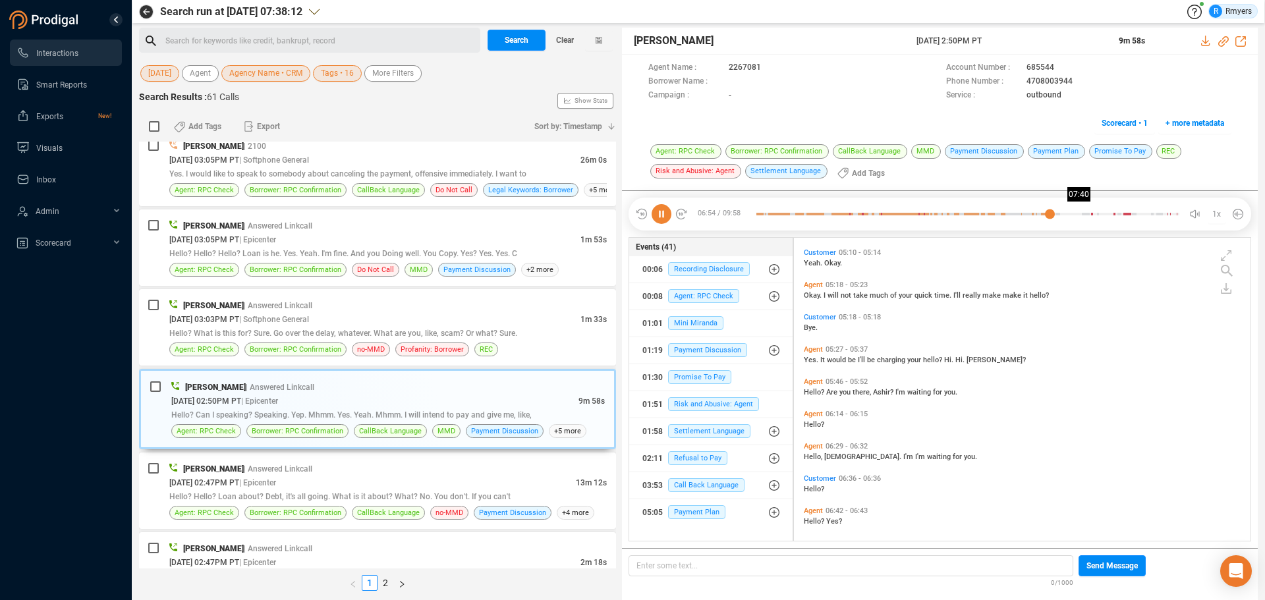
click at [1083, 215] on div at bounding box center [967, 214] width 423 height 20
click at [1090, 213] on div at bounding box center [967, 214] width 423 height 20
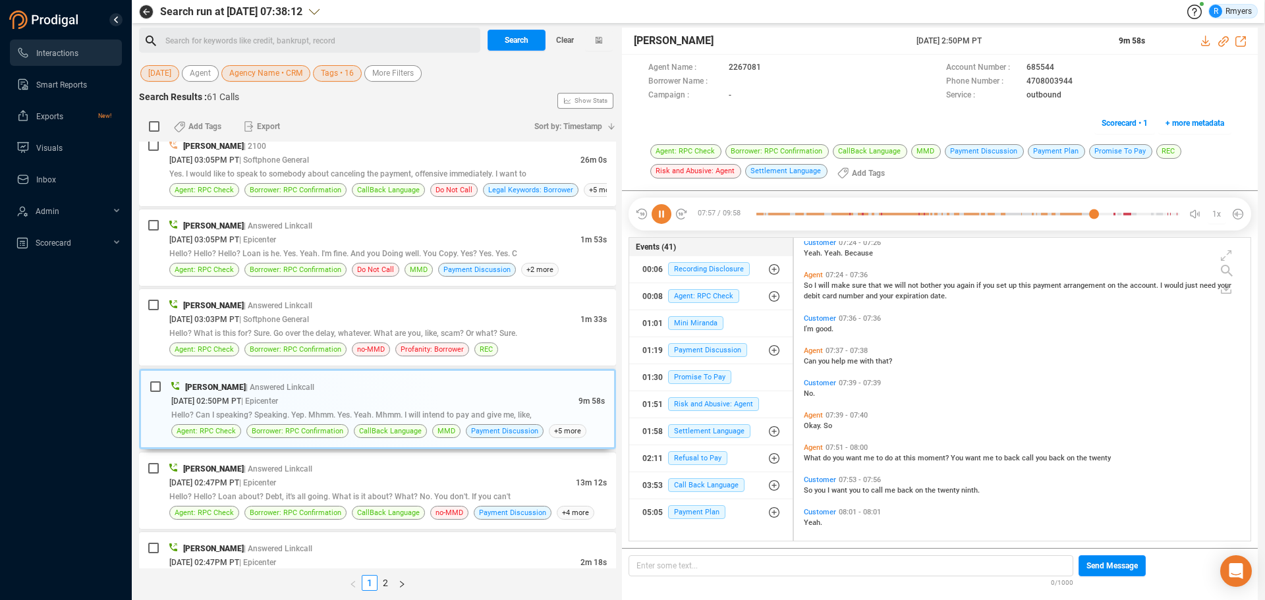
scroll to position [1957, 0]
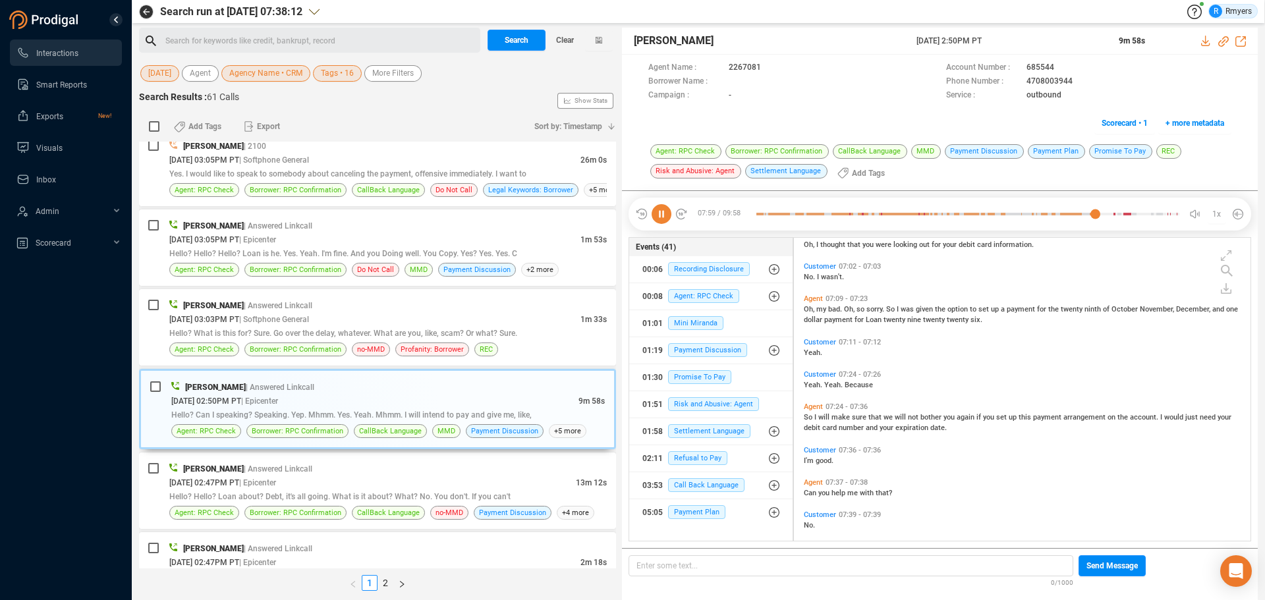
click at [816, 383] on span "Yeah." at bounding box center [814, 385] width 20 height 9
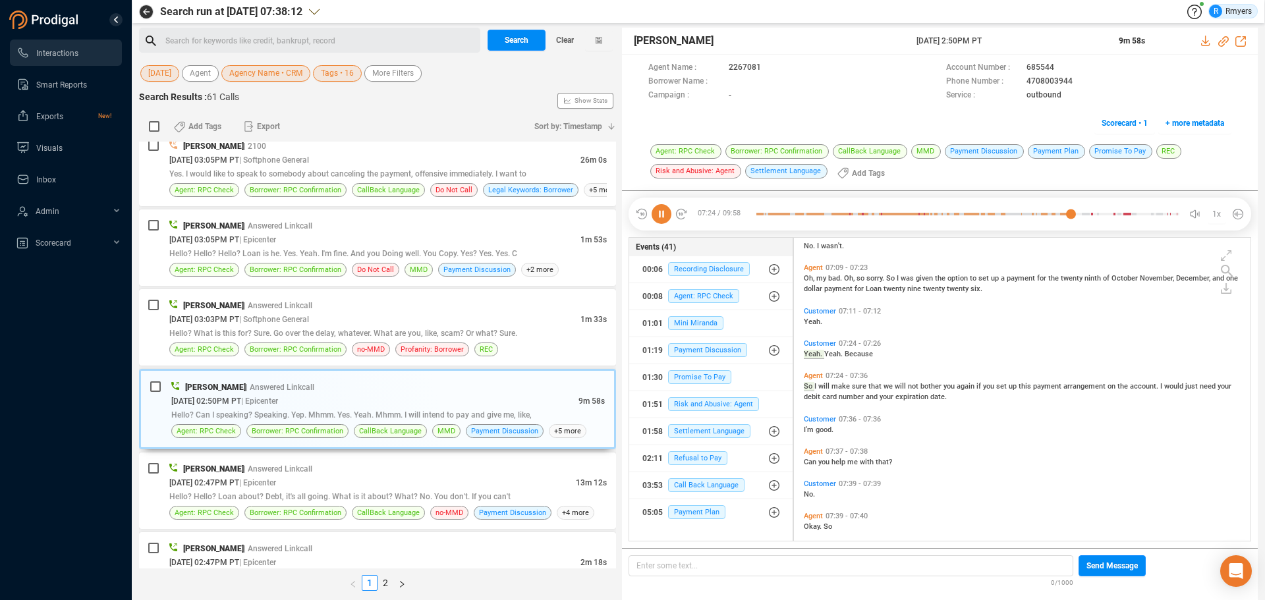
scroll to position [1856, 0]
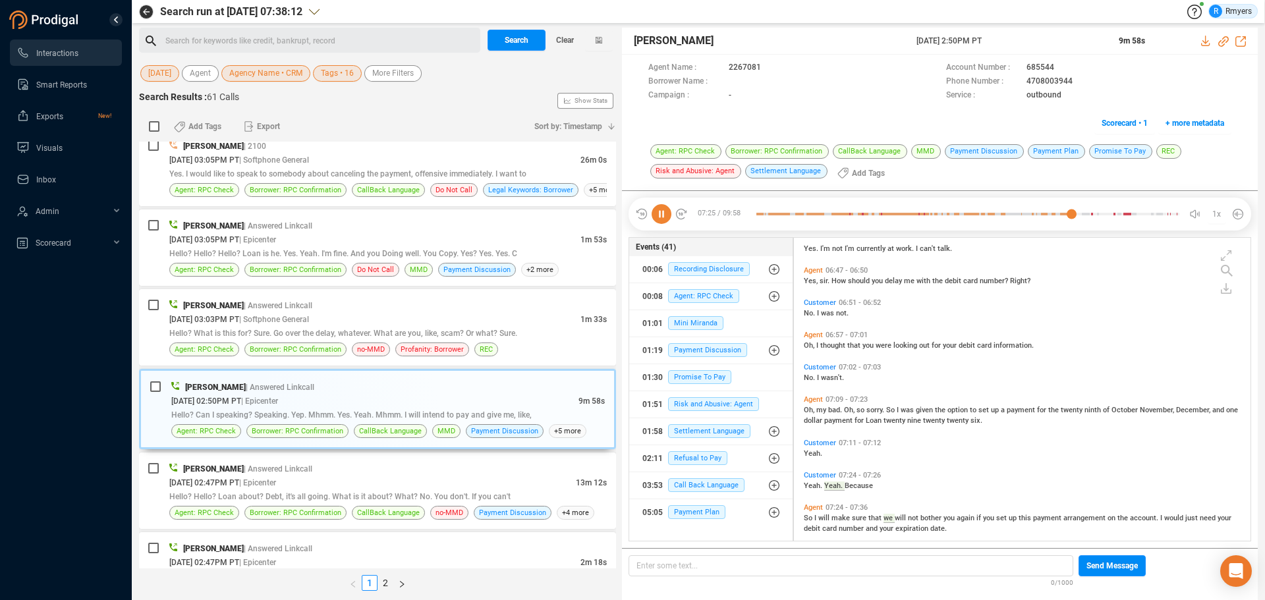
click at [818, 314] on span "I" at bounding box center [819, 313] width 4 height 9
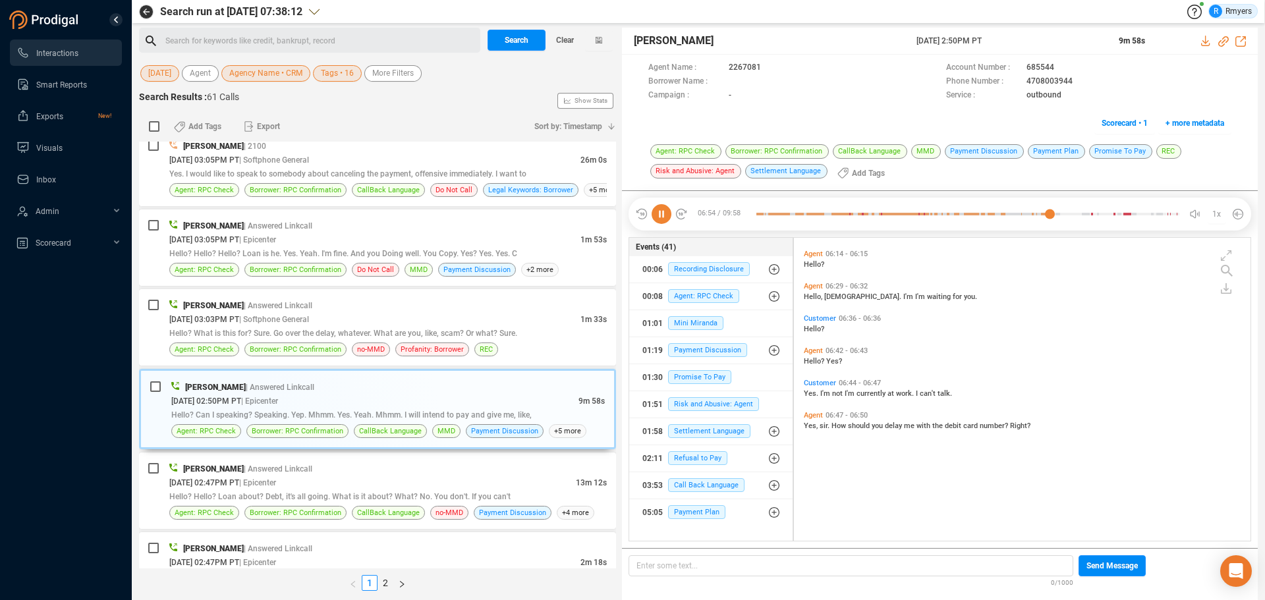
scroll to position [1579, 0]
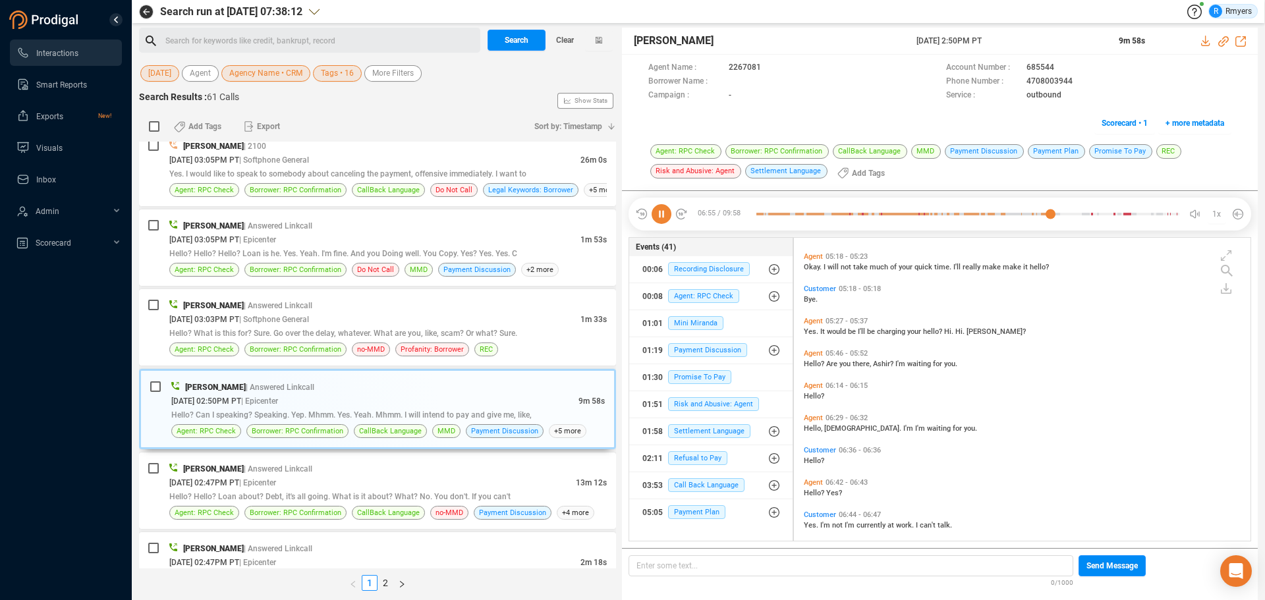
click at [814, 333] on span "Yes." at bounding box center [812, 331] width 16 height 9
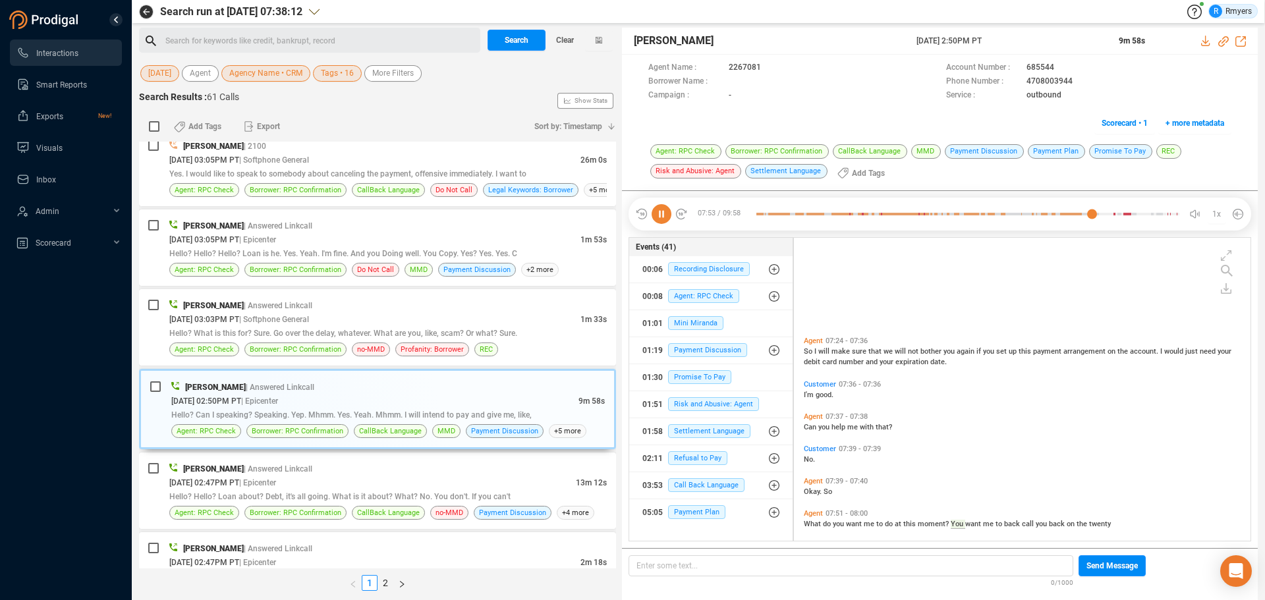
scroll to position [2187, 0]
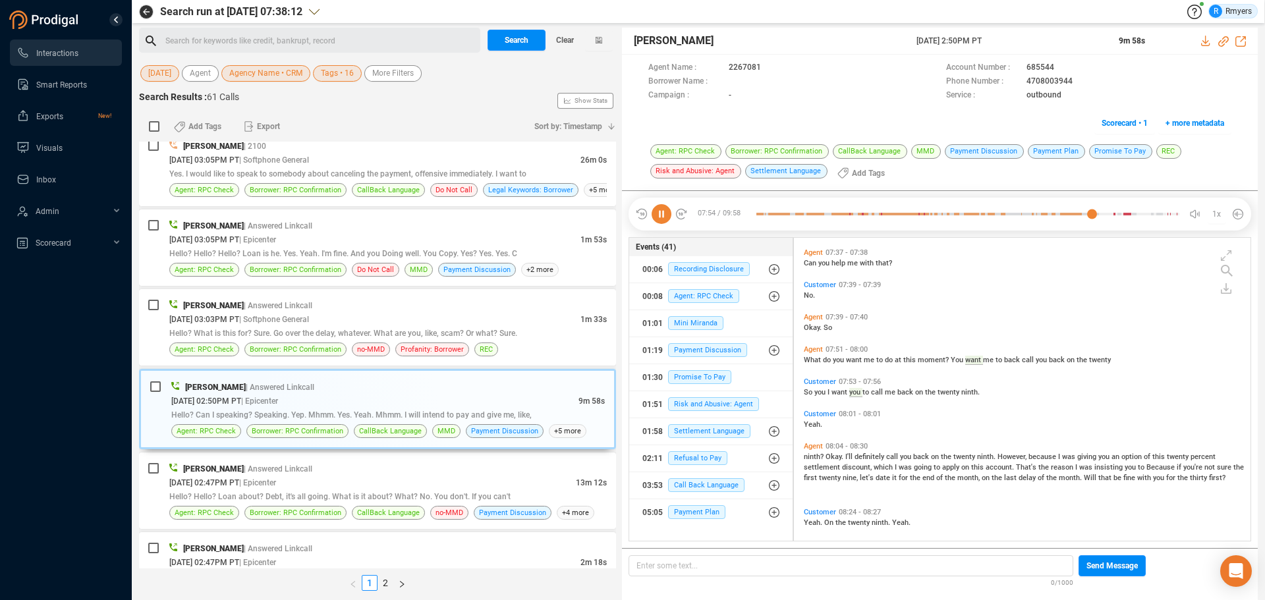
drag, startPoint x: 661, startPoint y: 215, endPoint x: 834, endPoint y: 397, distance: 251.6
click at [662, 215] on icon at bounding box center [662, 214] width 20 height 20
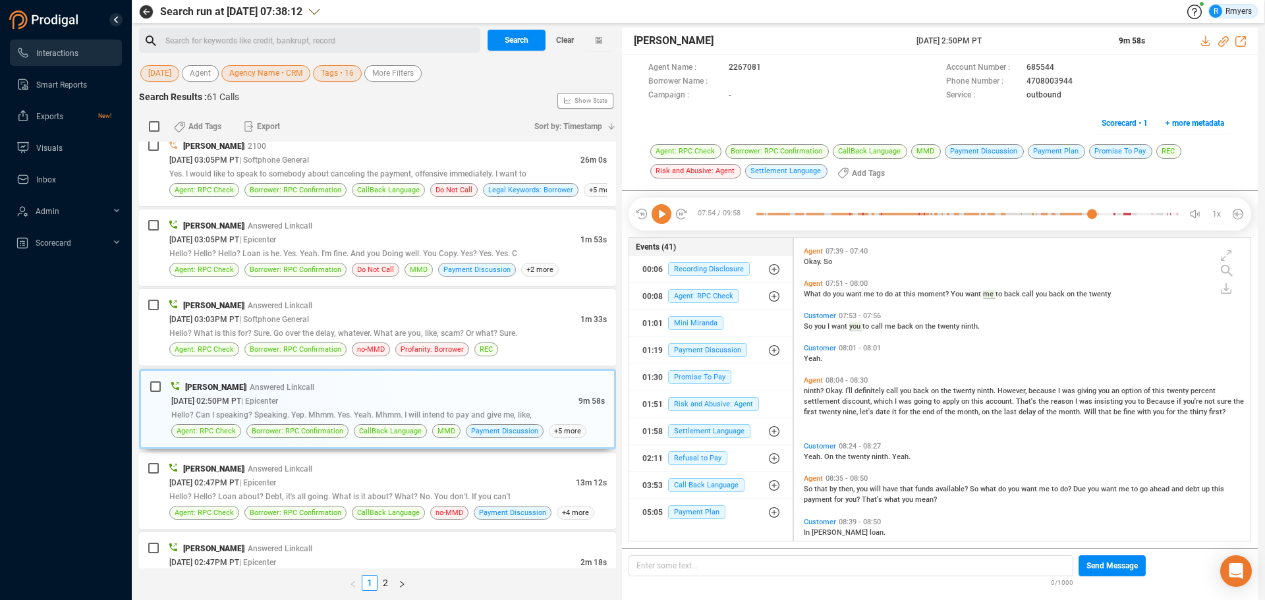
drag, startPoint x: 656, startPoint y: 215, endPoint x: 665, endPoint y: 229, distance: 16.6
click at [656, 215] on icon at bounding box center [662, 214] width 20 height 20
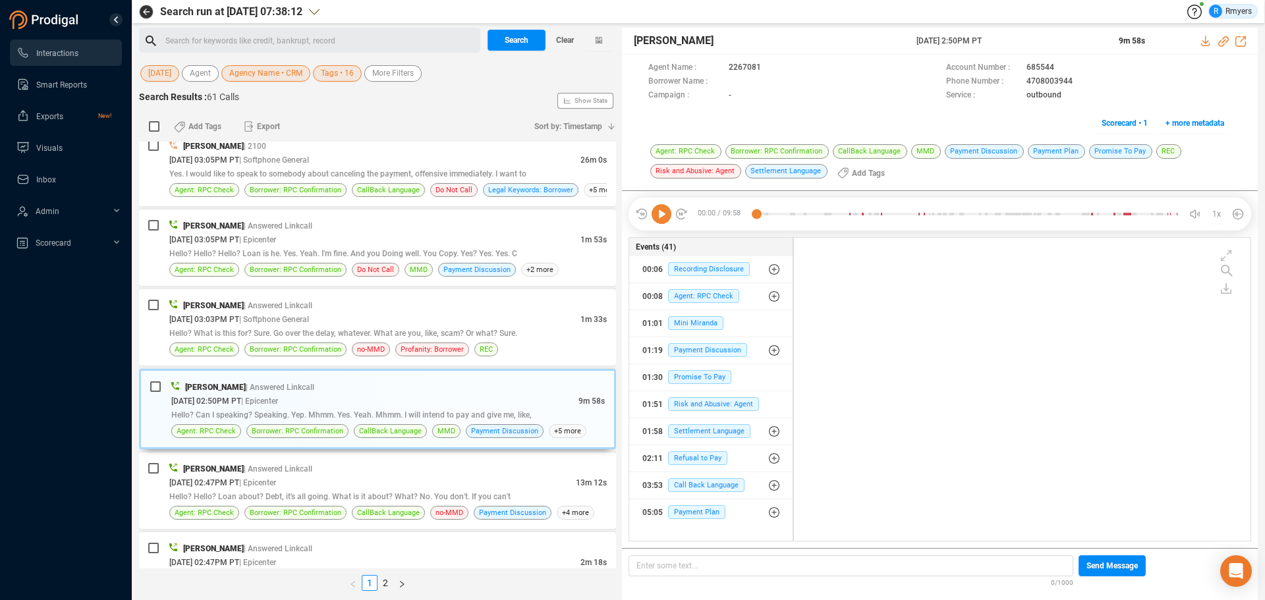
scroll to position [0, 0]
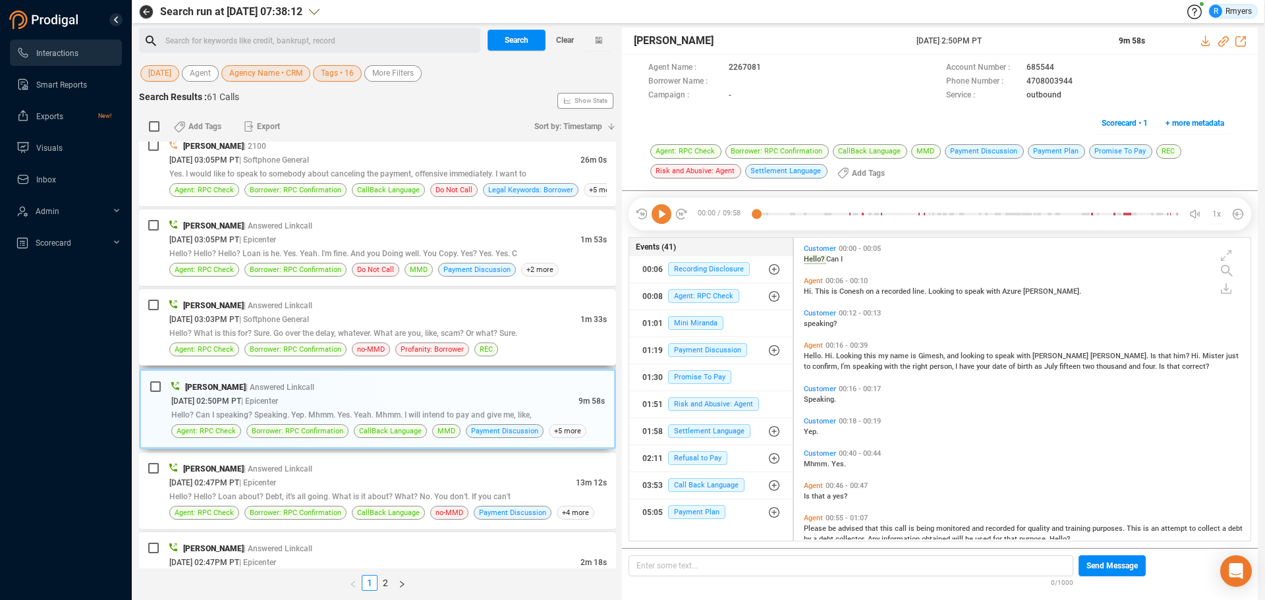
click at [287, 323] on span "| Softphone General" at bounding box center [274, 319] width 70 height 9
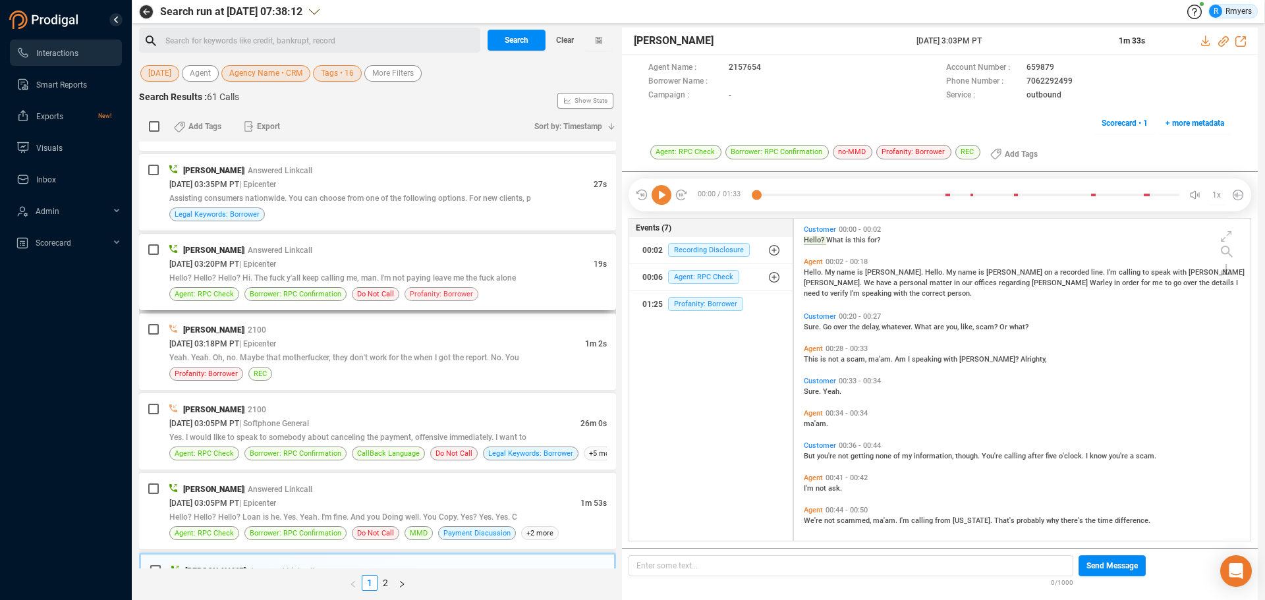
scroll to position [133, 0]
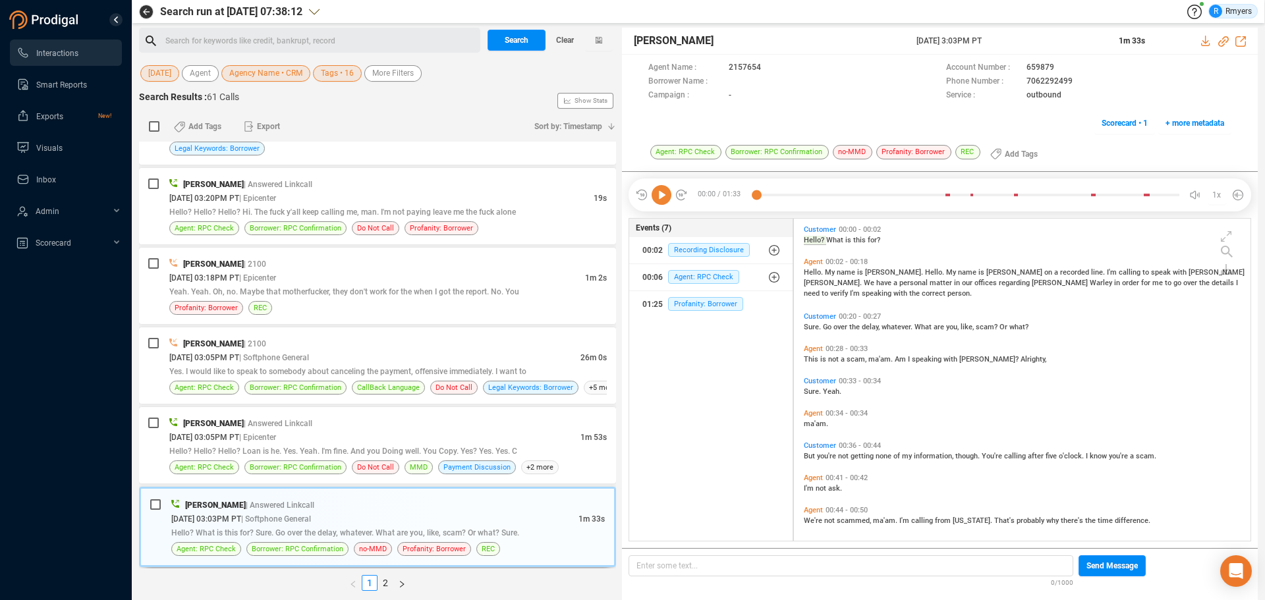
click at [667, 196] on icon at bounding box center [662, 195] width 20 height 20
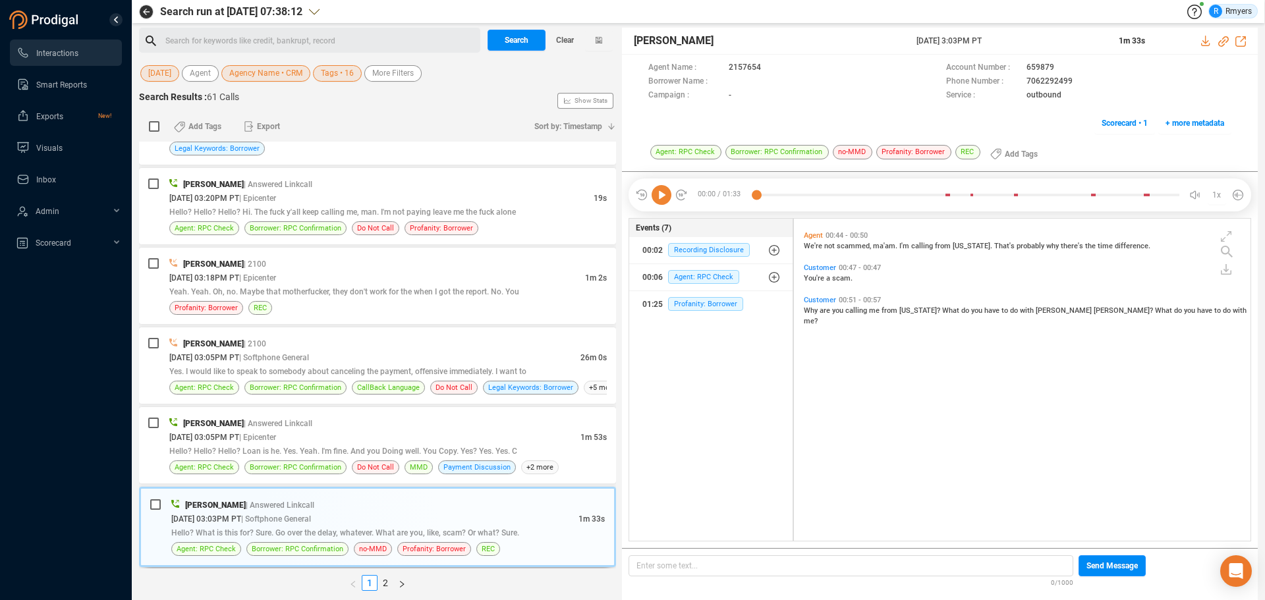
scroll to position [0, 0]
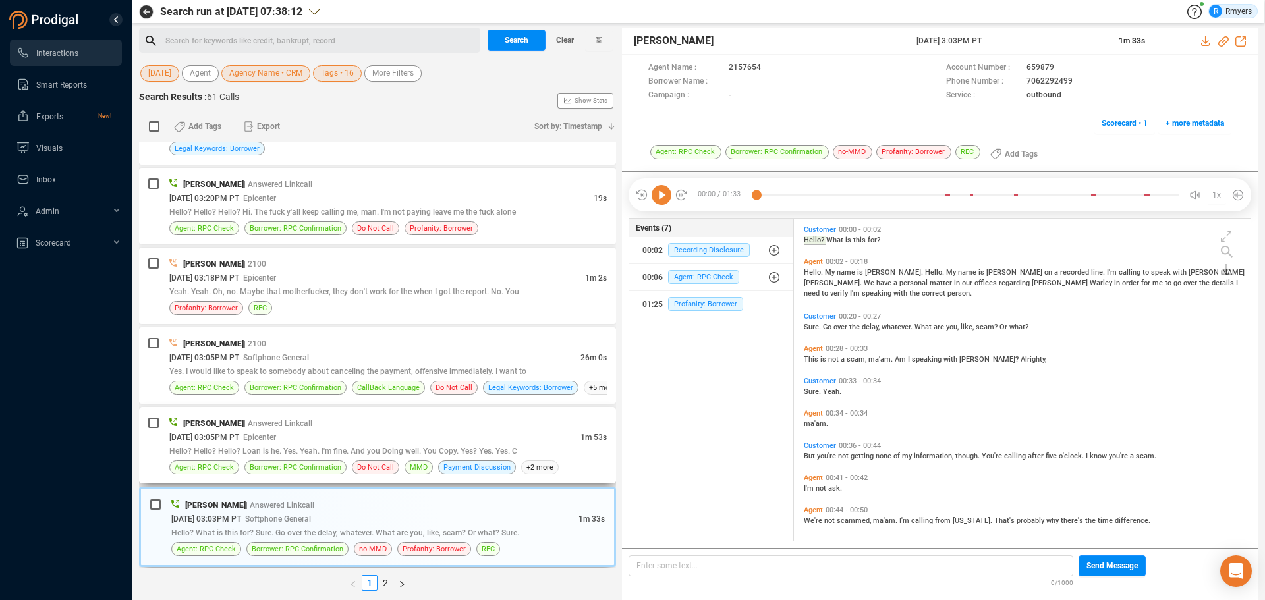
click at [287, 425] on span "| Answered Linkcall" at bounding box center [278, 423] width 69 height 9
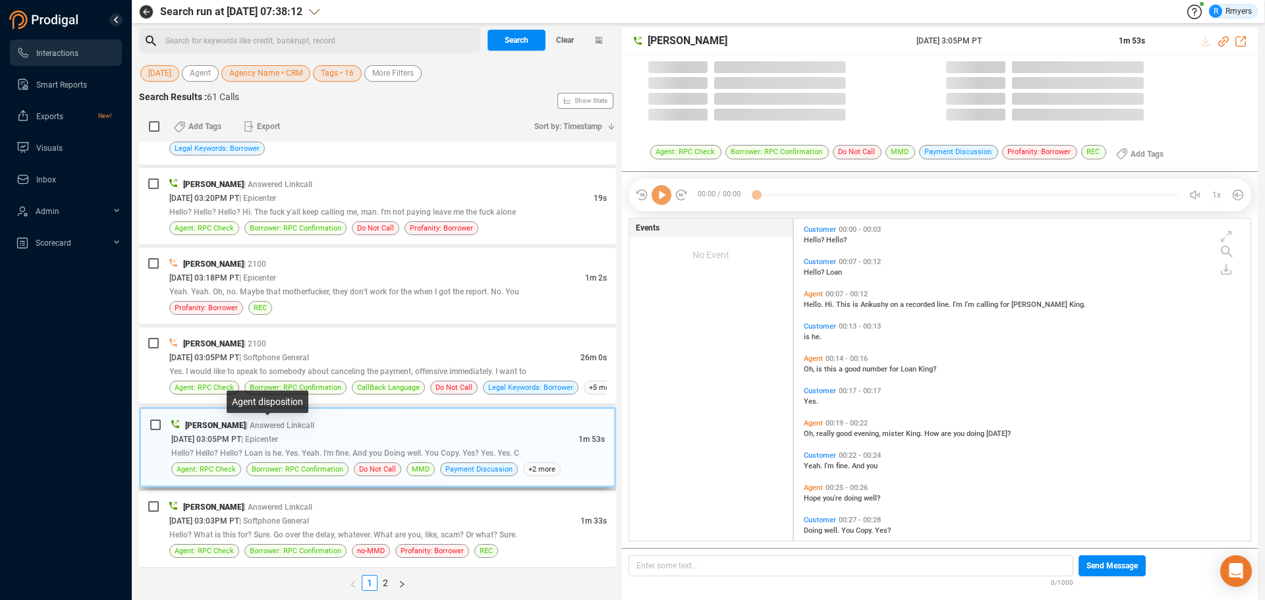
scroll to position [319, 450]
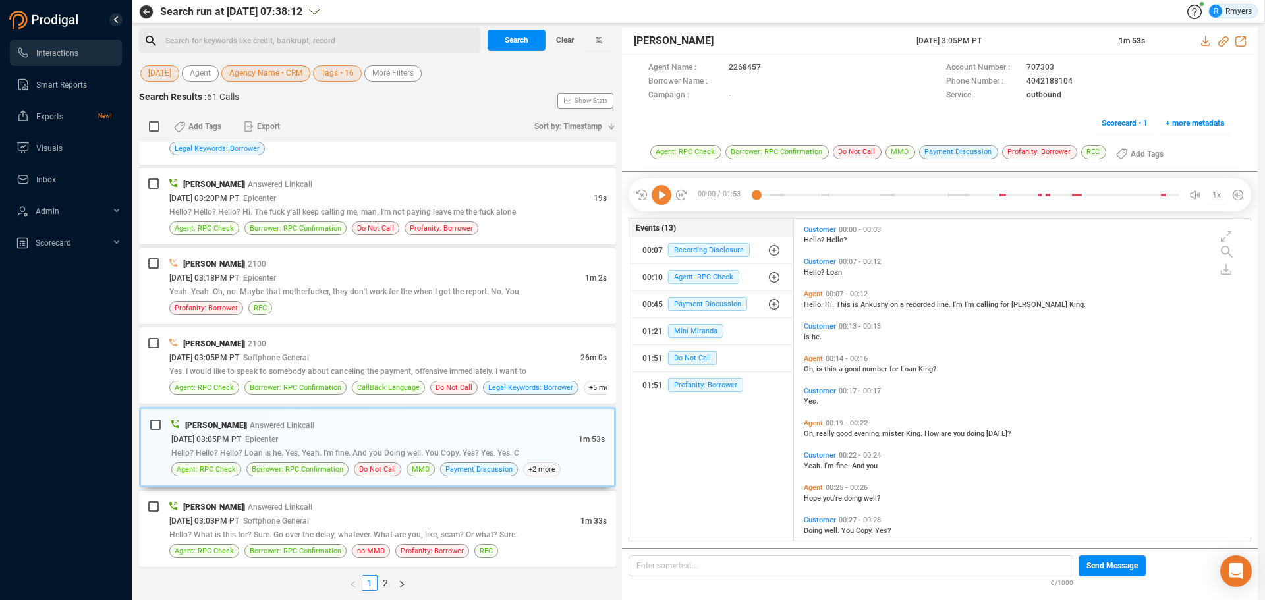
click at [660, 200] on icon at bounding box center [662, 195] width 20 height 20
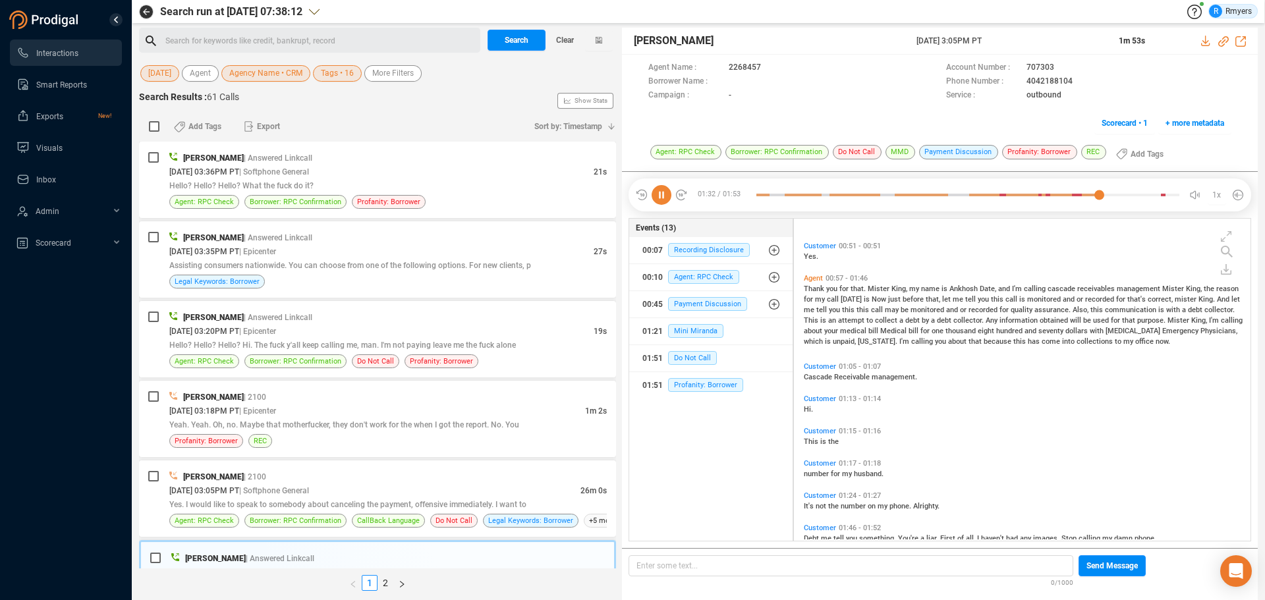
scroll to position [470, 0]
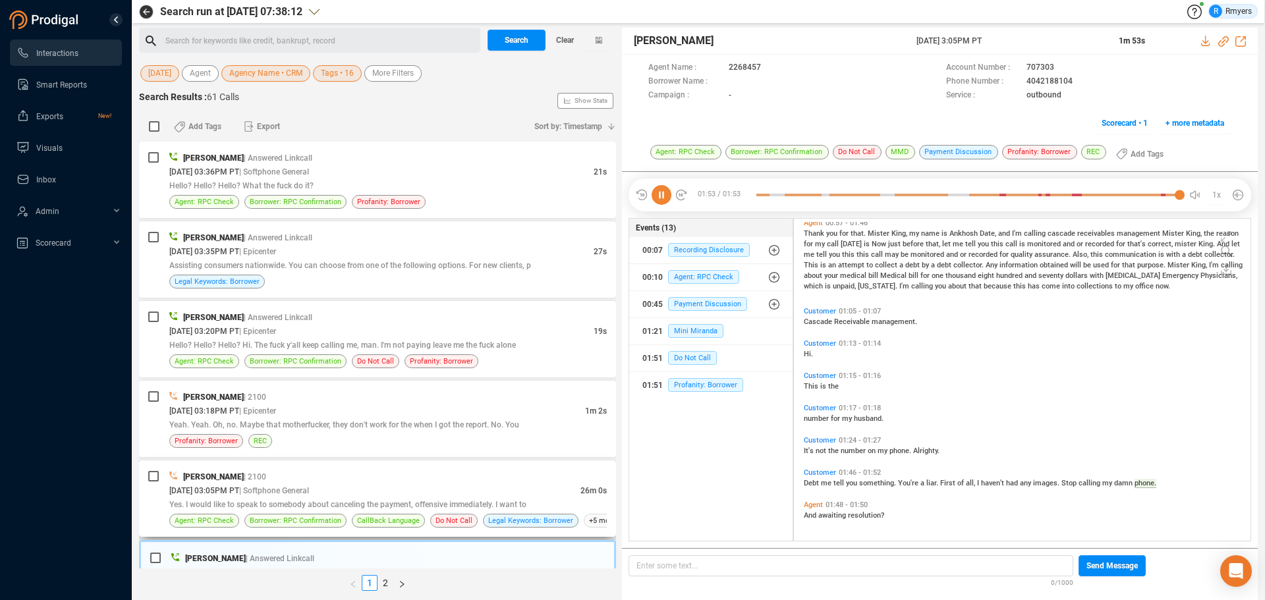
click at [184, 502] on span "Yes. I would like to speak to somebody about canceling the payment, offensive i…" at bounding box center [347, 504] width 357 height 9
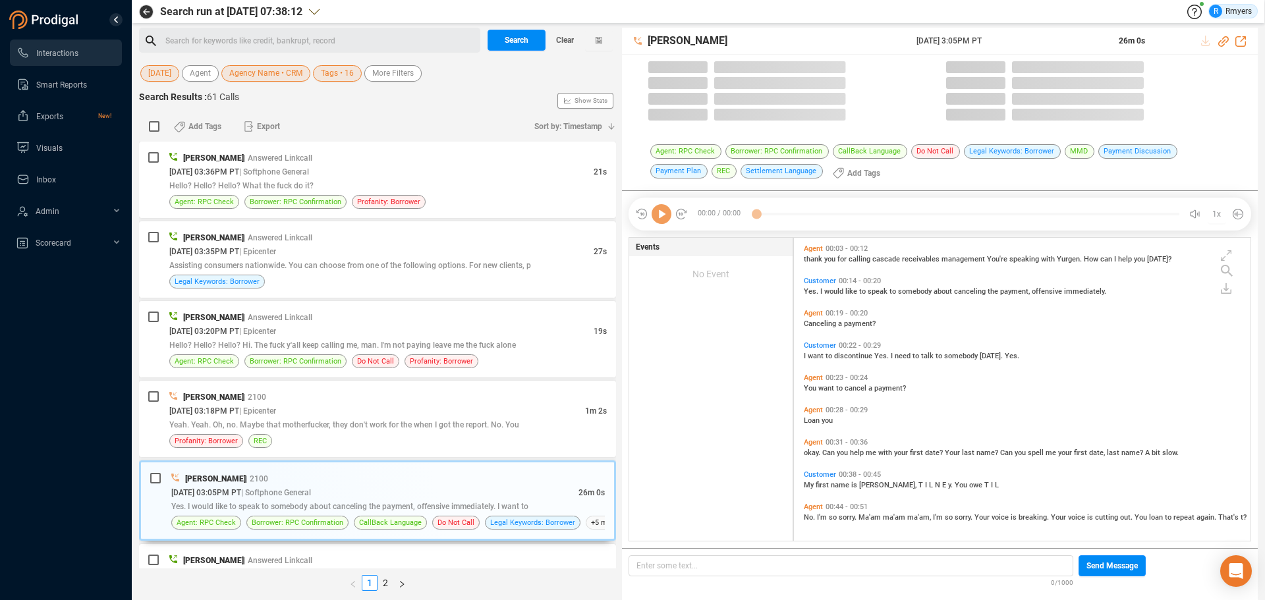
scroll to position [300, 450]
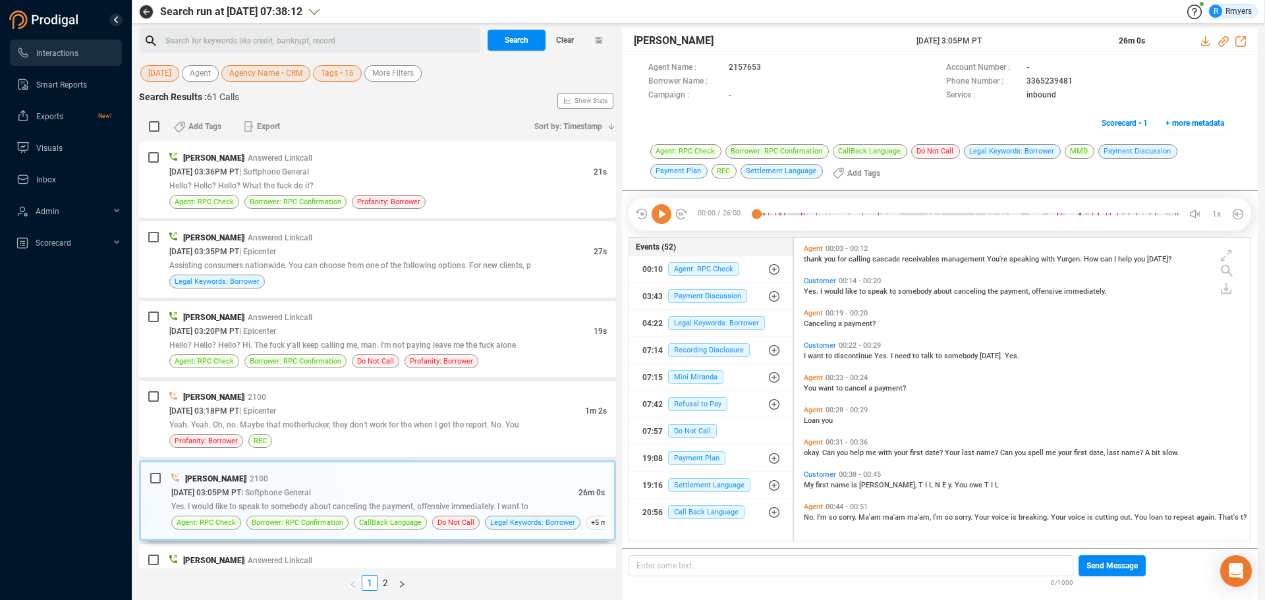
click at [662, 211] on icon at bounding box center [662, 214] width 20 height 20
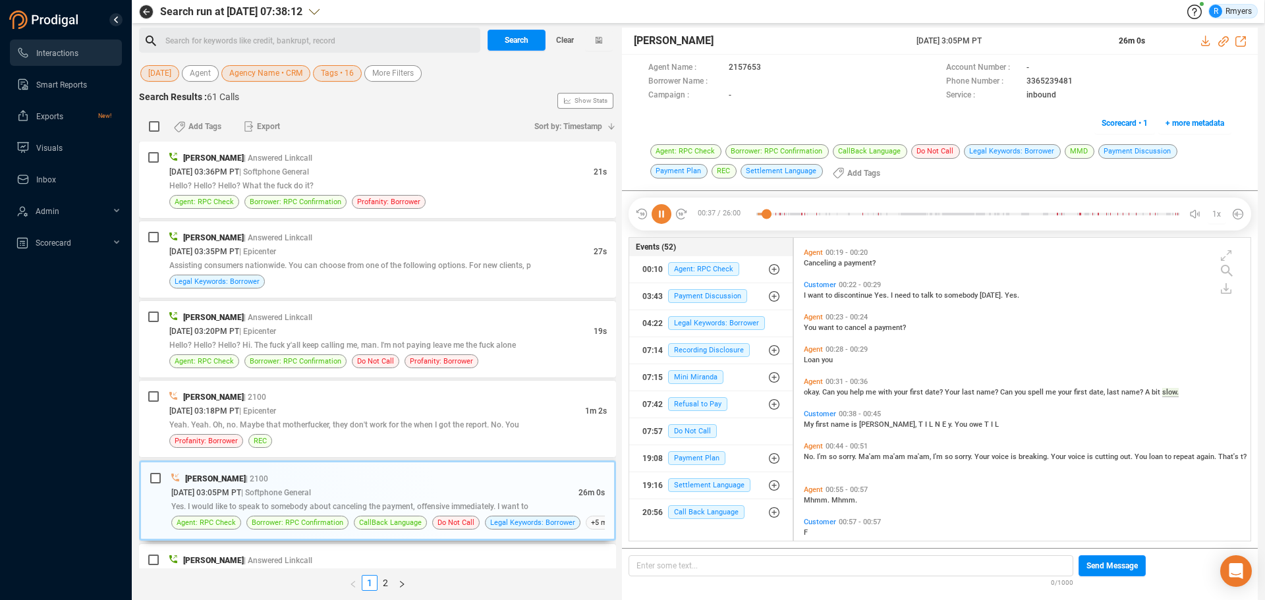
click at [660, 213] on icon at bounding box center [662, 214] width 20 height 20
click at [661, 222] on icon at bounding box center [662, 214] width 20 height 20
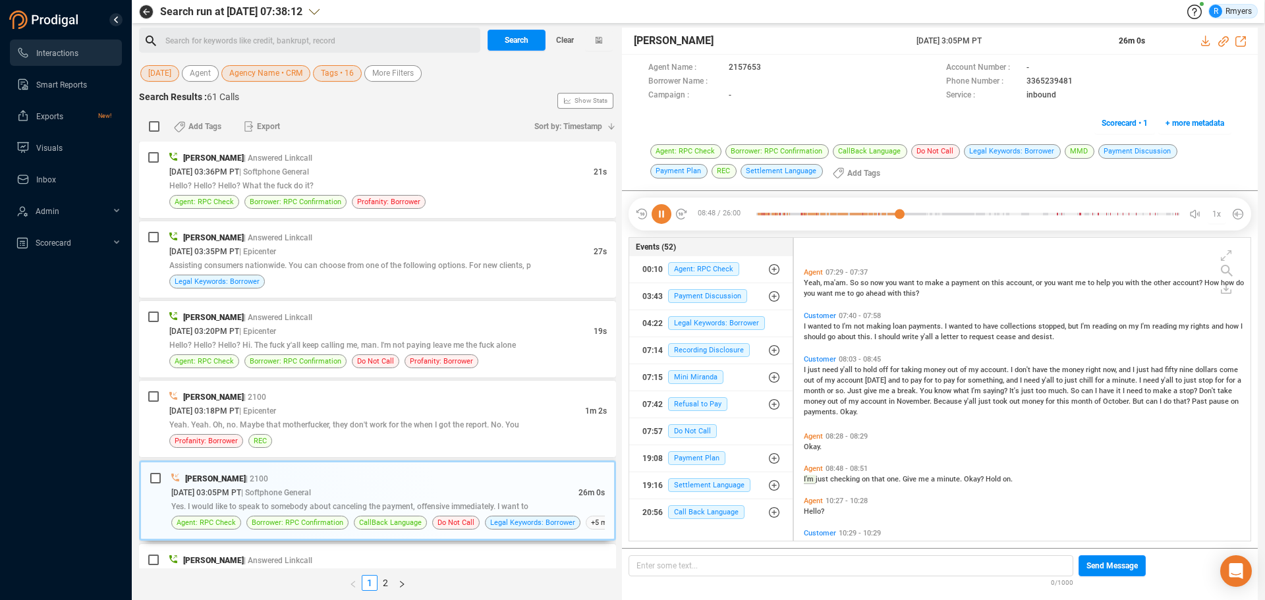
scroll to position [2394, 0]
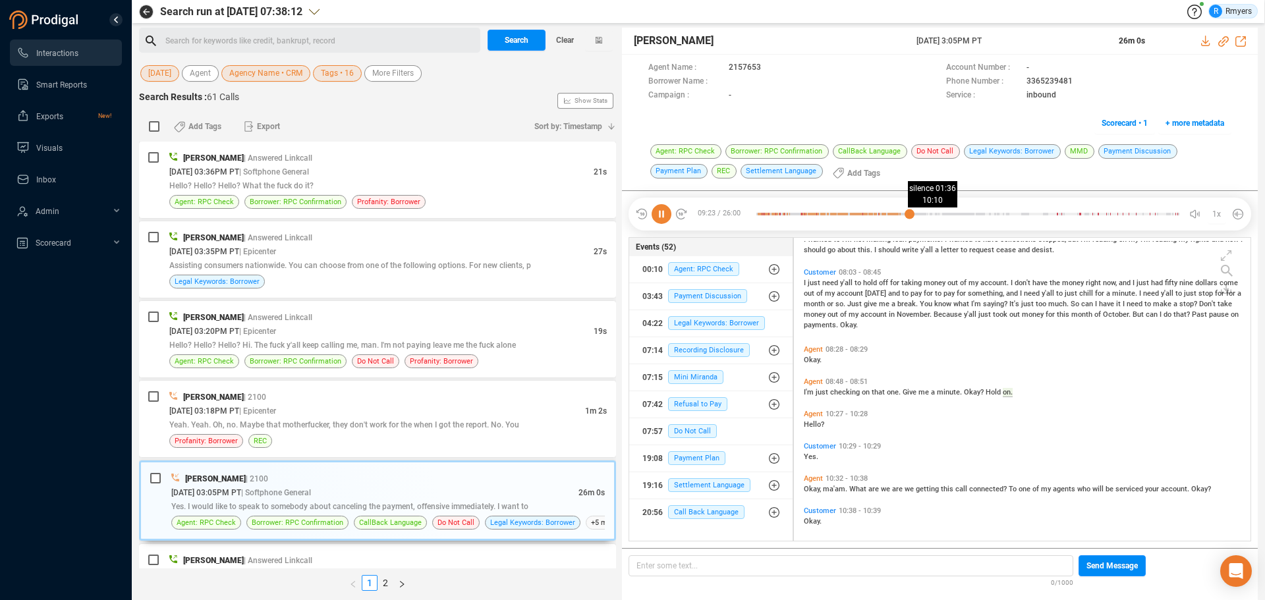
click at [922, 216] on div at bounding box center [967, 214] width 423 height 20
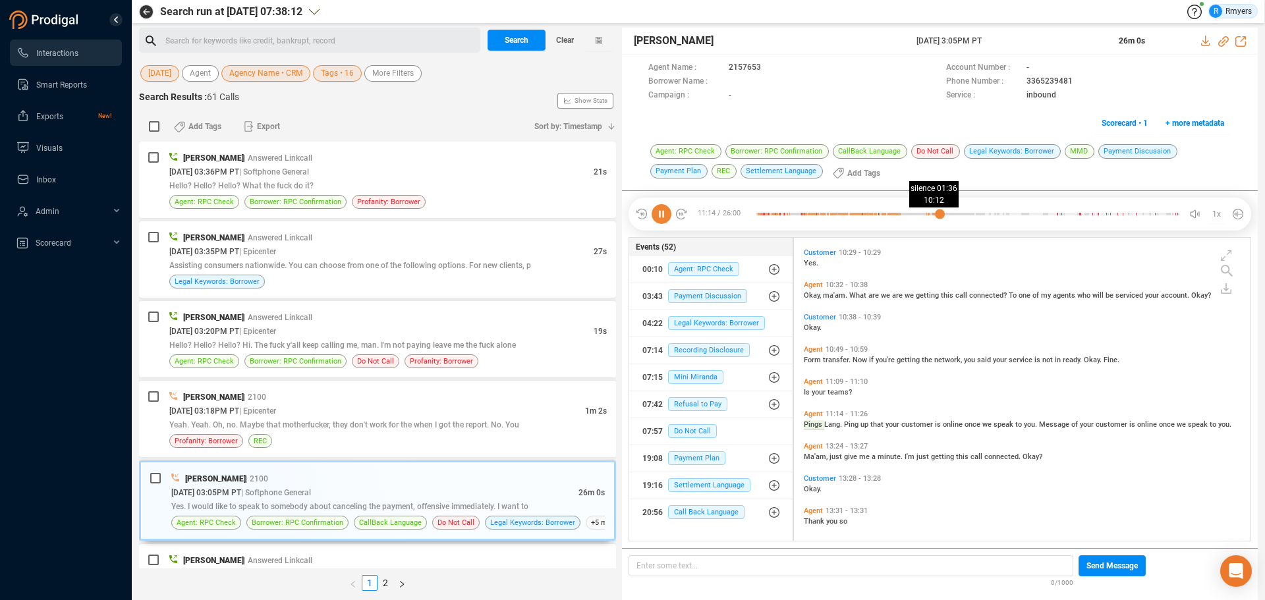
scroll to position [2620, 0]
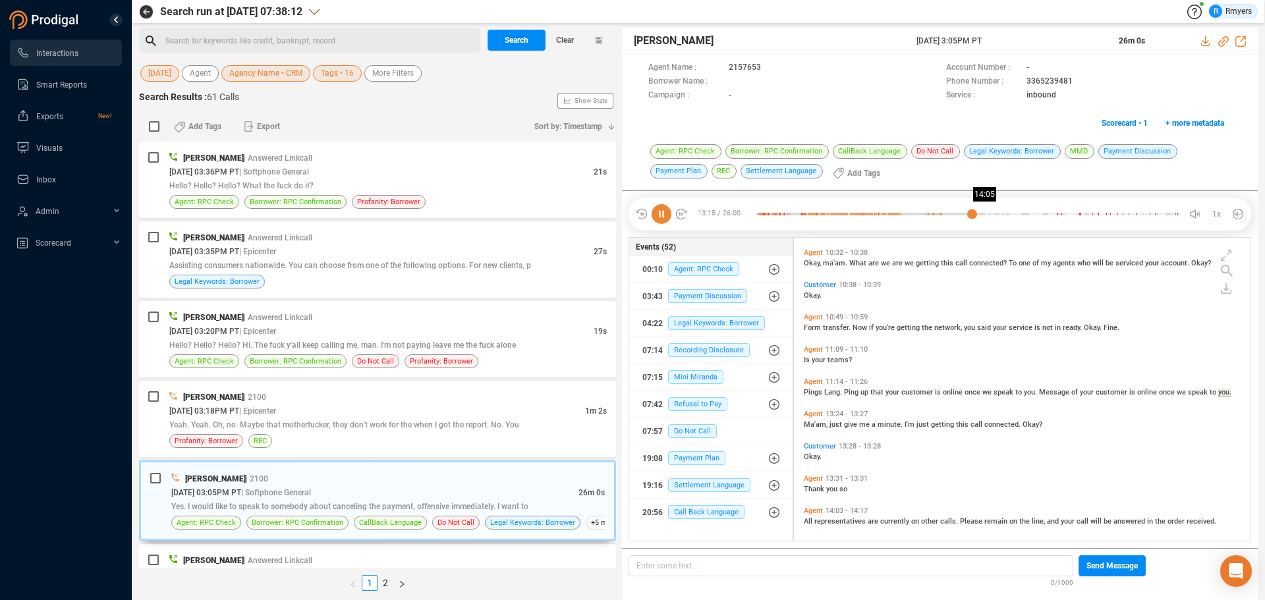
click at [986, 214] on div at bounding box center [967, 214] width 423 height 20
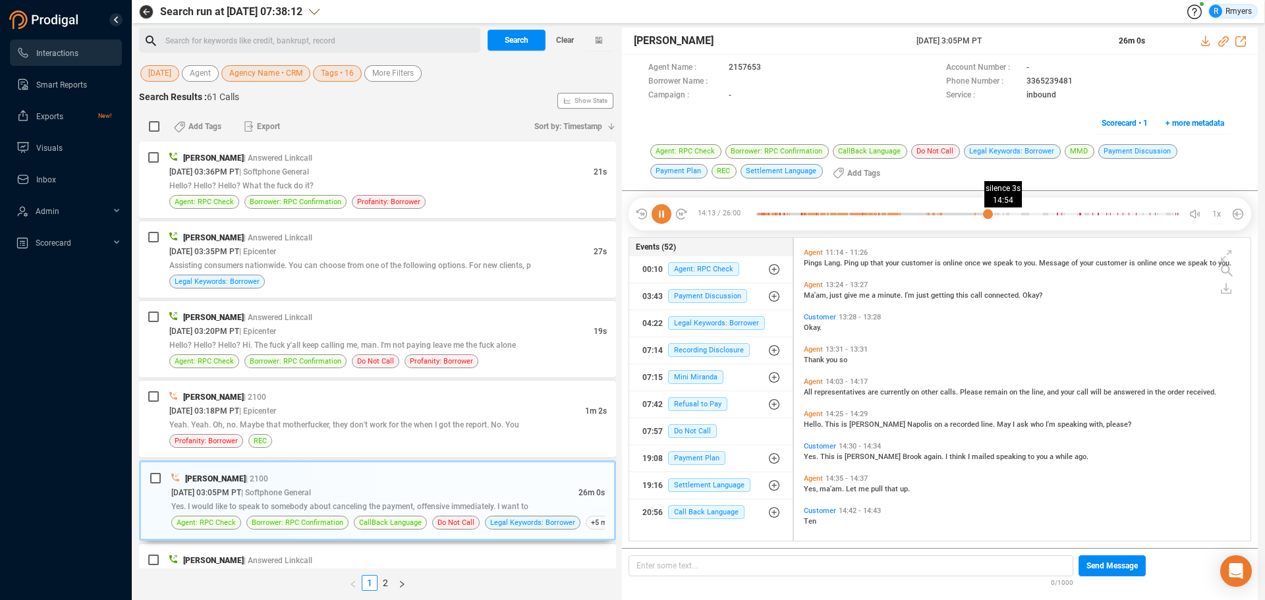
click at [999, 216] on div at bounding box center [967, 214] width 423 height 20
drag, startPoint x: 1010, startPoint y: 215, endPoint x: 1019, endPoint y: 215, distance: 8.6
click at [1013, 215] on div at bounding box center [967, 214] width 423 height 20
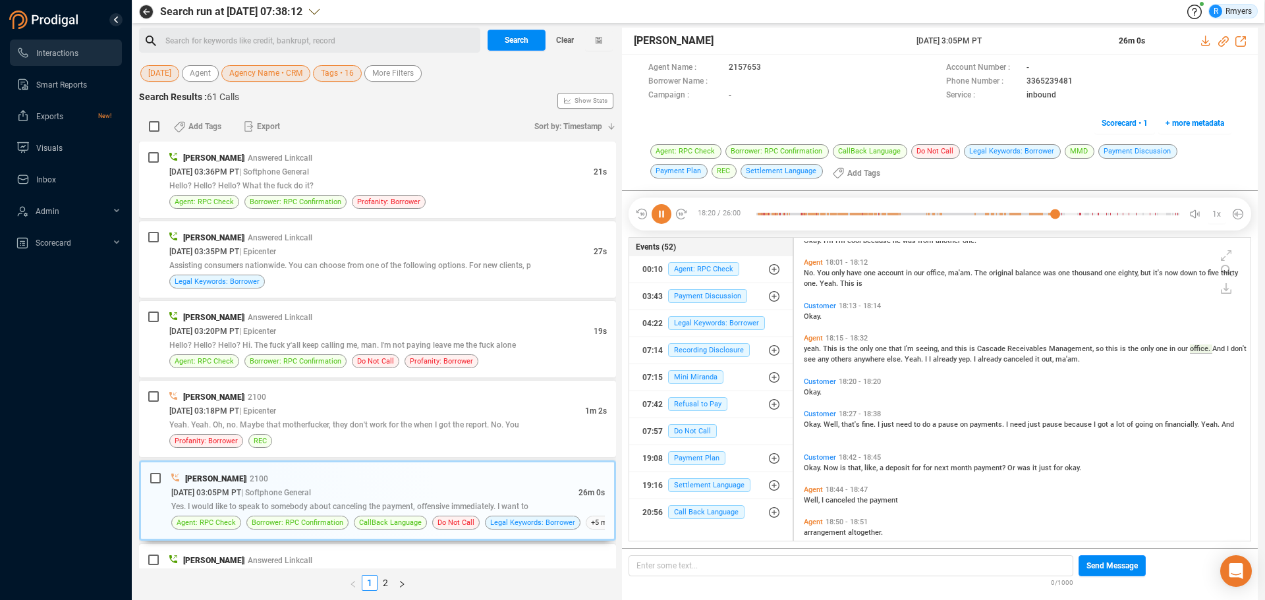
scroll to position [3889, 0]
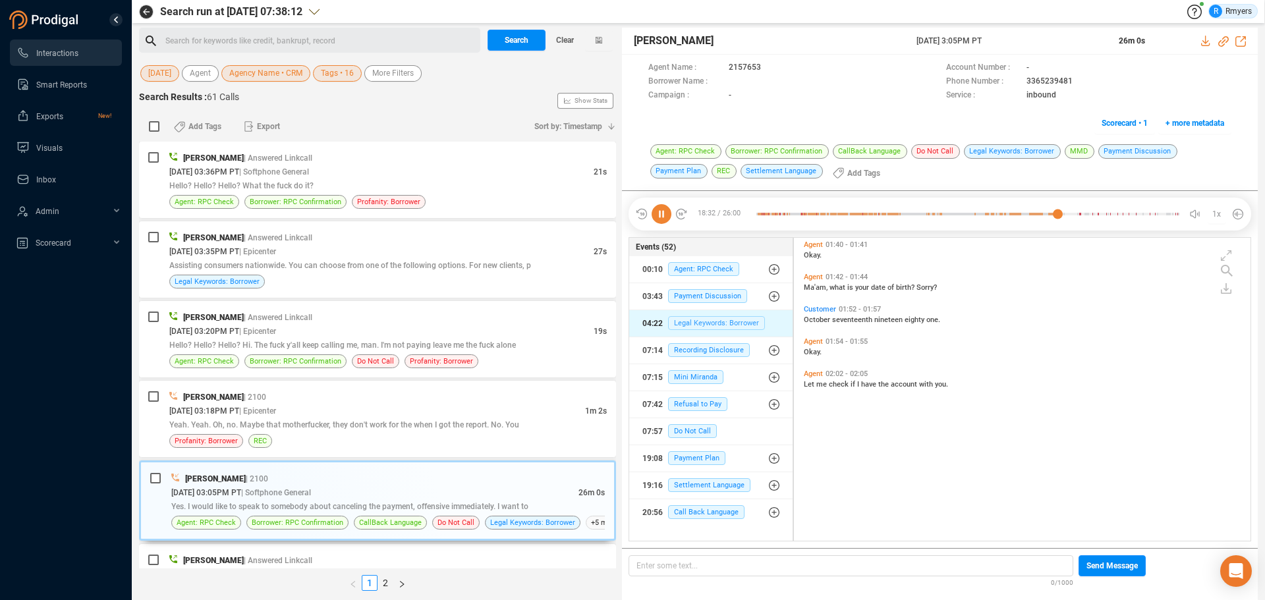
scroll to position [407, 0]
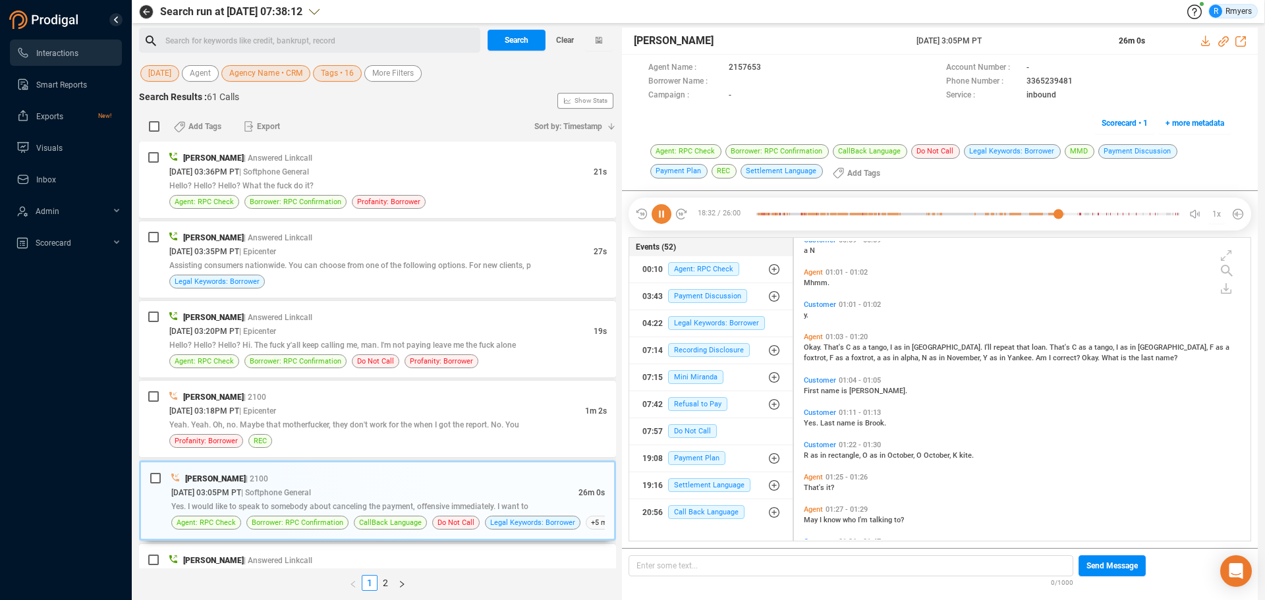
click at [664, 213] on icon at bounding box center [662, 214] width 20 height 20
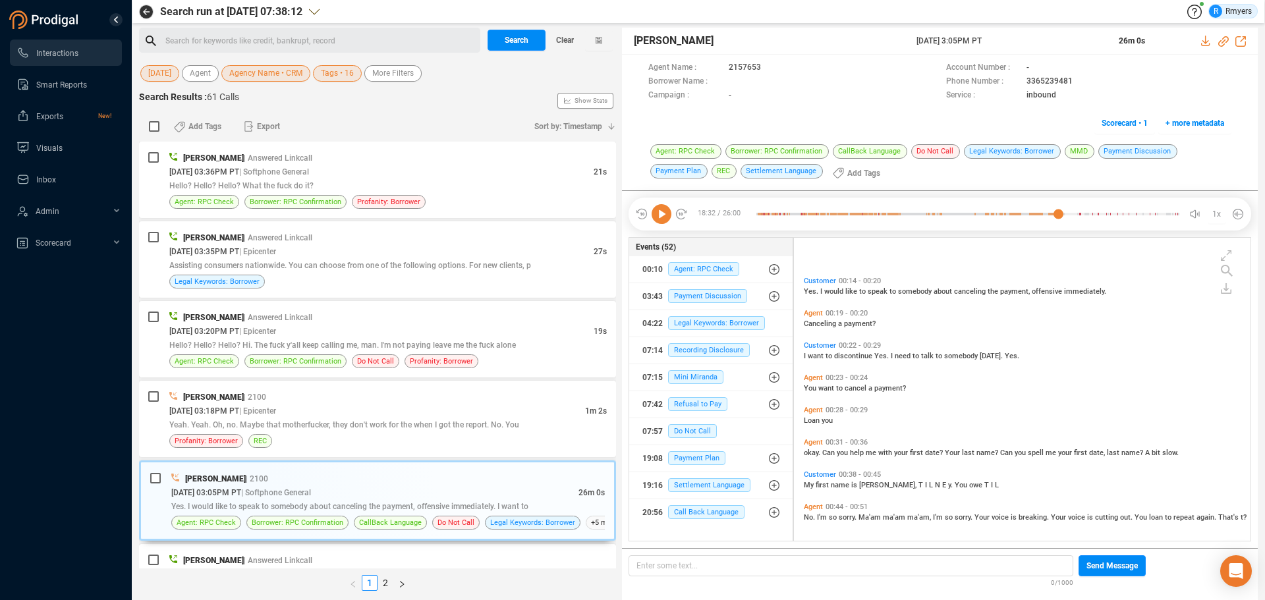
scroll to position [198, 0]
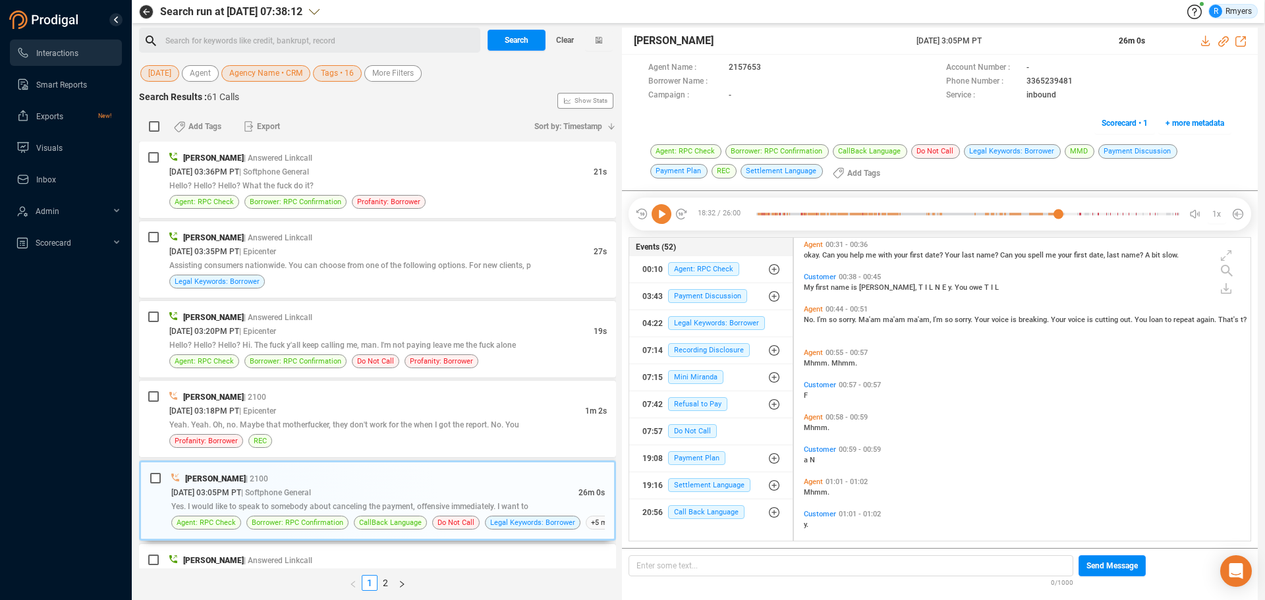
click at [810, 285] on span "My" at bounding box center [810, 287] width 12 height 9
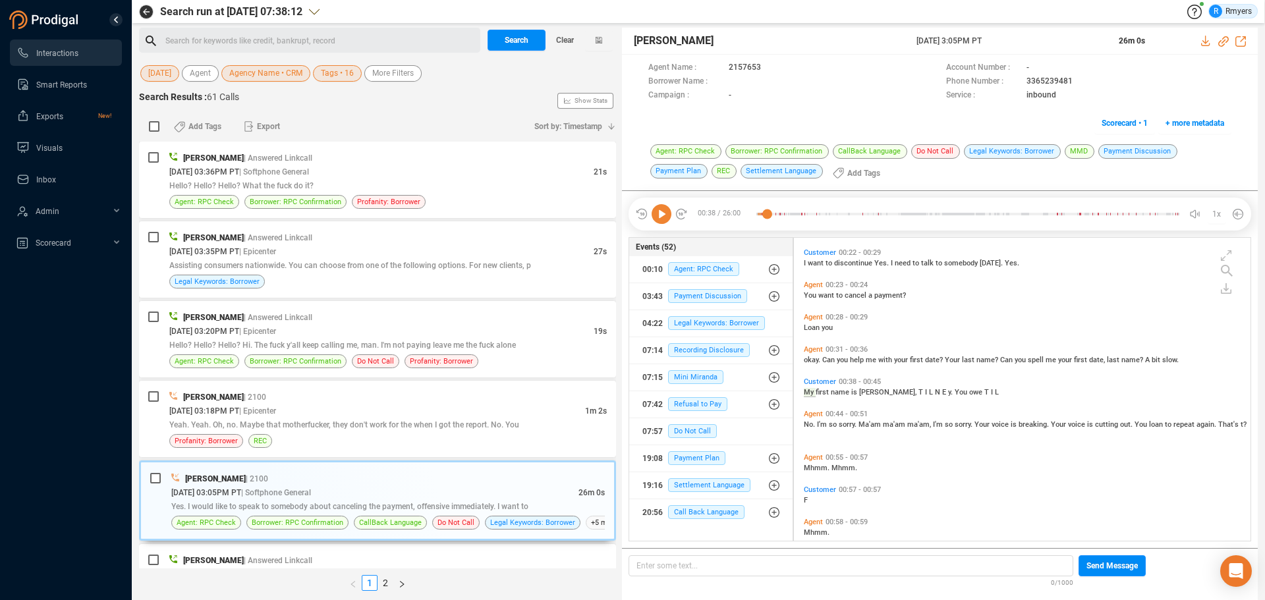
click at [663, 213] on icon at bounding box center [662, 214] width 20 height 20
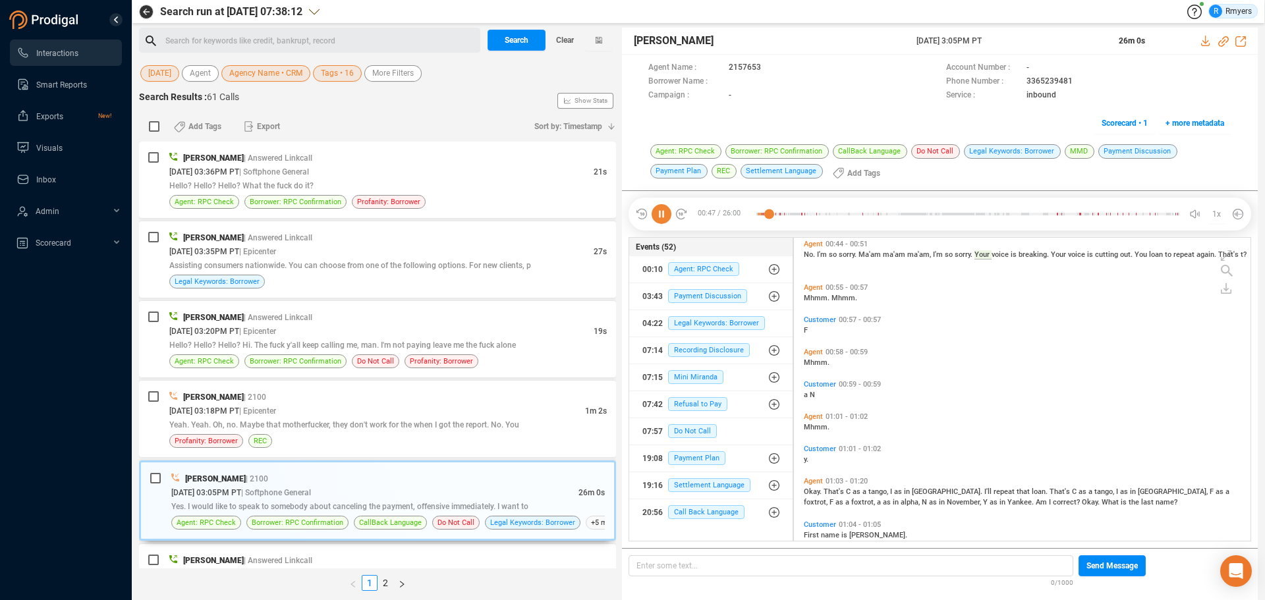
scroll to position [329, 0]
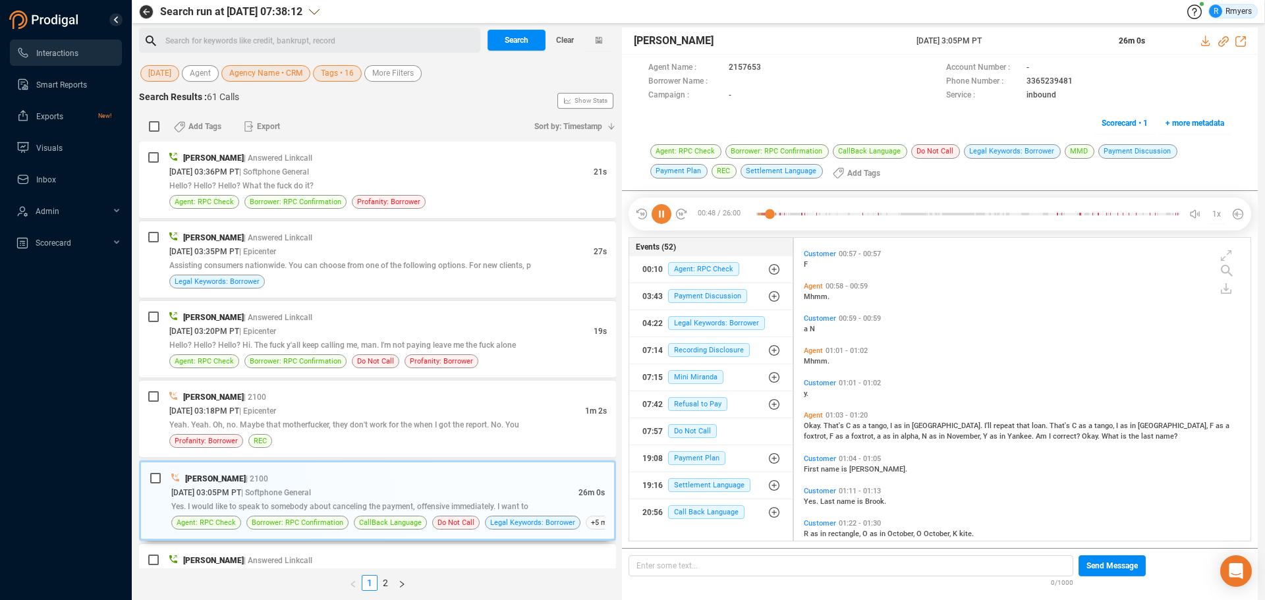
click at [816, 427] on span "Okay." at bounding box center [814, 426] width 20 height 9
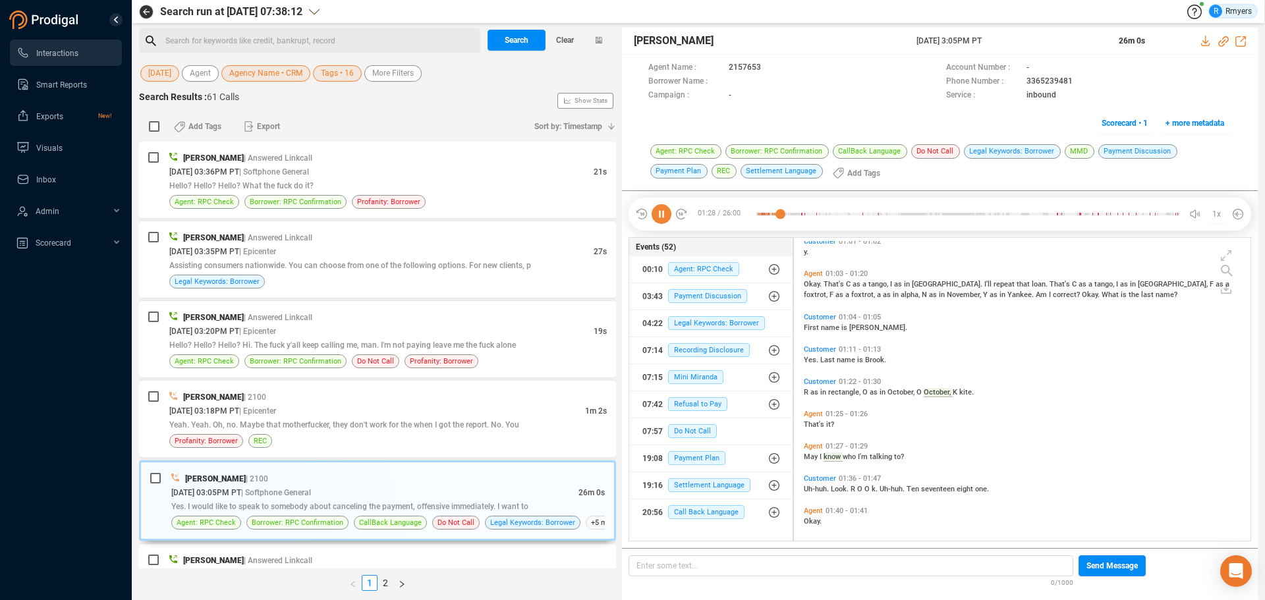
scroll to position [535, 0]
click at [817, 518] on span "Okay." at bounding box center [813, 521] width 18 height 9
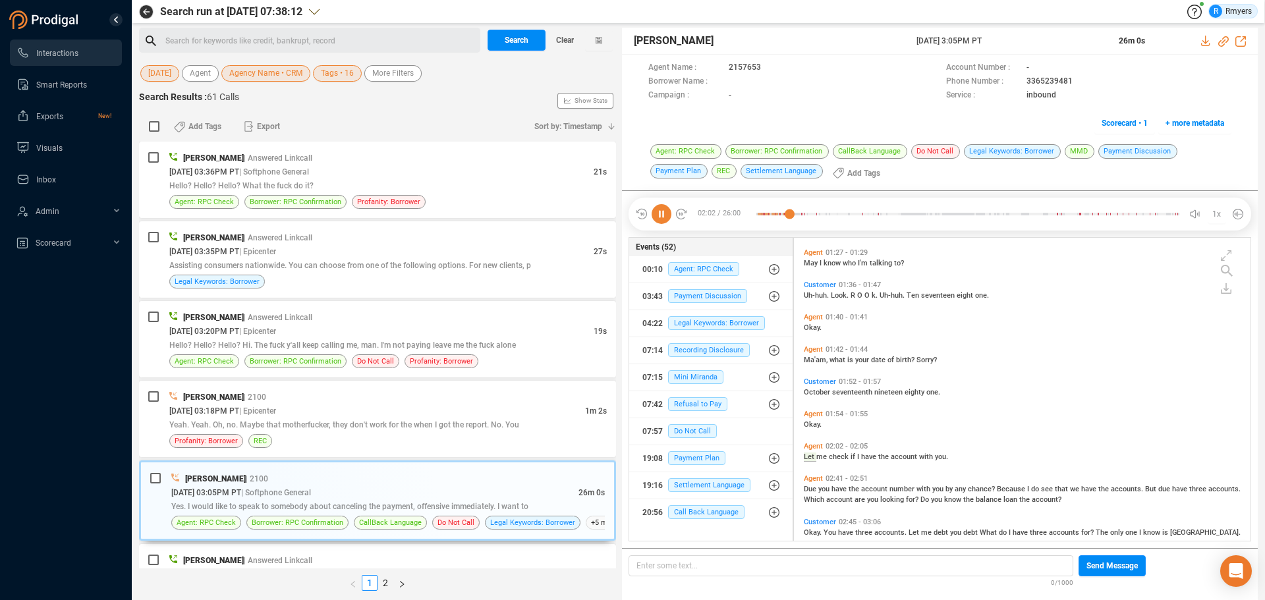
scroll to position [729, 0]
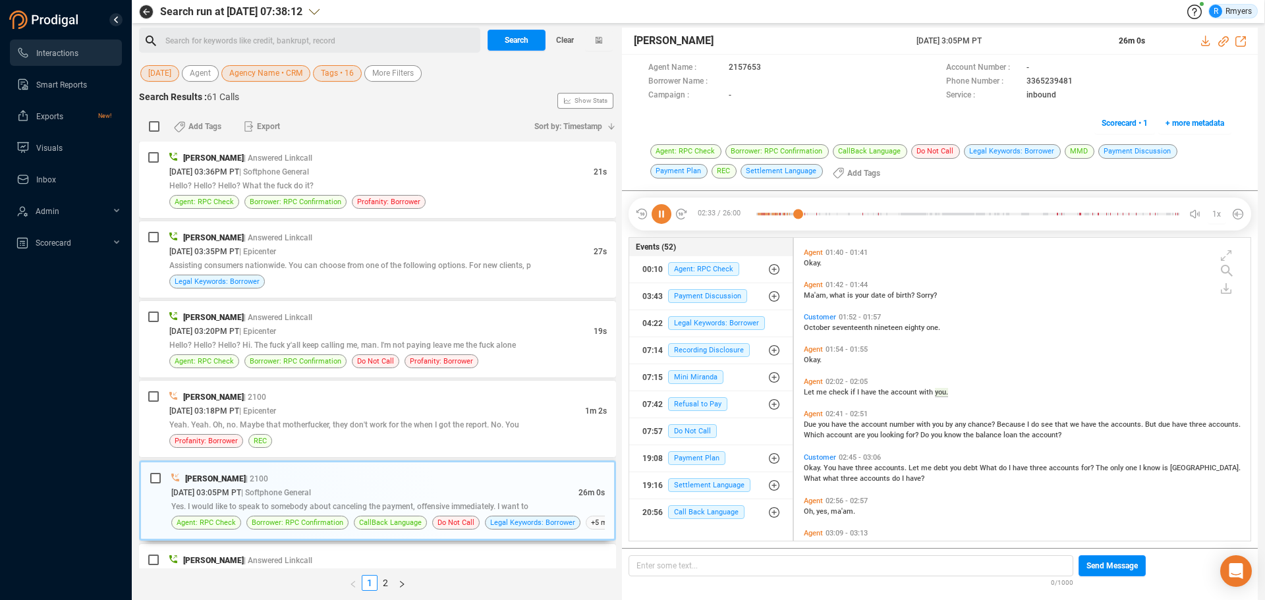
click at [814, 424] on span "Due" at bounding box center [811, 424] width 14 height 9
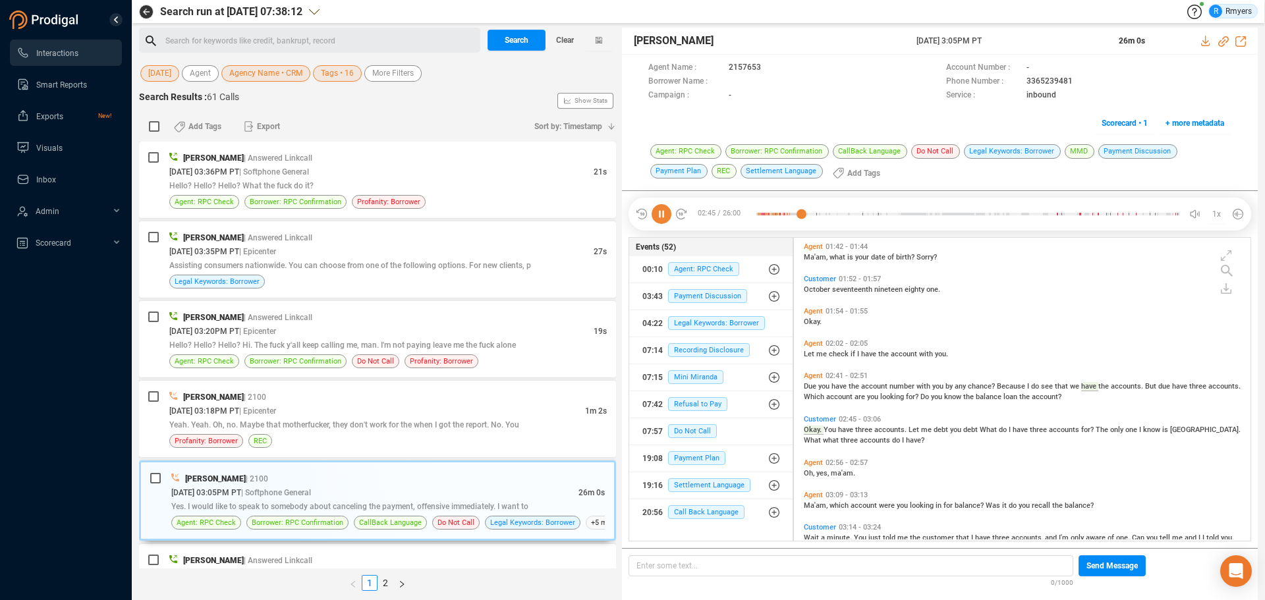
scroll to position [810, 0]
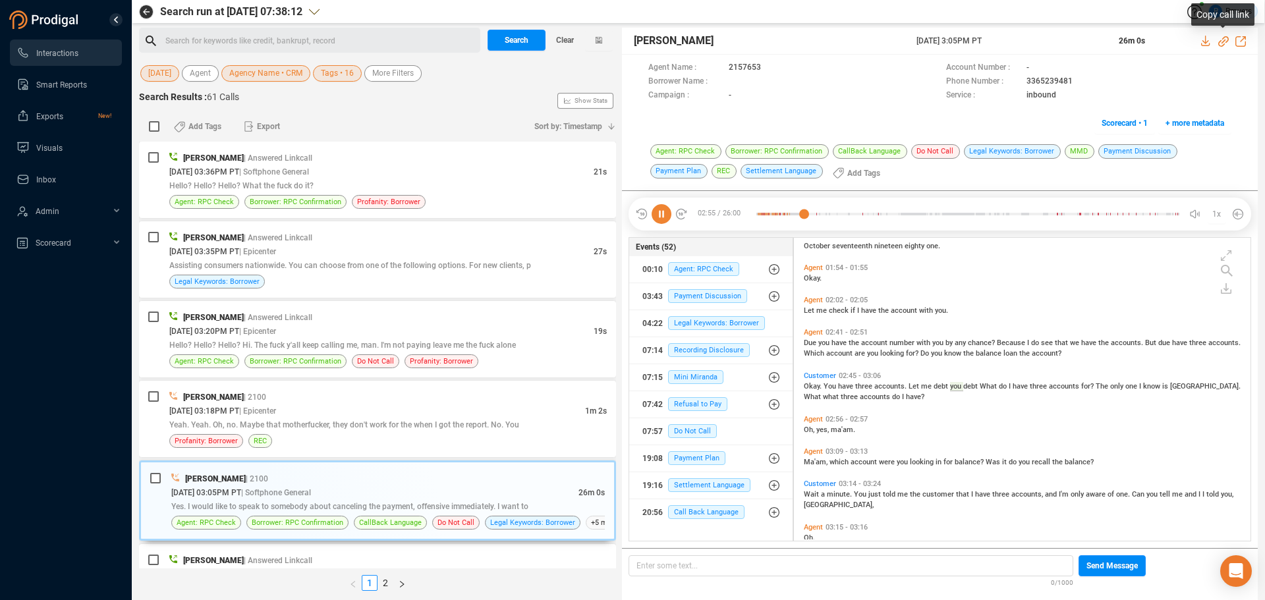
click at [1221, 43] on icon at bounding box center [1223, 41] width 11 height 11
drag, startPoint x: 914, startPoint y: 38, endPoint x: 1019, endPoint y: 42, distance: 104.8
click at [1019, 42] on div "Frank Napoles 09 Oct 2025 @ 3:05PM PT 26m 0s" at bounding box center [940, 41] width 636 height 27
copy div "[DATE] 3:05PM PT"
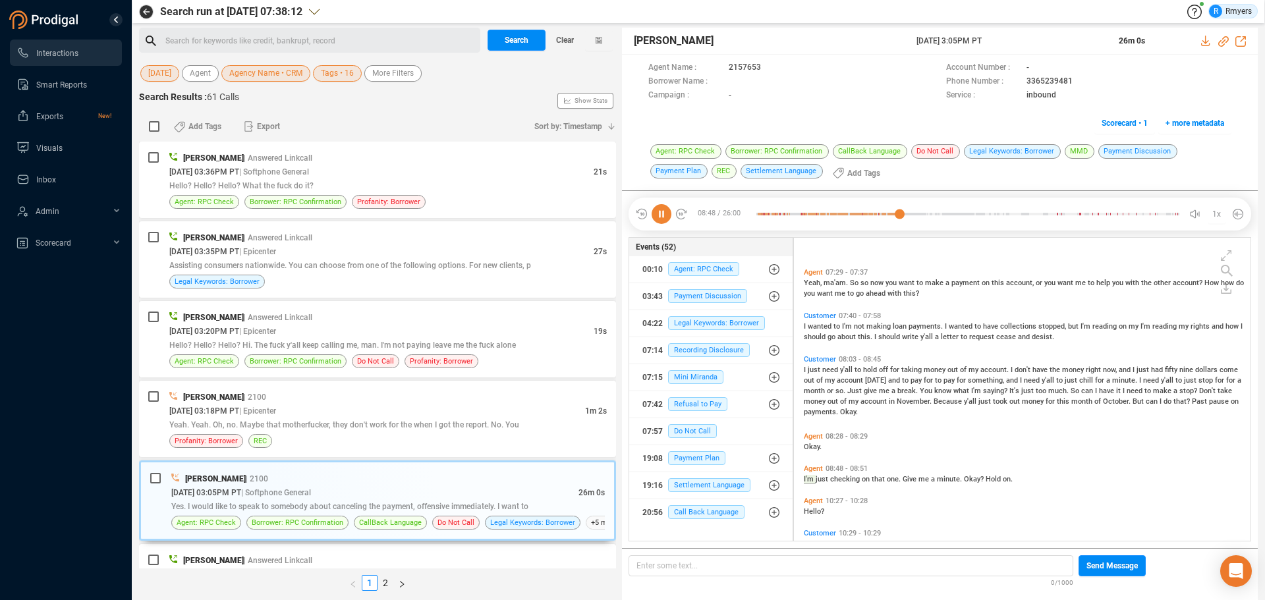
scroll to position [2394, 0]
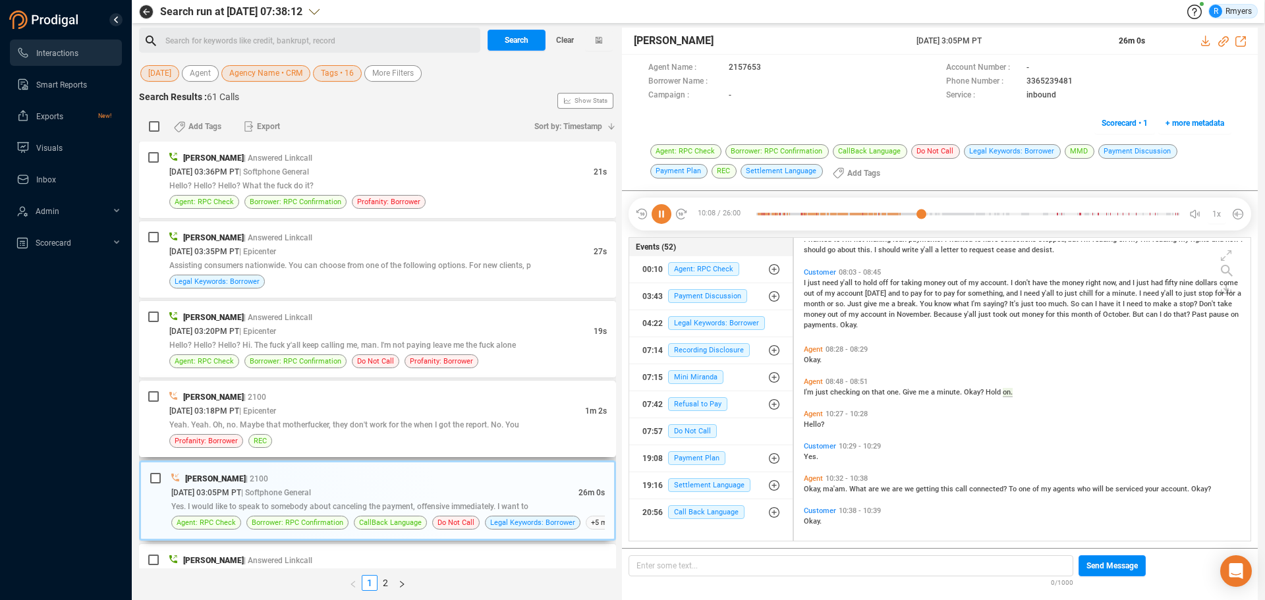
click at [350, 387] on div "Justin Paul | 2100 10/09/2025 @ 03:18PM PT | Epicenter 1m 2s Yeah. Yeah. Oh, no…" at bounding box center [377, 419] width 477 height 76
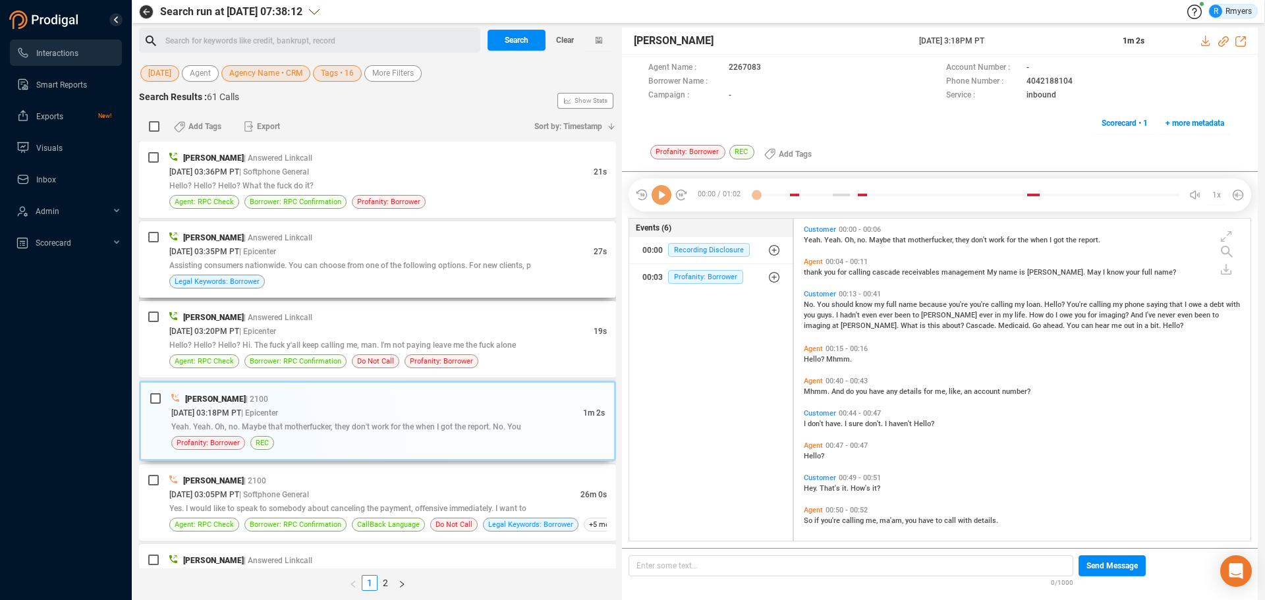
scroll to position [319, 450]
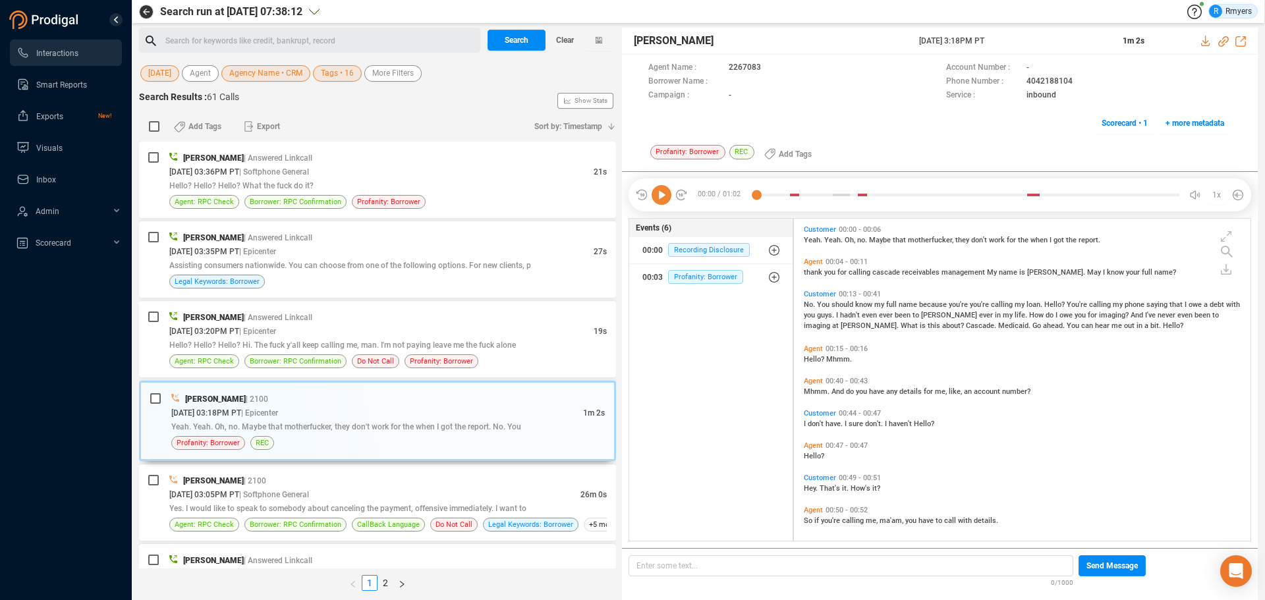
click at [663, 202] on icon at bounding box center [662, 195] width 20 height 20
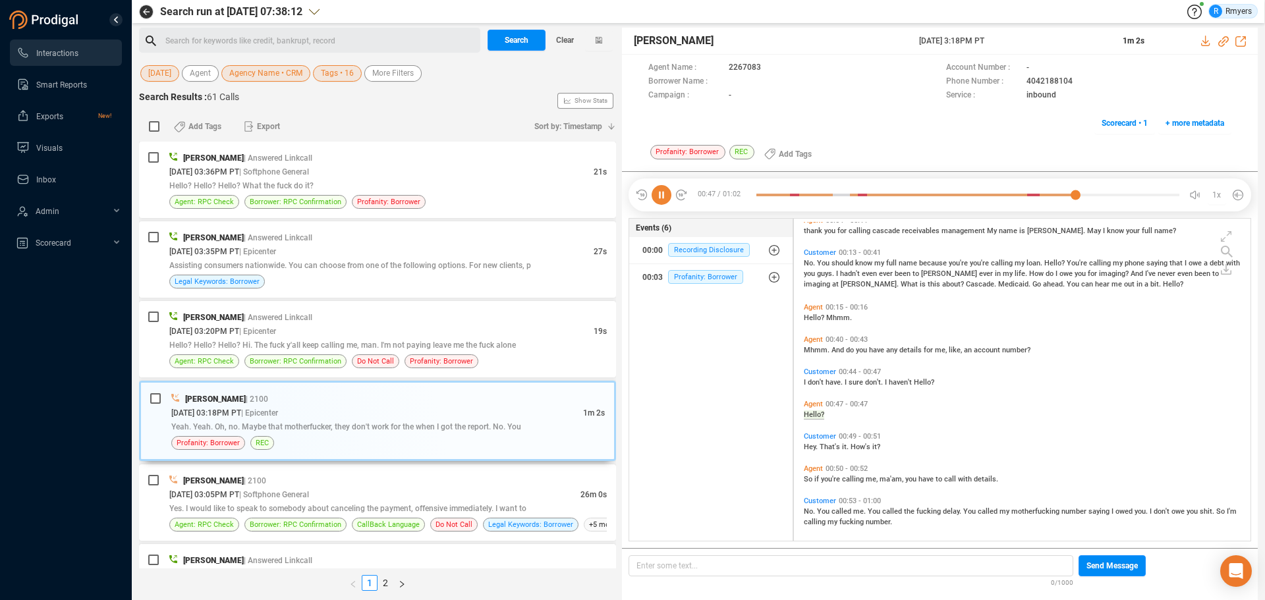
scroll to position [49, 0]
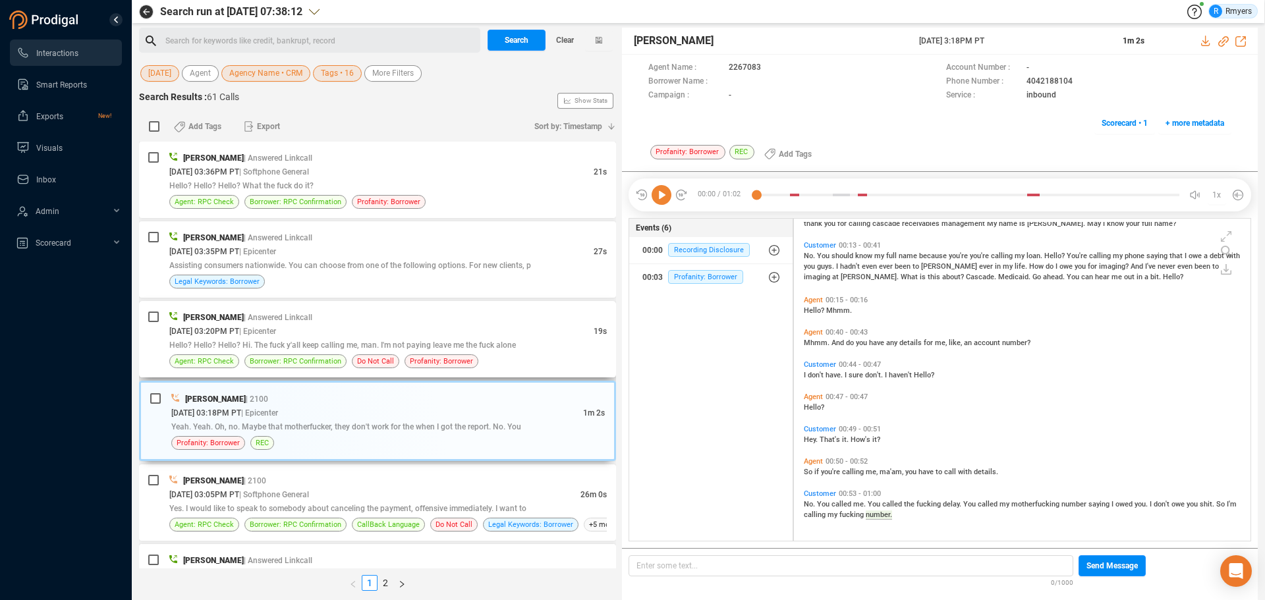
drag, startPoint x: 298, startPoint y: 357, endPoint x: 332, endPoint y: 337, distance: 39.0
click at [298, 357] on span "Borrower: RPC Confirmation" at bounding box center [296, 361] width 92 height 13
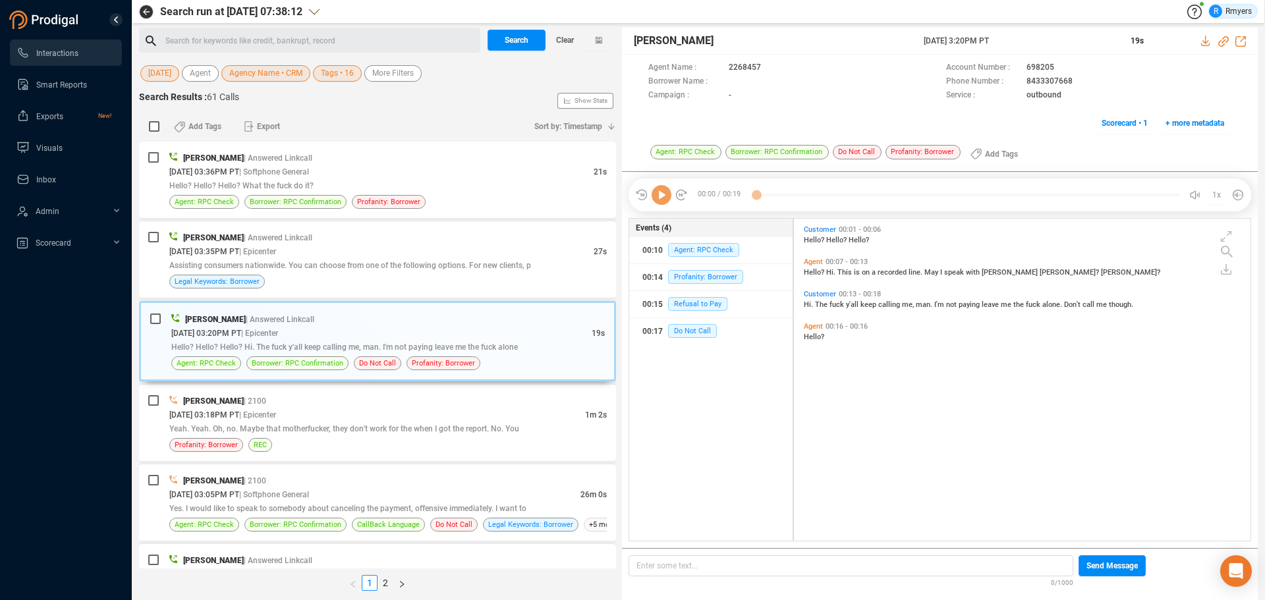
scroll to position [319, 450]
click at [664, 199] on icon at bounding box center [662, 195] width 20 height 20
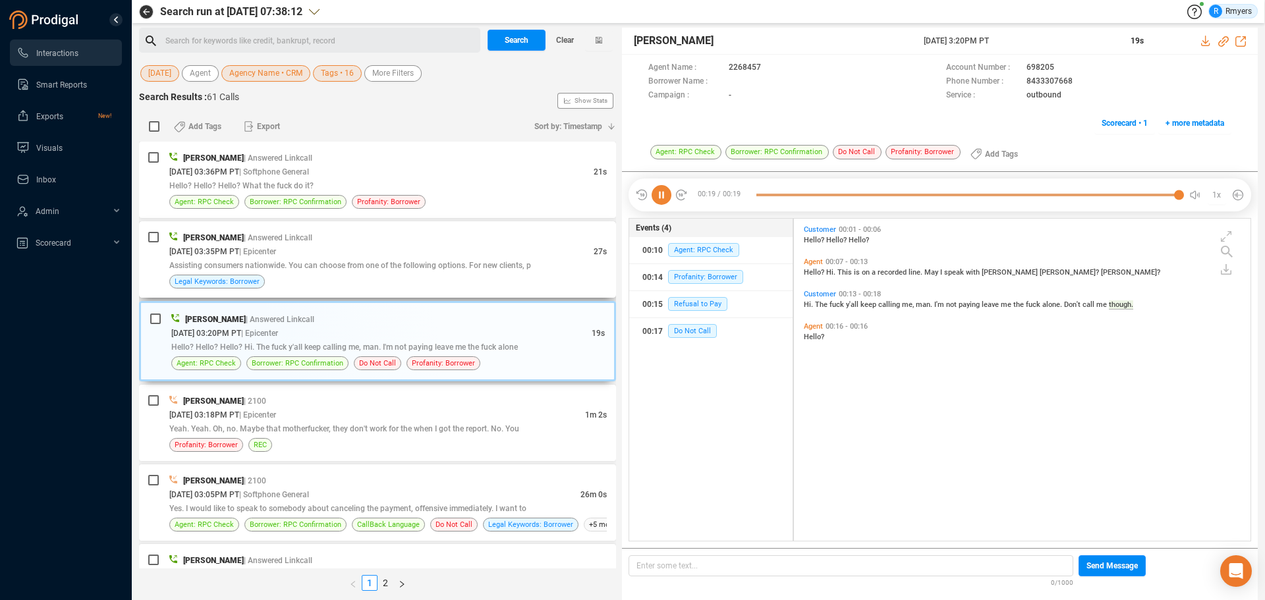
click at [435, 289] on div "Ankush Sethi | Answered Linkcall 10/09/2025 @ 03:35PM PT | Epicenter 27s Assist…" at bounding box center [377, 259] width 477 height 76
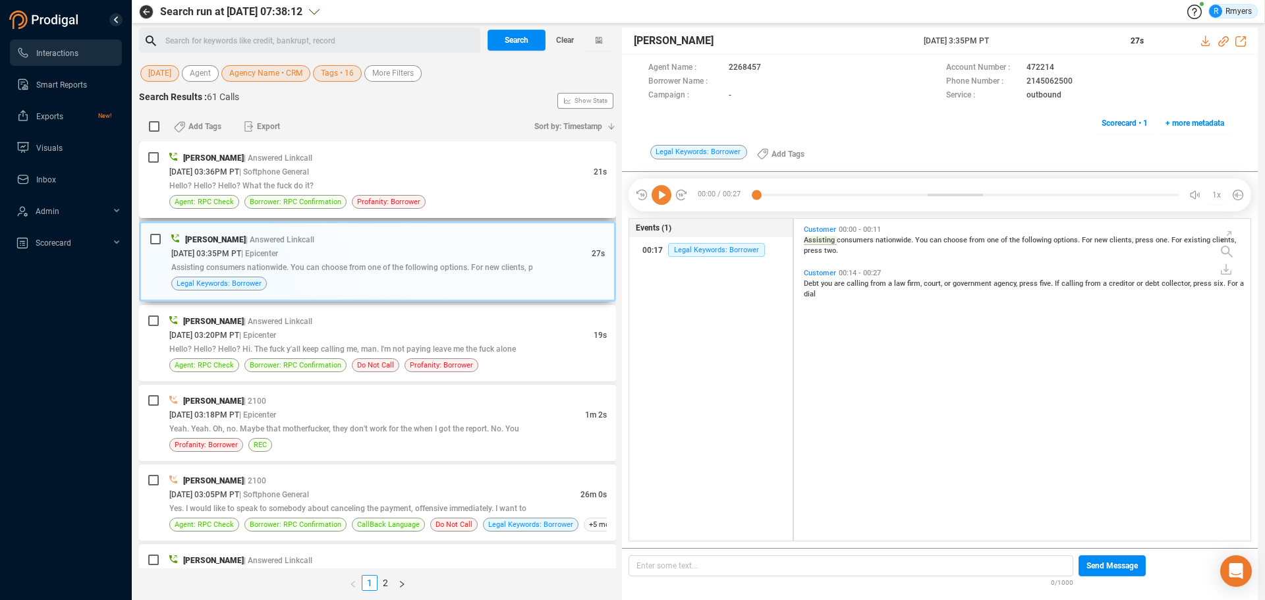
click at [445, 190] on div "Hello? Hello? Hello? What the fuck do it?" at bounding box center [387, 186] width 437 height 14
